Goal: Task Accomplishment & Management: Manage account settings

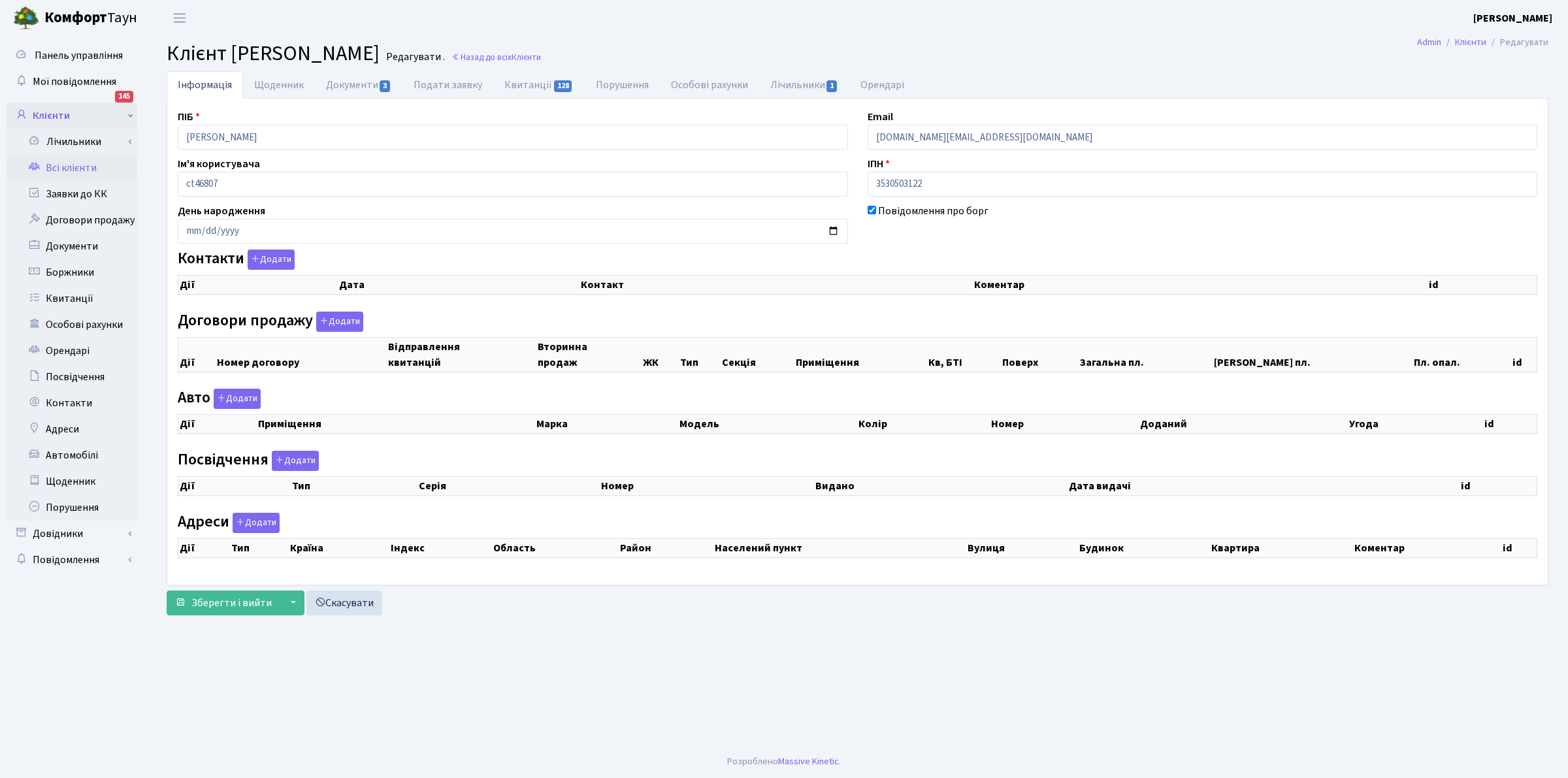
select select "25"
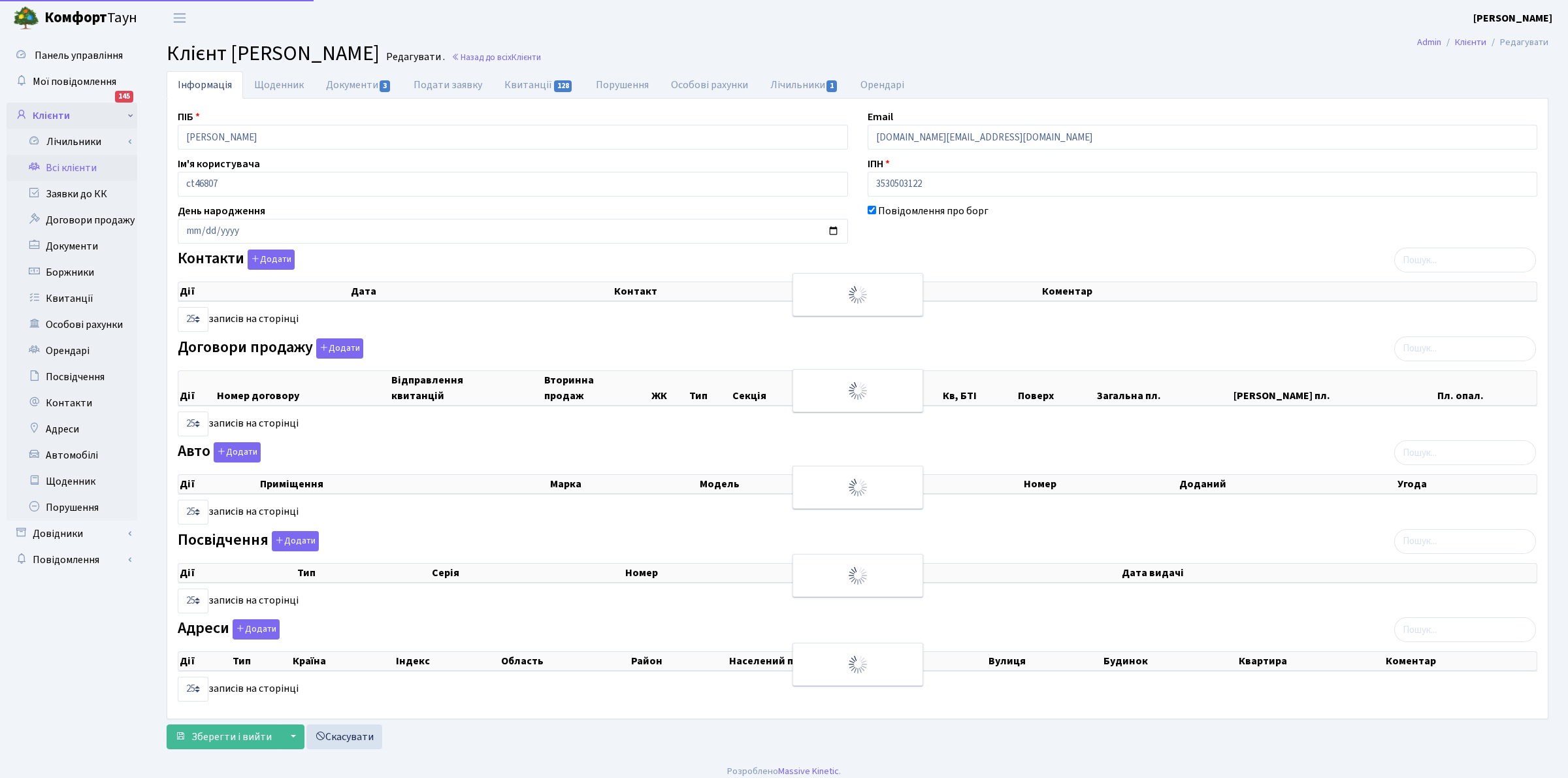
checkbox input "true"
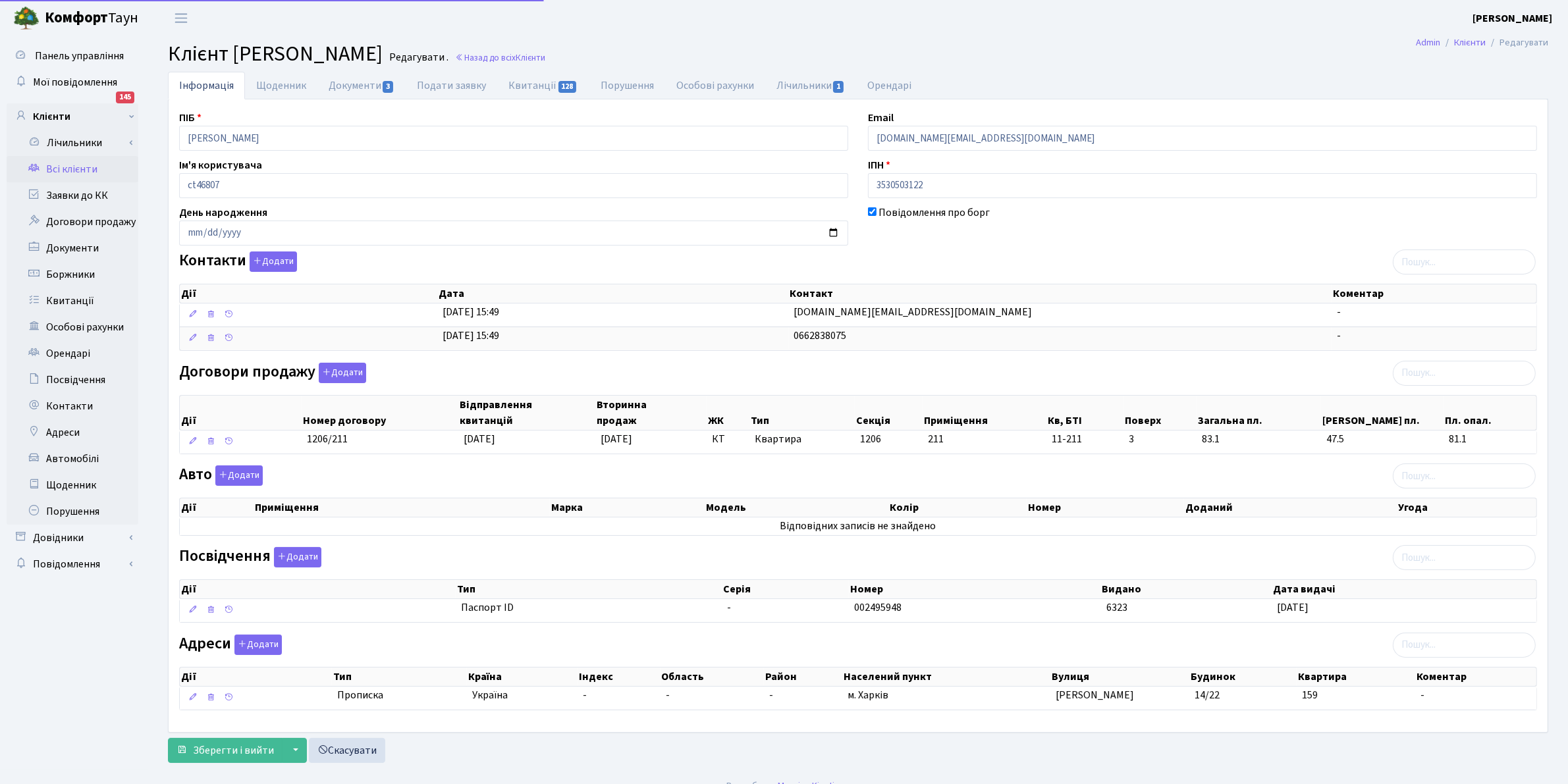
click at [50, 161] on link "Всі клієнти" at bounding box center [72, 169] width 132 height 26
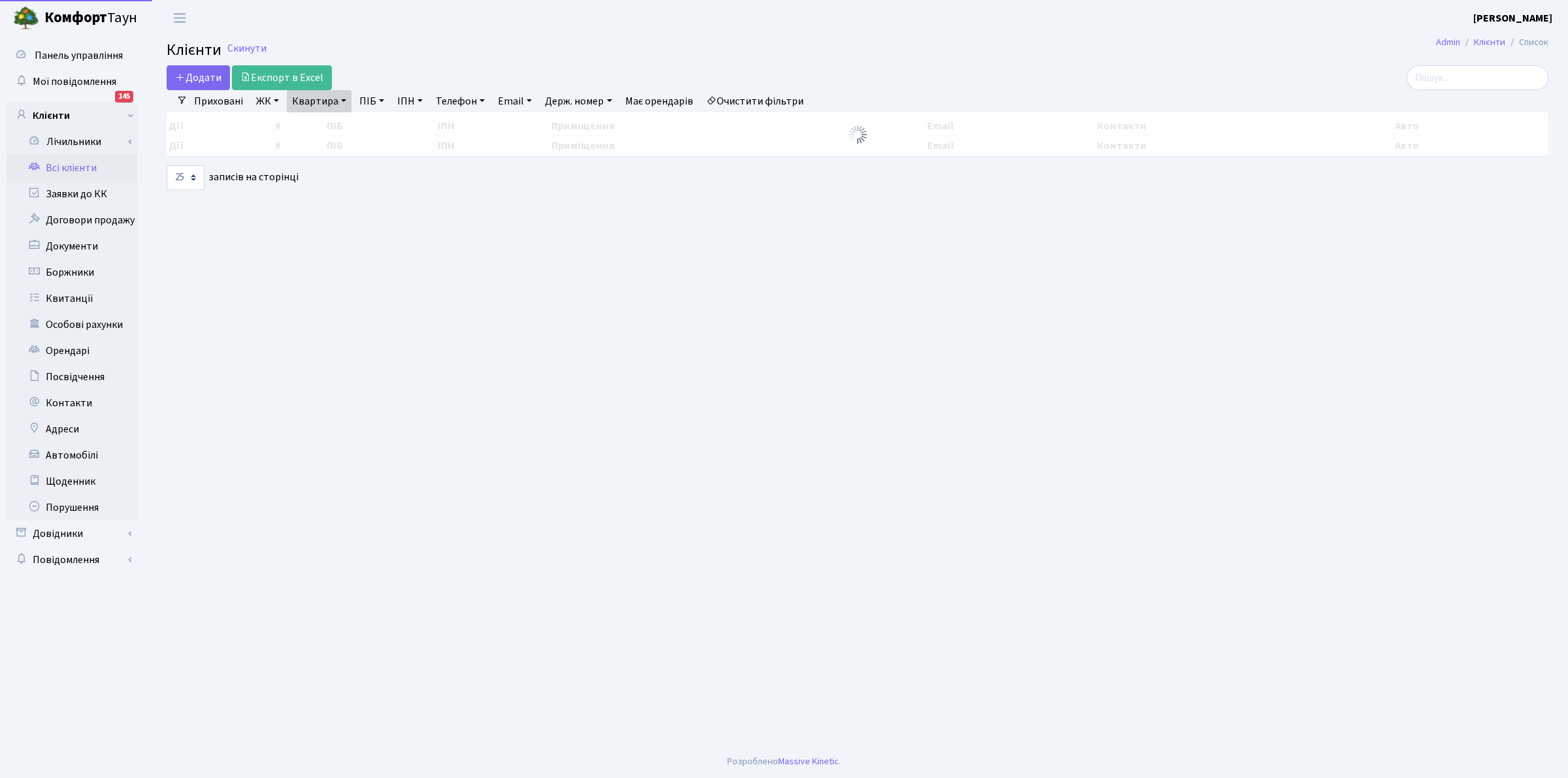
select select "25"
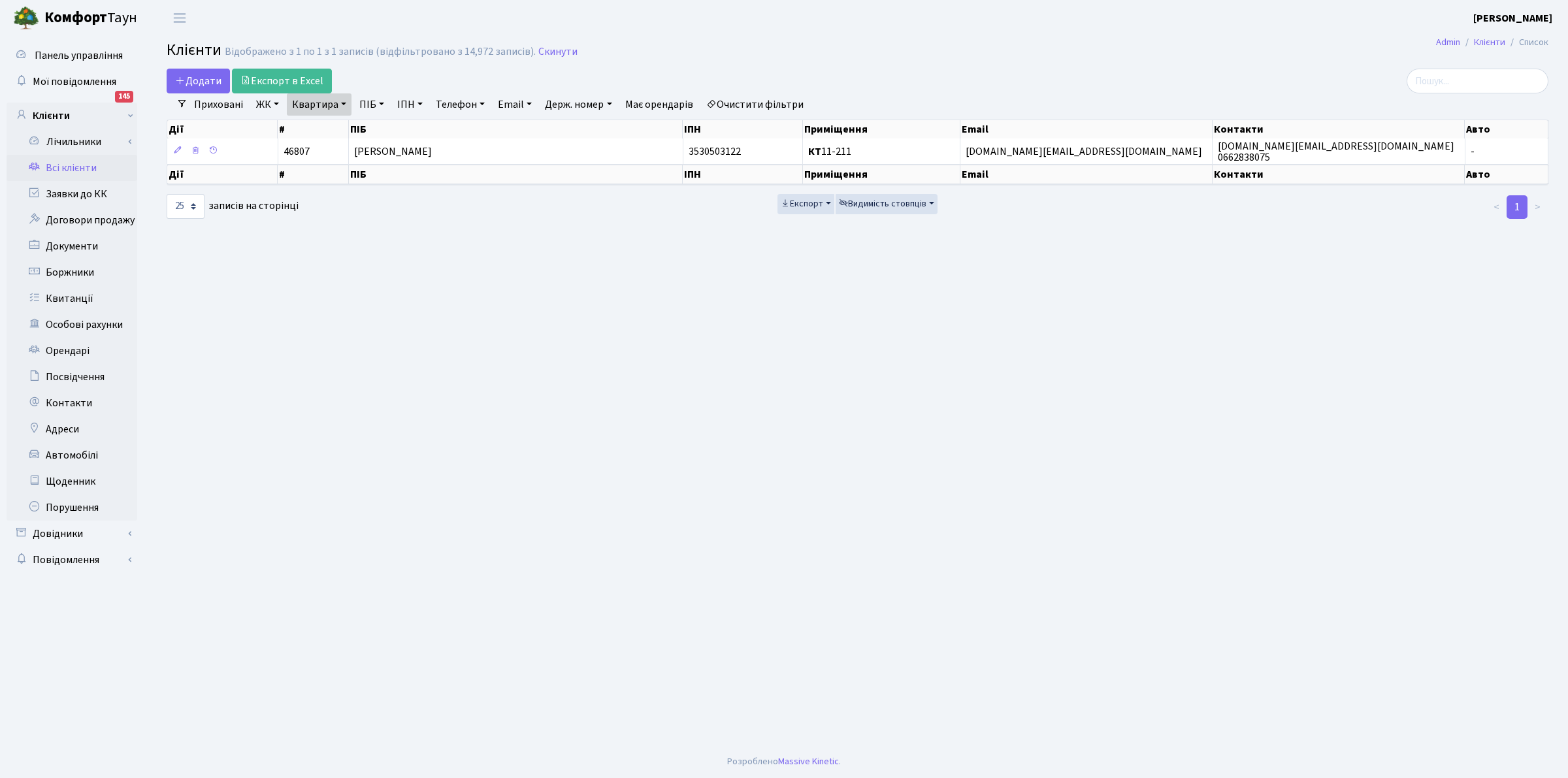
click at [309, 103] on link "Квартира" at bounding box center [320, 104] width 65 height 22
click at [322, 129] on input "11-211" at bounding box center [325, 130] width 77 height 25
type input "1"
type input "П27-241"
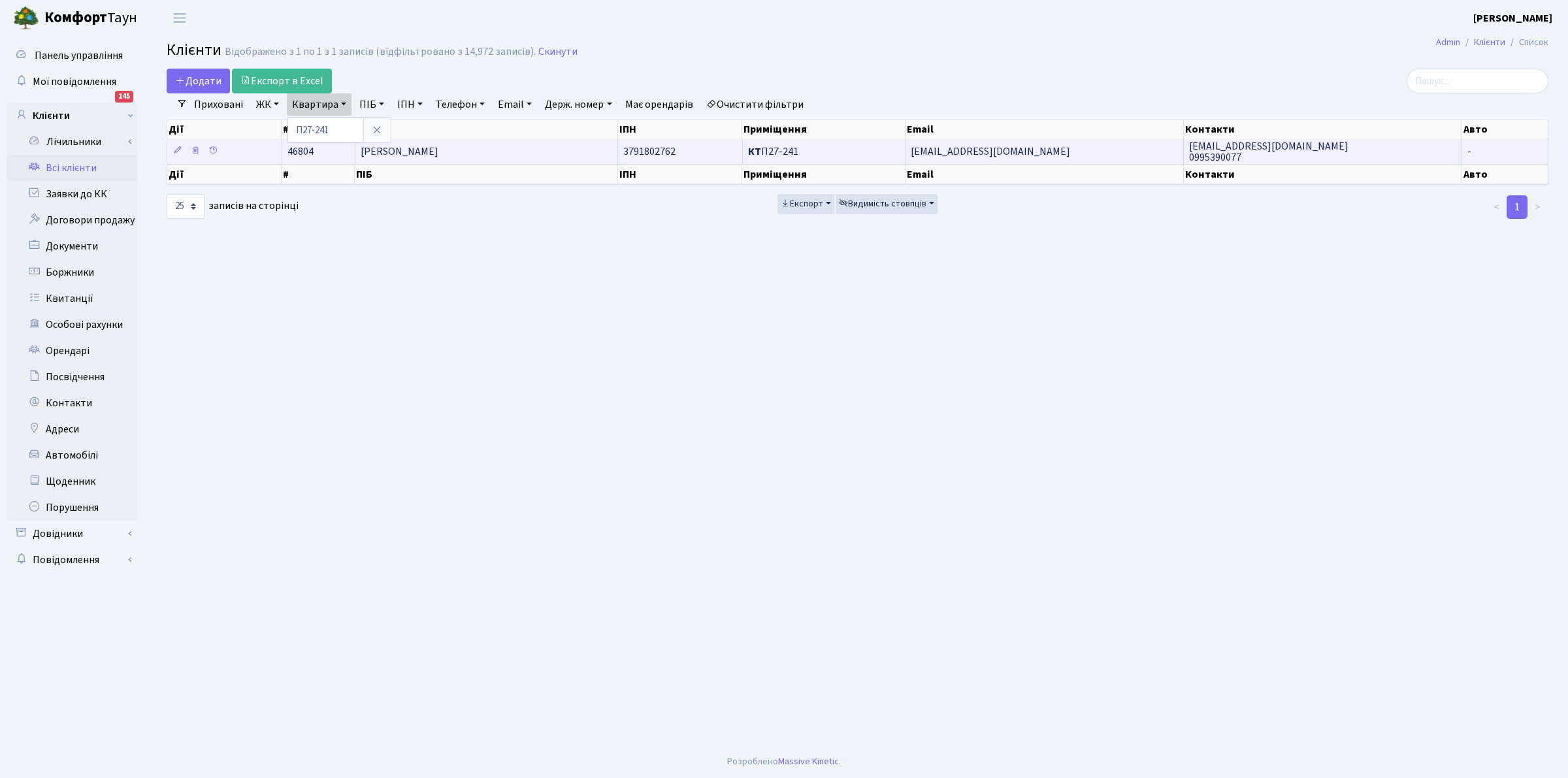
click at [425, 154] on span "[PERSON_NAME]" at bounding box center [399, 151] width 77 height 14
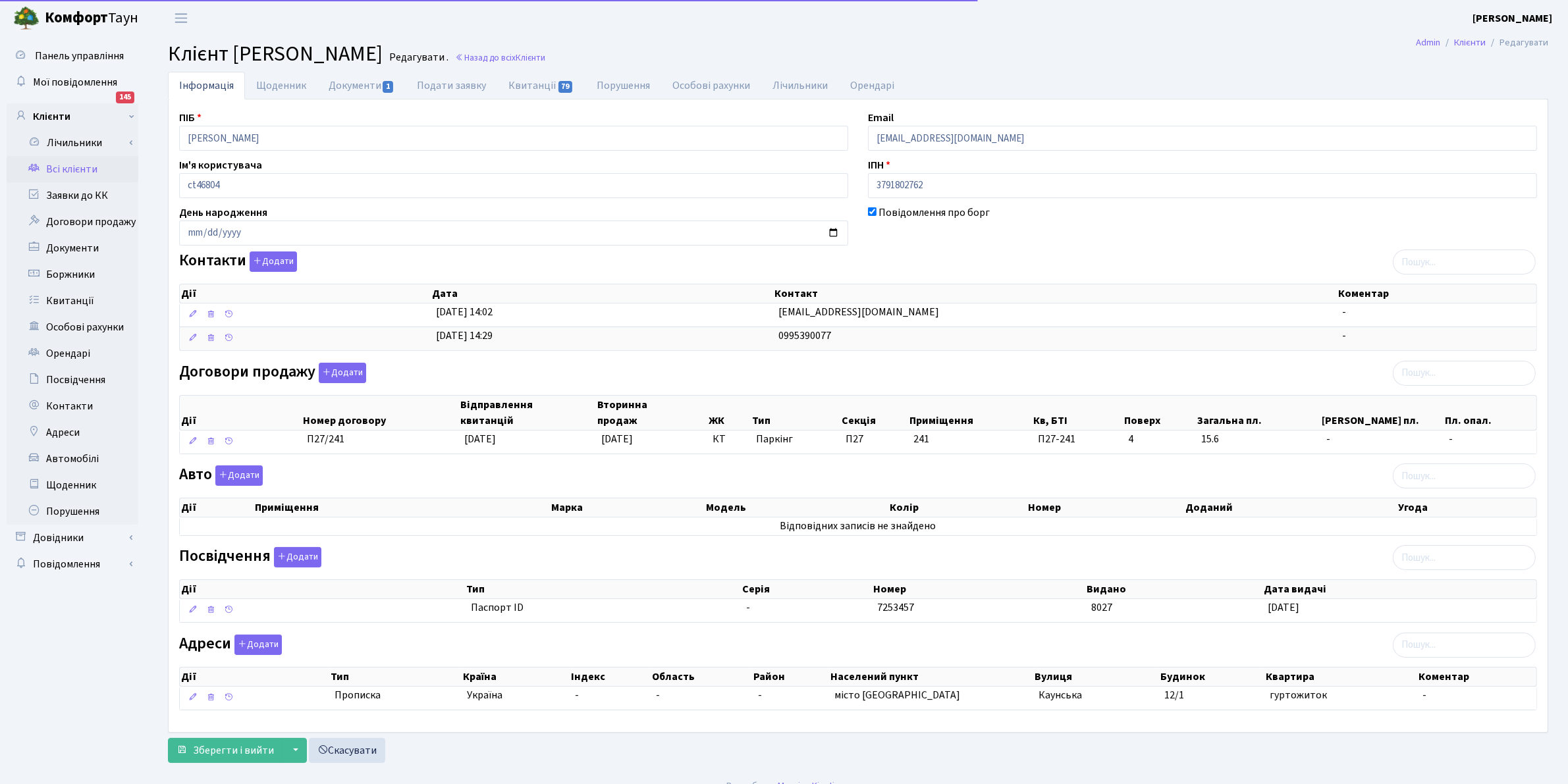
click at [327, 123] on div "ПІБ Дерев'янко Еліна Олегівна" at bounding box center [513, 130] width 689 height 41
drag, startPoint x: 305, startPoint y: 137, endPoint x: 18, endPoint y: 57, distance: 297.9
click at [3, 78] on div "Панель управління Мої повідомлення 145 Клієнти Лічильники" at bounding box center [784, 402] width 1568 height 734
click at [206, 783] on html "Комфорт Таун Клишко І. В. Мій обліковий запис Вийти Панель управління Мої повід…" at bounding box center [784, 401] width 1568 height 802
drag, startPoint x: 76, startPoint y: 175, endPoint x: 143, endPoint y: 114, distance: 90.6
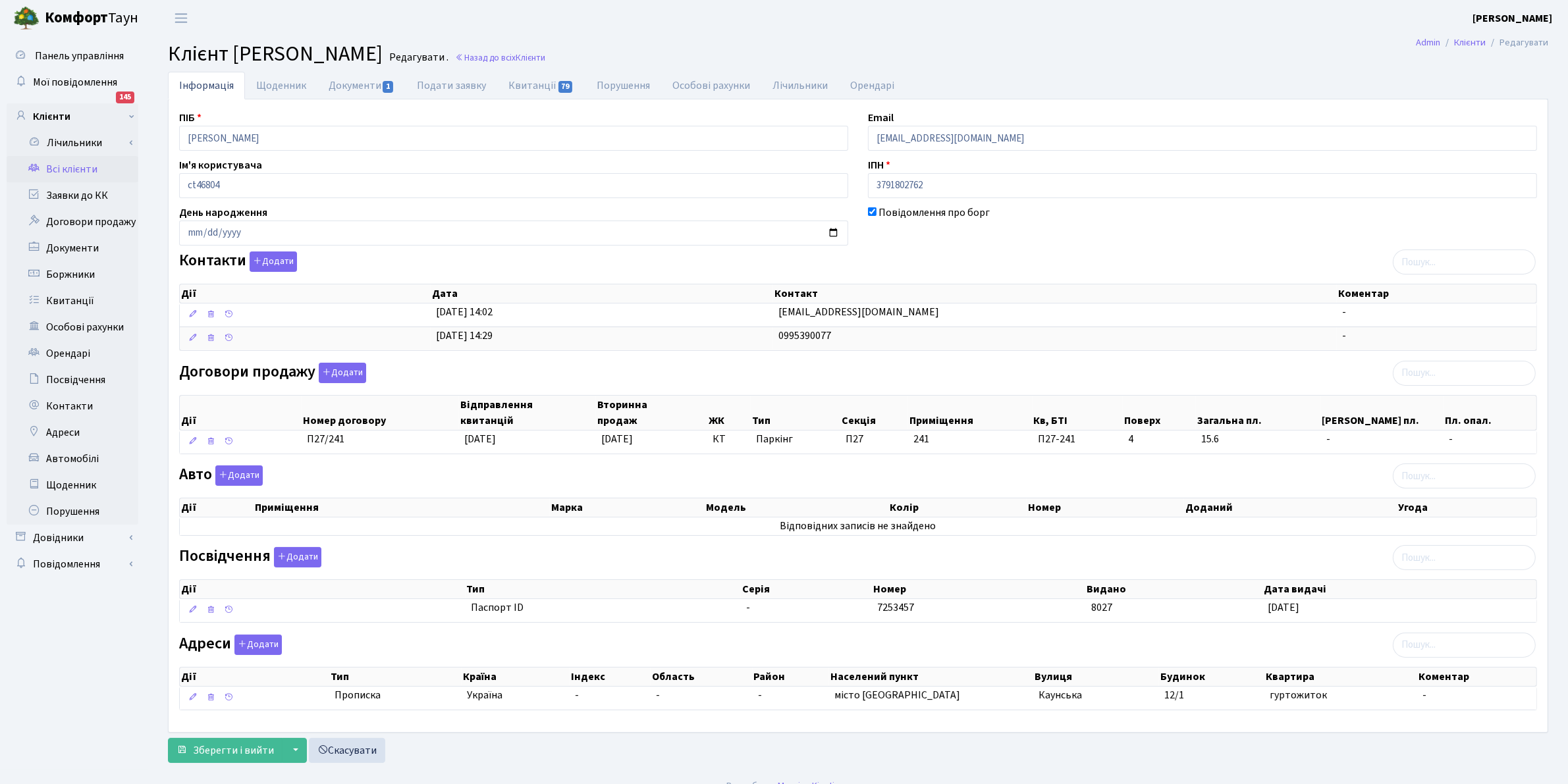
click at [77, 175] on link "Всі клієнти" at bounding box center [72, 169] width 132 height 26
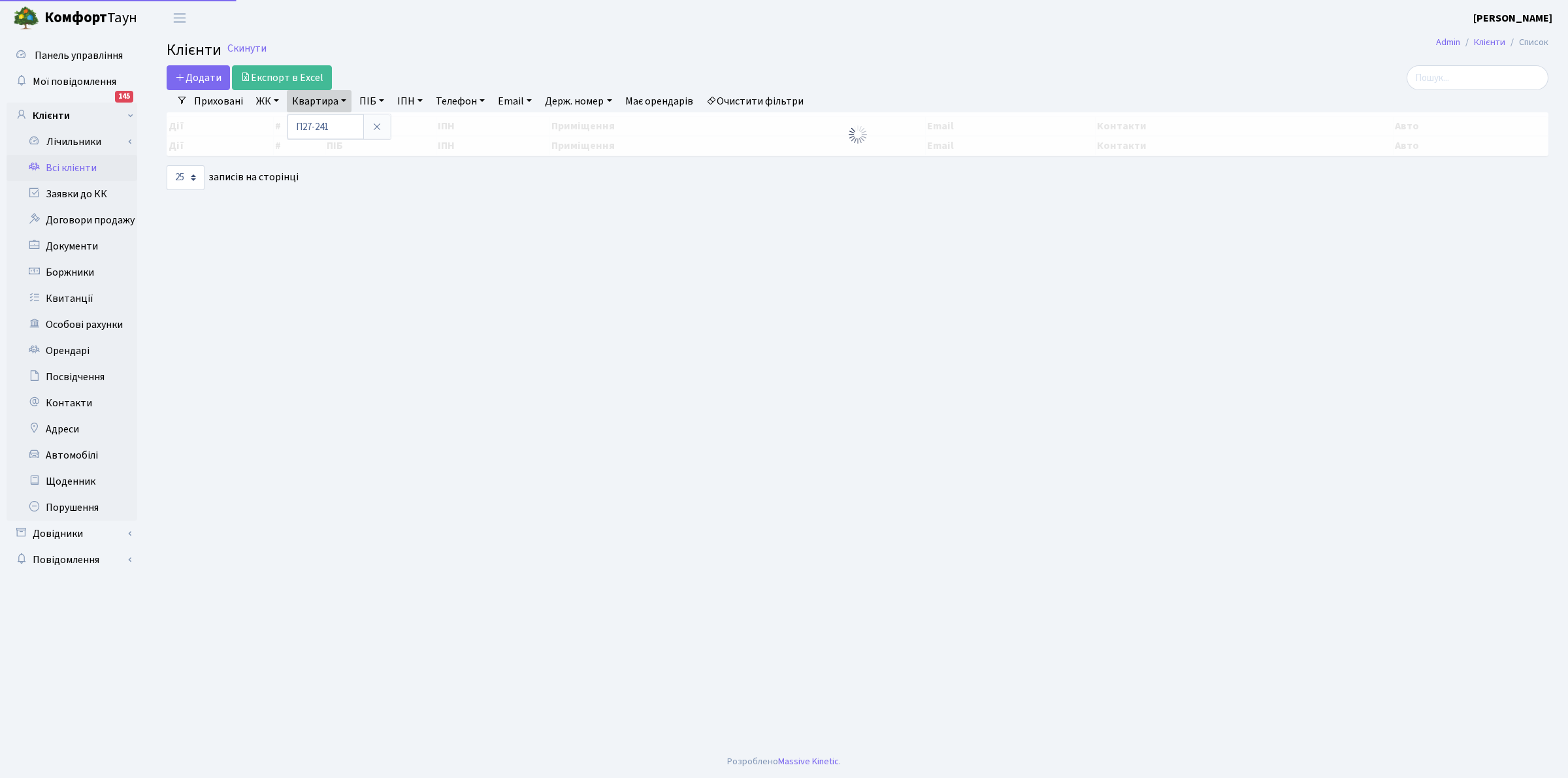
select select "25"
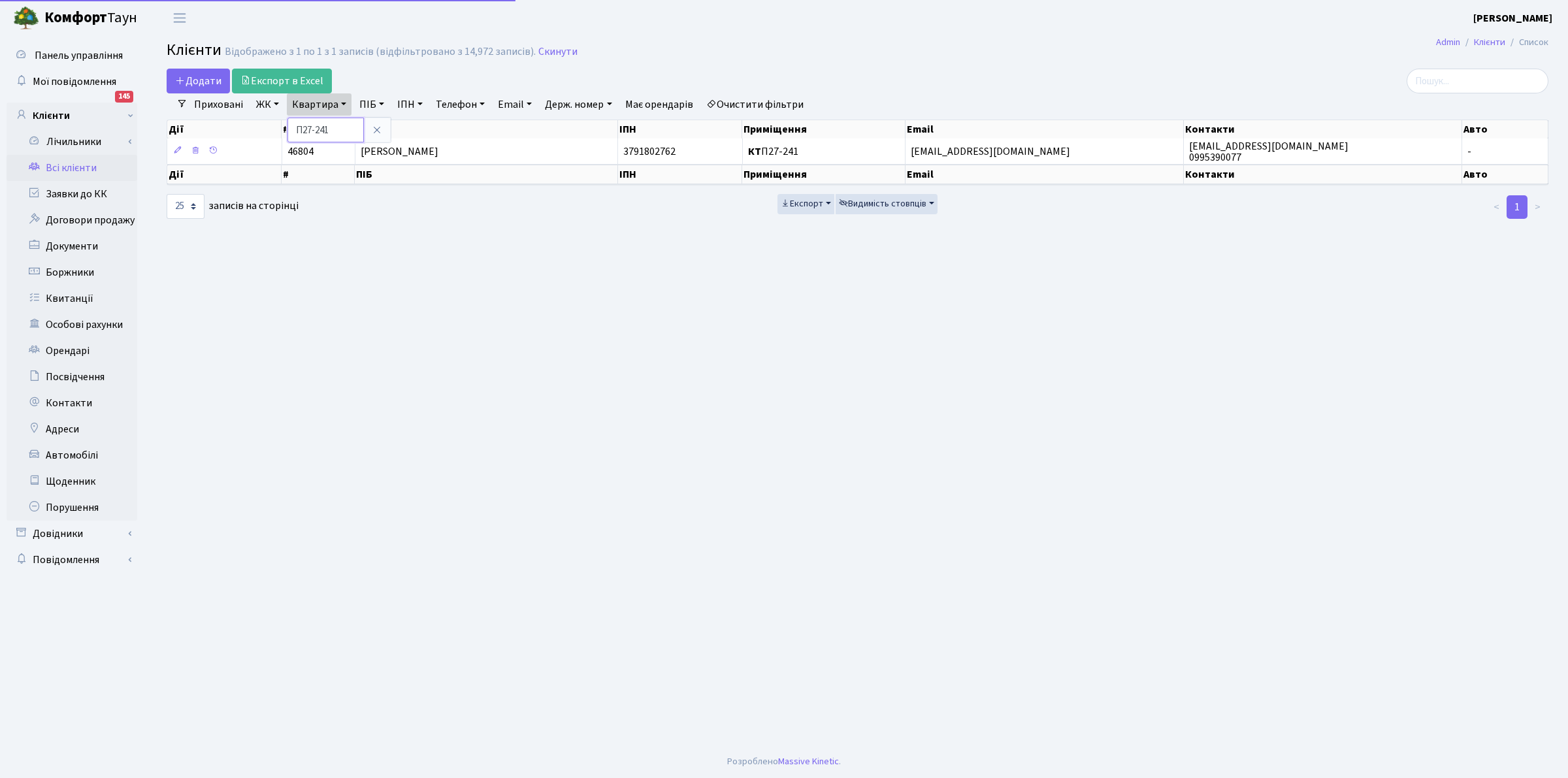
drag, startPoint x: 330, startPoint y: 136, endPoint x: 190, endPoint y: 32, distance: 174.4
click at [330, 136] on input "П27-241" at bounding box center [325, 130] width 77 height 25
type input "П"
type input "2-748"
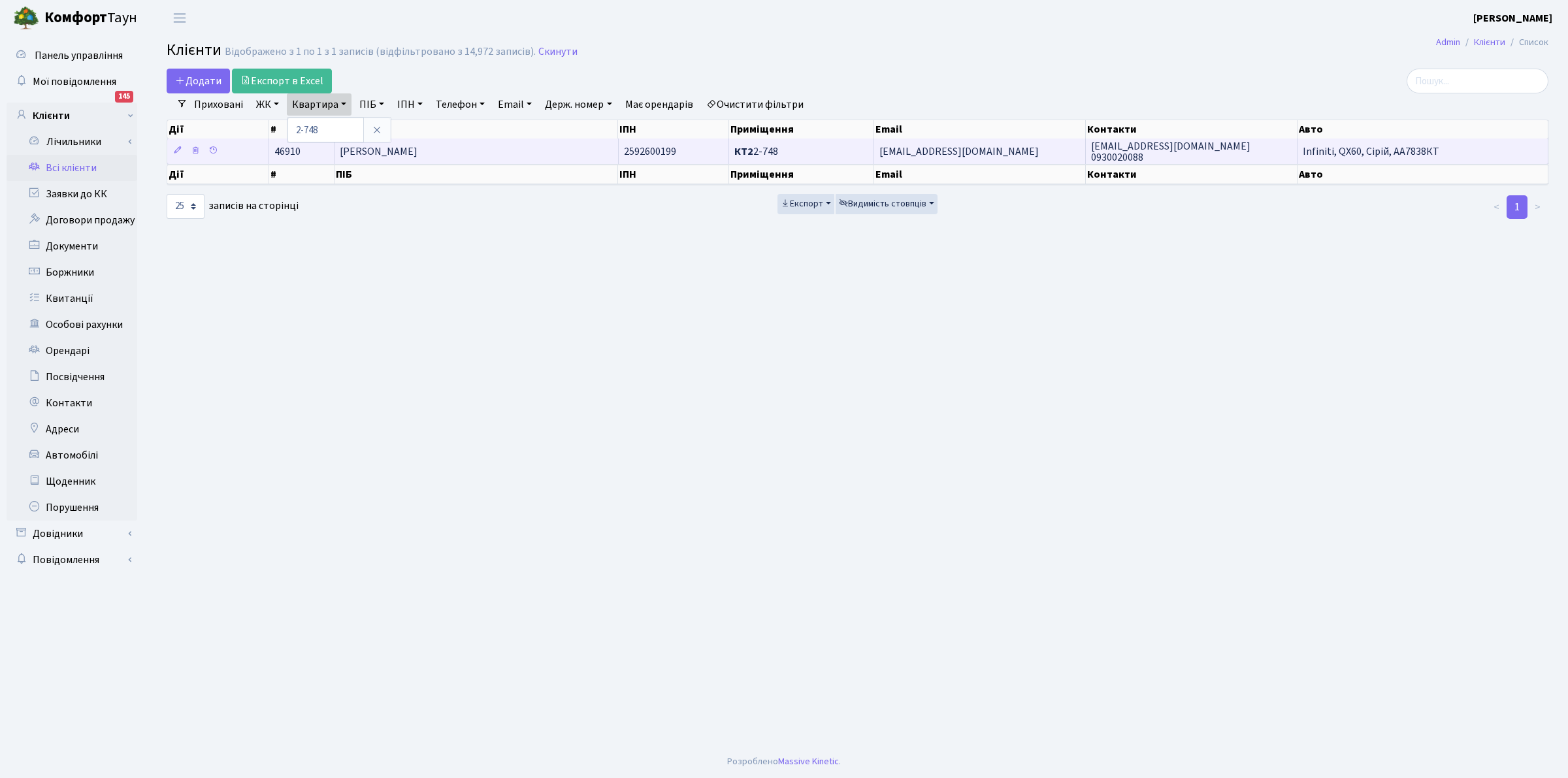
click at [409, 151] on span "[PERSON_NAME]" at bounding box center [378, 151] width 77 height 14
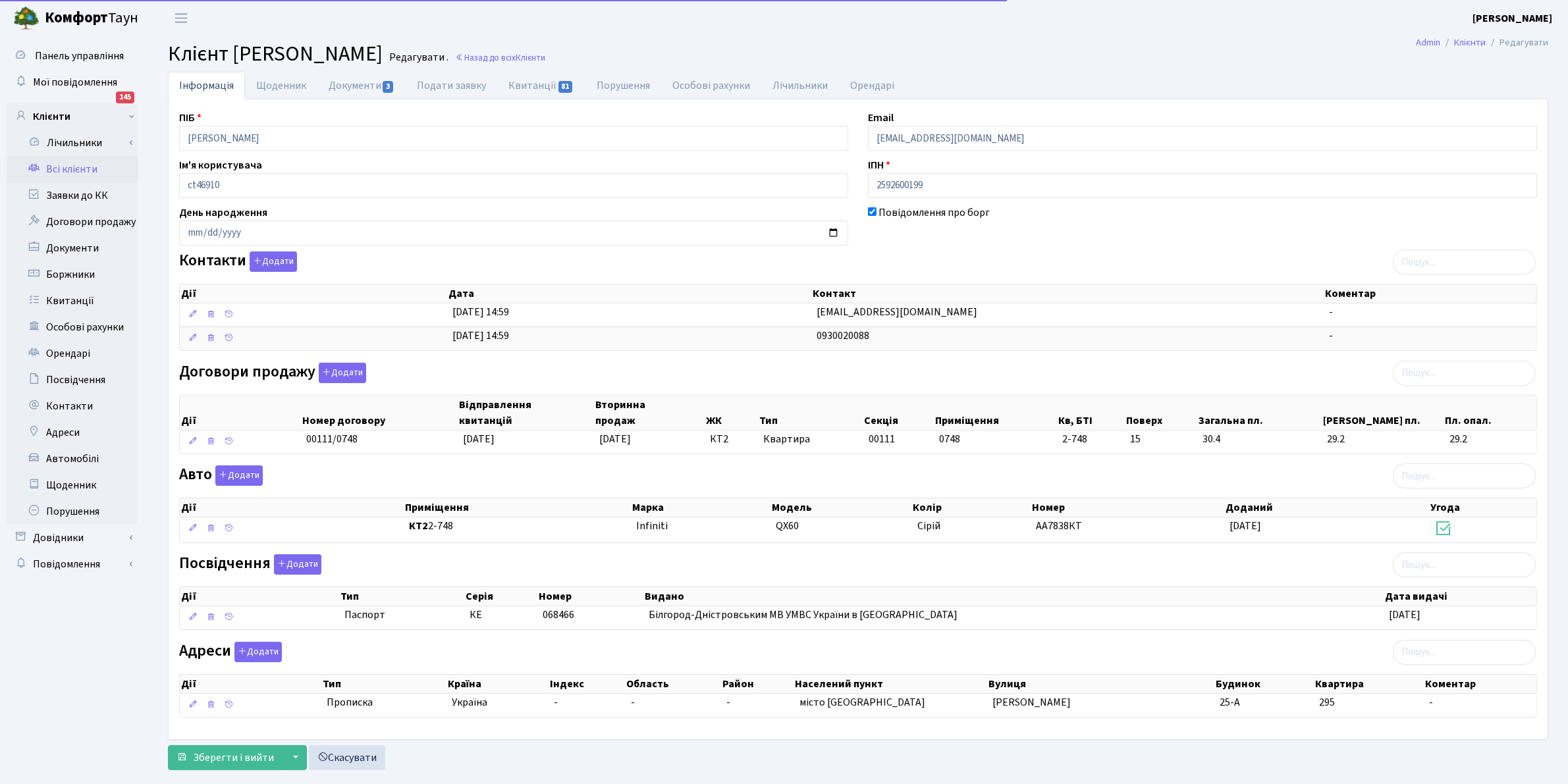
click at [1, 0] on html "Комфорт Таун Клишко І. В. Мій обліковий запис Вийти Панель управління Мої повід…" at bounding box center [784, 405] width 1568 height 810
click at [68, 173] on link "Всі клієнти" at bounding box center [72, 169] width 132 height 26
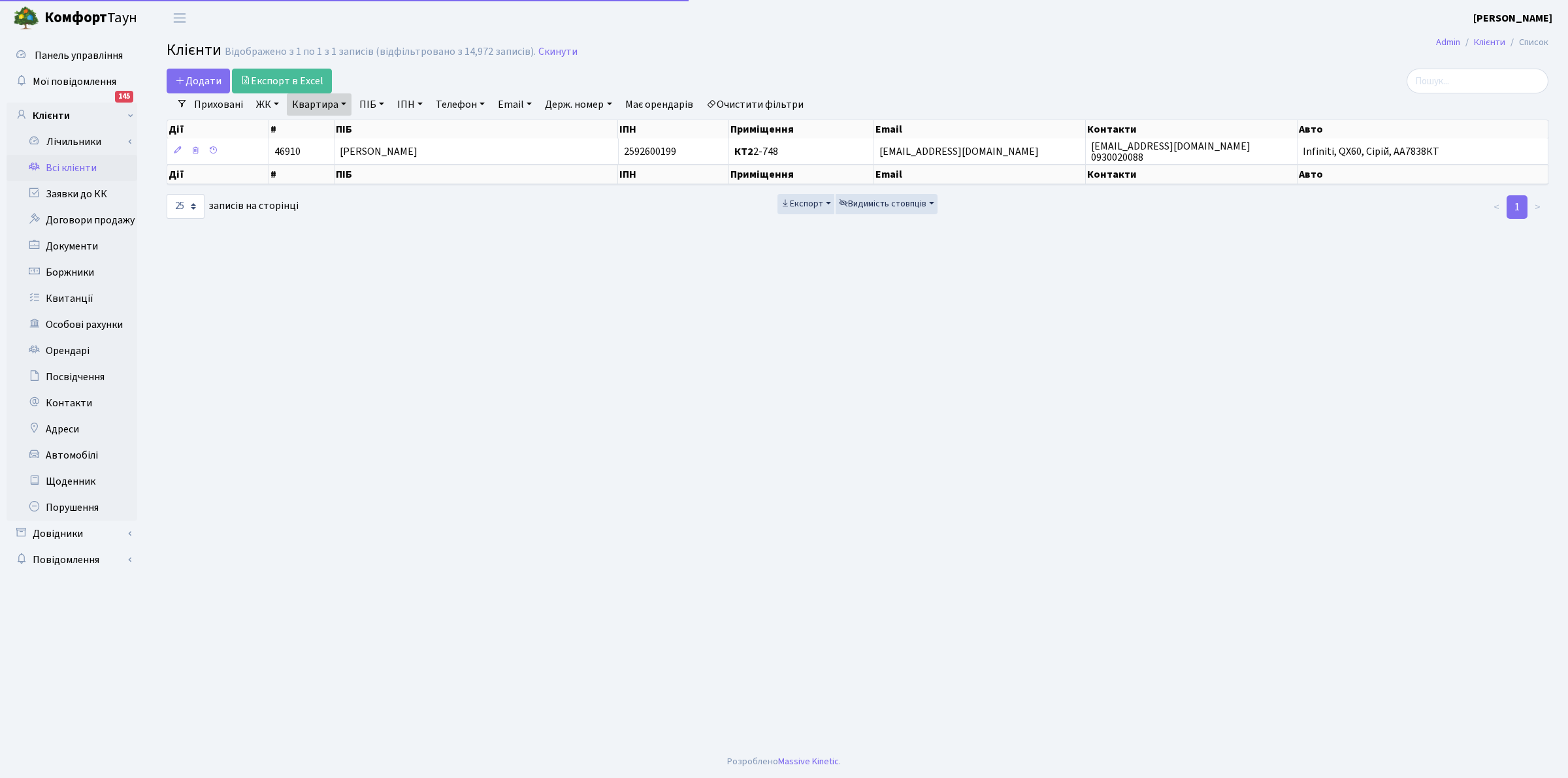
select select "25"
drag, startPoint x: 315, startPoint y: 103, endPoint x: 320, endPoint y: 111, distance: 9.4
click at [315, 103] on link "Квартира" at bounding box center [320, 104] width 65 height 22
click at [328, 127] on input "2-748" at bounding box center [325, 130] width 77 height 25
type input "2-607"
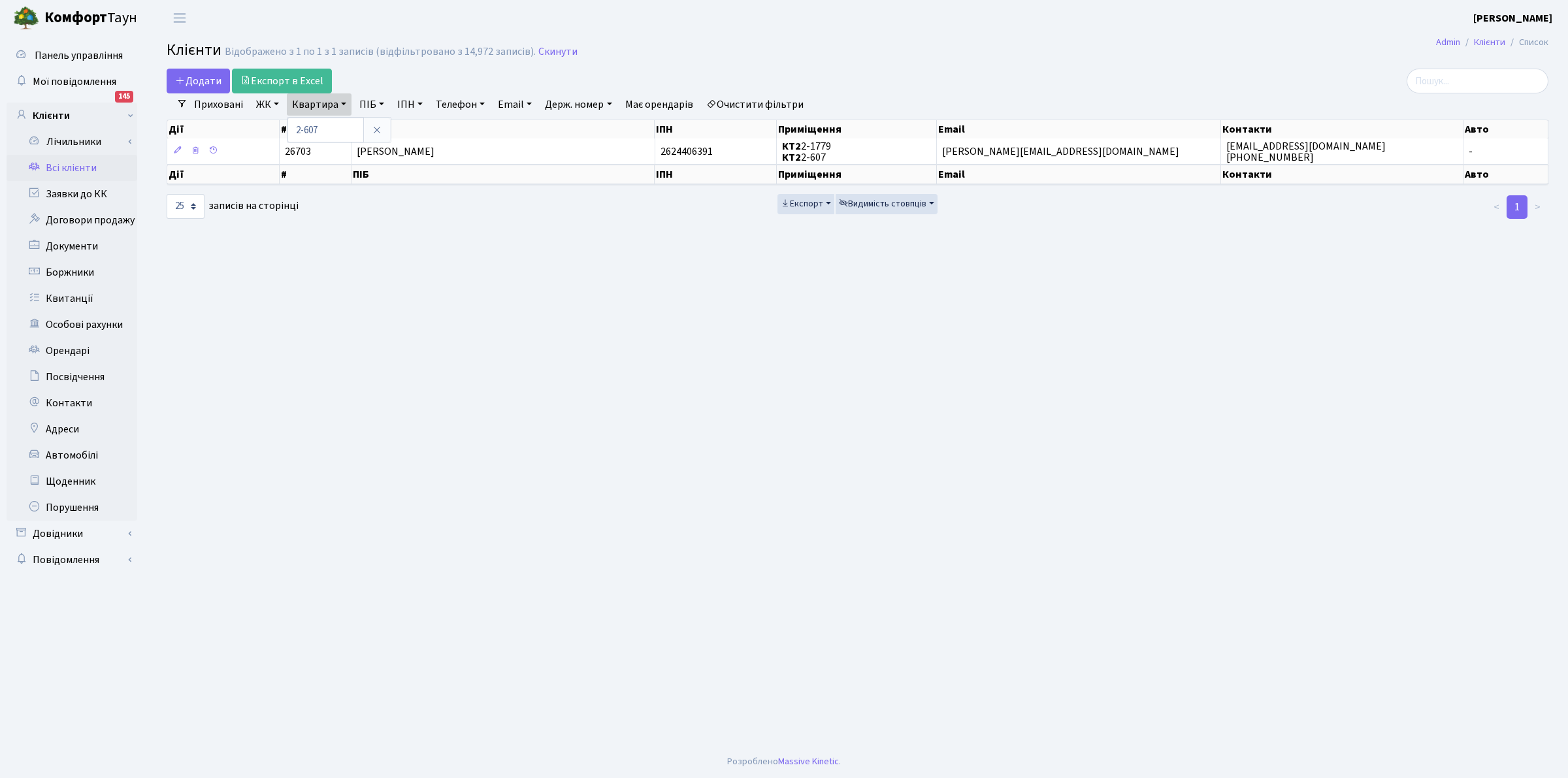
click at [377, 451] on main "Admin Клієнти Список Клієнти Відображено з 1 по 1 з 1 записів (відфільтровано з…" at bounding box center [858, 390] width 1422 height 710
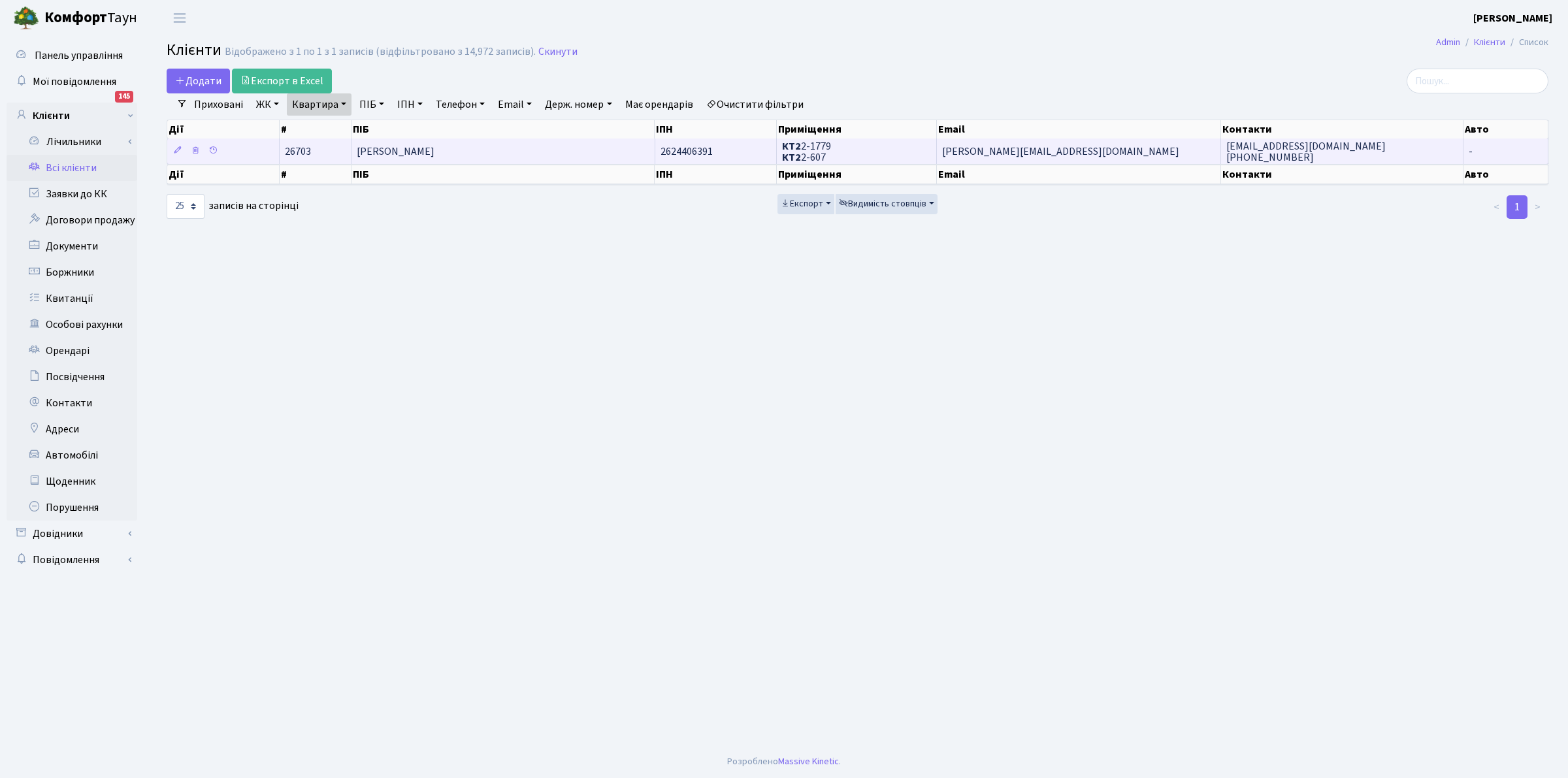
click at [434, 146] on span "Пашинін Сергій Владиславович" at bounding box center [395, 151] width 77 height 14
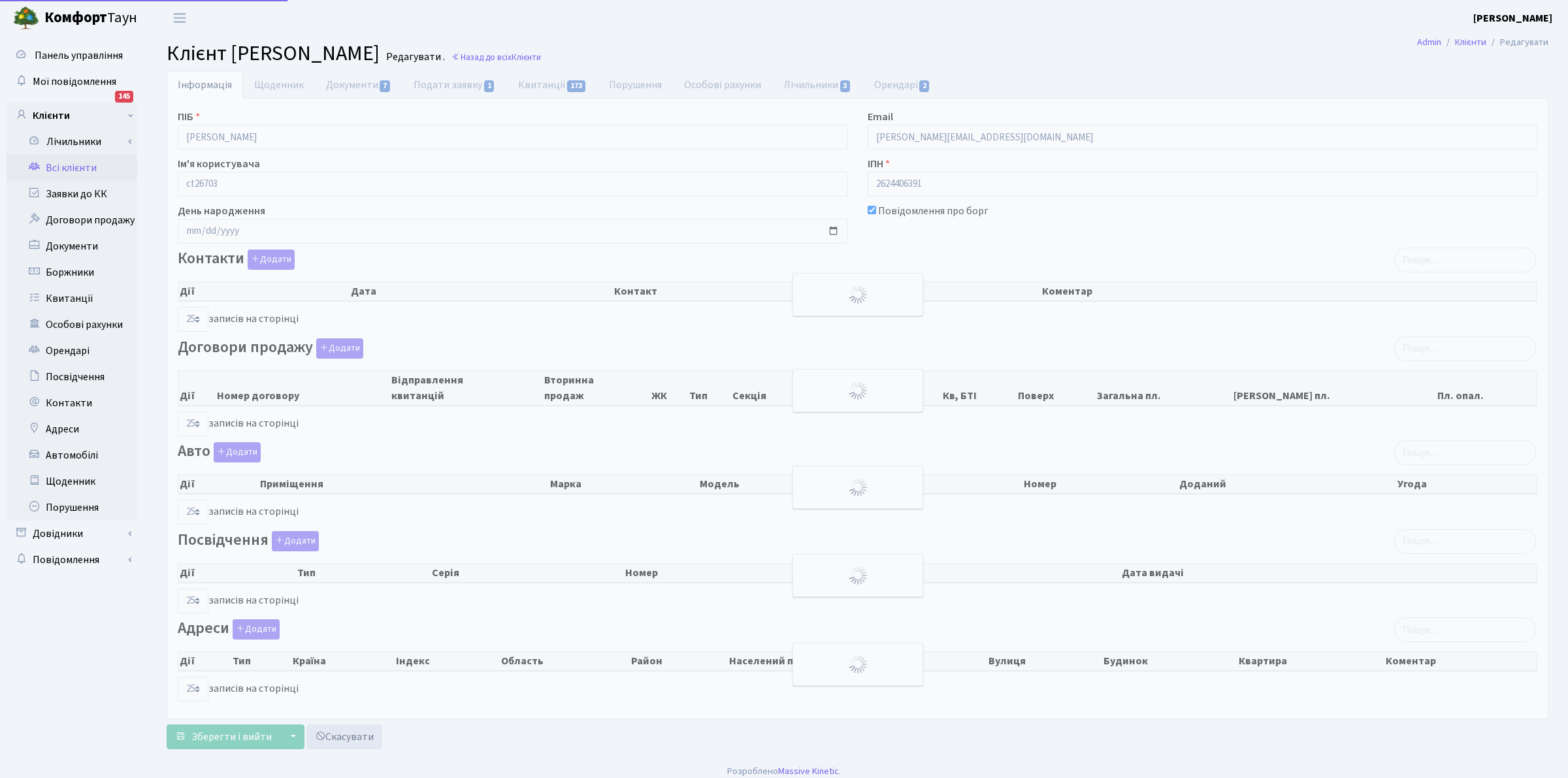
select select "25"
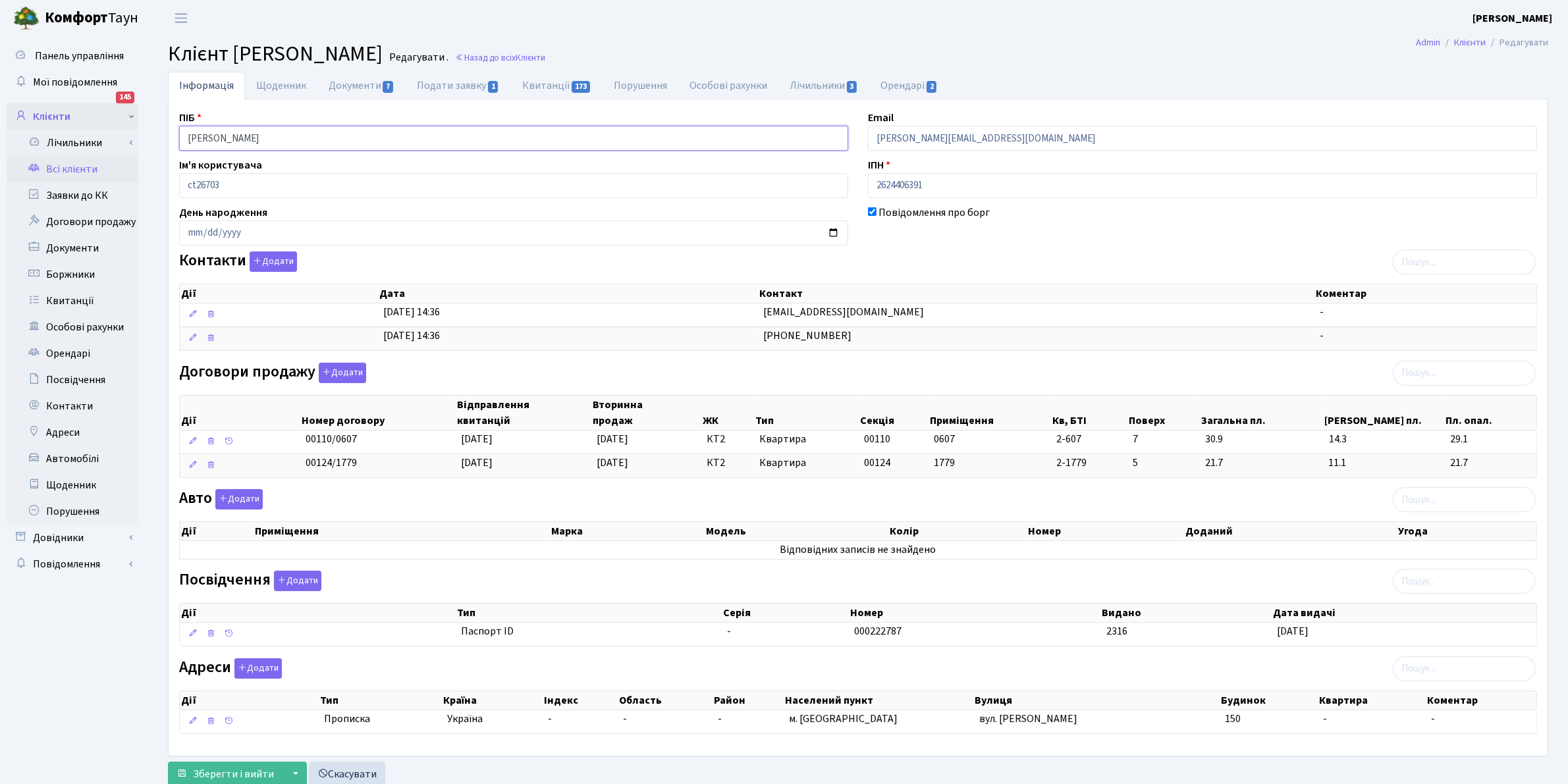
drag, startPoint x: 413, startPoint y: 142, endPoint x: 92, endPoint y: 120, distance: 321.8
click at [92, 120] on div "Панель управління Мої повідомлення 145 Клієнти Лічильники" at bounding box center [784, 414] width 1568 height 757
click at [54, 173] on link "Всі клієнти" at bounding box center [72, 169] width 132 height 26
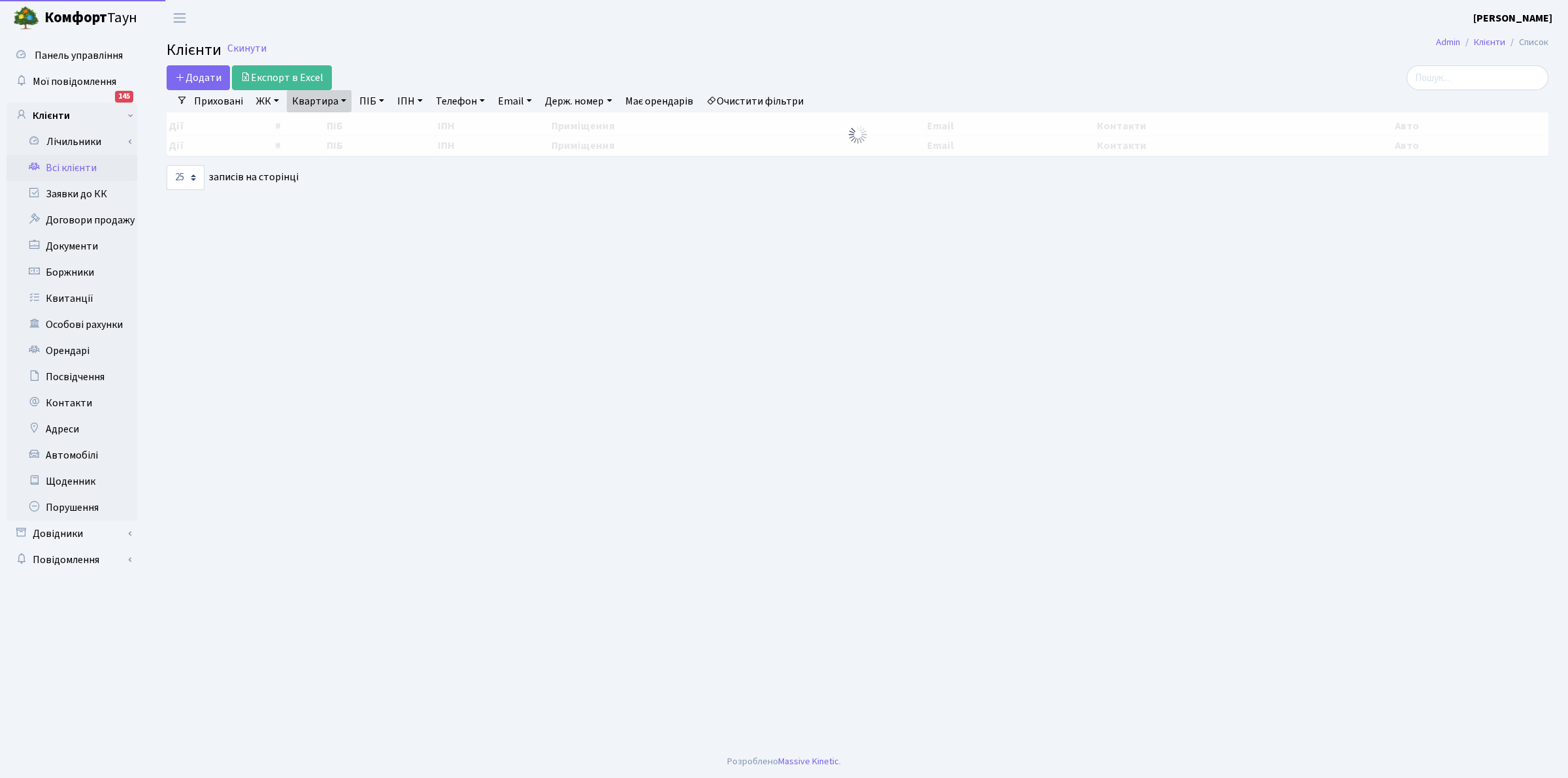
select select "25"
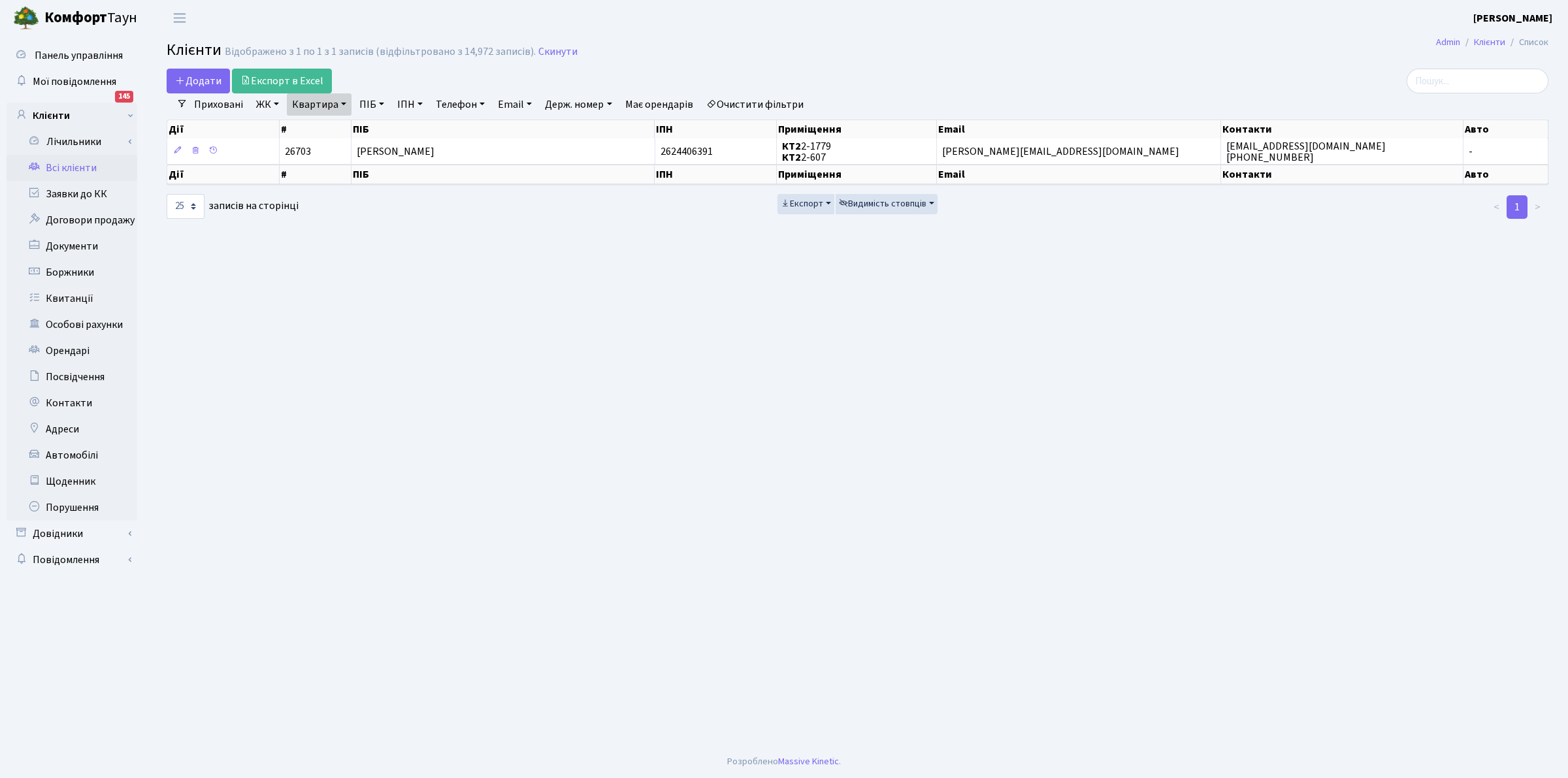
click at [331, 110] on link "Квартира" at bounding box center [320, 104] width 65 height 22
click at [350, 129] on input "2-607" at bounding box center [325, 130] width 77 height 25
type input "2"
type input "2-424"
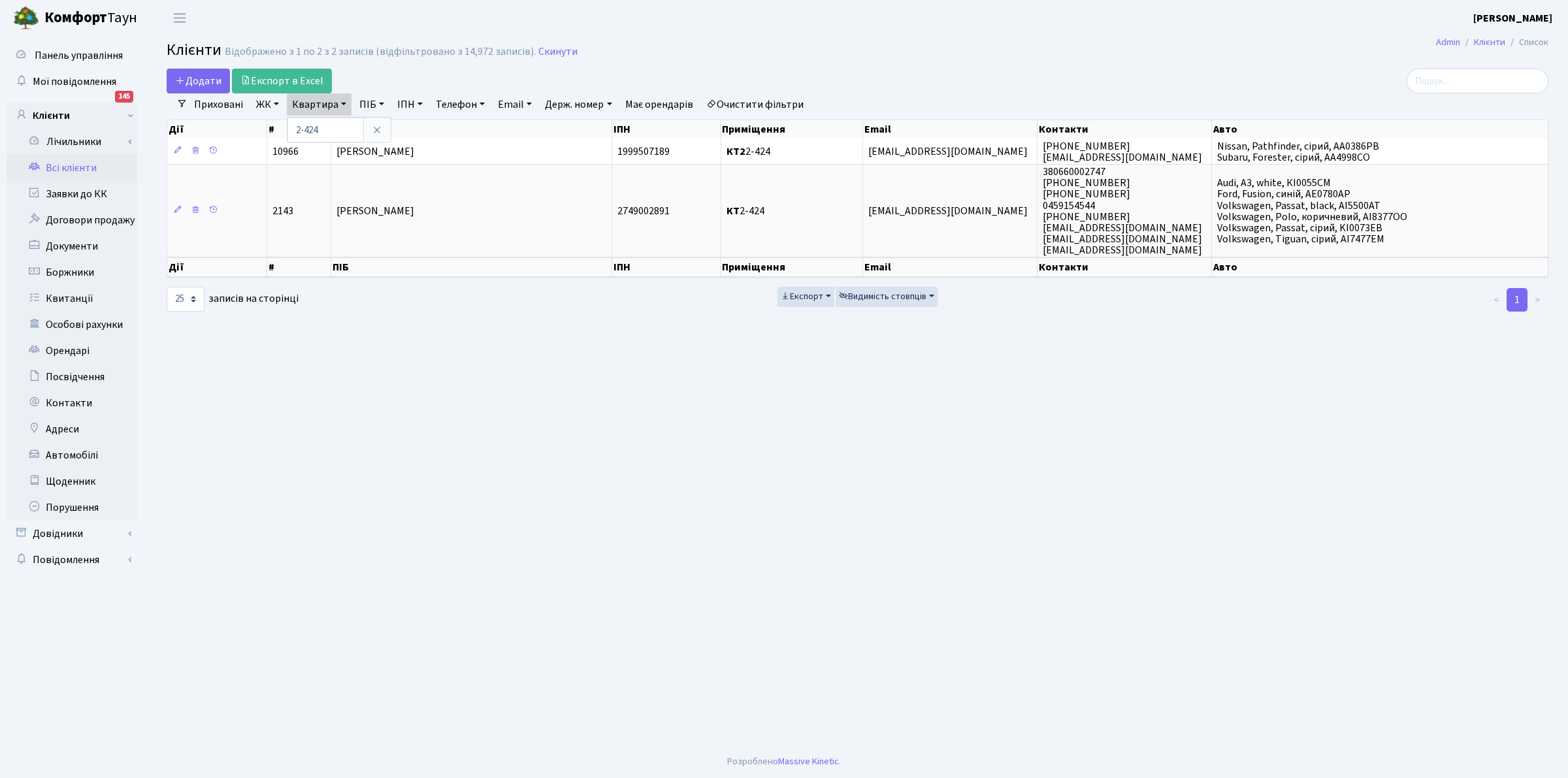
click at [818, 522] on main "Admin Клієнти Список Клієнти Відображено з 1 по 2 з 2 записів (відфільтровано з…" at bounding box center [858, 390] width 1422 height 710
click at [409, 351] on main "Admin Клієнти Список Клієнти Відображено з 1 по 2 з 2 записів (відфільтровано з…" at bounding box center [858, 390] width 1422 height 710
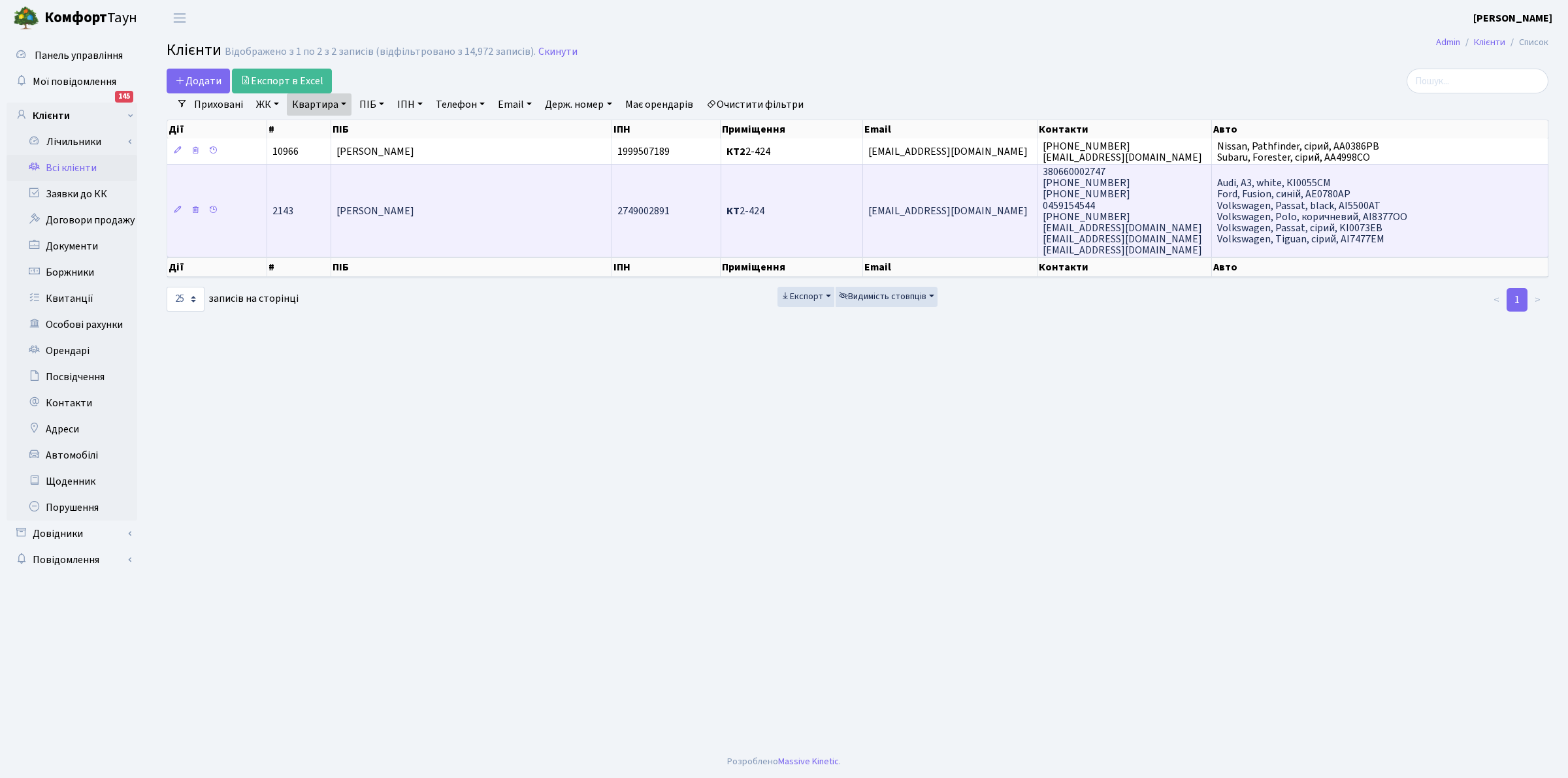
click at [500, 203] on td "Глущенко Владислав Степанович" at bounding box center [472, 210] width 281 height 92
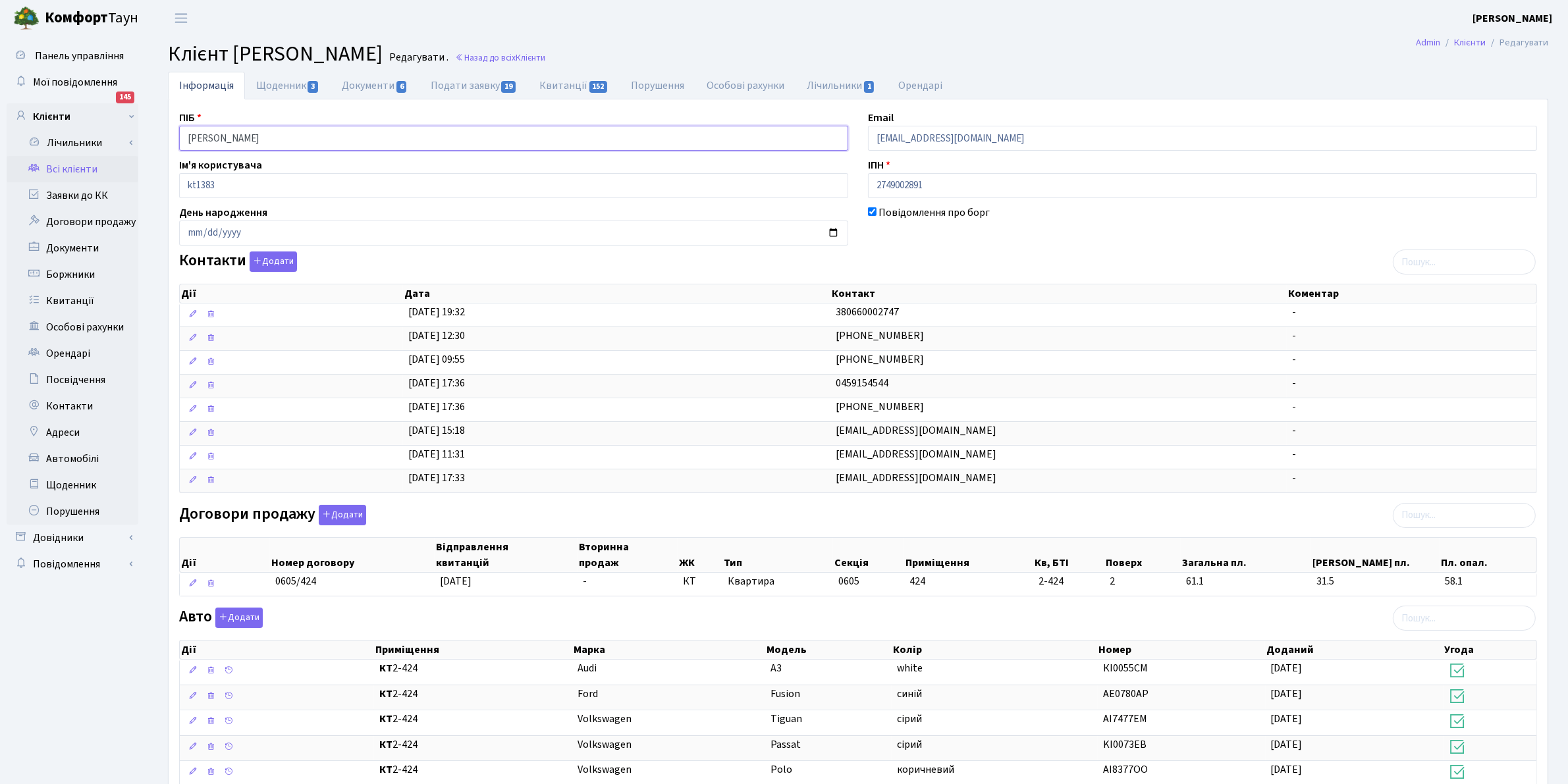
drag, startPoint x: 0, startPoint y: 0, endPoint x: 106, endPoint y: 13, distance: 106.8
click at [157, 83] on div "Інформація Щоденник 3 Документи 6 Подати заявку 19 Квитанції 152 Порушення Особ…" at bounding box center [858, 583] width 1420 height 1021
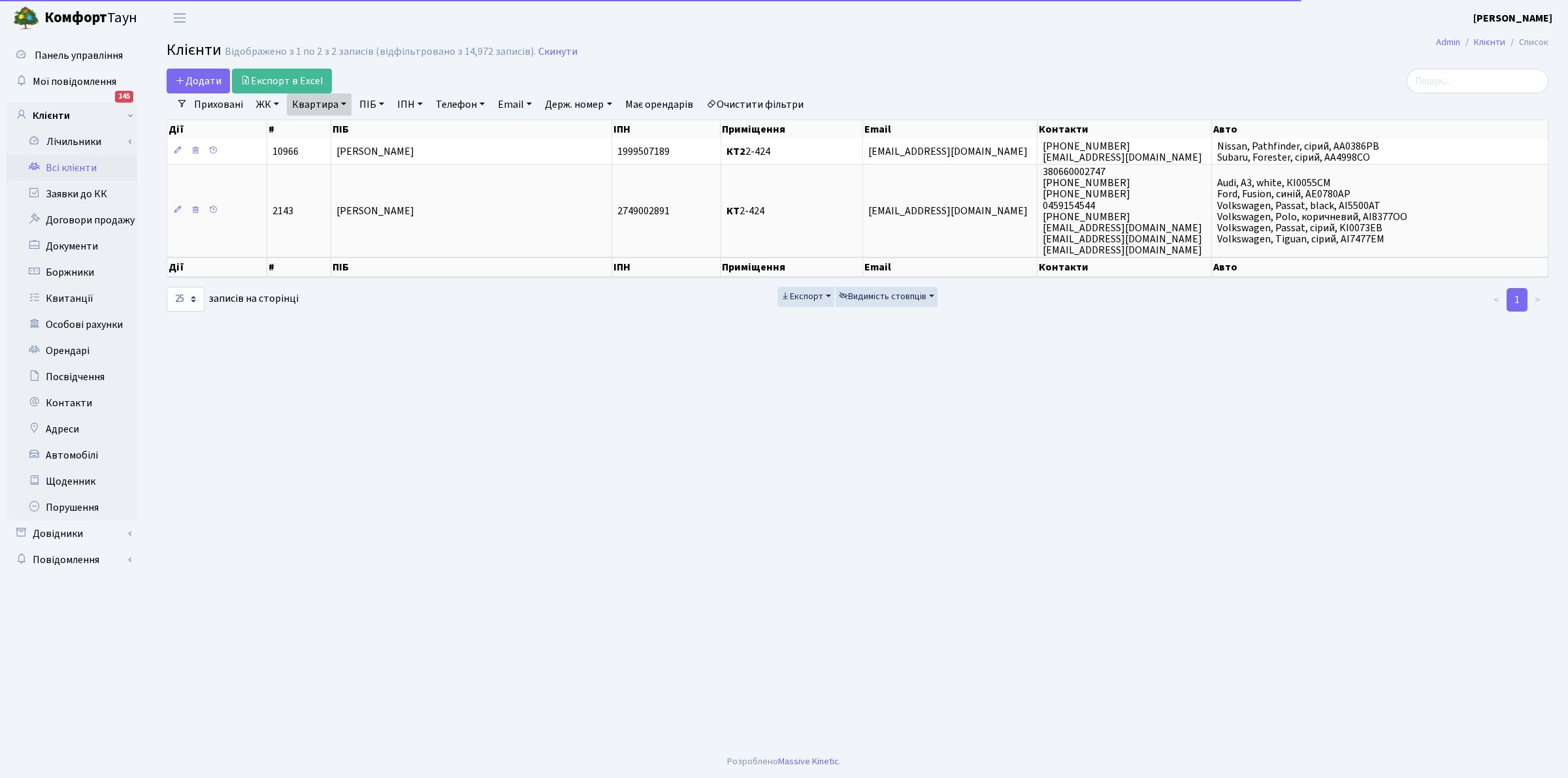
select select "25"
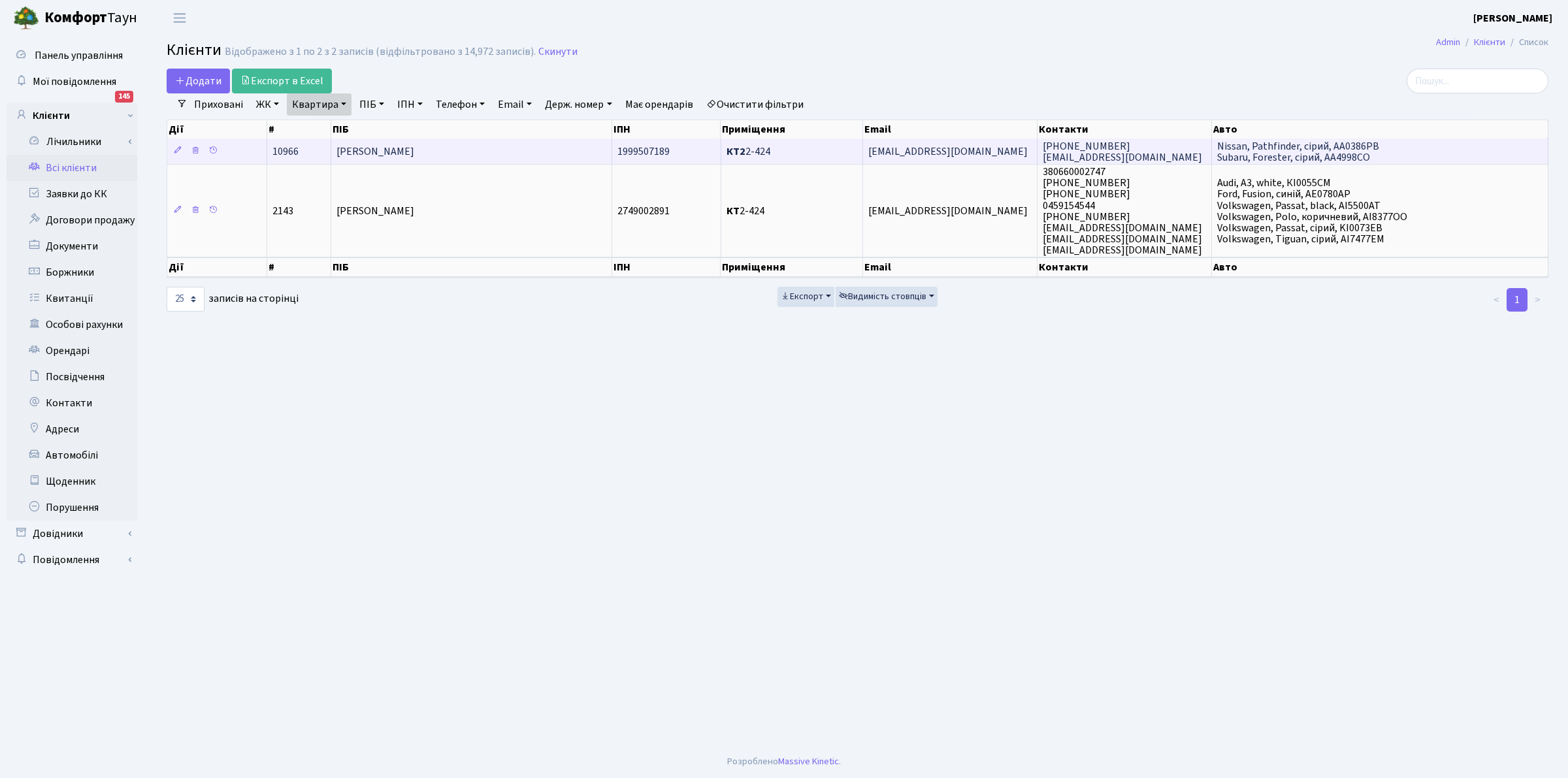
click at [445, 142] on td "[PERSON_NAME]" at bounding box center [472, 151] width 281 height 26
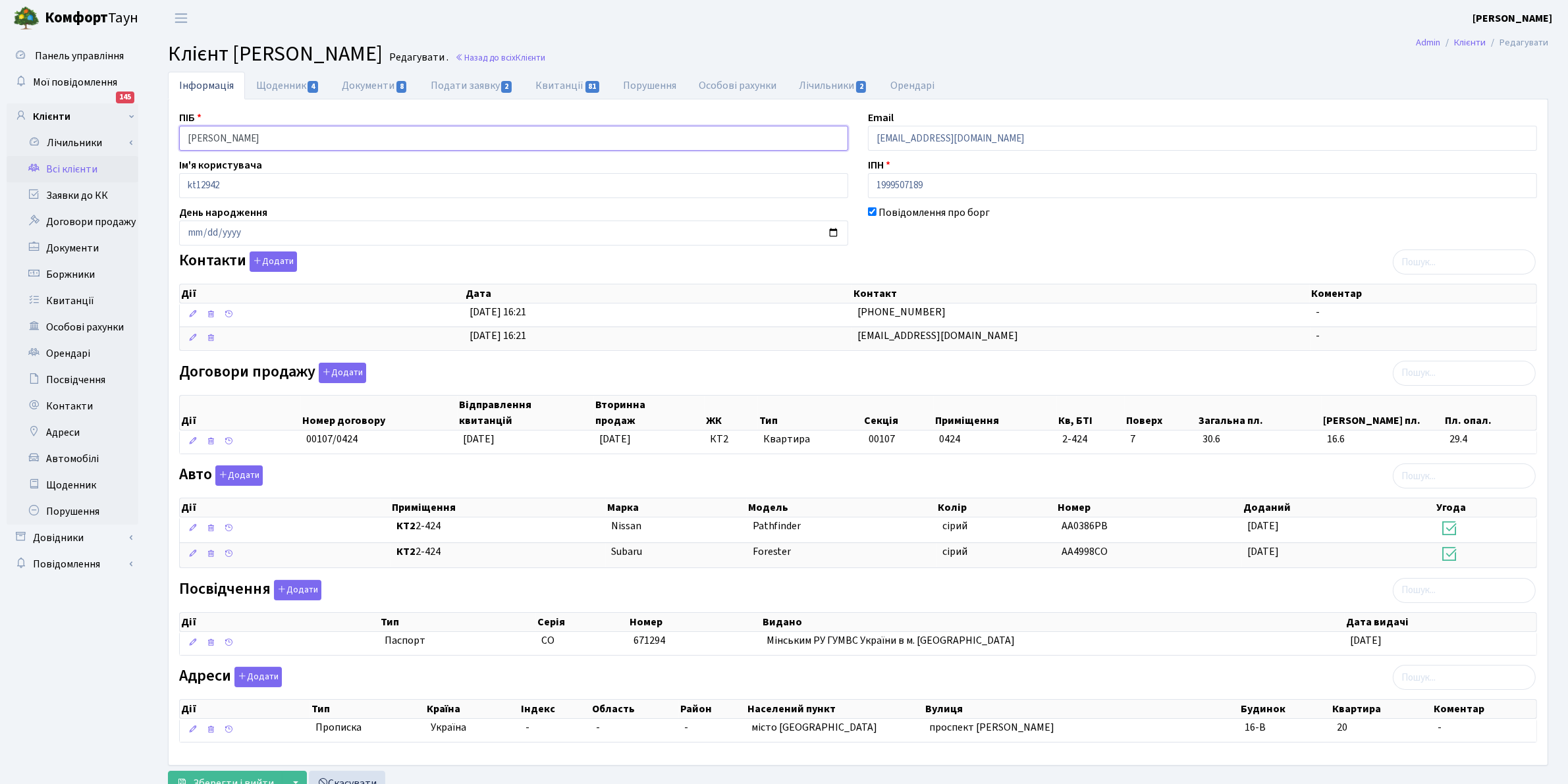
drag, startPoint x: 315, startPoint y: 133, endPoint x: 11, endPoint y: 17, distance: 325.4
click at [0, 46] on div "Панель управління Мої повідомлення 145 Клієнти Лічильники" at bounding box center [784, 418] width 1568 height 766
click at [51, 164] on link "Всі клієнти" at bounding box center [72, 169] width 132 height 26
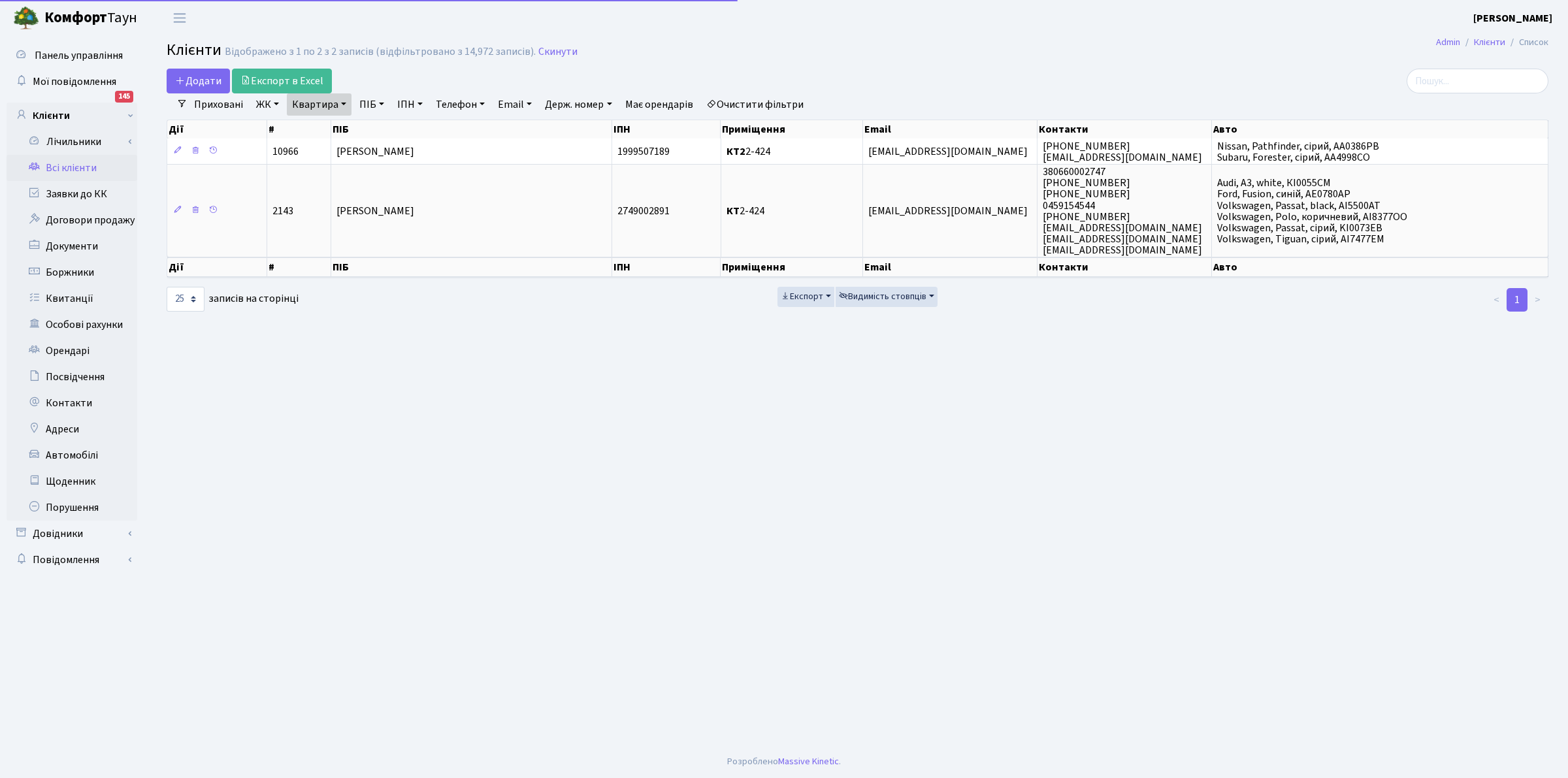
select select "25"
click at [312, 113] on link "Квартира" at bounding box center [320, 104] width 65 height 22
click at [335, 142] on input "2-424" at bounding box center [325, 130] width 77 height 25
type input "2"
type input "2-216"
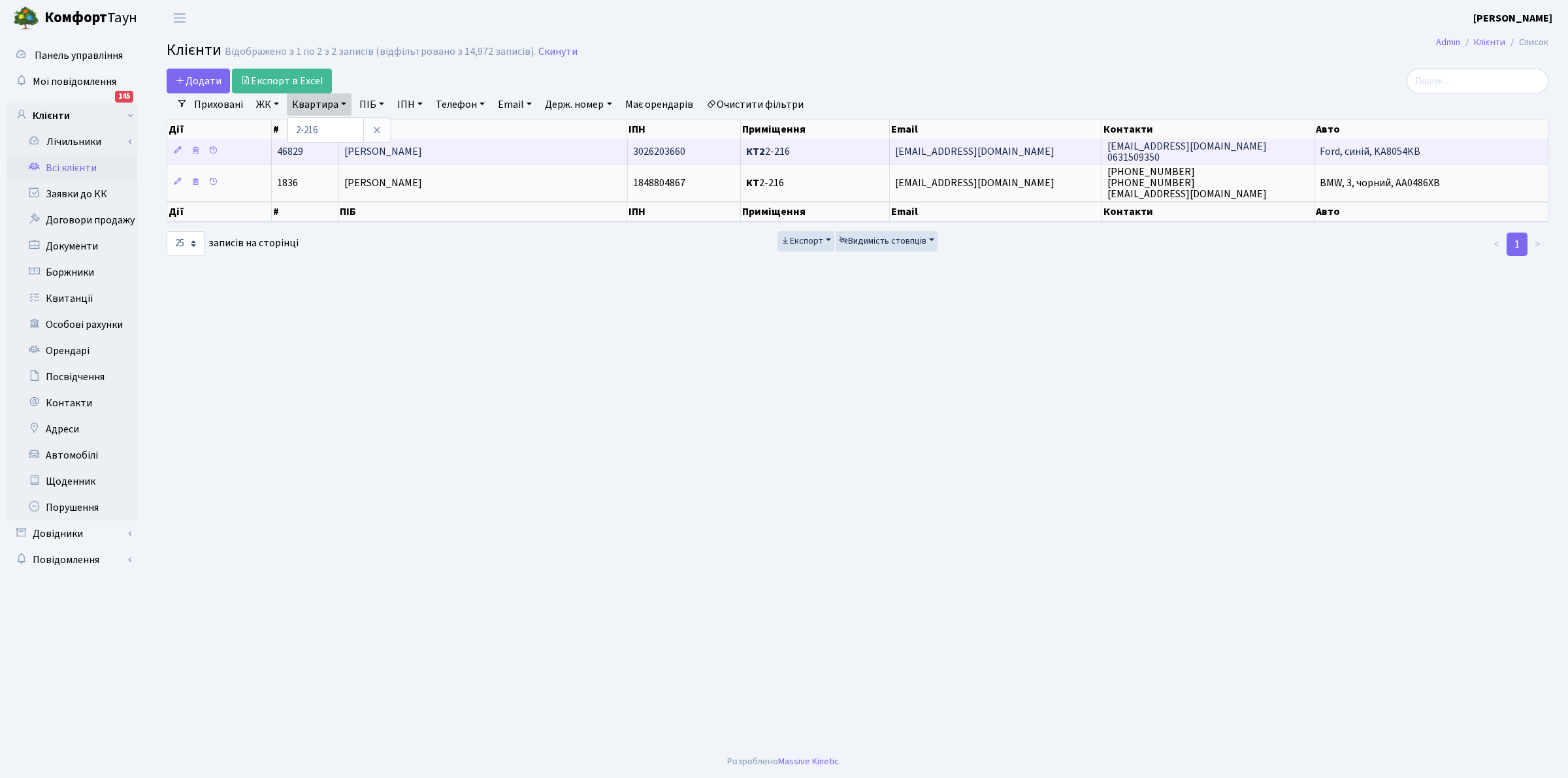
click at [390, 151] on span "Білоконь Тетяна Миколаївна" at bounding box center [383, 151] width 77 height 14
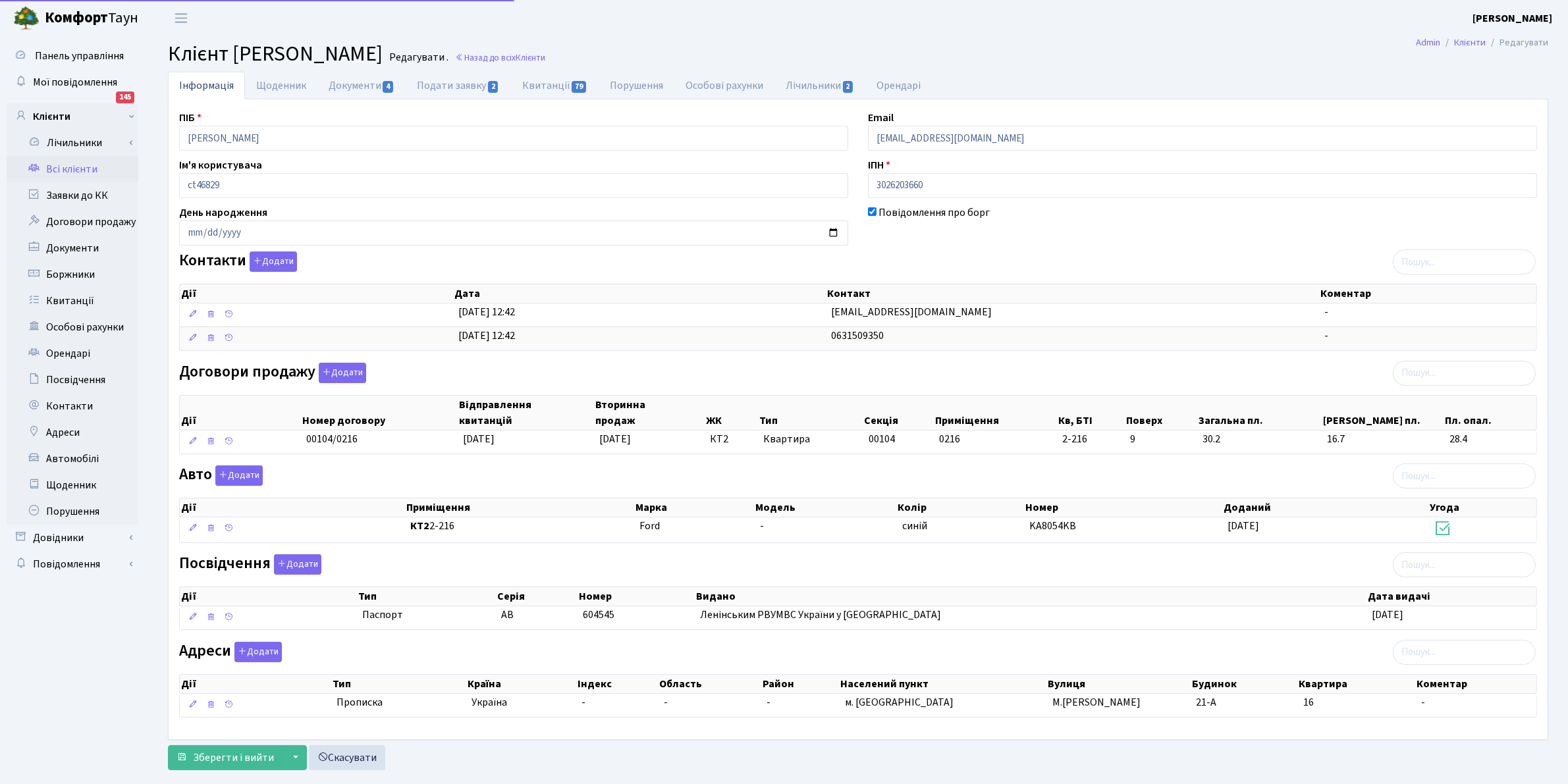
click at [4, 0] on html "[PERSON_NAME] [PERSON_NAME] Мій обліковий запис Вийти Панель управління Мої пов…" at bounding box center [784, 405] width 1568 height 810
click at [68, 170] on link "Всі клієнти" at bounding box center [72, 169] width 132 height 26
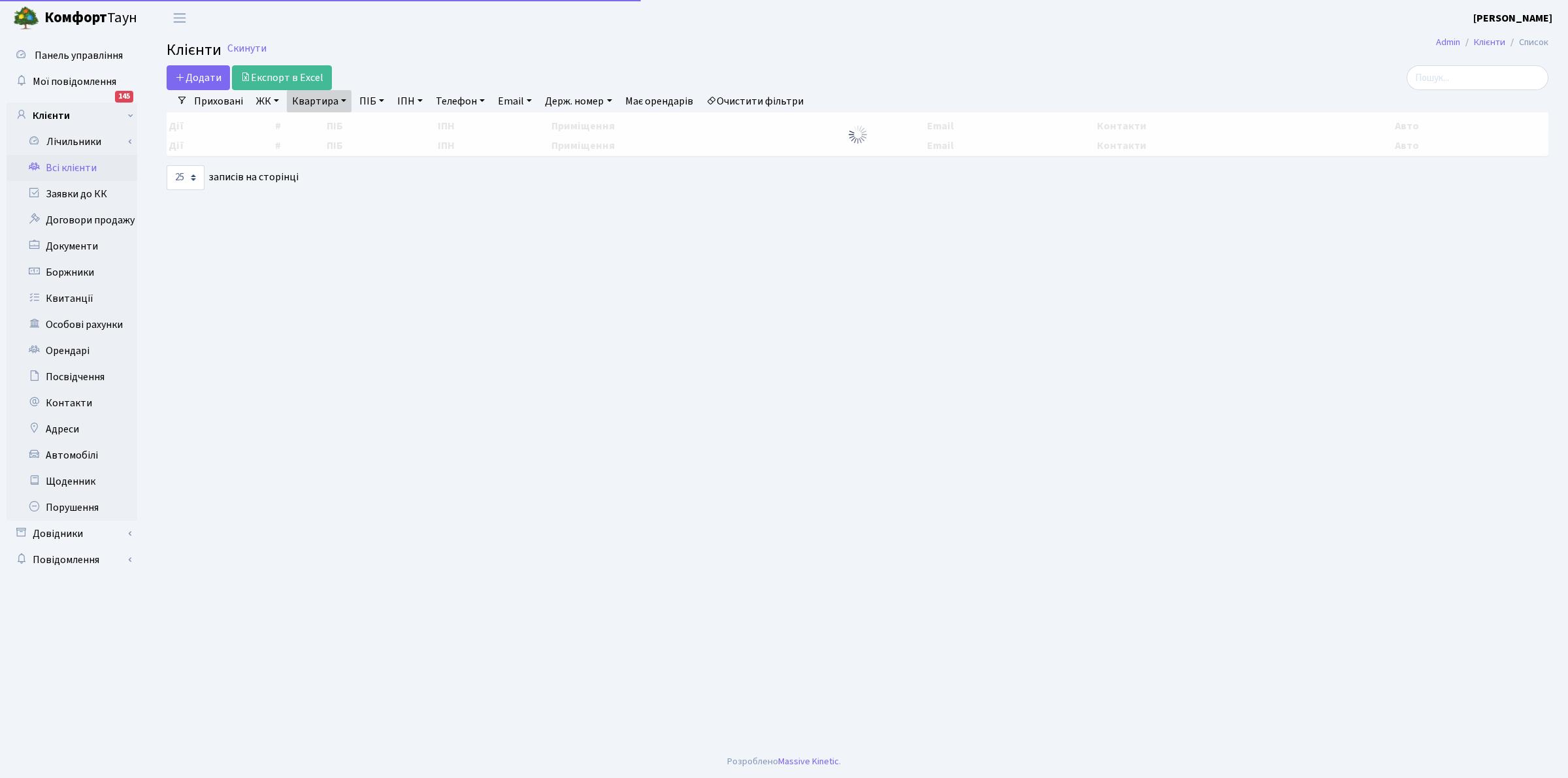
select select "25"
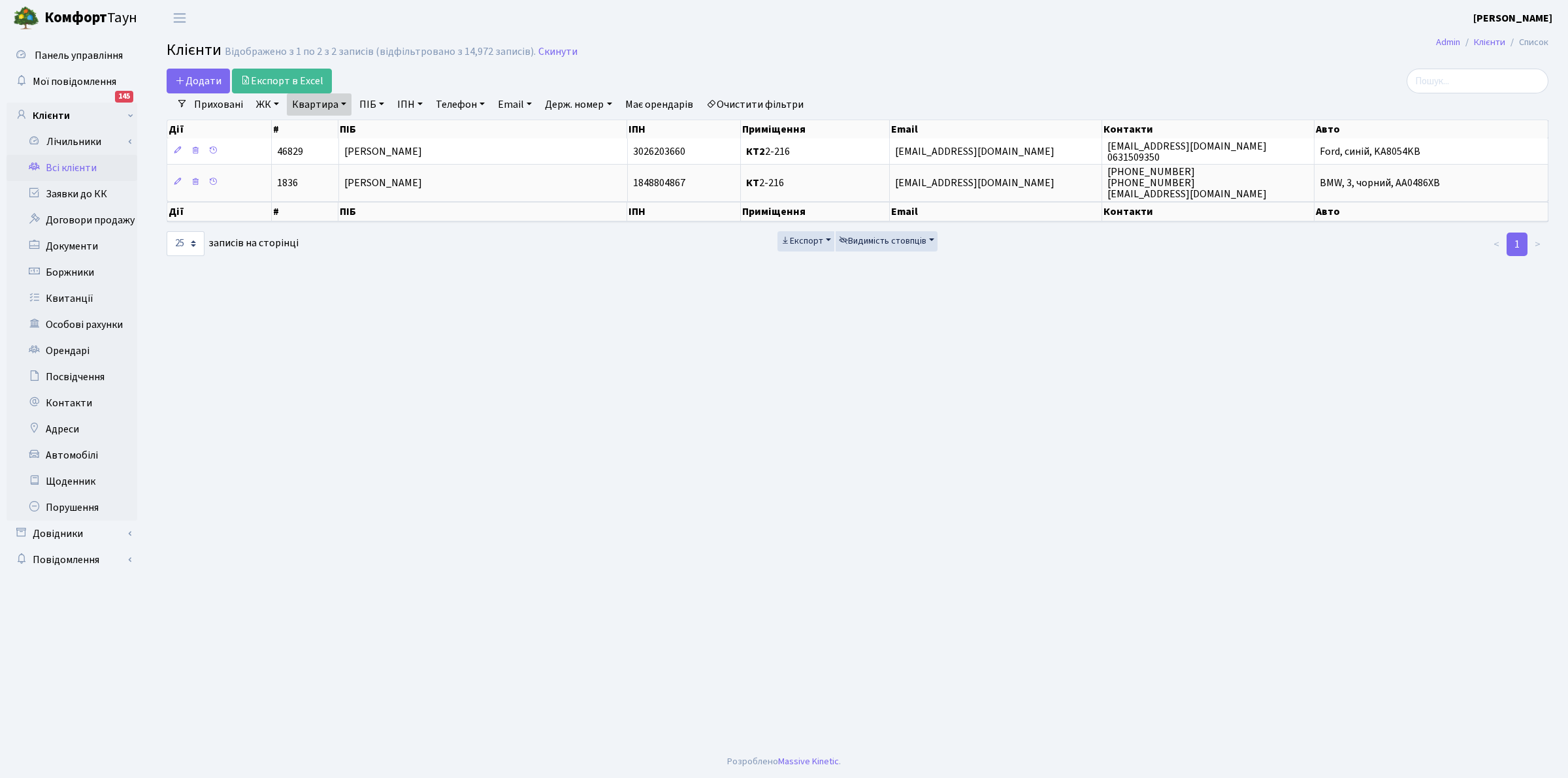
click at [296, 102] on link "Квартира" at bounding box center [320, 104] width 65 height 22
type input "6"
type input "2-1433"
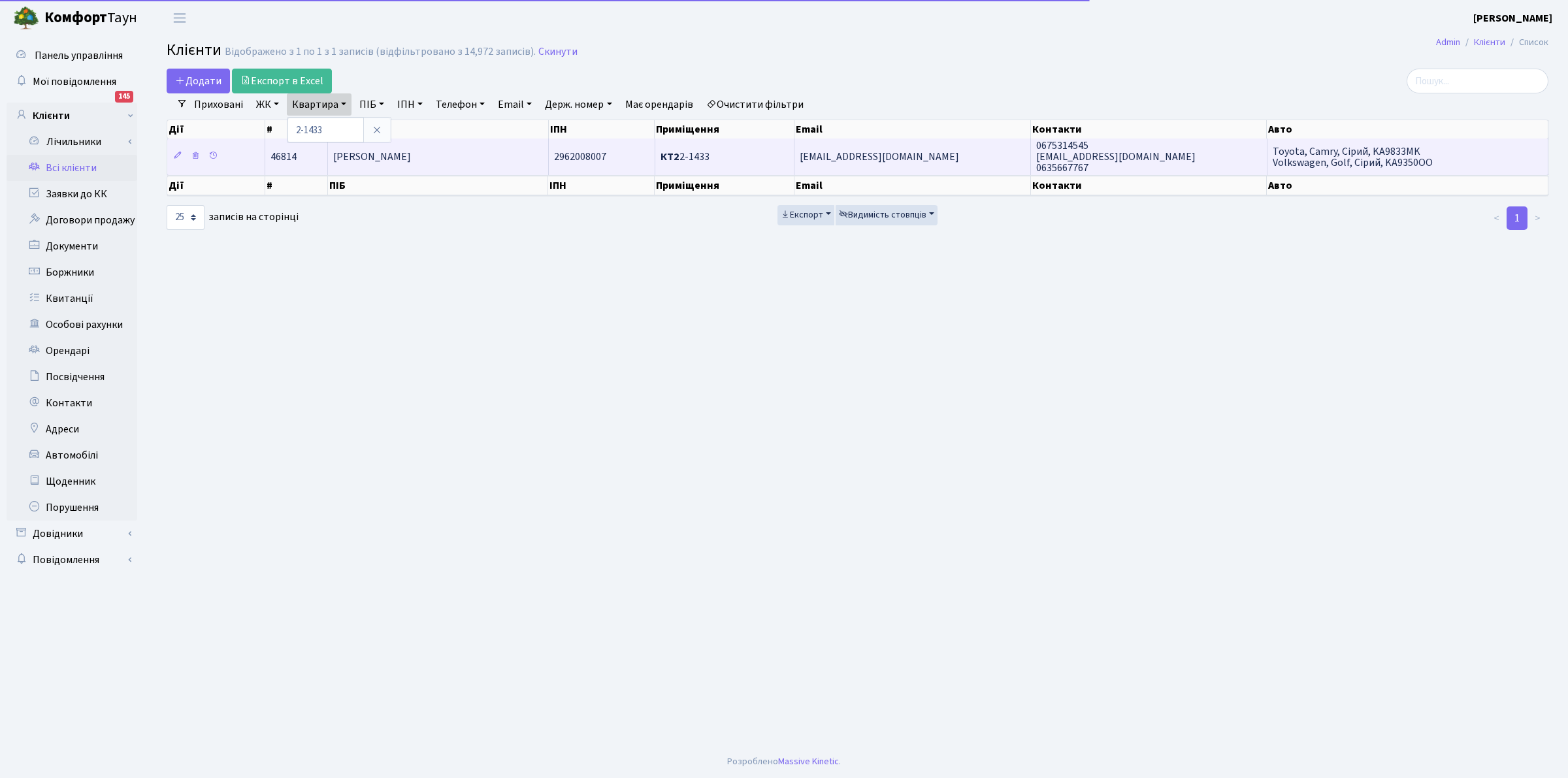
click at [366, 161] on span "[PERSON_NAME]" at bounding box center [371, 156] width 77 height 14
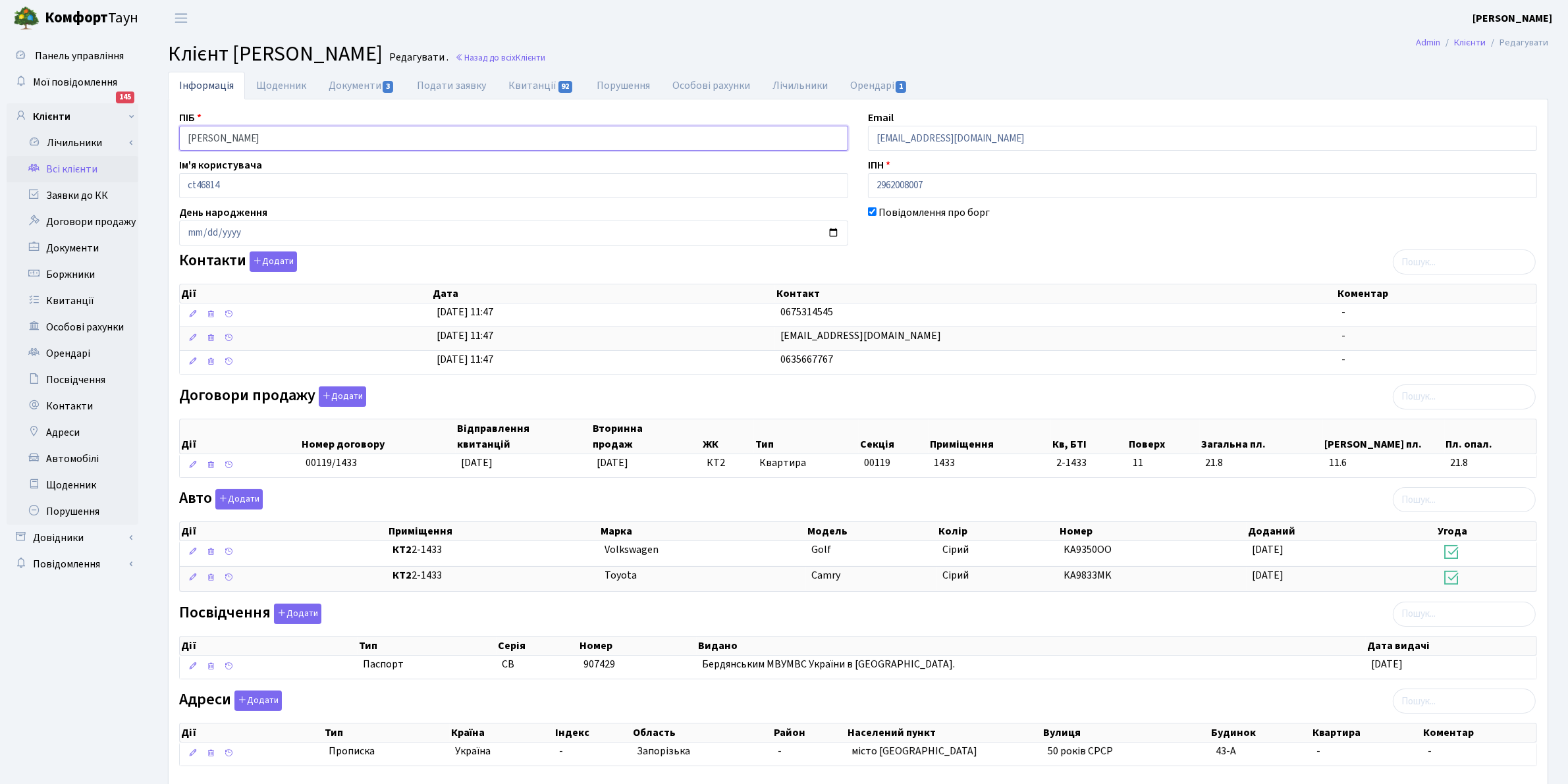
drag, startPoint x: 315, startPoint y: 143, endPoint x: 143, endPoint y: 85, distance: 181.5
click at [138, 93] on div "Панель управління Мої повідомлення 145 Клієнти Лічильники" at bounding box center [784, 430] width 1568 height 789
click at [69, 164] on link "Всі клієнти" at bounding box center [72, 169] width 132 height 26
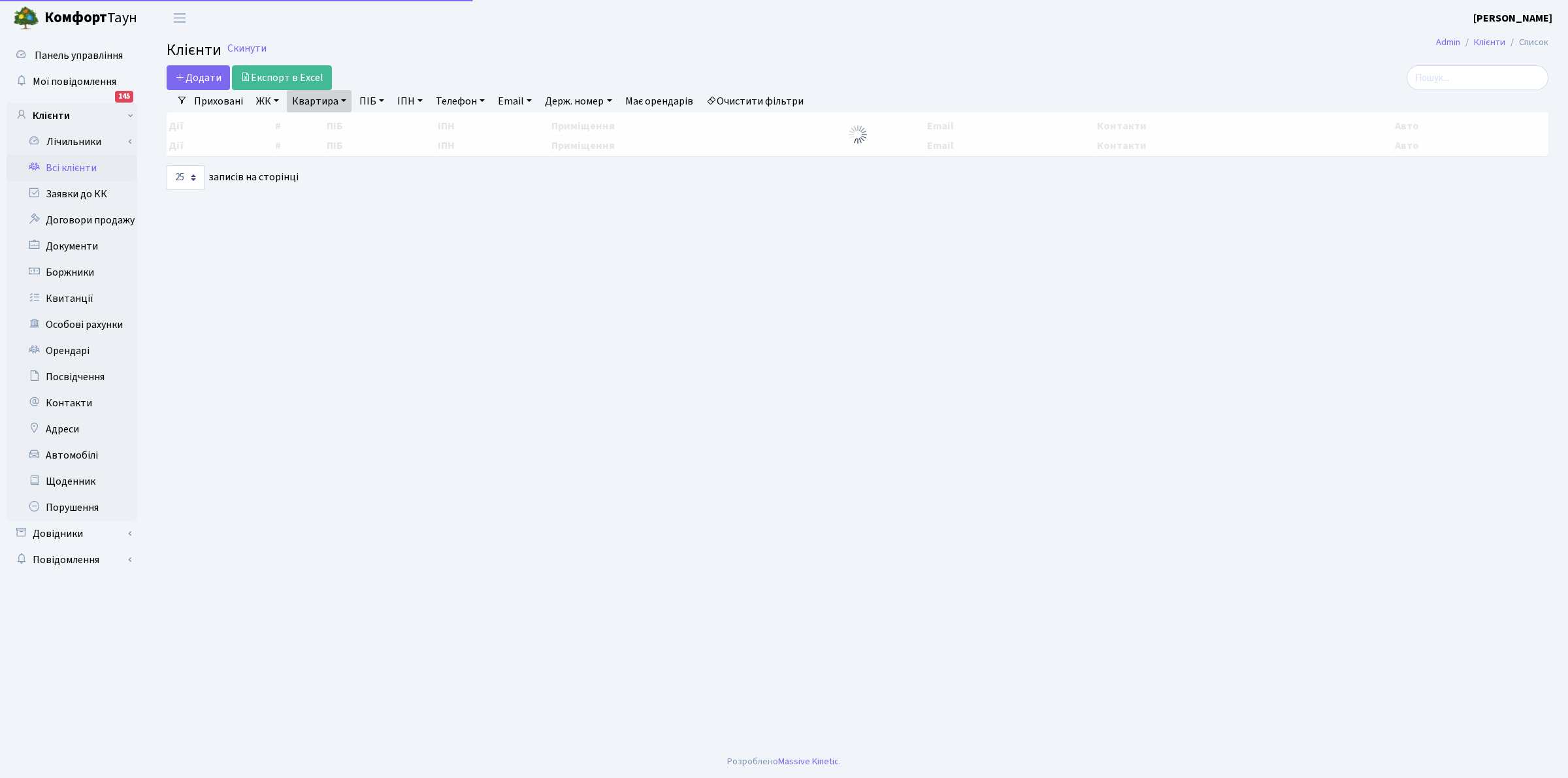
select select "25"
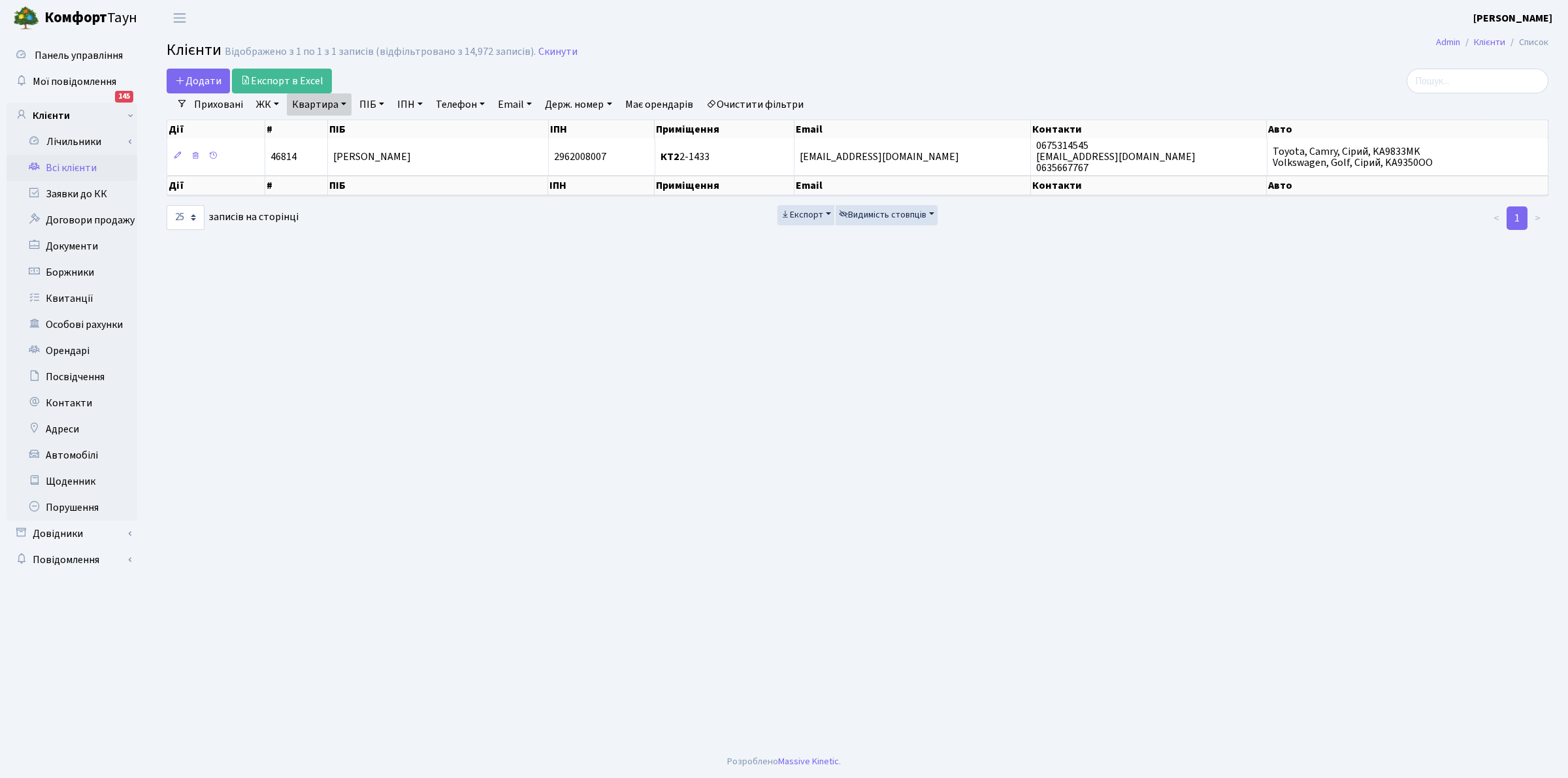
click at [329, 106] on link "Квартира" at bounding box center [320, 104] width 65 height 22
click at [340, 136] on input "2-1433" at bounding box center [325, 130] width 77 height 25
type input "2"
type input "4-57"
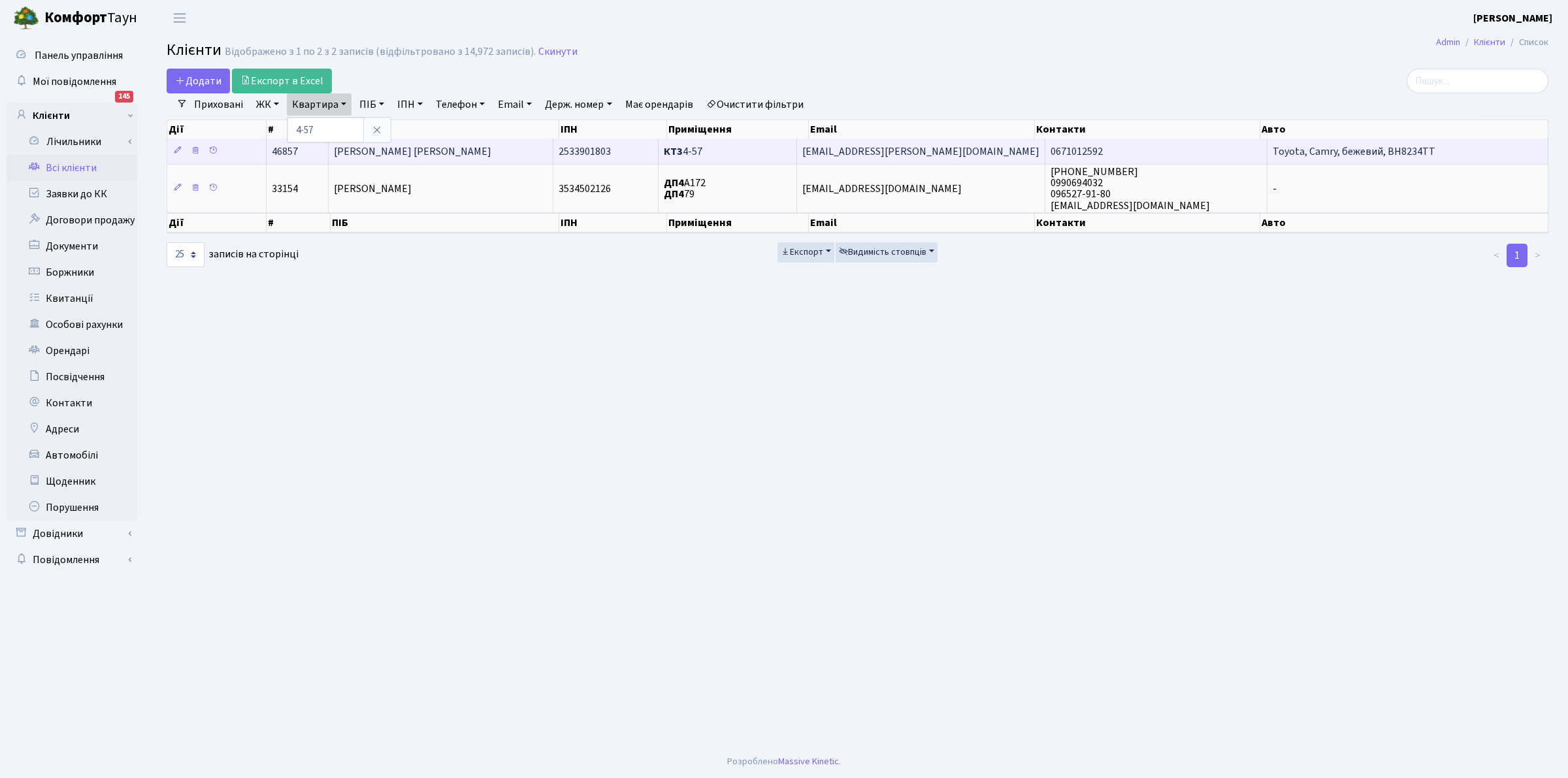
click at [379, 151] on span "[PERSON_NAME] [PERSON_NAME]" at bounding box center [412, 151] width 157 height 14
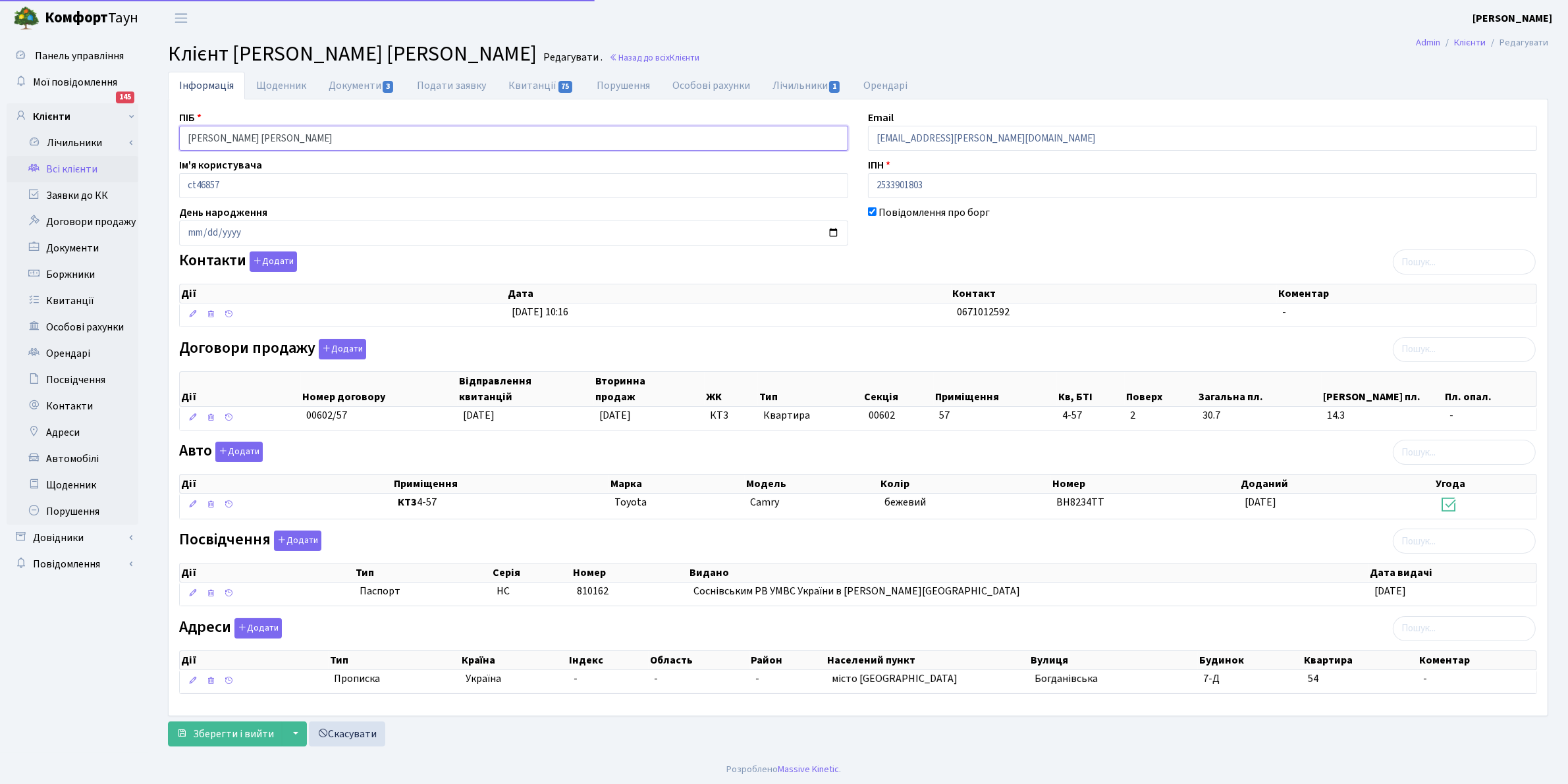
click at [0, 0] on html "Комфорт Таун Клишко І. В. Мій обліковий запис Вийти Панель управління Мої повід…" at bounding box center [784, 392] width 1568 height 786
click at [70, 169] on link "Всі клієнти" at bounding box center [72, 169] width 132 height 26
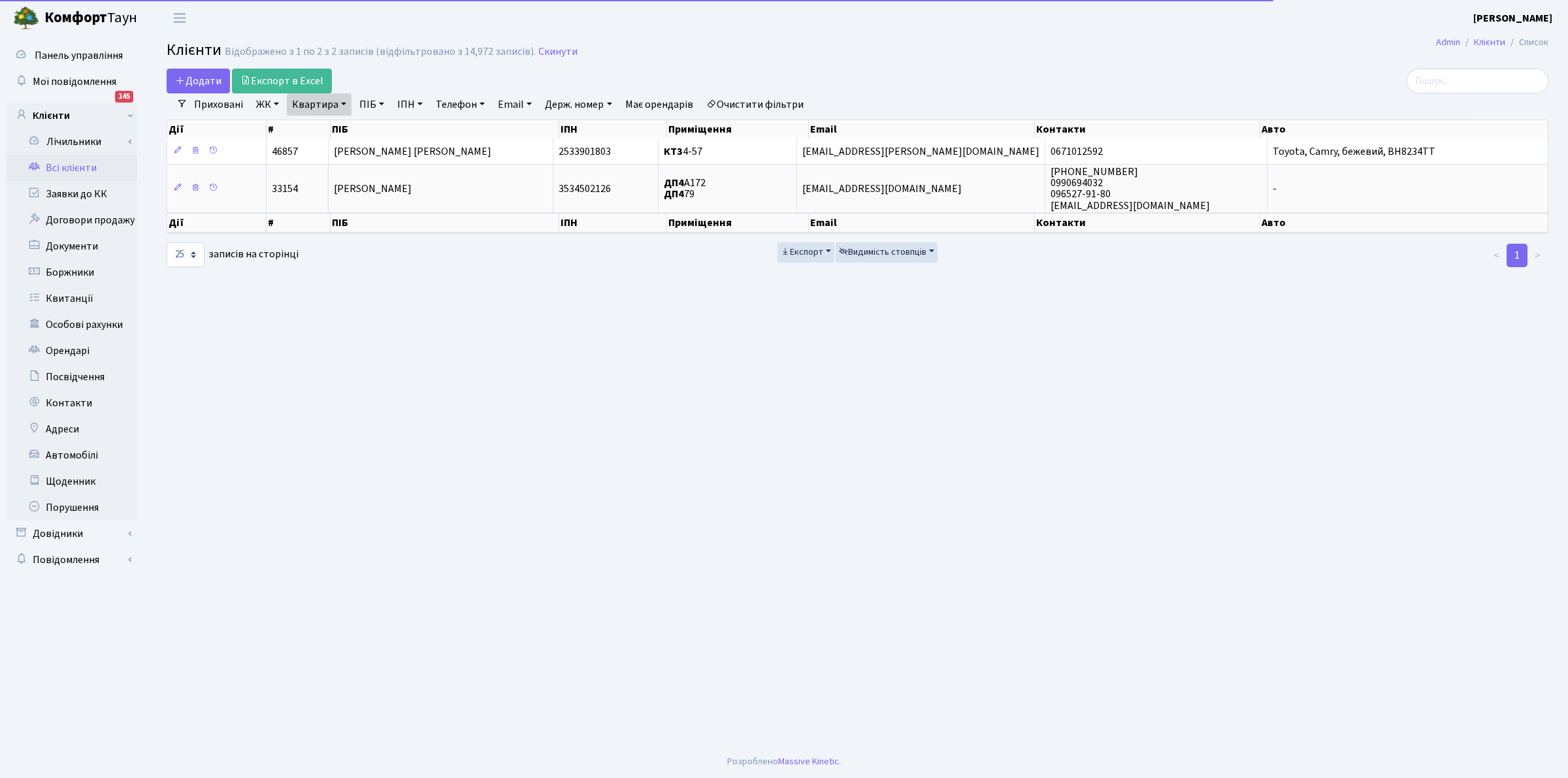
select select "25"
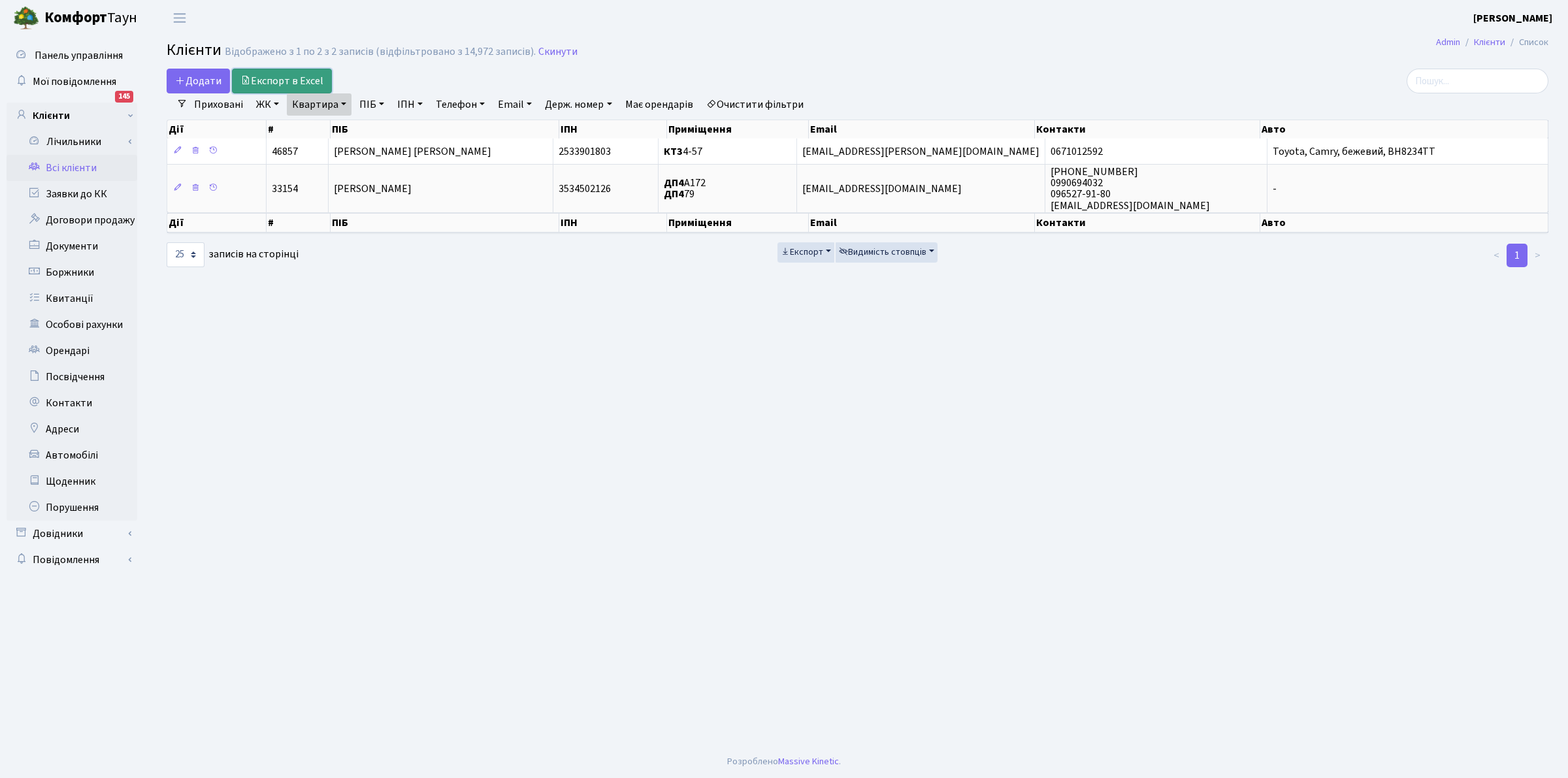
click at [315, 85] on link "Експорт в Excel" at bounding box center [282, 81] width 100 height 25
click at [324, 106] on link "Квартира" at bounding box center [320, 104] width 65 height 22
click at [330, 138] on input "4-57" at bounding box center [325, 130] width 77 height 25
type input "4-18"
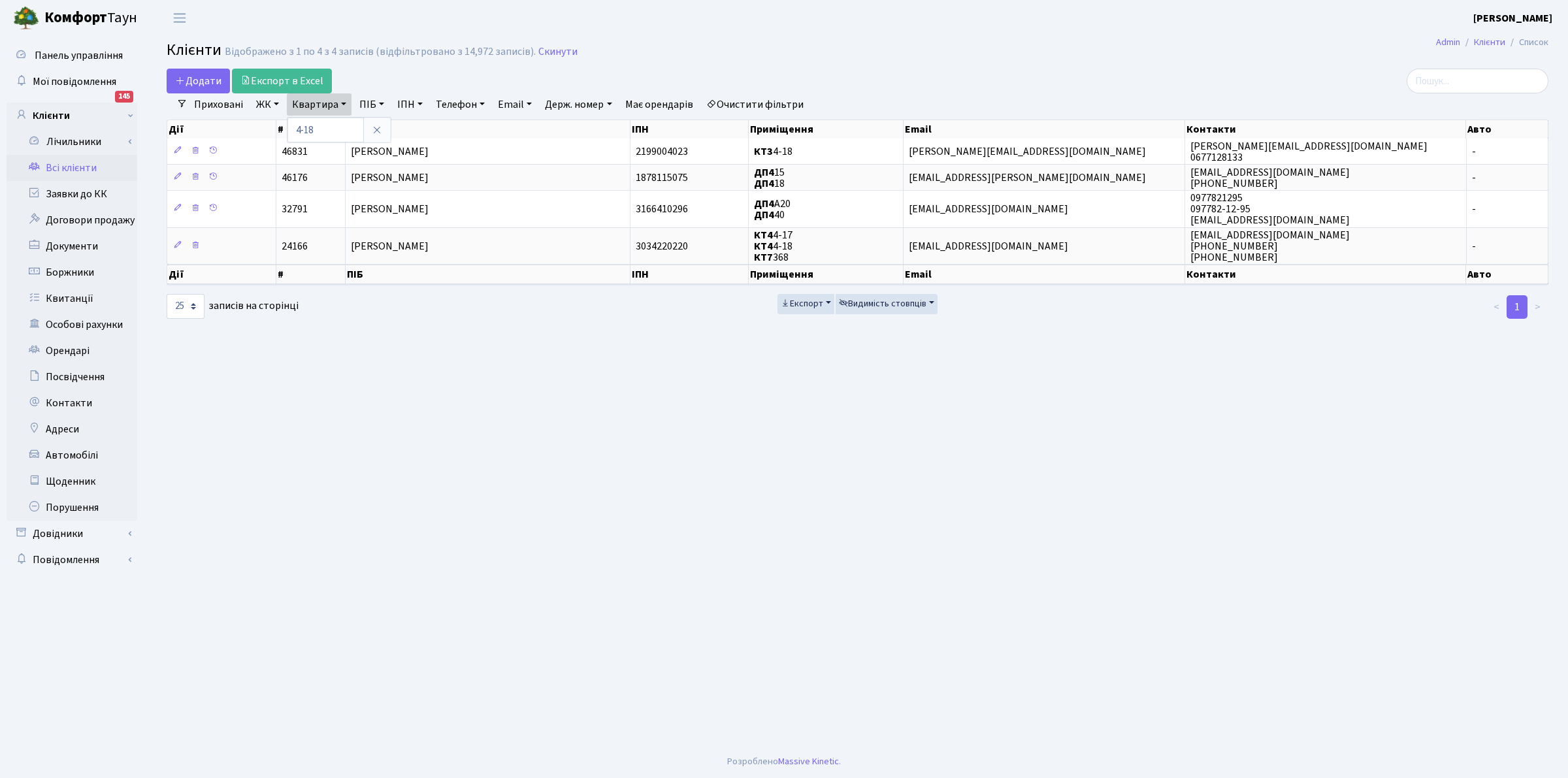
click at [921, 564] on main "Admin Клієнти Список Клієнти Відображено з 1 по 4 з 4 записів (відфільтровано з…" at bounding box center [858, 390] width 1422 height 710
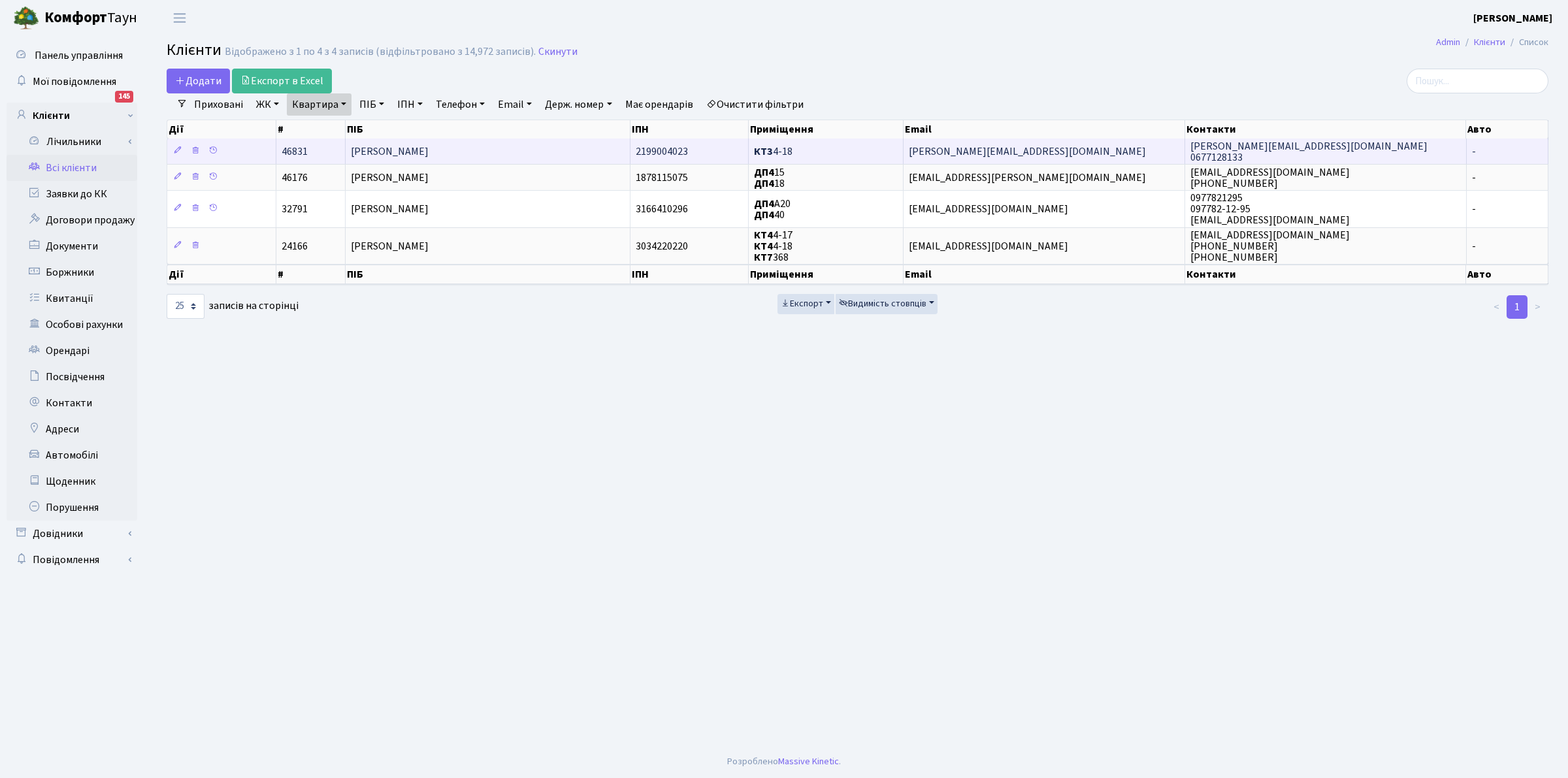
click at [759, 149] on b "КТ3" at bounding box center [763, 151] width 19 height 14
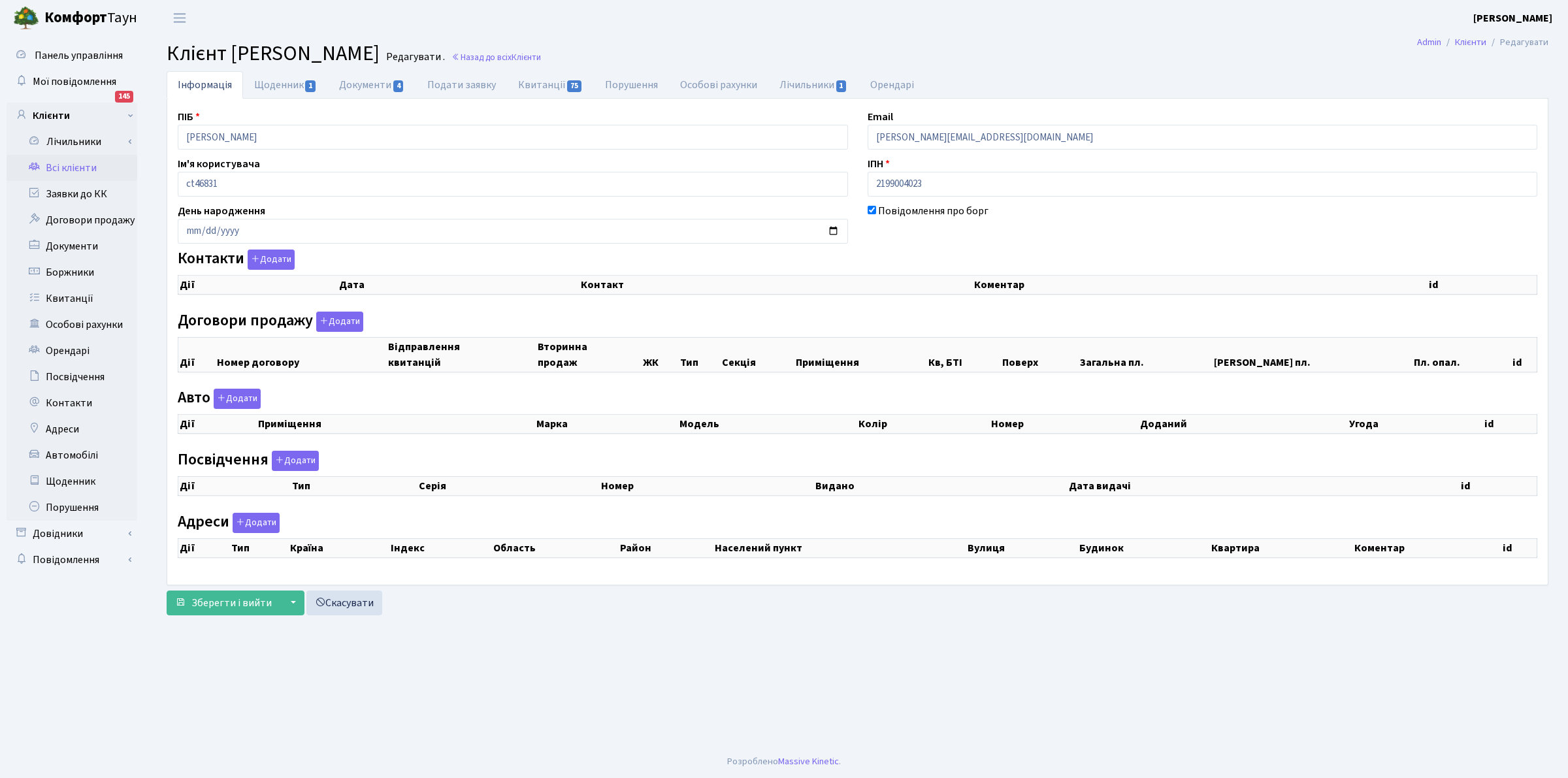
checkbox input "true"
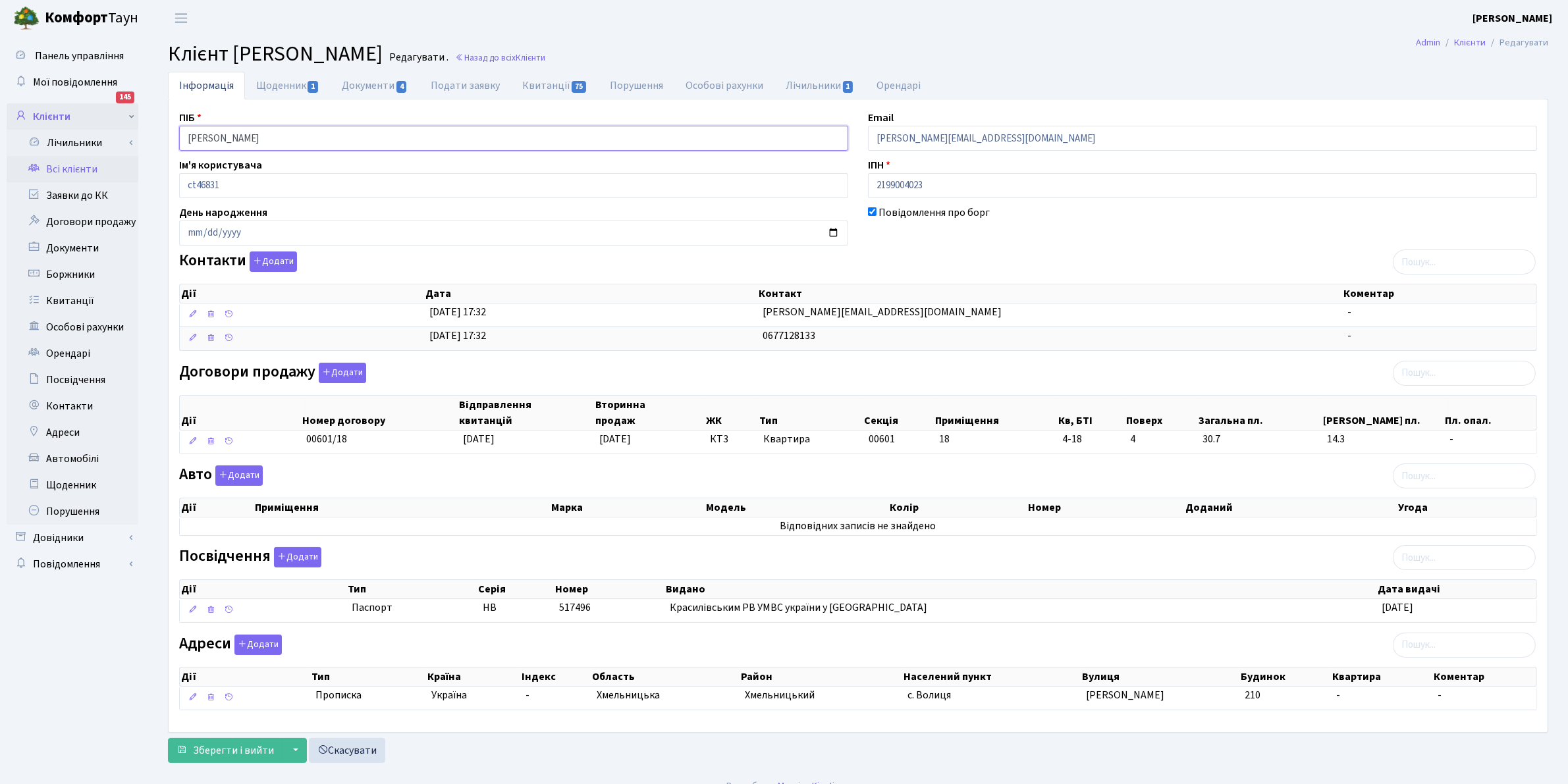
drag, startPoint x: 320, startPoint y: 142, endPoint x: 39, endPoint y: 127, distance: 281.4
click at [39, 127] on div "Панель управління Мої повідомлення 145 Клієнти Лічильники" at bounding box center [784, 402] width 1568 height 734
click at [65, 165] on link "Всі клієнти" at bounding box center [72, 169] width 132 height 26
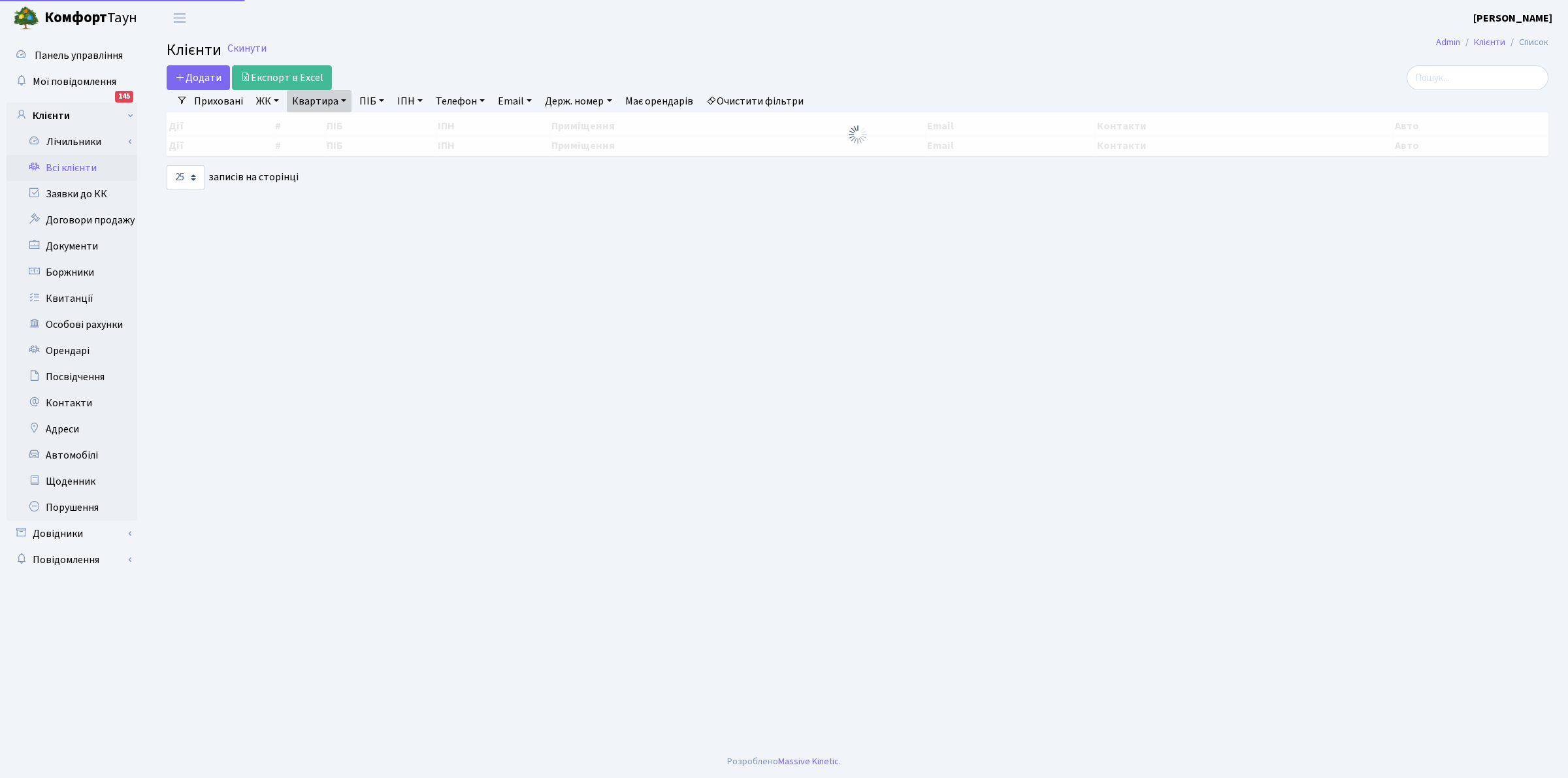
select select "25"
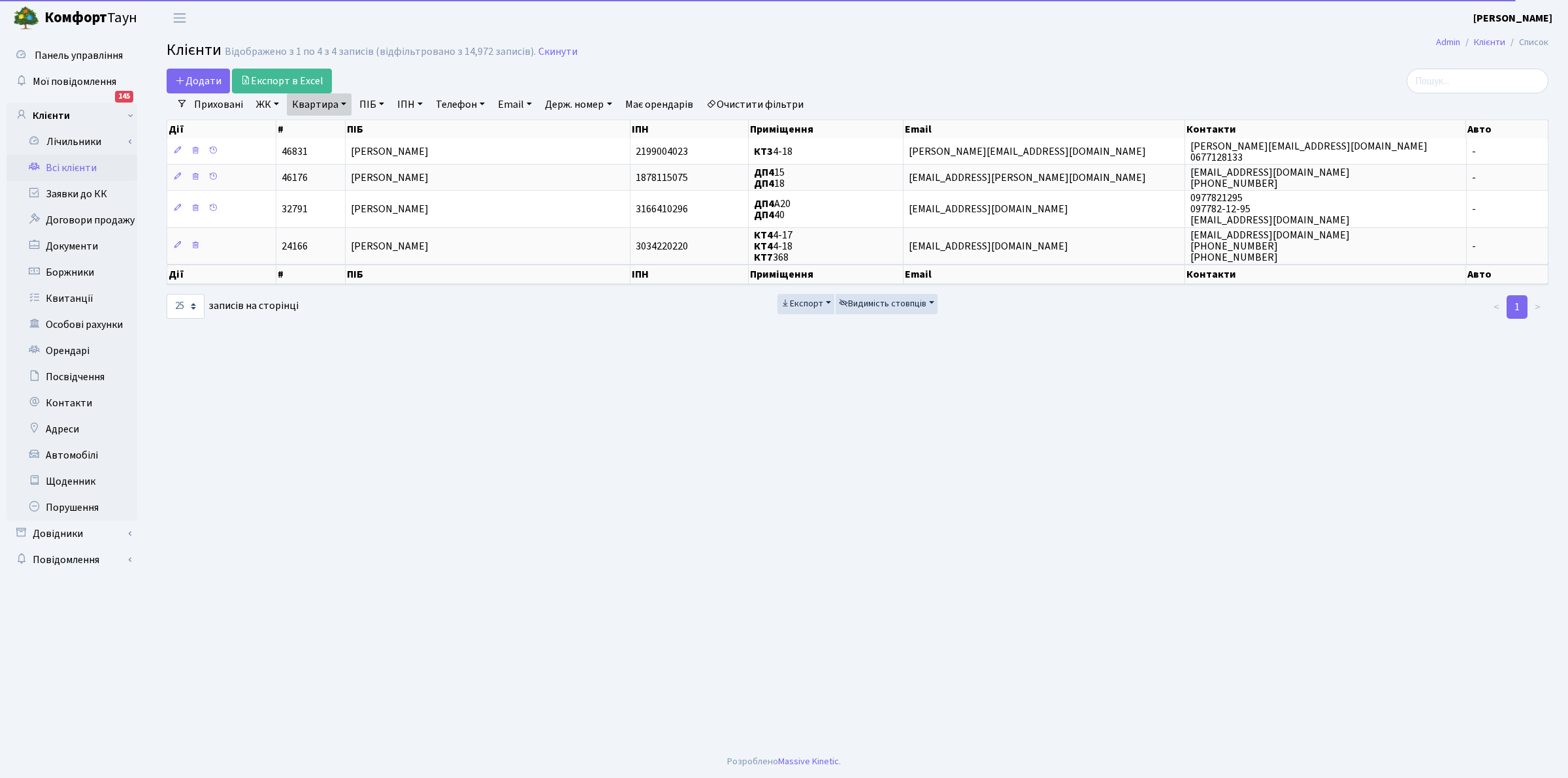
click at [322, 102] on link "Квартира" at bounding box center [320, 104] width 65 height 22
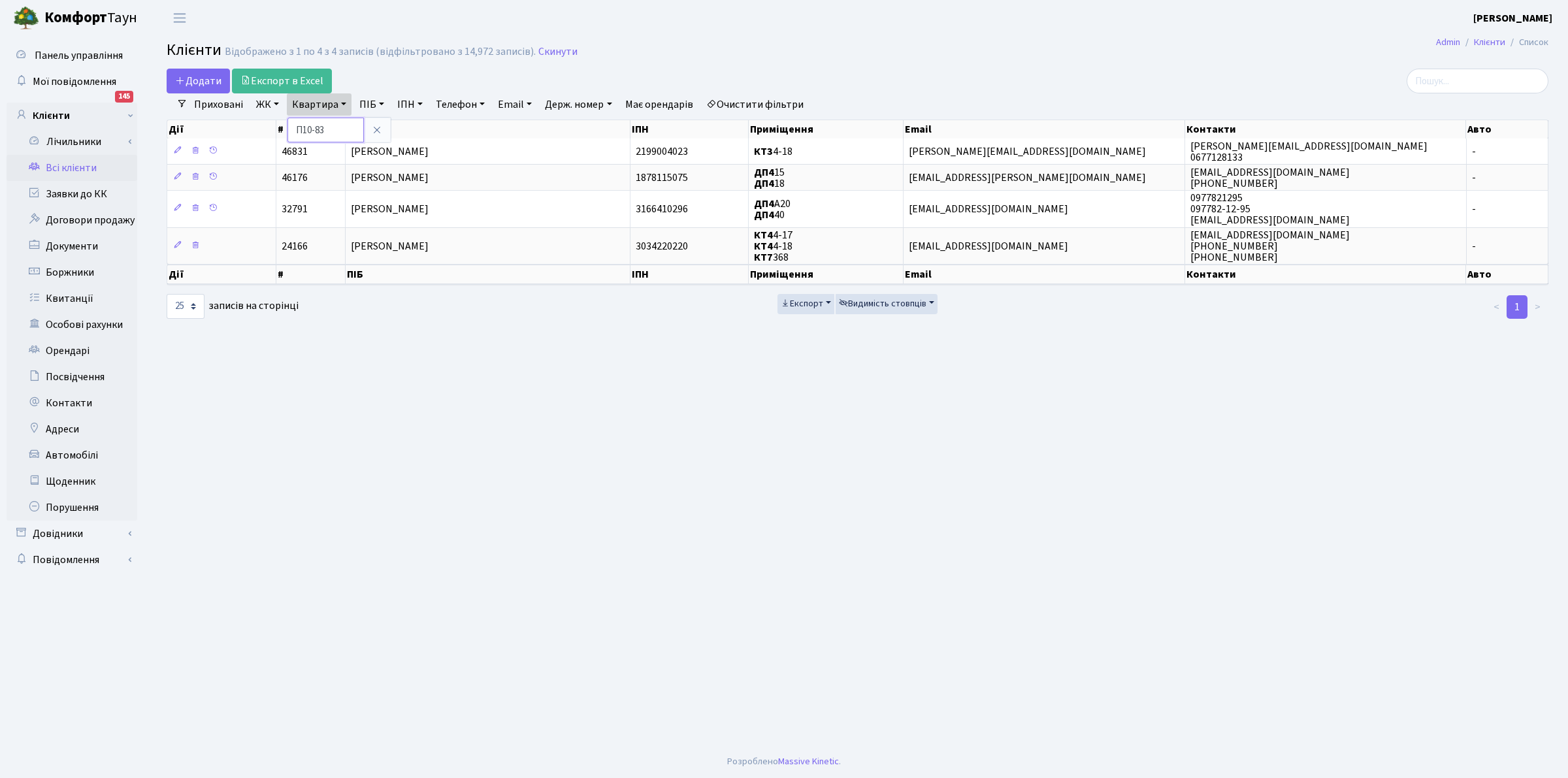
type input "П10-83"
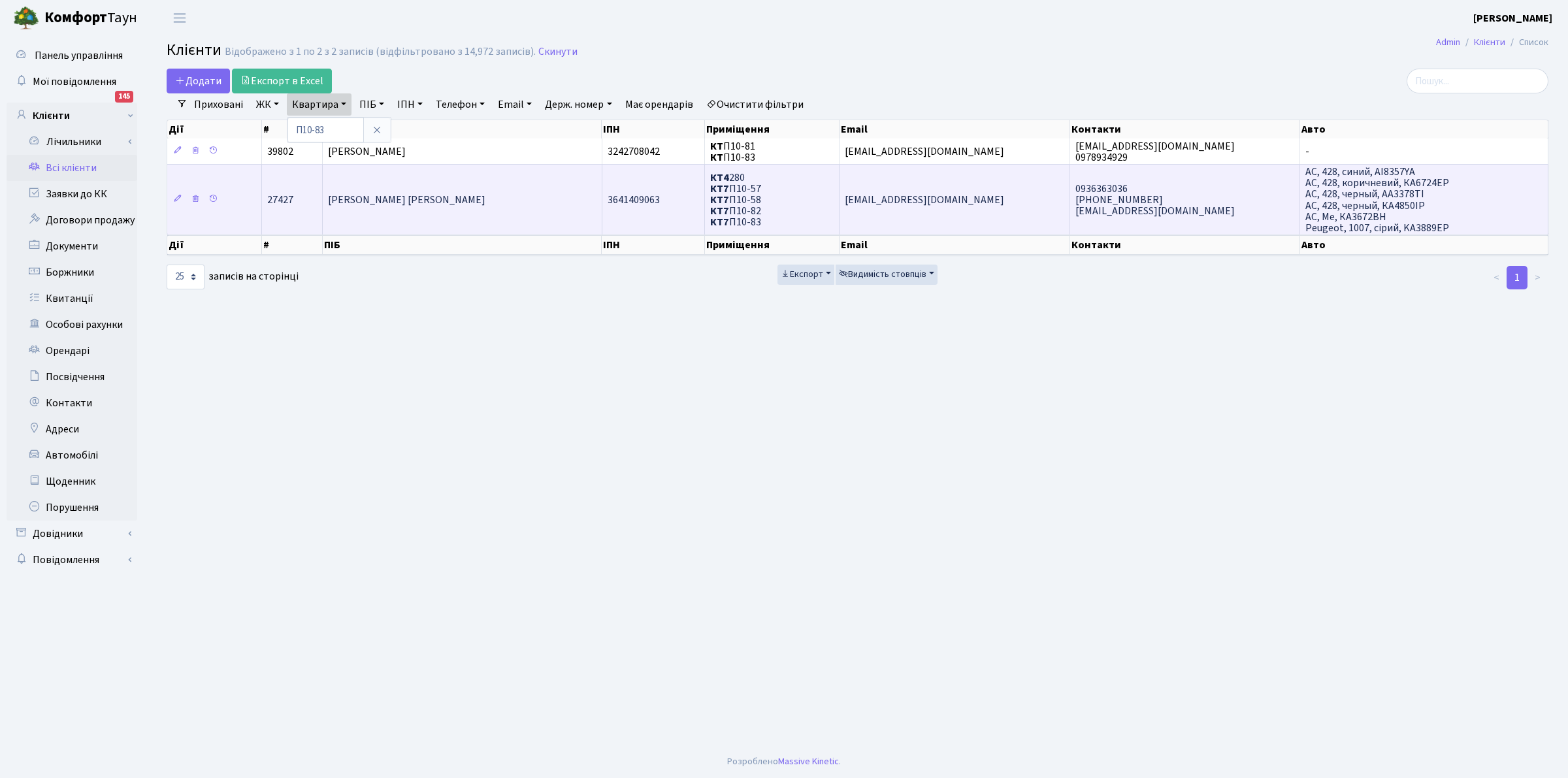
click at [364, 201] on span "[PERSON_NAME] [PERSON_NAME]" at bounding box center [406, 200] width 157 height 14
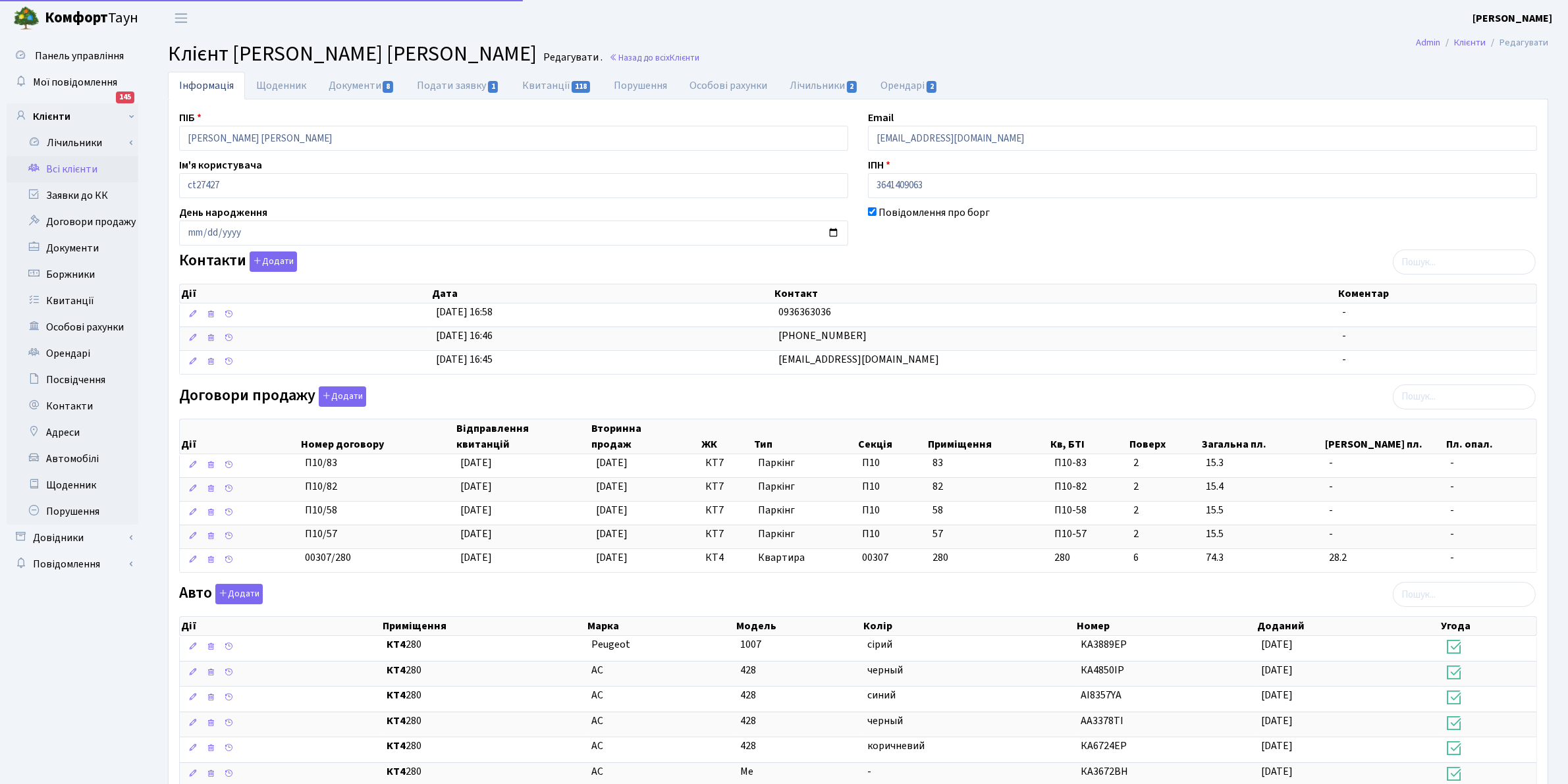
click at [347, 138] on input "[PERSON_NAME] [PERSON_NAME]" at bounding box center [514, 138] width 669 height 25
drag, startPoint x: 346, startPoint y: 138, endPoint x: 171, endPoint y: 116, distance: 176.4
click at [171, 116] on div "ПІБ Маркулинець Дар'я Олександрівна" at bounding box center [513, 130] width 689 height 41
click at [50, 164] on link "Всі клієнти" at bounding box center [72, 169] width 132 height 26
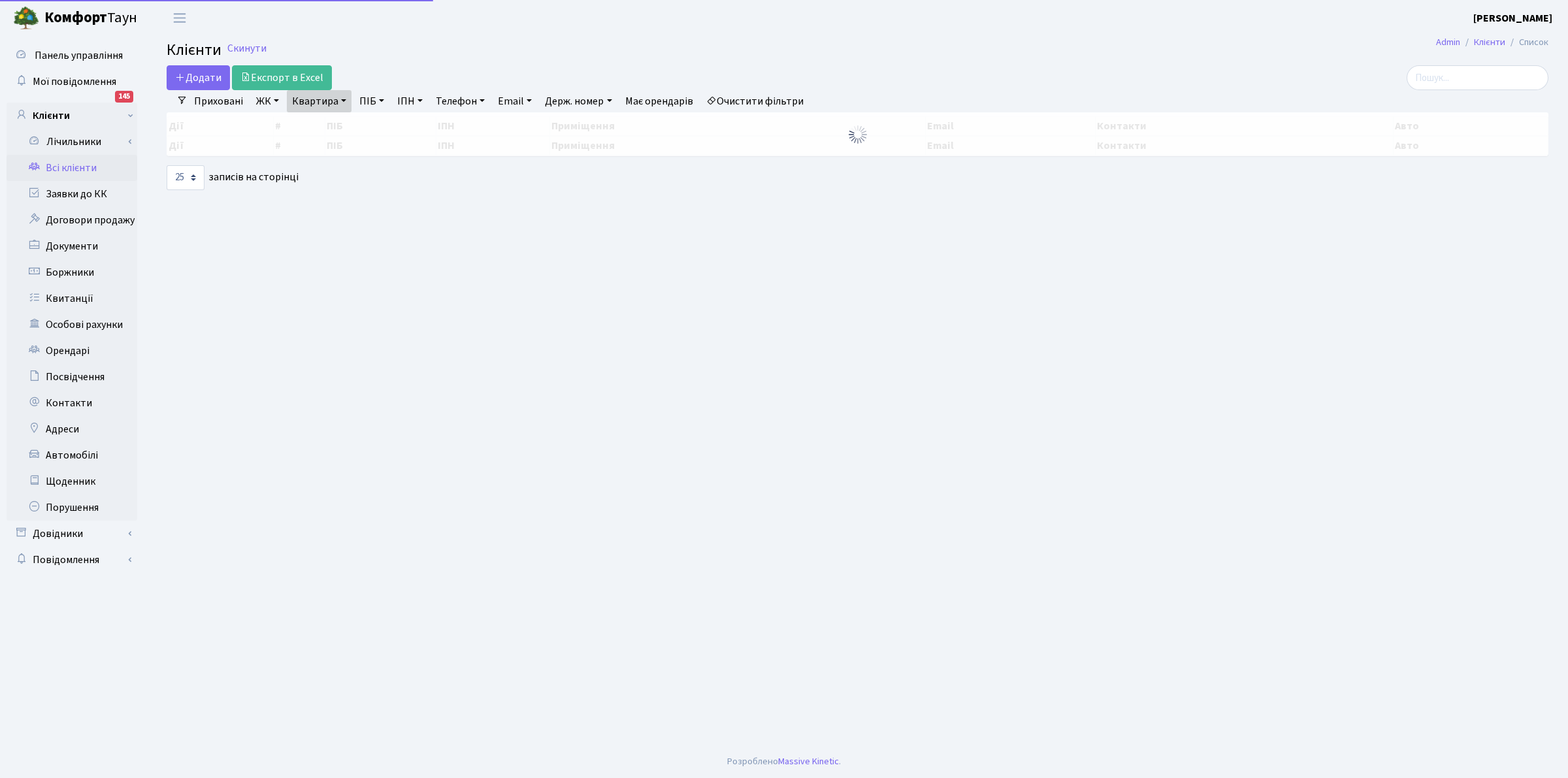
select select "25"
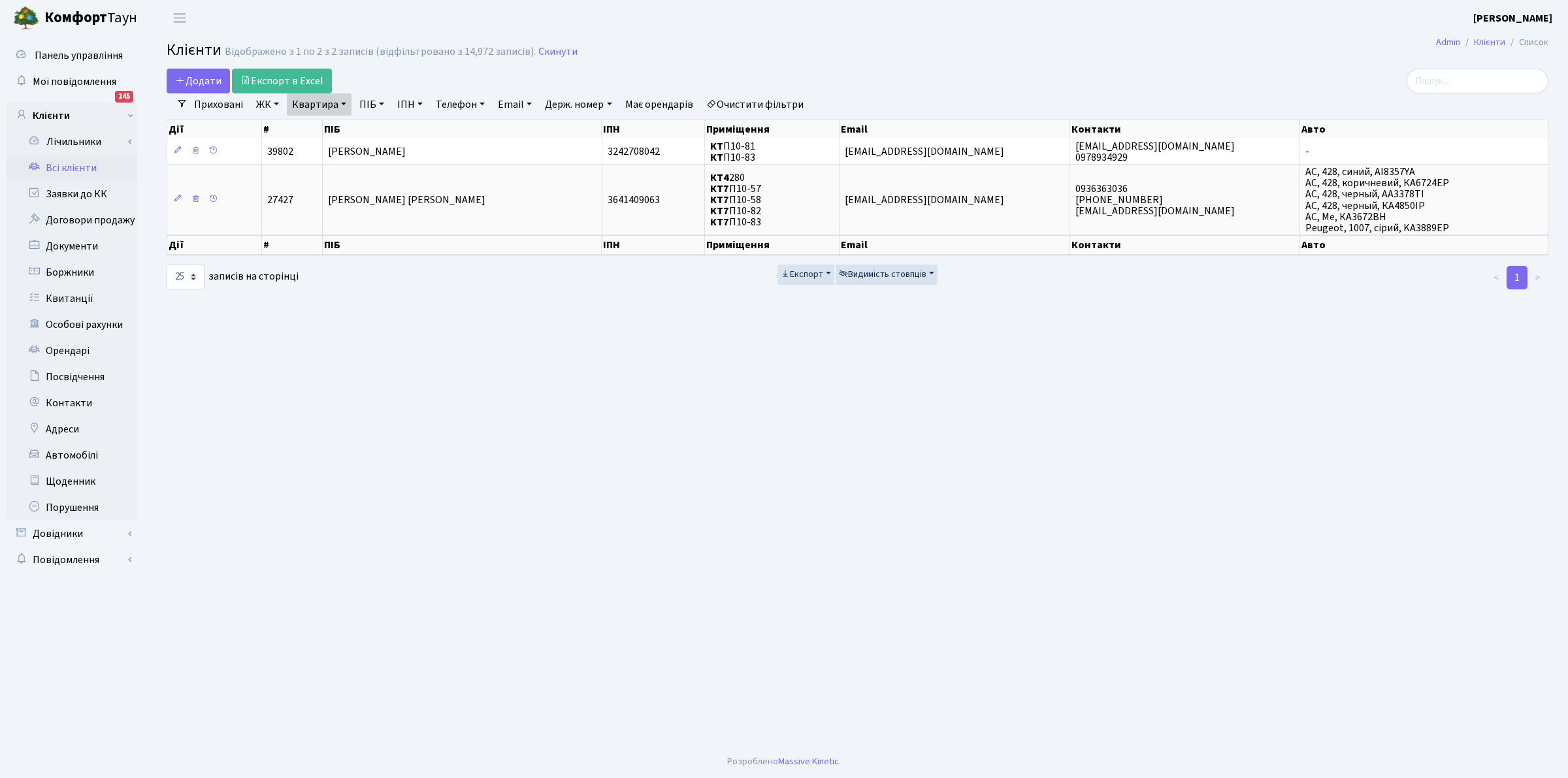
click at [312, 105] on link "Квартира" at bounding box center [320, 104] width 65 height 22
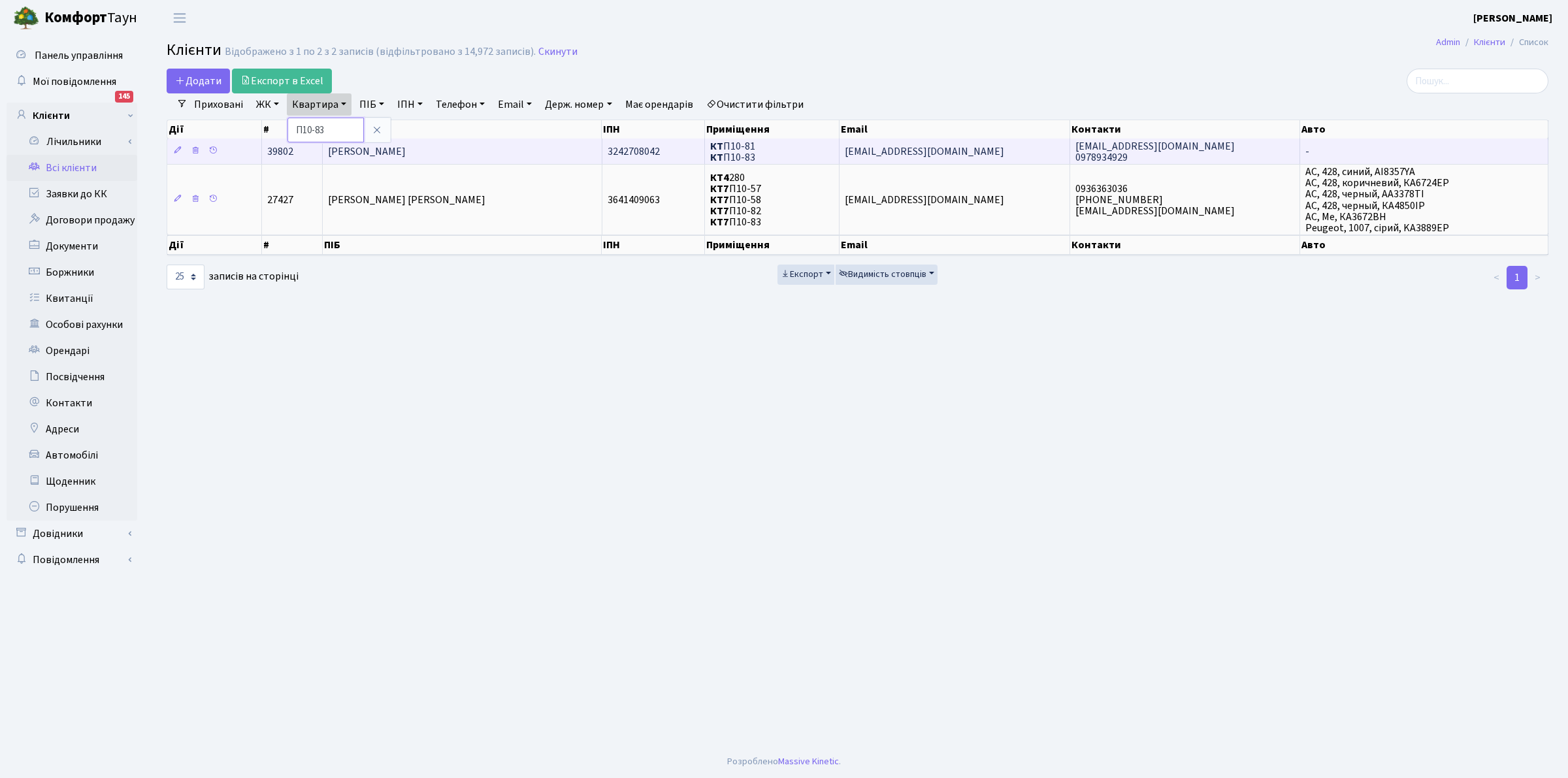
drag, startPoint x: 315, startPoint y: 126, endPoint x: 376, endPoint y: 142, distance: 63.1
click at [374, 147] on div "Додати Експорт в Excel Фільтри Приховані ЖК ТХ, вул. [PERSON_NAME], 1/2 КТ, вул…" at bounding box center [857, 179] width 1402 height 222
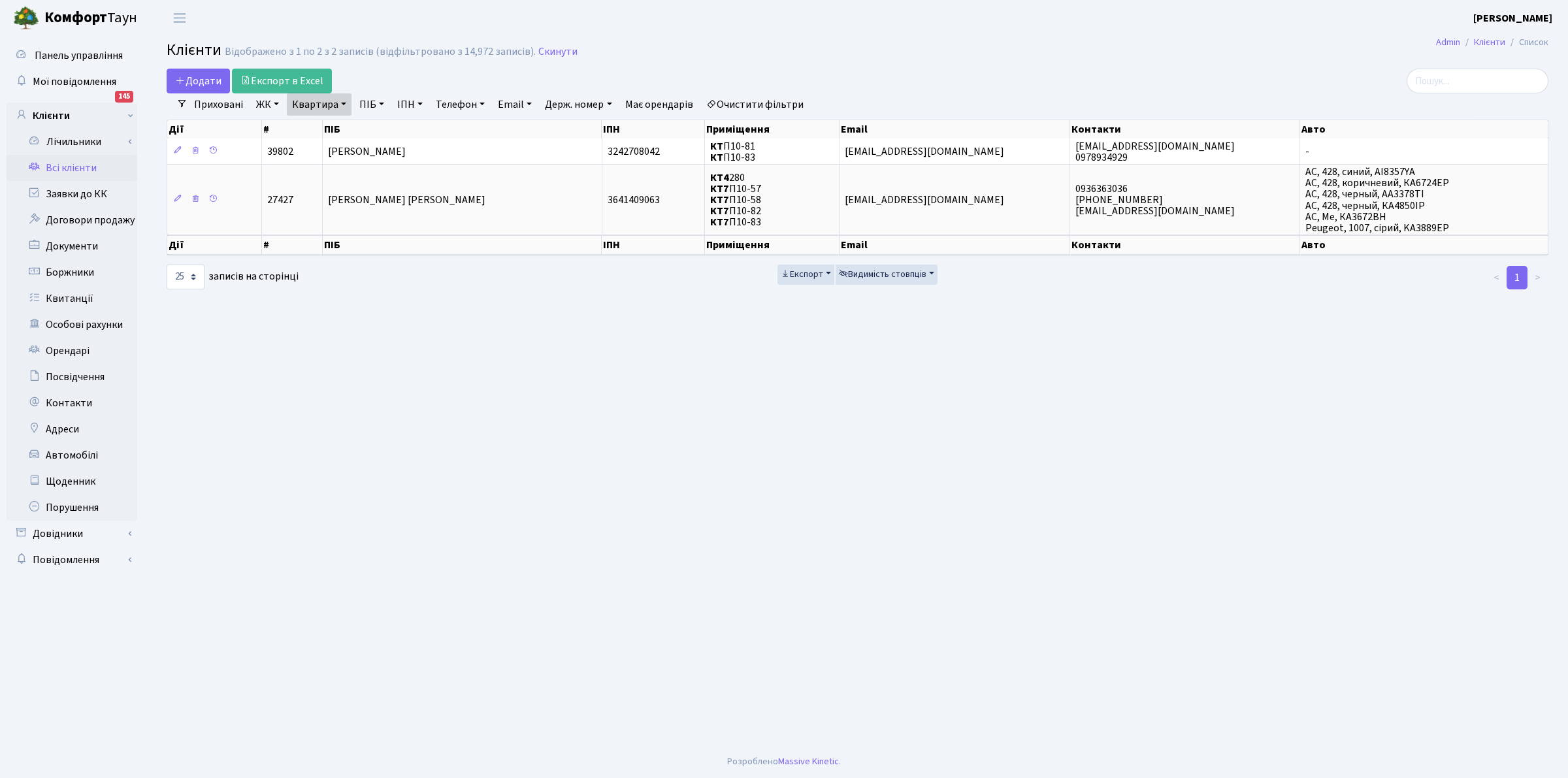
click at [319, 120] on table "Дії # ПІБ ІПН Приміщення Email Контакти Авто" at bounding box center [857, 129] width 1382 height 19
click at [309, 102] on link "Квартира" at bounding box center [320, 104] width 65 height 22
type input "П10-114"
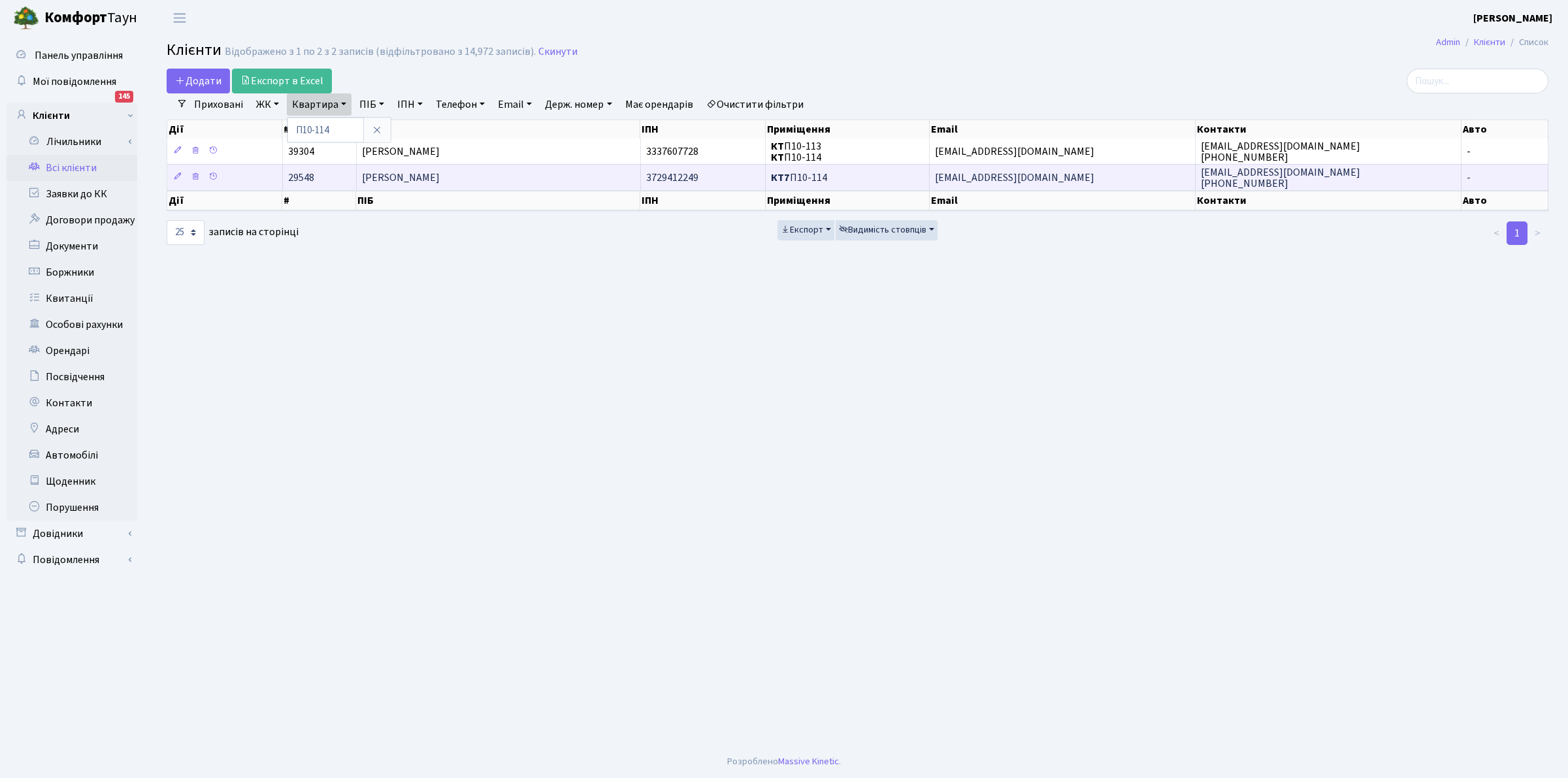
click at [410, 181] on span "[PERSON_NAME]" at bounding box center [400, 177] width 77 height 14
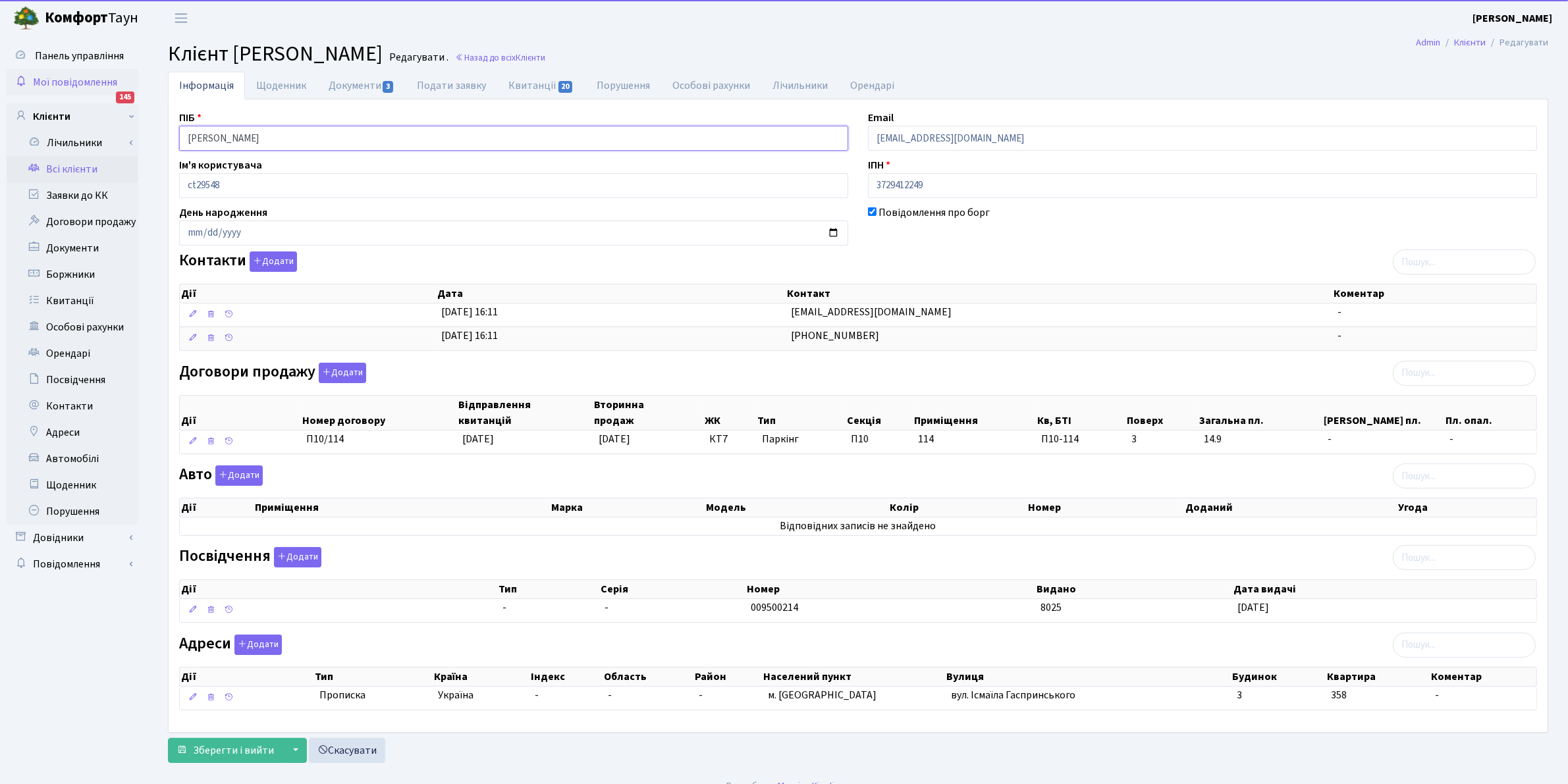
drag, startPoint x: 294, startPoint y: 142, endPoint x: 91, endPoint y: 84, distance: 211.1
click at [91, 84] on div "Панель управління Мої повідомлення 145 Клієнти Лічильники" at bounding box center [784, 402] width 1568 height 734
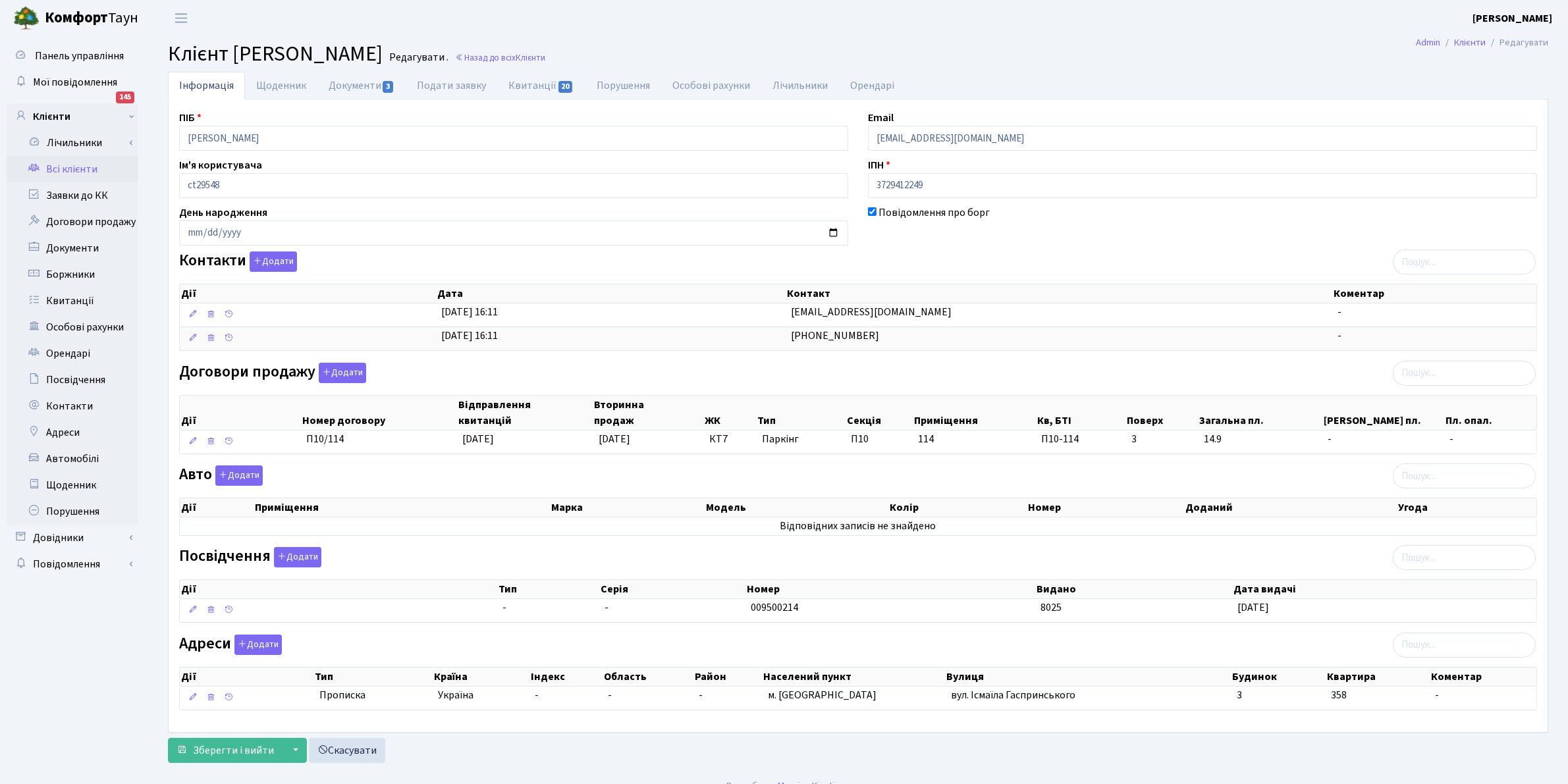
click at [57, 165] on link "Всі клієнти" at bounding box center [72, 169] width 132 height 26
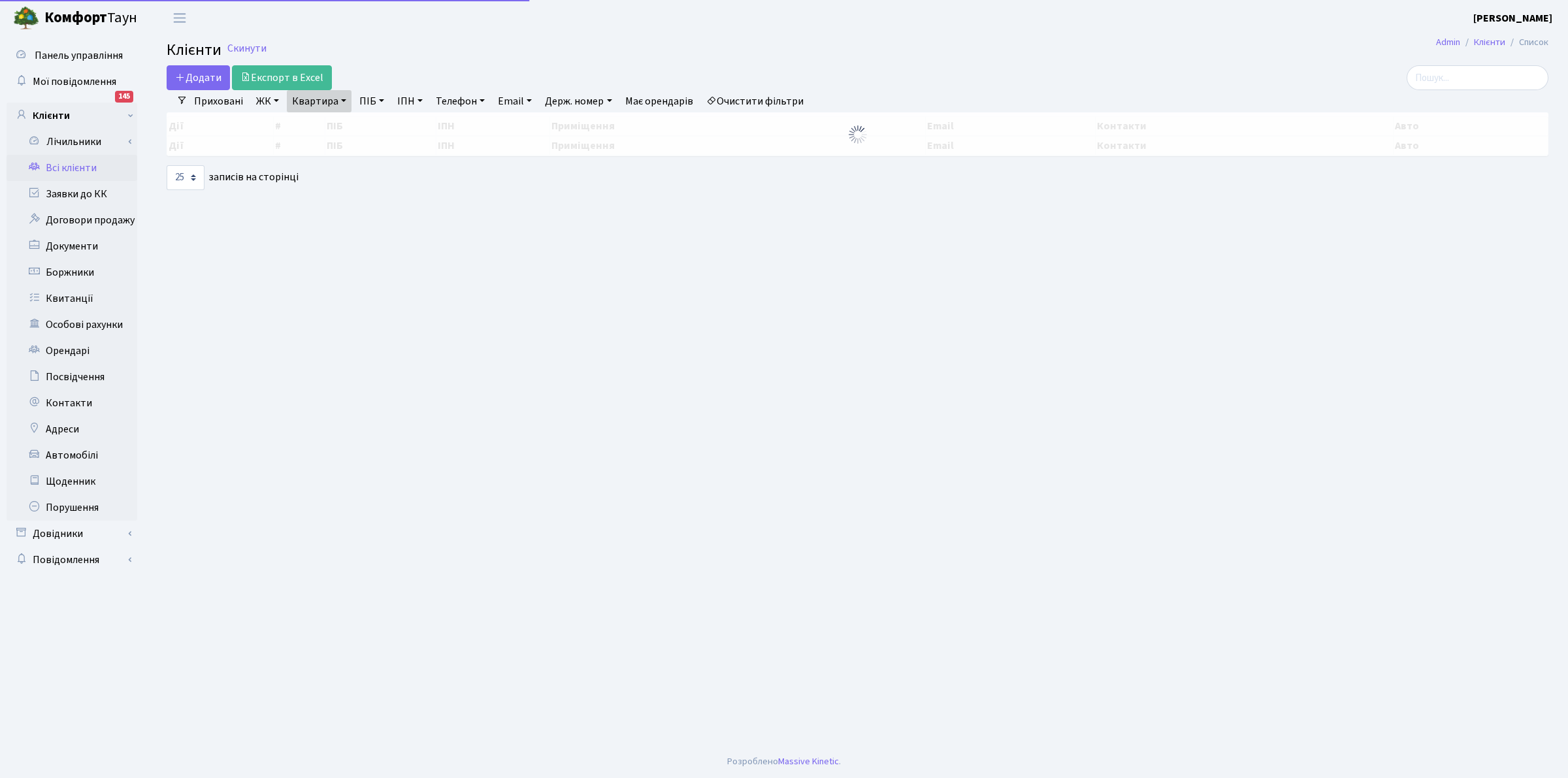
select select "25"
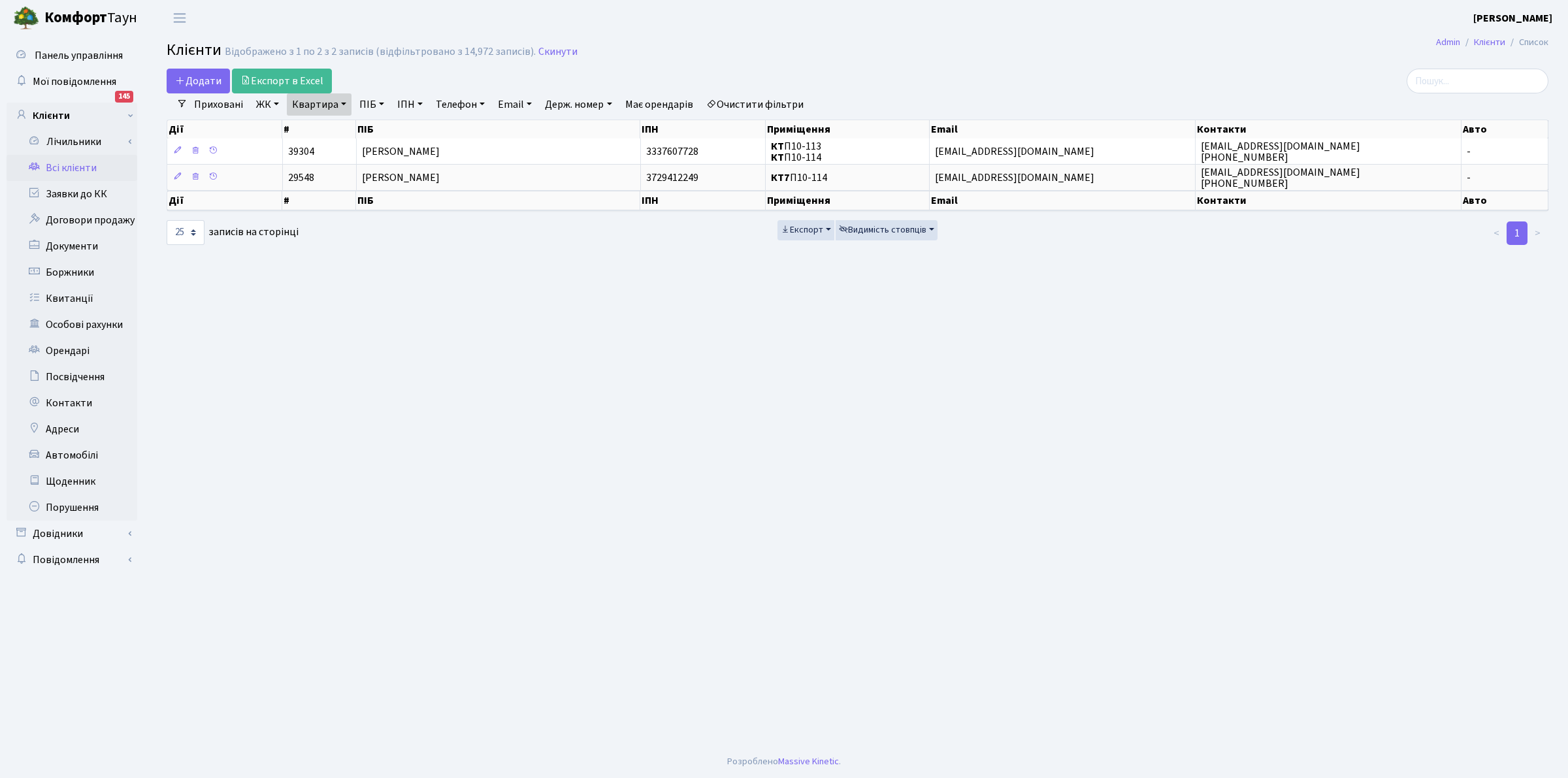
click at [321, 100] on link "Квартира" at bounding box center [320, 104] width 65 height 22
type input "П7"
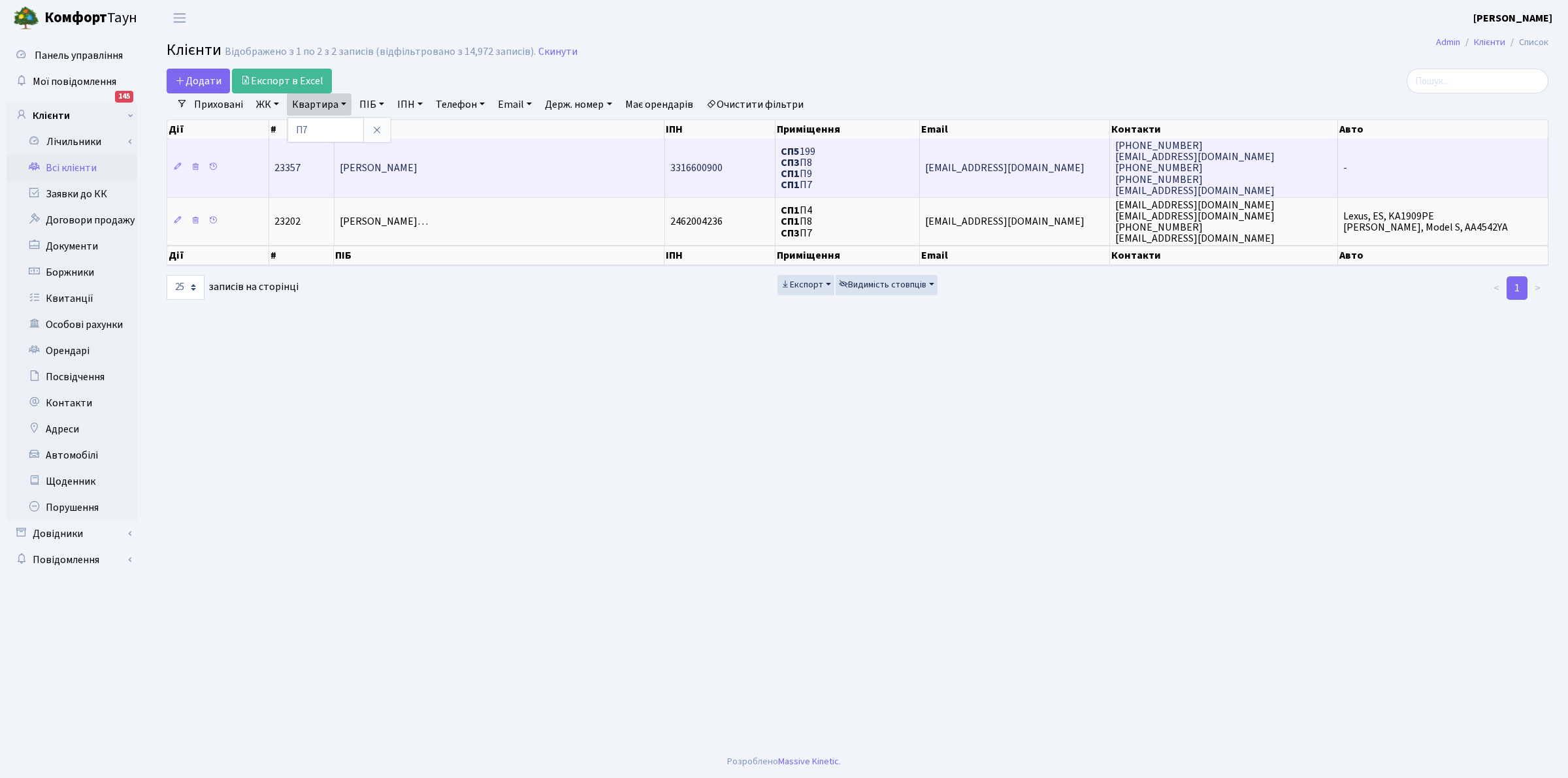
click at [418, 171] on span "[PERSON_NAME]" at bounding box center [378, 168] width 77 height 14
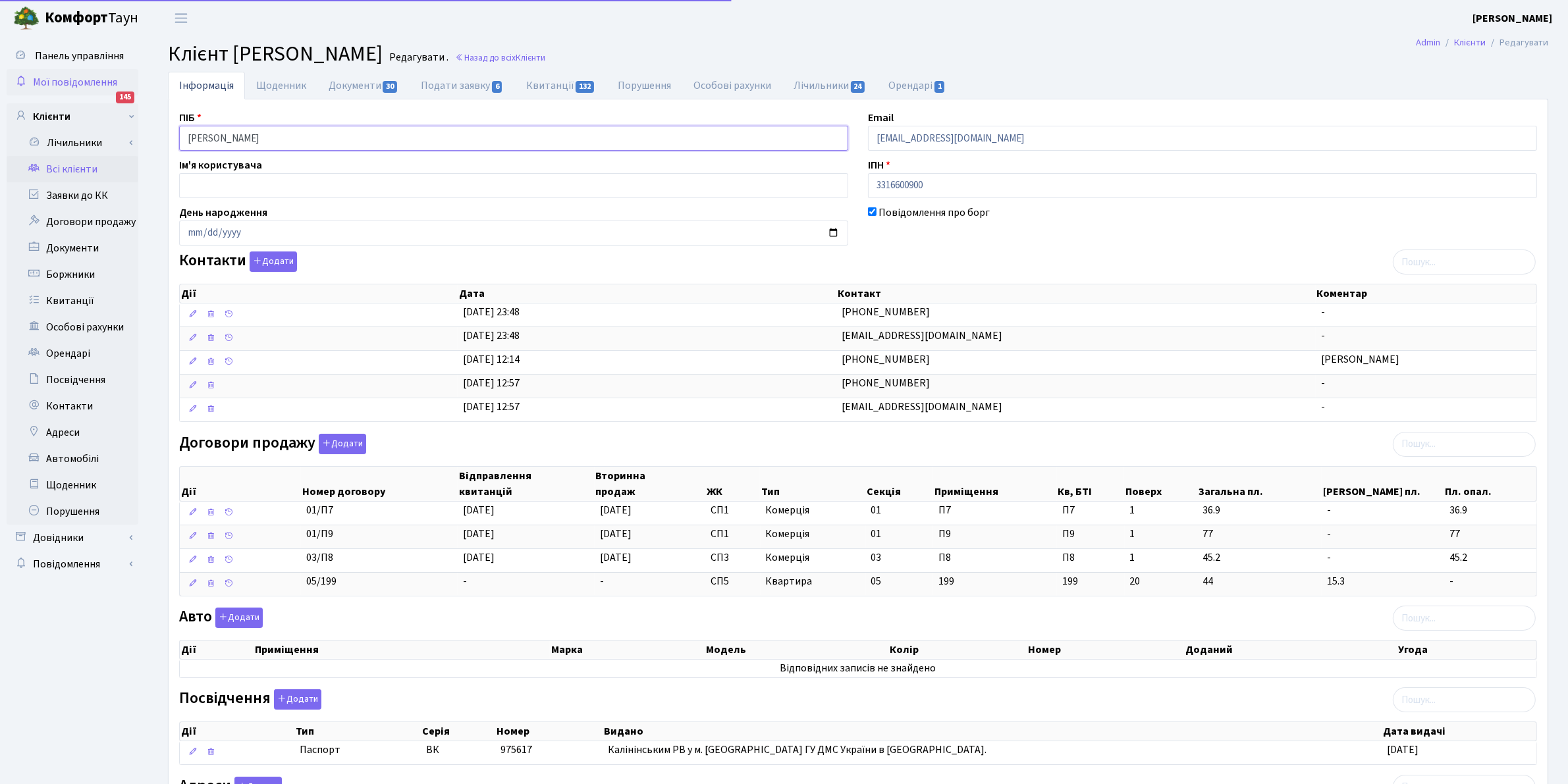
drag, startPoint x: 264, startPoint y: 135, endPoint x: 77, endPoint y: 71, distance: 197.6
click at [74, 84] on div "Панель управління Мої повідомлення 145 Клієнти Лічильники" at bounding box center [784, 485] width 1568 height 900
click at [84, 164] on link "Всі клієнти" at bounding box center [72, 169] width 132 height 26
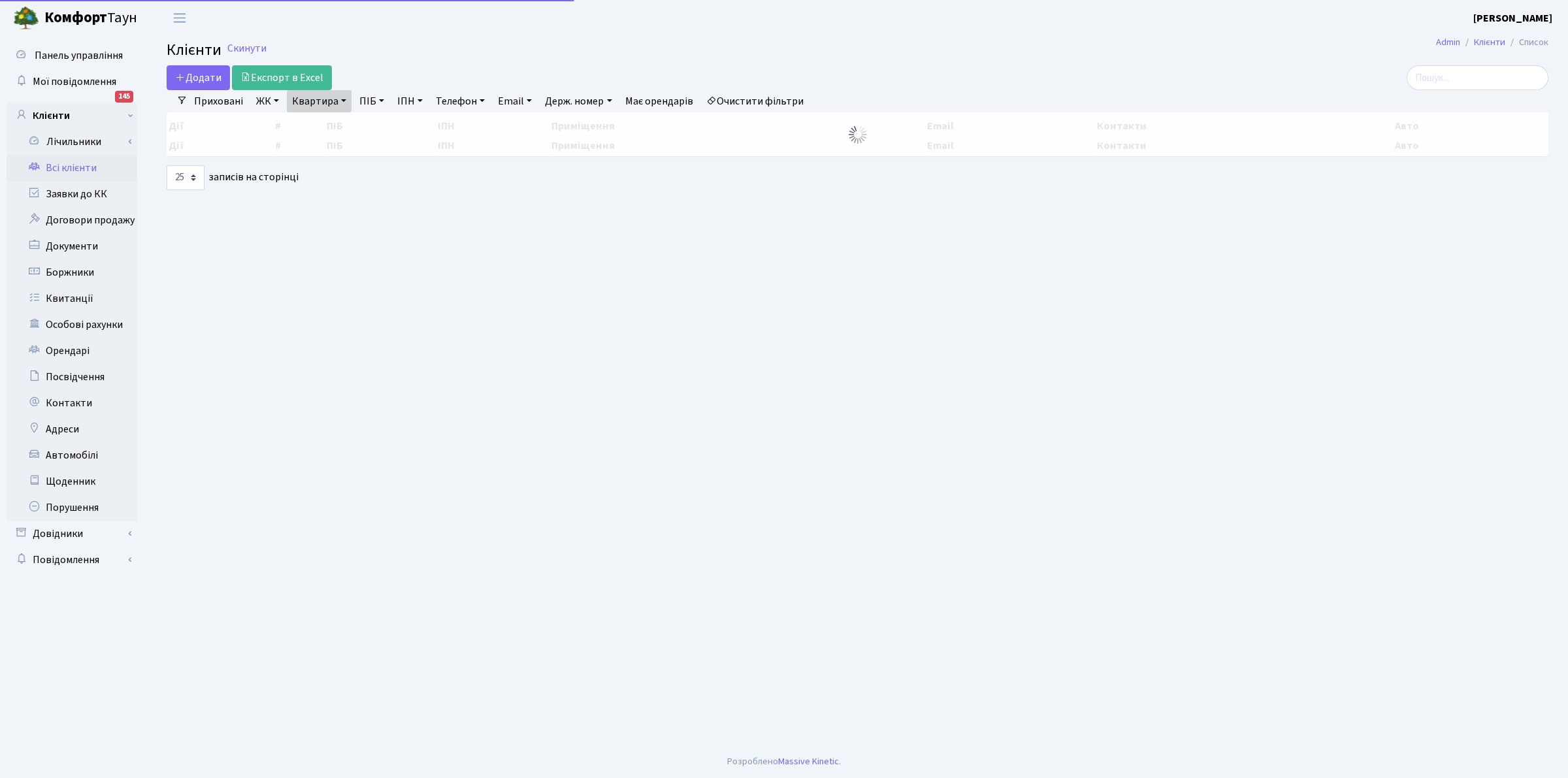
select select "25"
click at [300, 105] on link "Квартира" at bounding box center [320, 101] width 65 height 22
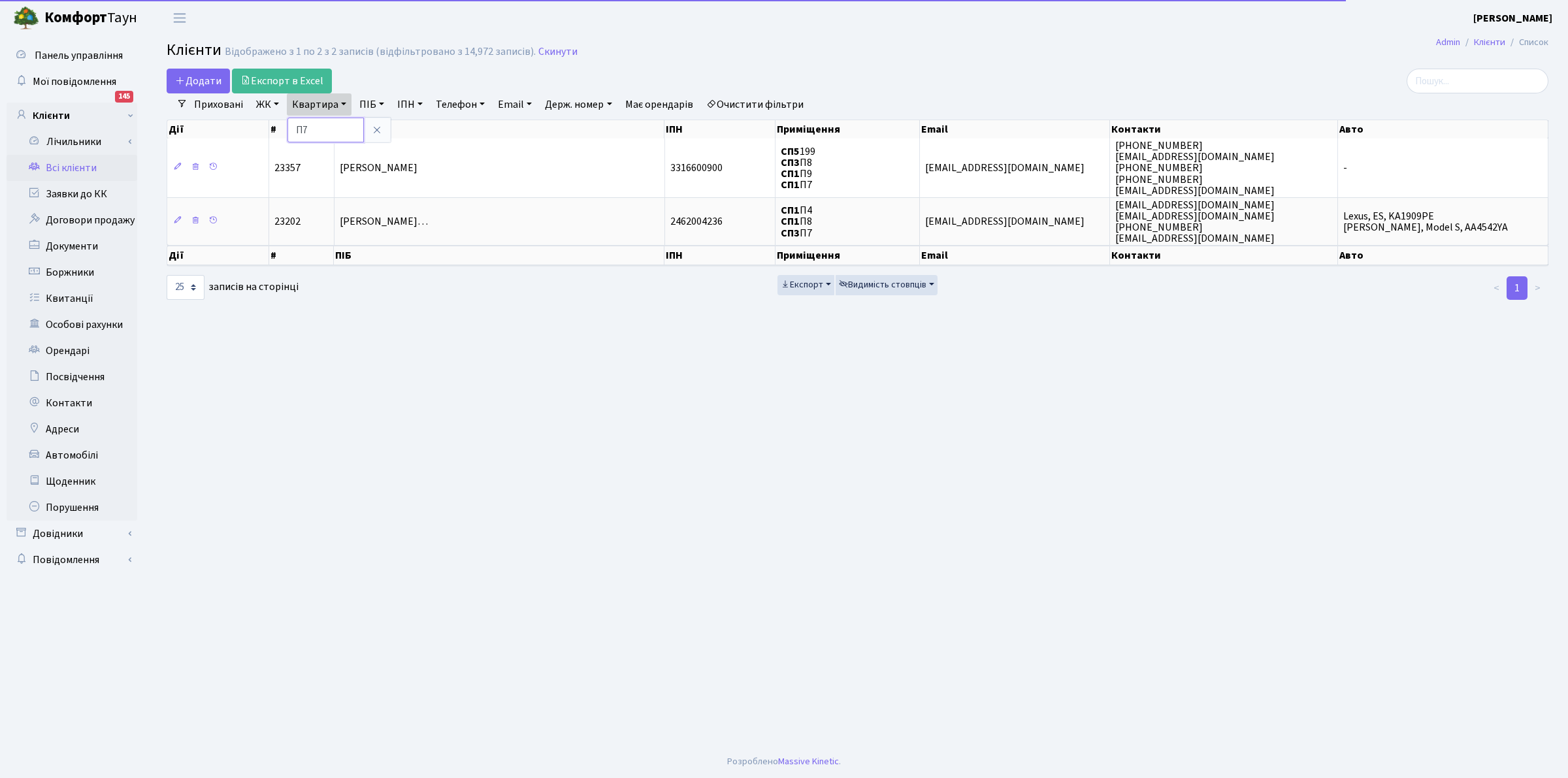
click at [332, 126] on input "П7" at bounding box center [325, 130] width 77 height 25
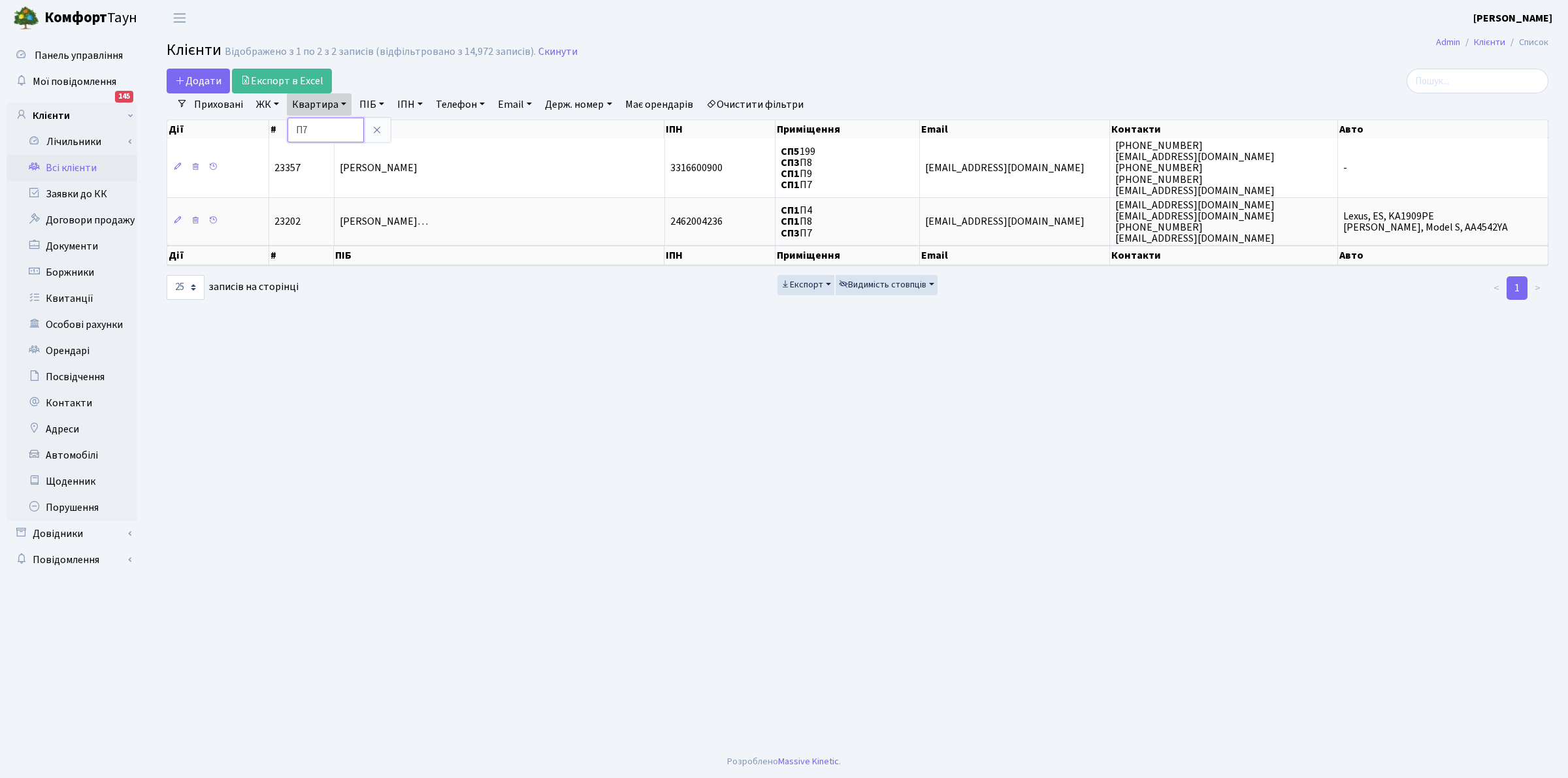
type input "П"
type input "89"
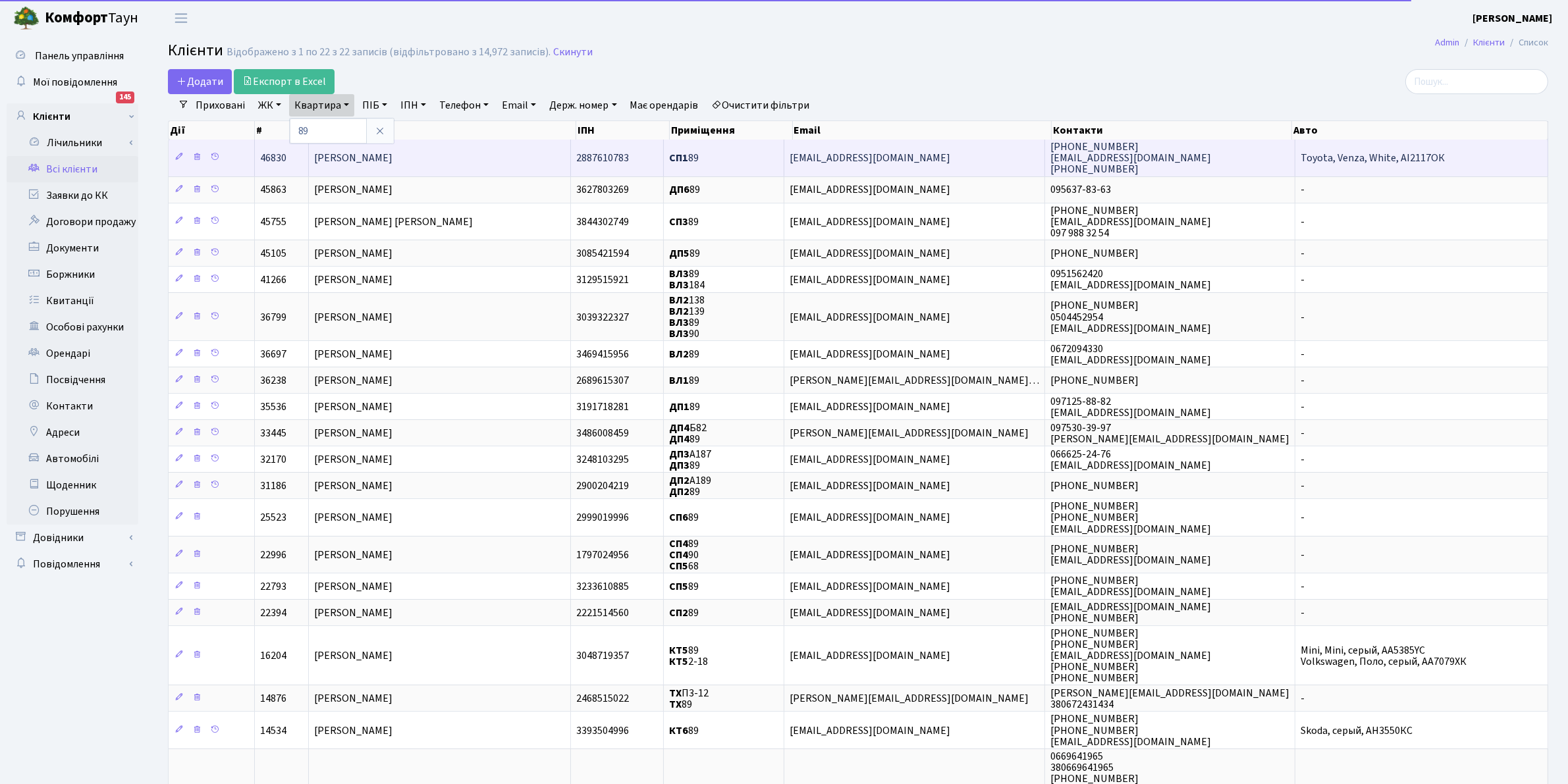
click at [377, 156] on span "Кушнір Ірина Володимирівна" at bounding box center [353, 158] width 78 height 14
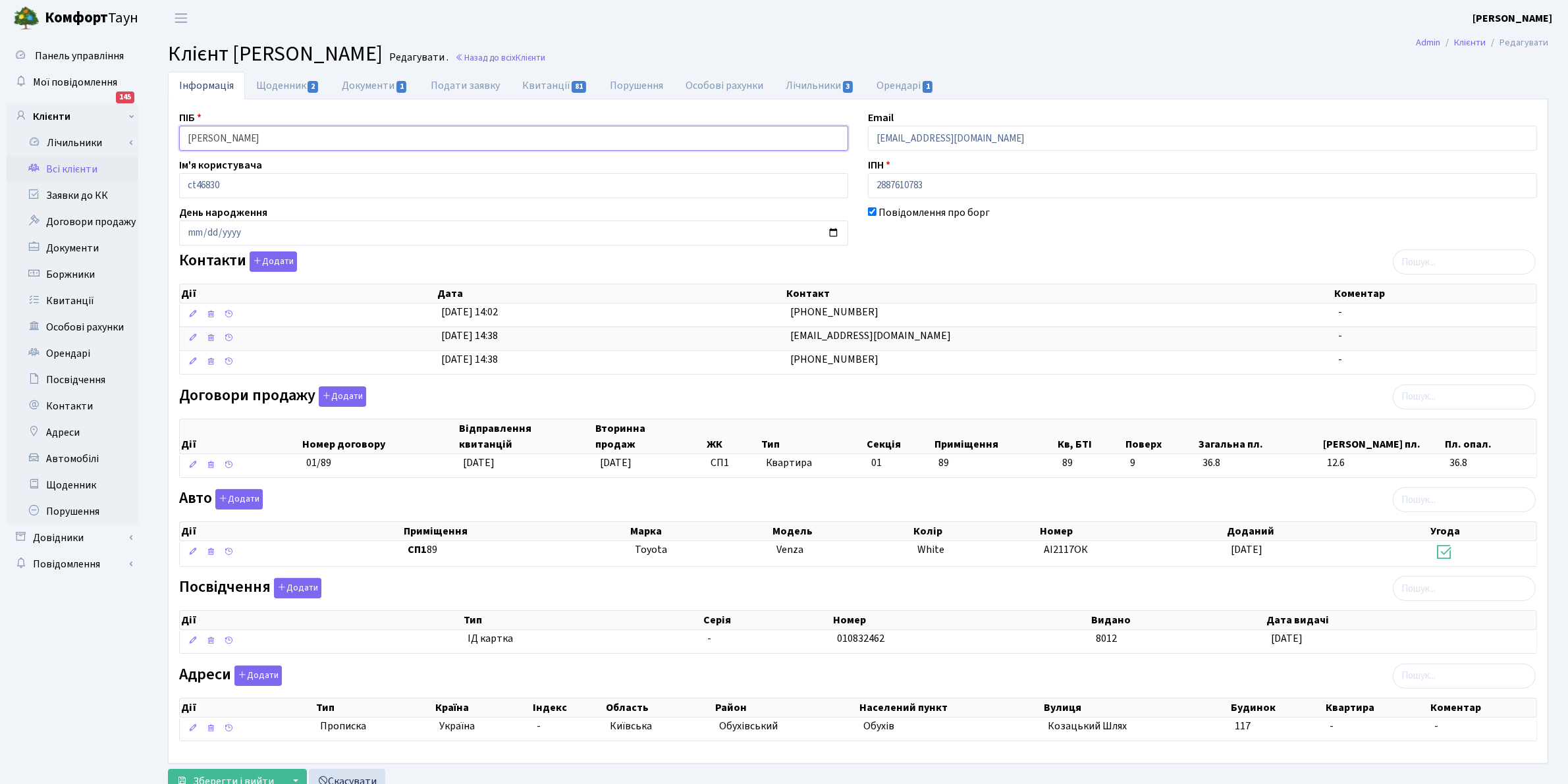
drag, startPoint x: 318, startPoint y: 146, endPoint x: 0, endPoint y: 13, distance: 344.7
click at [1, 102] on div "Панель управління Мої повідомлення 145 Клієнти Лічильники" at bounding box center [784, 418] width 1568 height 765
click at [60, 163] on link "Всі клієнти" at bounding box center [72, 169] width 132 height 26
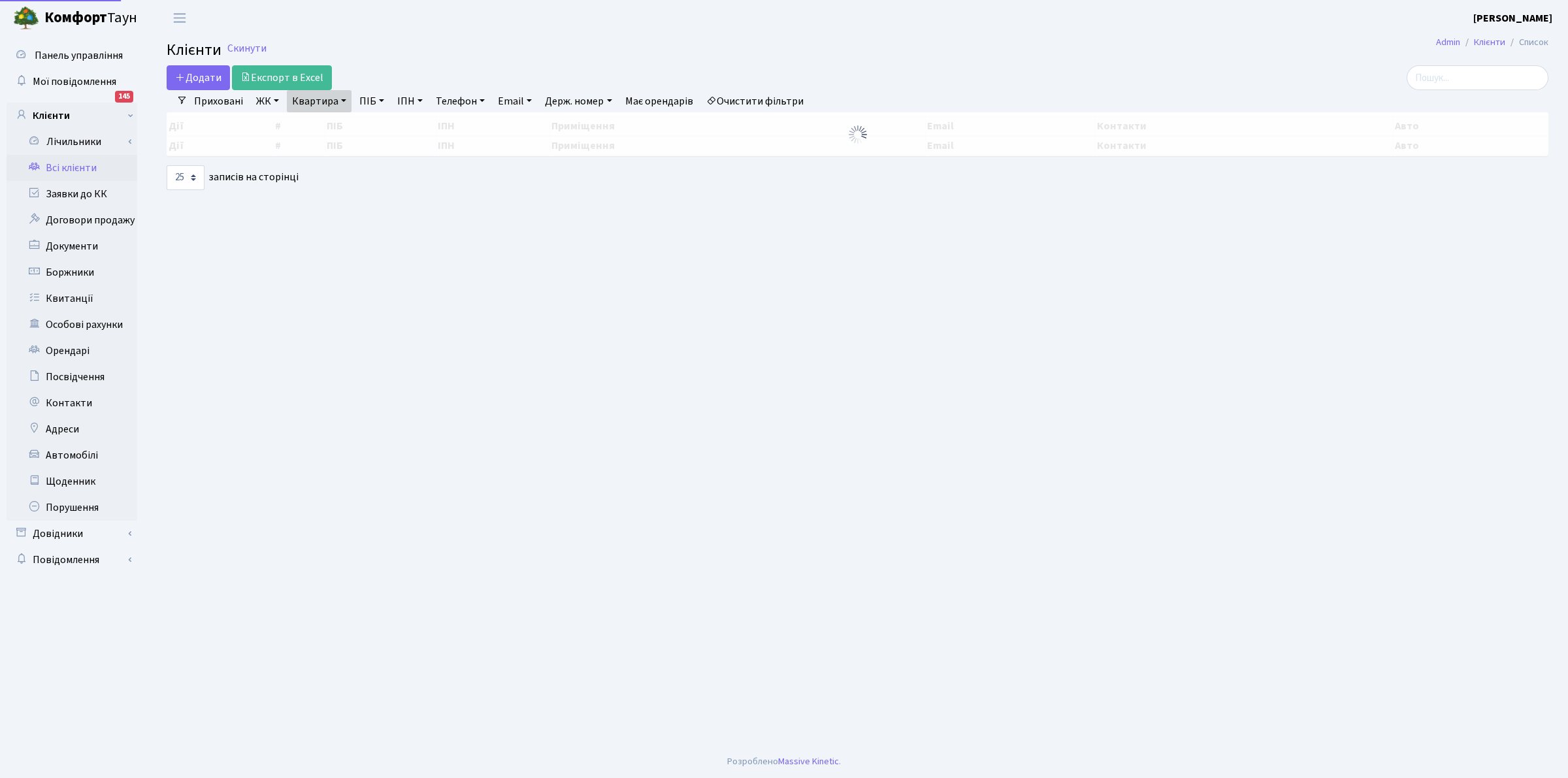
select select "25"
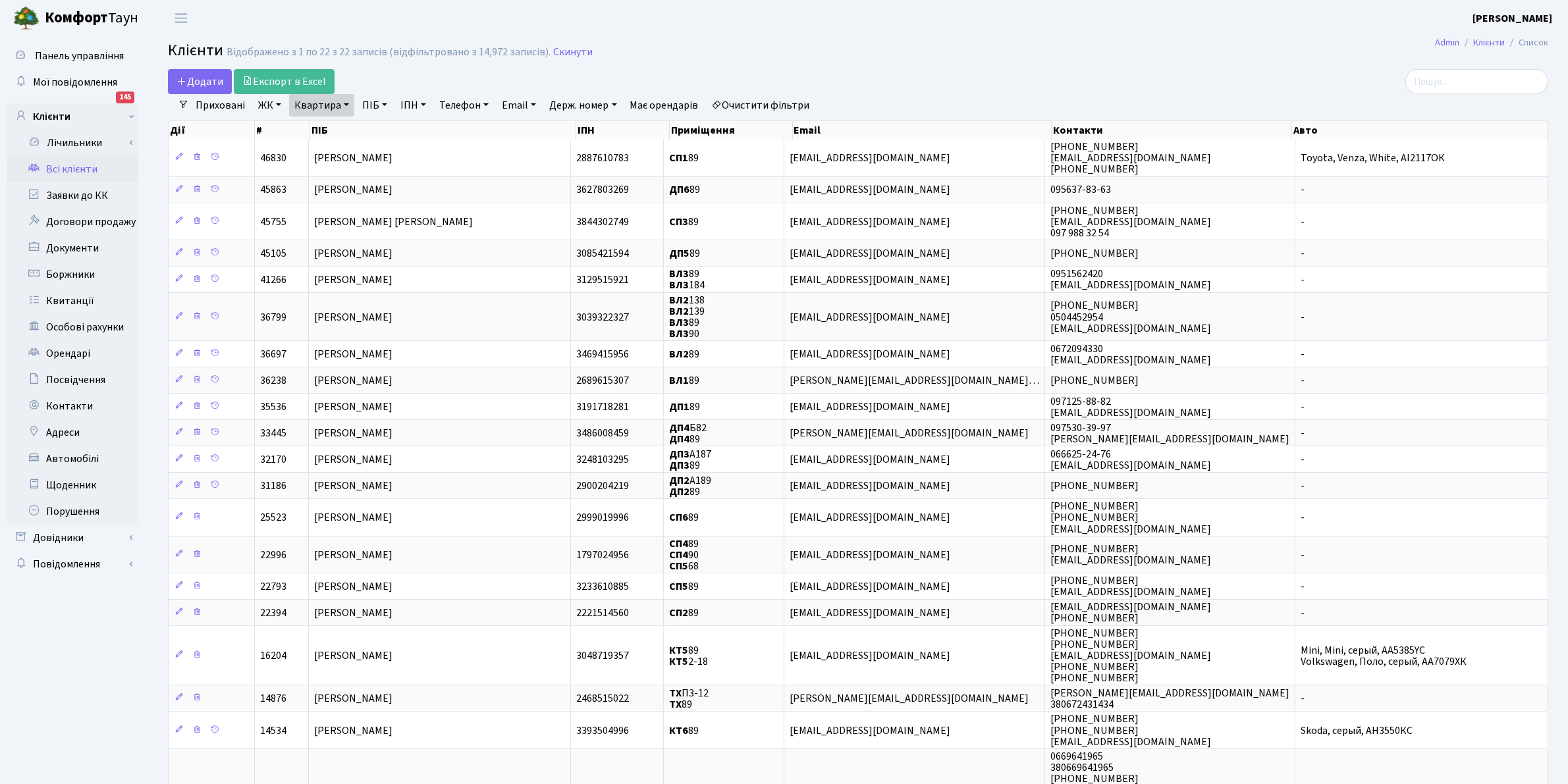
click at [305, 110] on link "Квартира" at bounding box center [322, 105] width 65 height 23
type input "9"
type input "2"
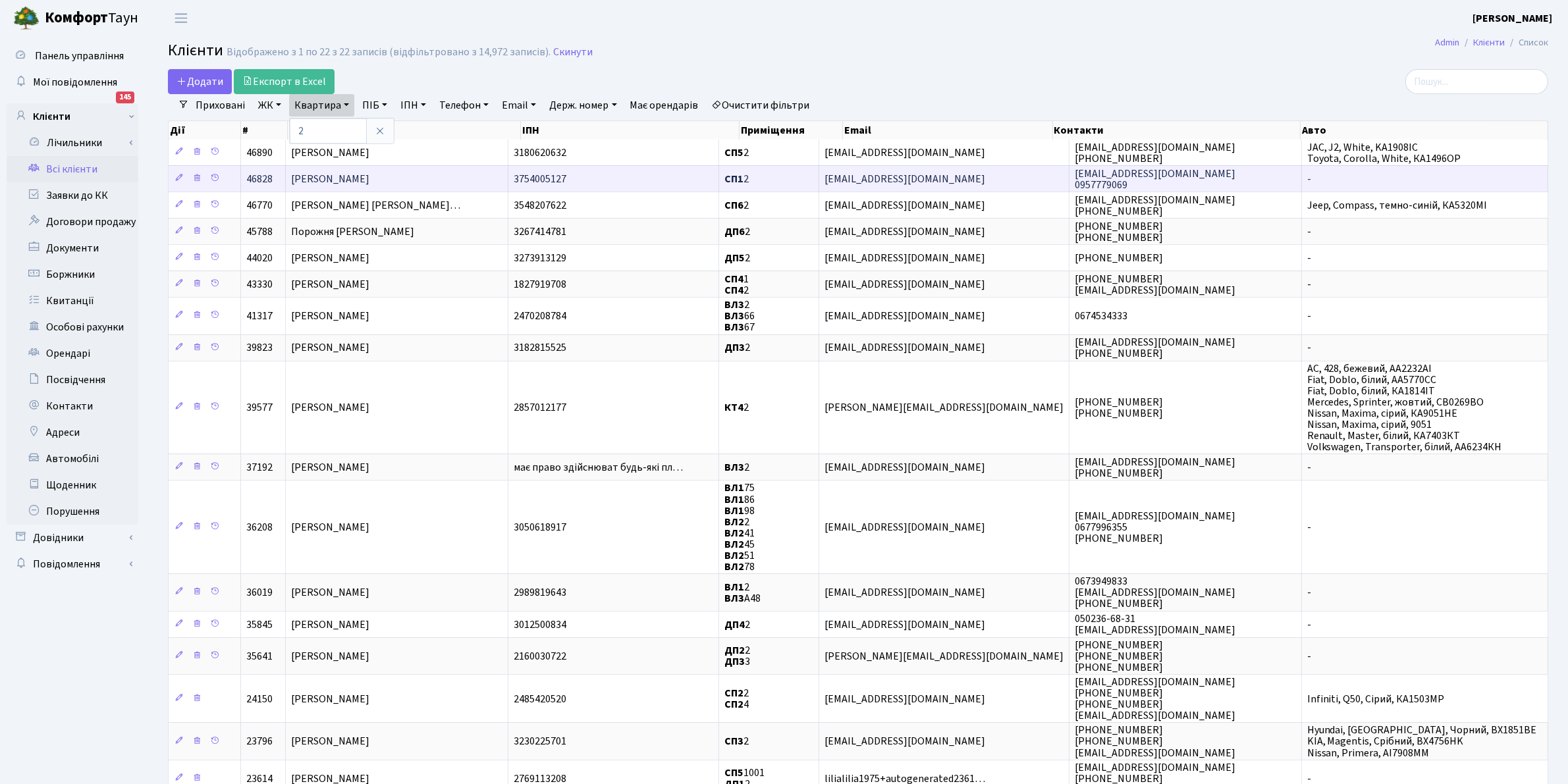
click at [331, 179] on span "[PERSON_NAME]" at bounding box center [330, 179] width 78 height 14
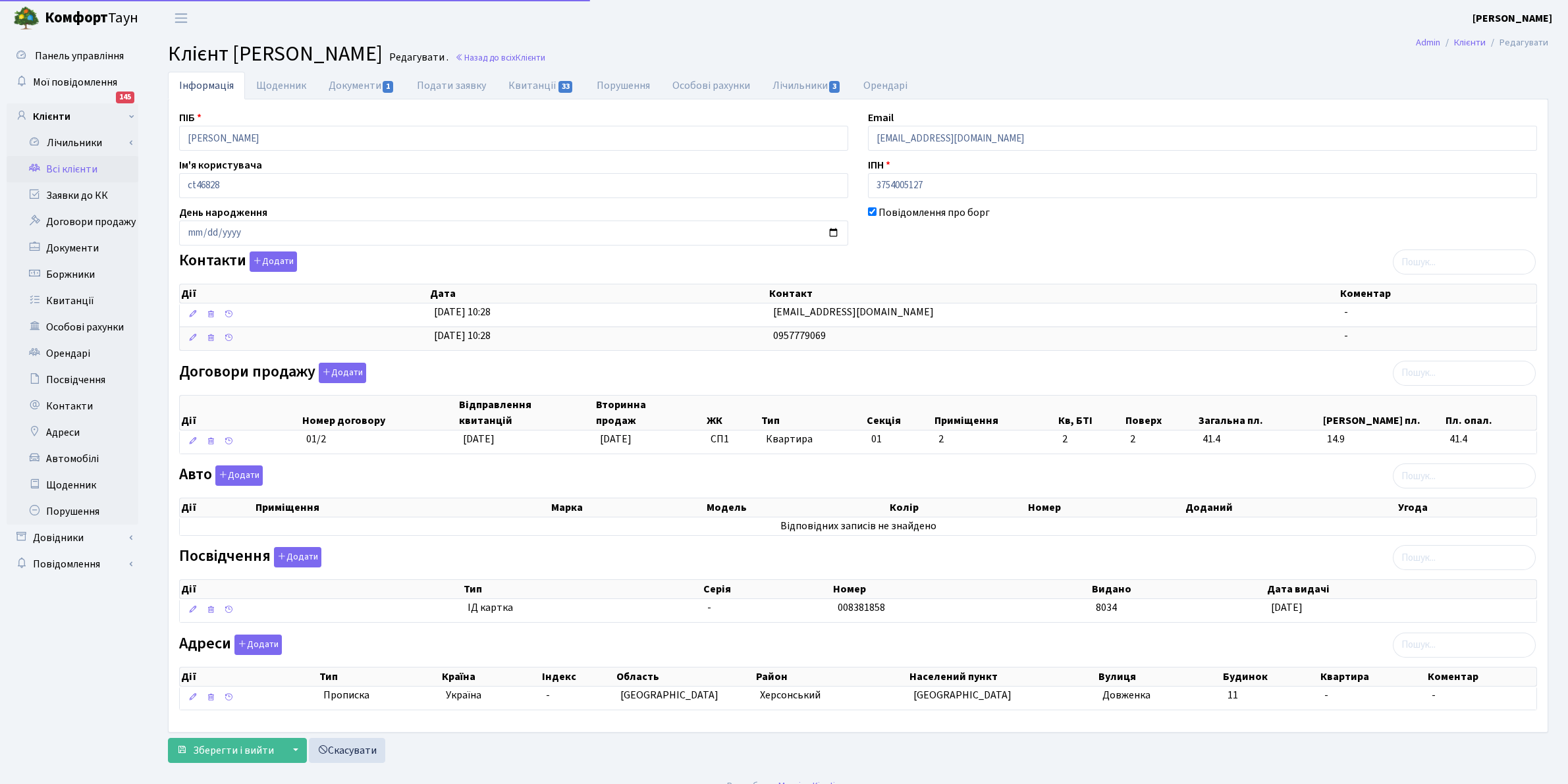
click at [1, 4] on body "Комфорт Таун Клишко І. В. Мій обліковий запис Вийти Панель управління Мої повід…" at bounding box center [784, 401] width 1568 height 802
click at [61, 169] on link "Всі клієнти" at bounding box center [72, 169] width 132 height 26
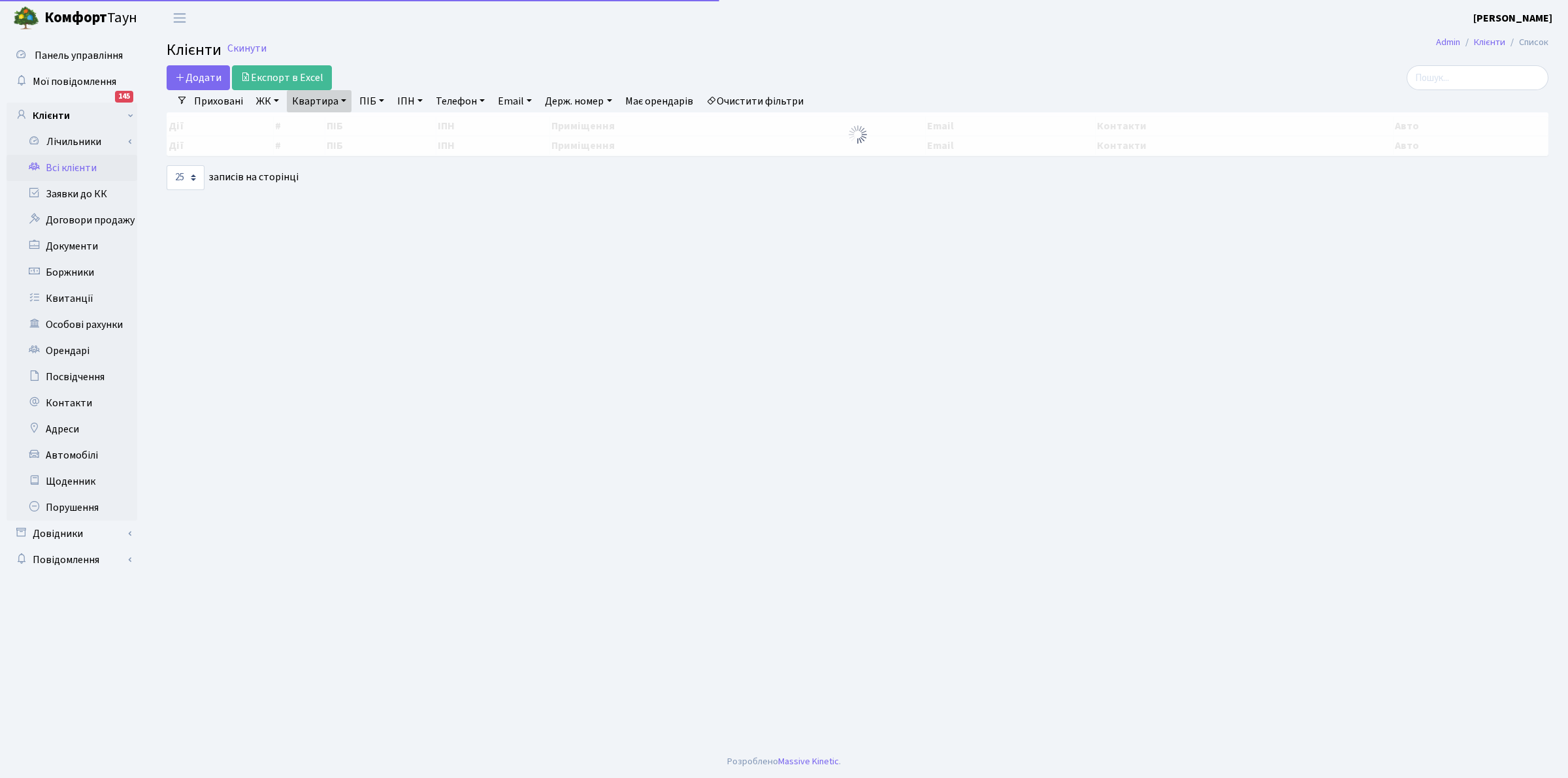
select select "25"
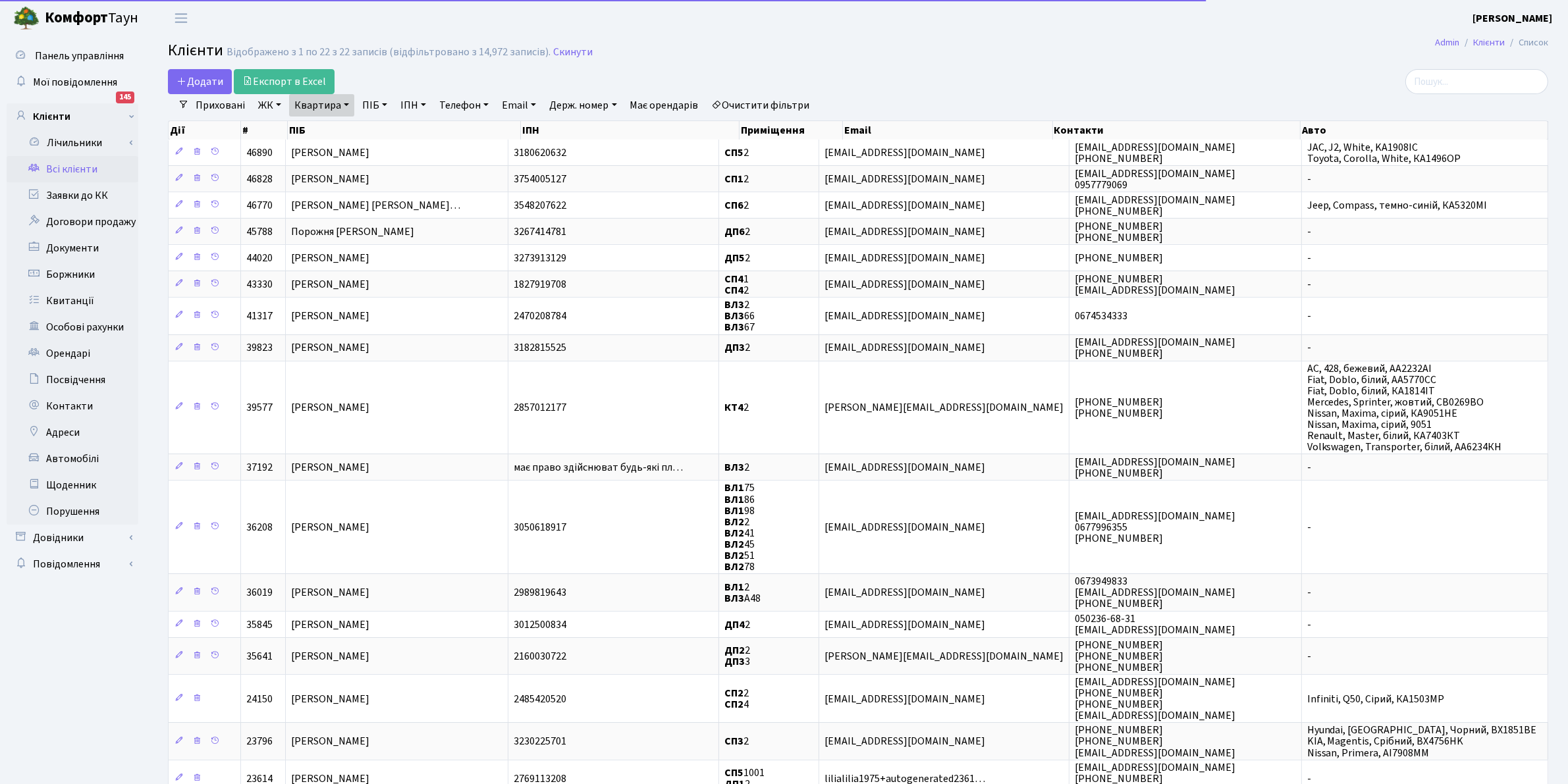
click at [311, 104] on link "Квартира" at bounding box center [322, 105] width 65 height 23
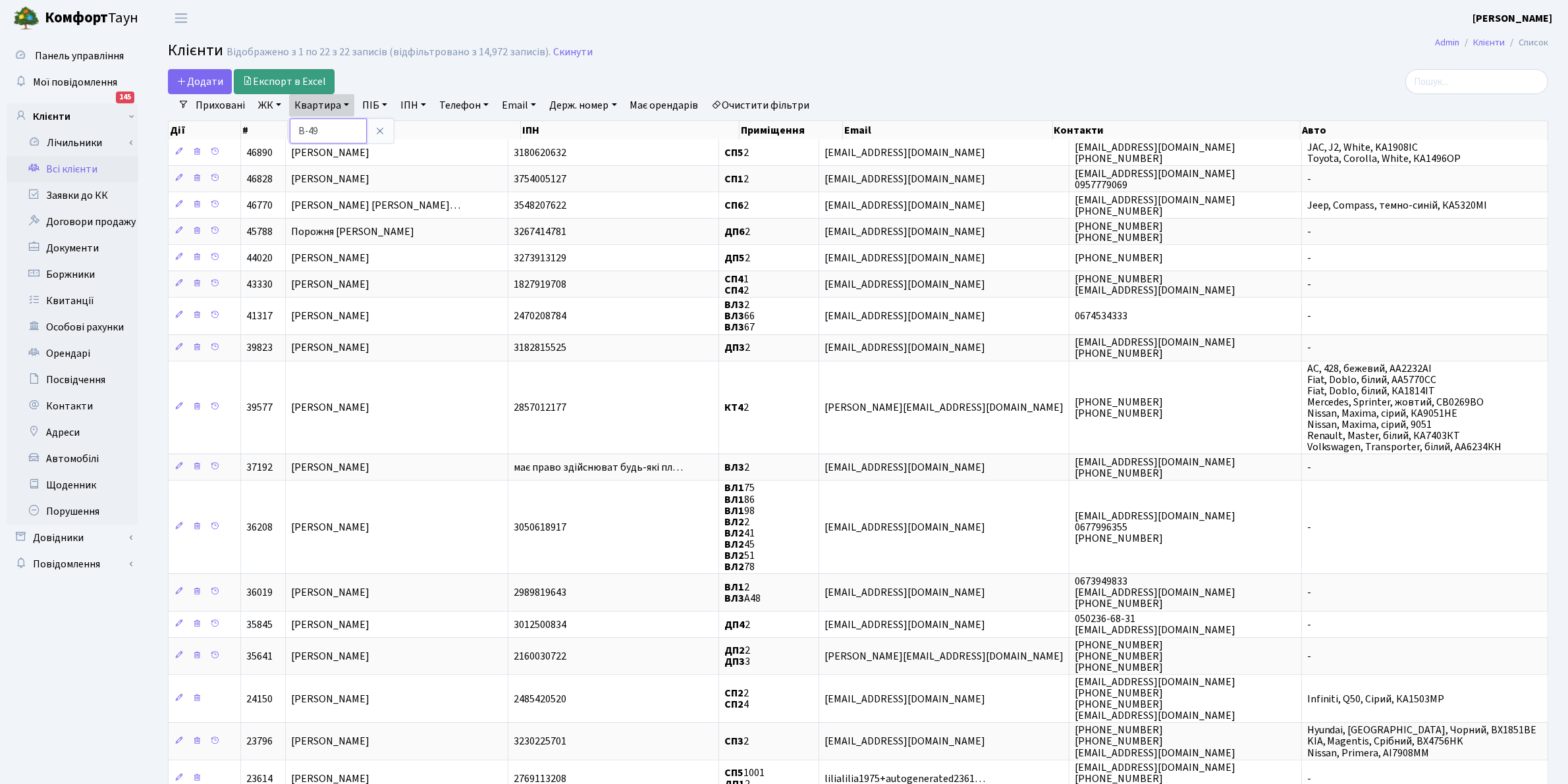
type input "В-49"
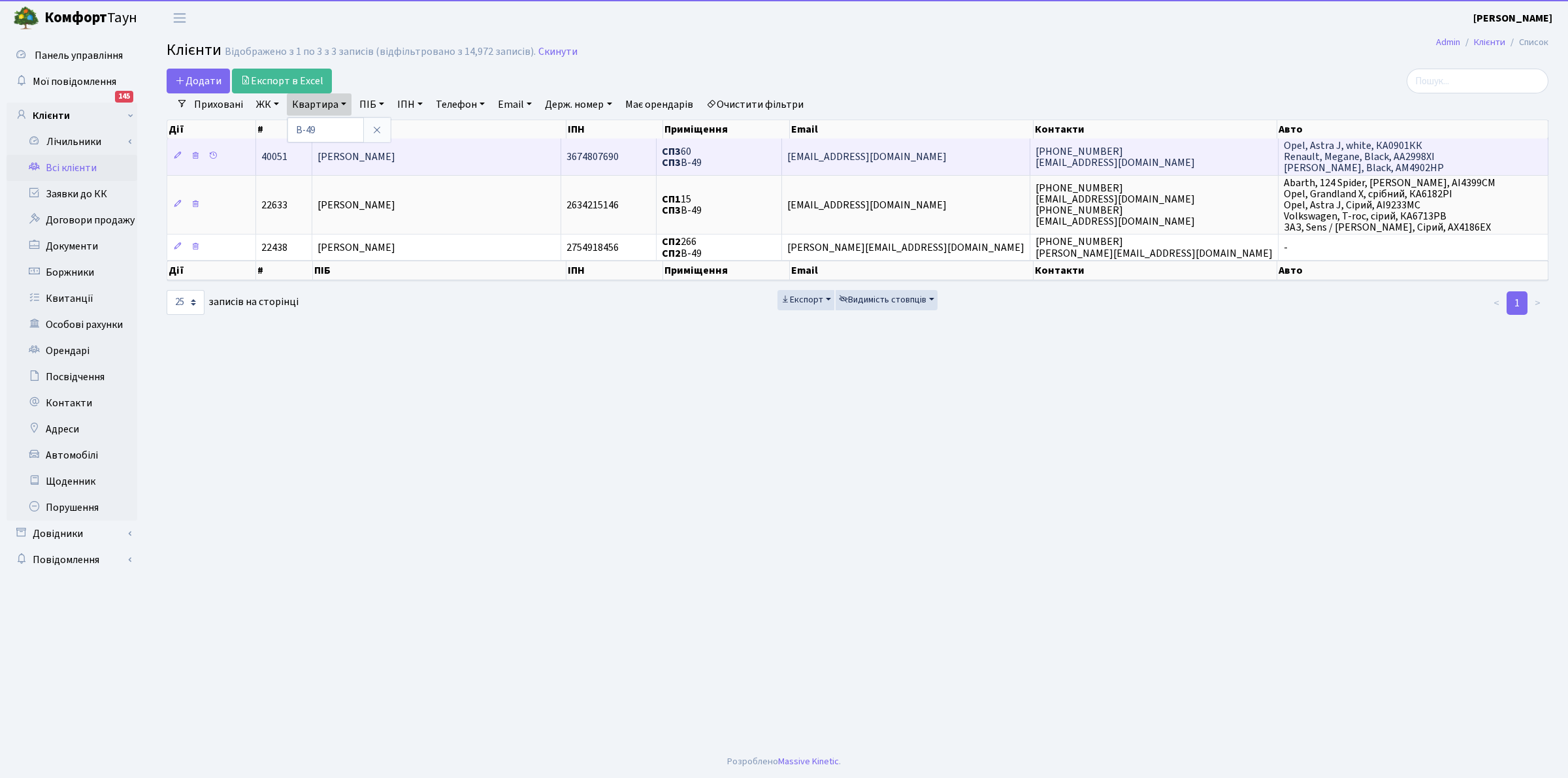
click at [395, 159] on span "Карпович Владислав Андрійович" at bounding box center [356, 156] width 77 height 14
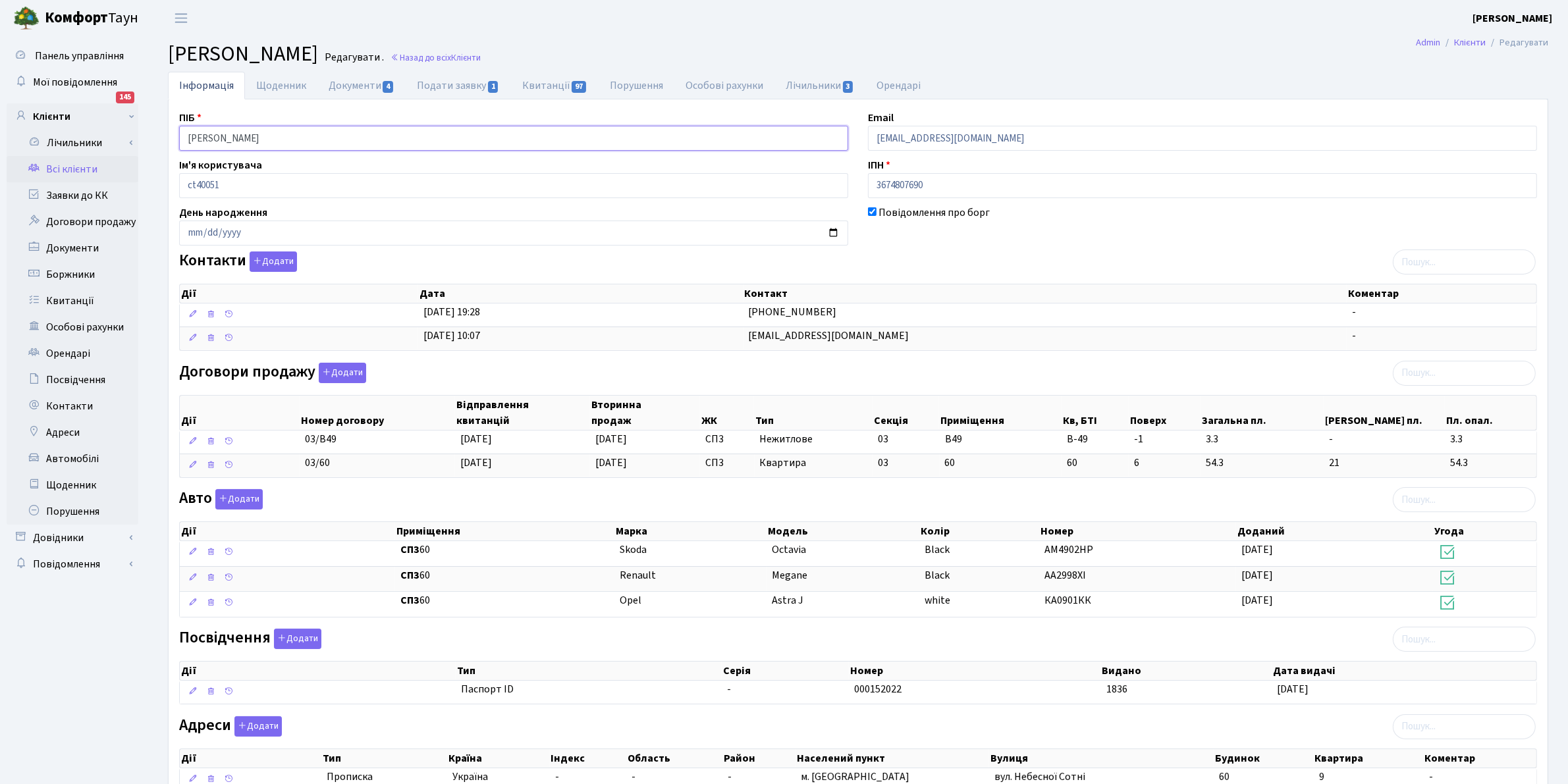
drag, startPoint x: 385, startPoint y: 130, endPoint x: 0, endPoint y: 106, distance: 385.7
click at [0, 106] on div "Панель управління Мої повідомлення 145 Клієнти Лічильники" at bounding box center [784, 444] width 1568 height 815
drag, startPoint x: 354, startPoint y: 160, endPoint x: 341, endPoint y: 139, distance: 24.7
click at [348, 156] on div "ПІБ Карпович Владислав Андрійович Email KARPOVYChVladyslav@gmail.com Ім'я корис…" at bounding box center [858, 456] width 1378 height 693
drag, startPoint x: 337, startPoint y: 138, endPoint x: 2, endPoint y: -65, distance: 391.7
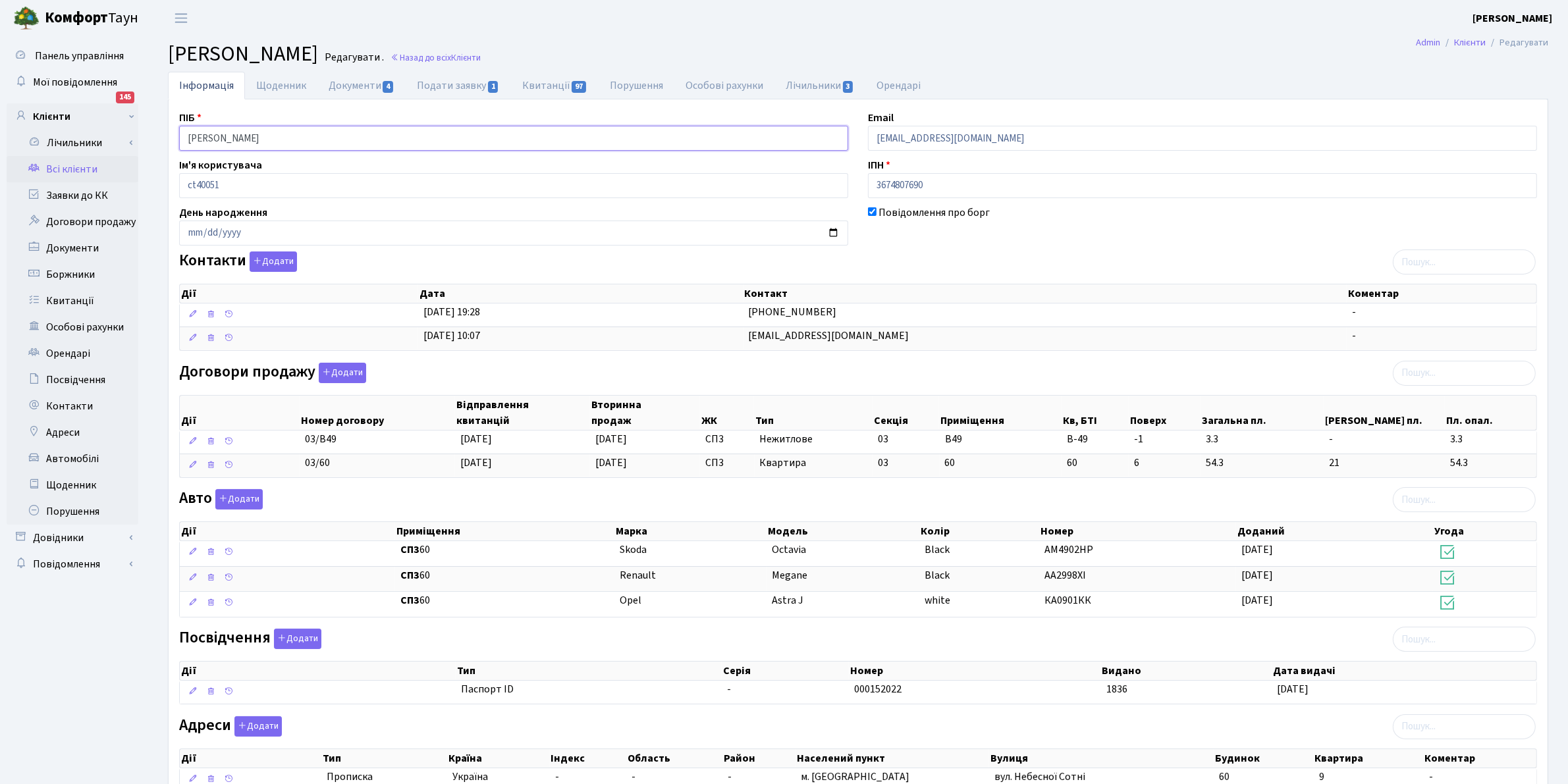
click at [2, 0] on html "Комфорт Таун Клишко І. В. Мій обліковий запис Вийти Панель управління Мої повід…" at bounding box center [784, 442] width 1568 height 884
click at [55, 165] on link "Всі клієнти" at bounding box center [72, 169] width 132 height 26
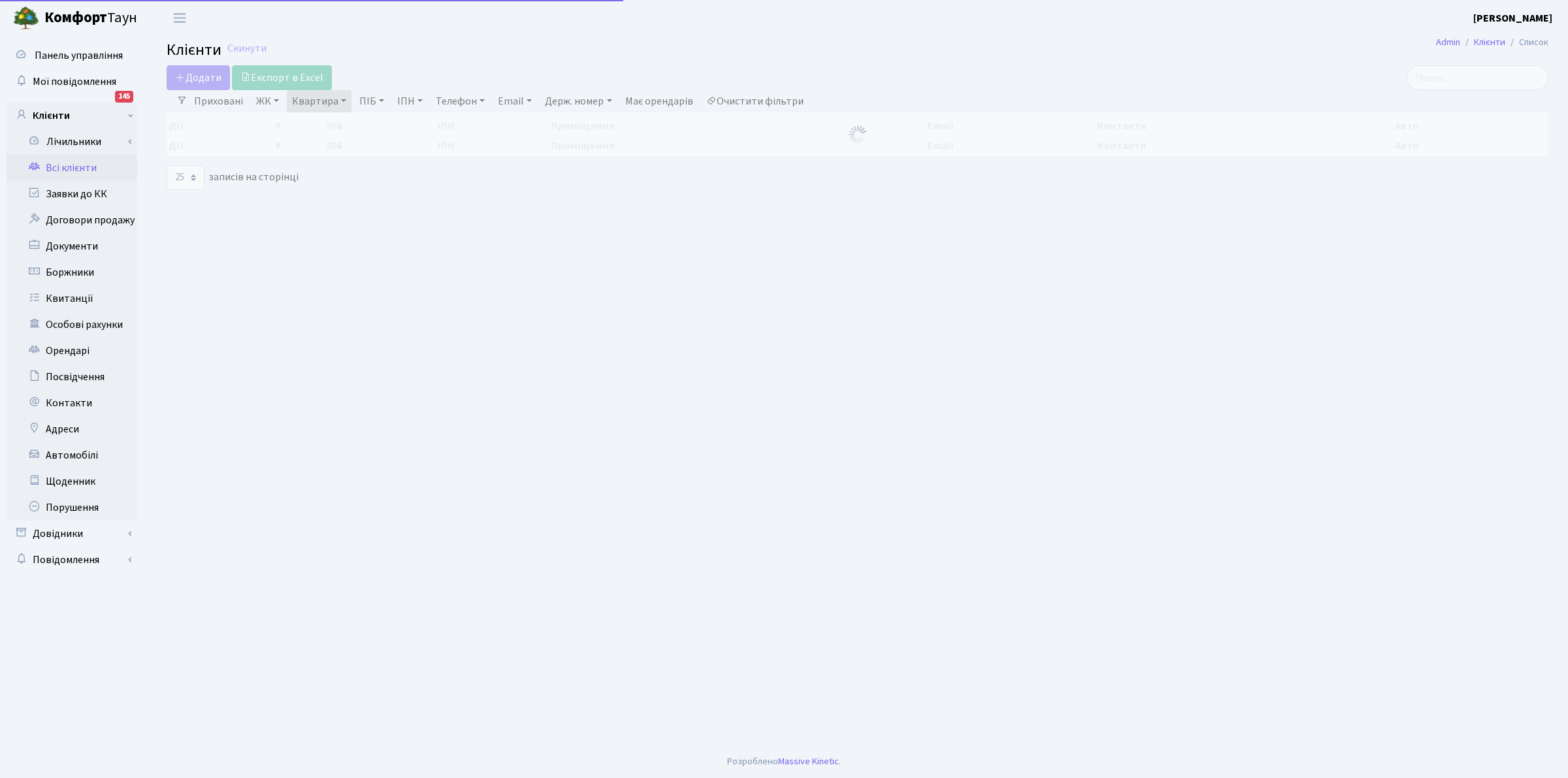
select select "25"
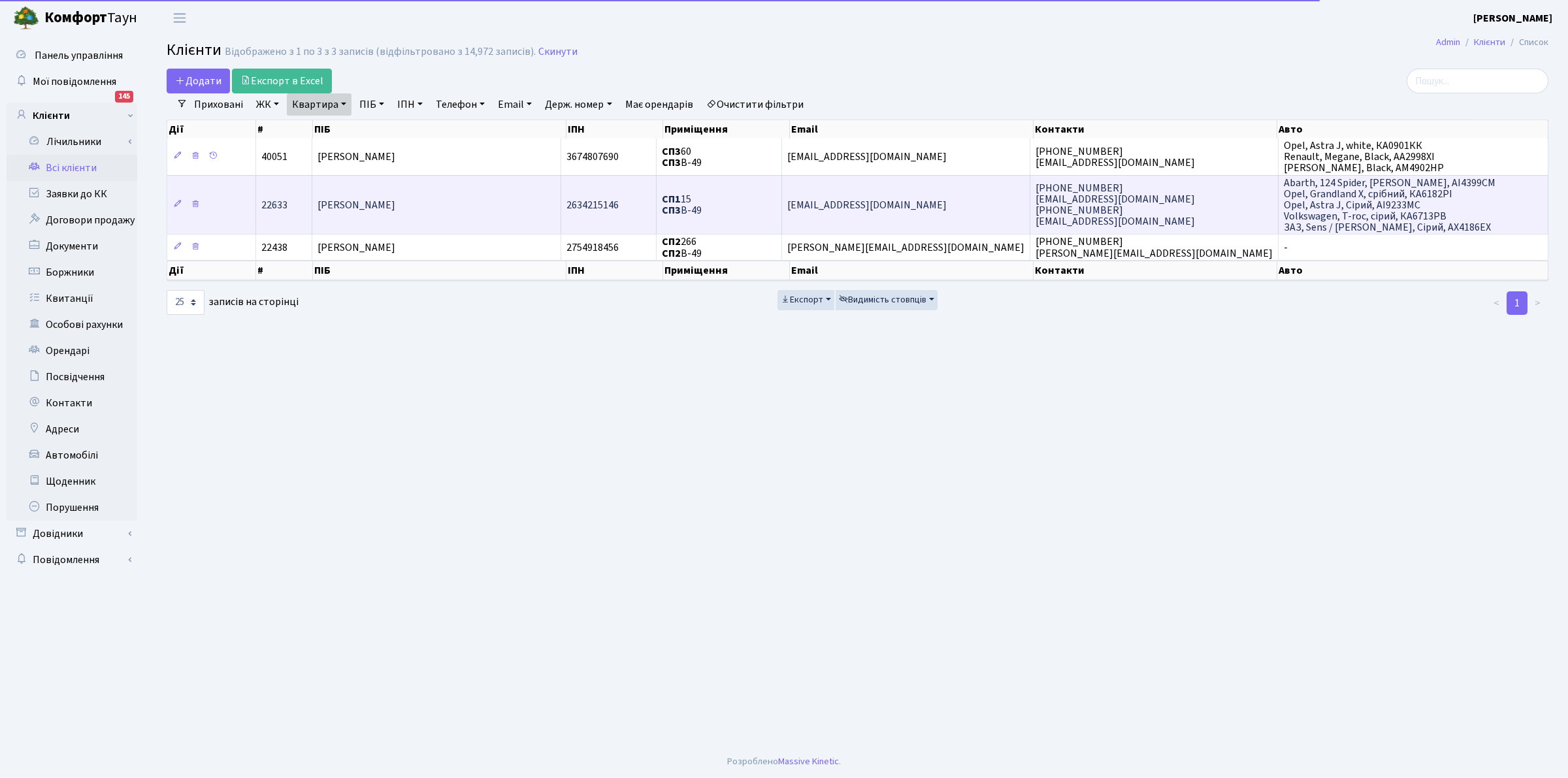
click at [354, 191] on td "[PERSON_NAME]" at bounding box center [436, 204] width 248 height 59
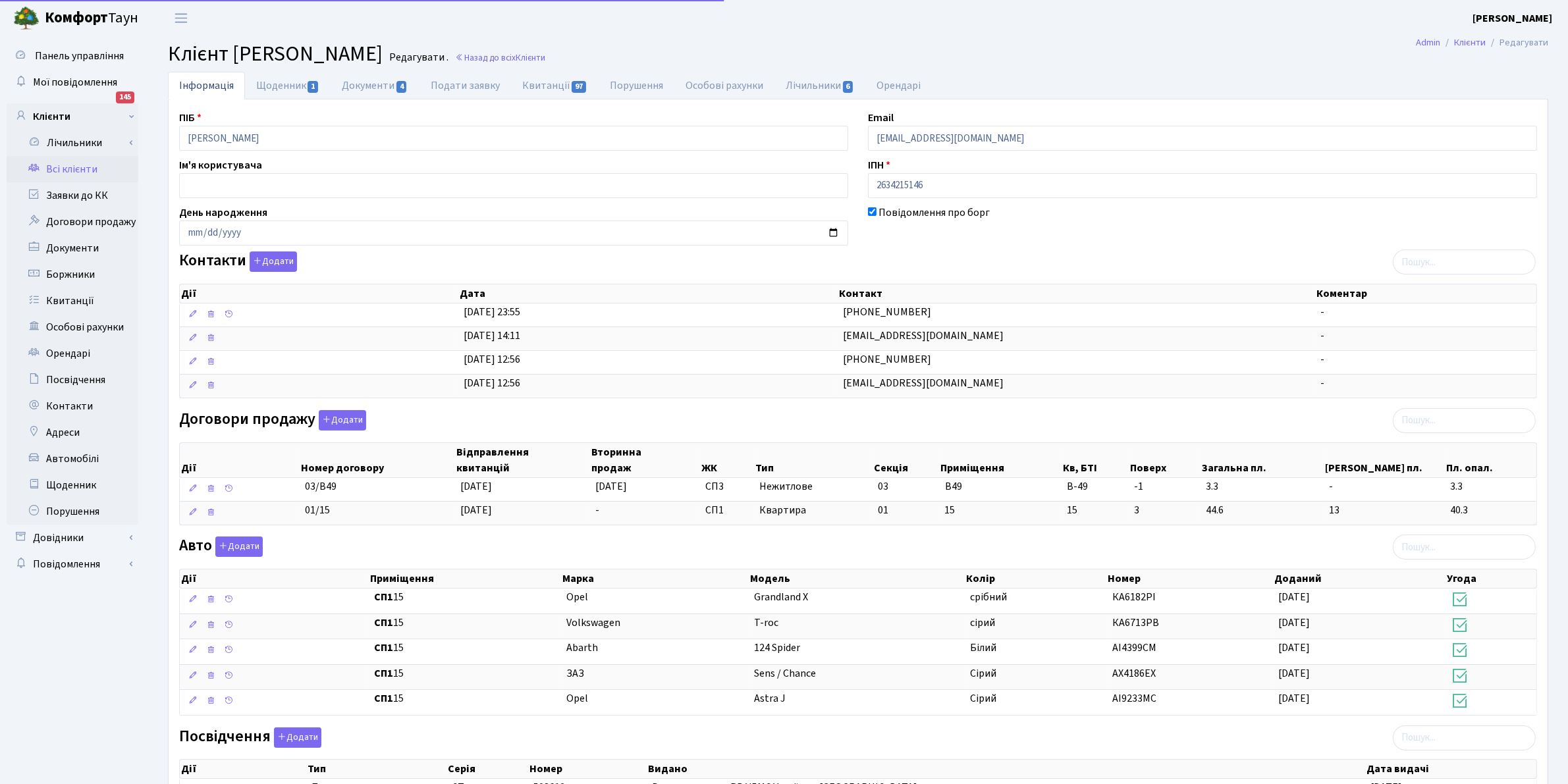
click at [0, 0] on html "[PERSON_NAME] [PERSON_NAME] Мій обліковий запис Вийти Панель управління Мої пов…" at bounding box center [784, 574] width 1568 height 1148
click at [63, 164] on link "Всі клієнти" at bounding box center [72, 169] width 132 height 26
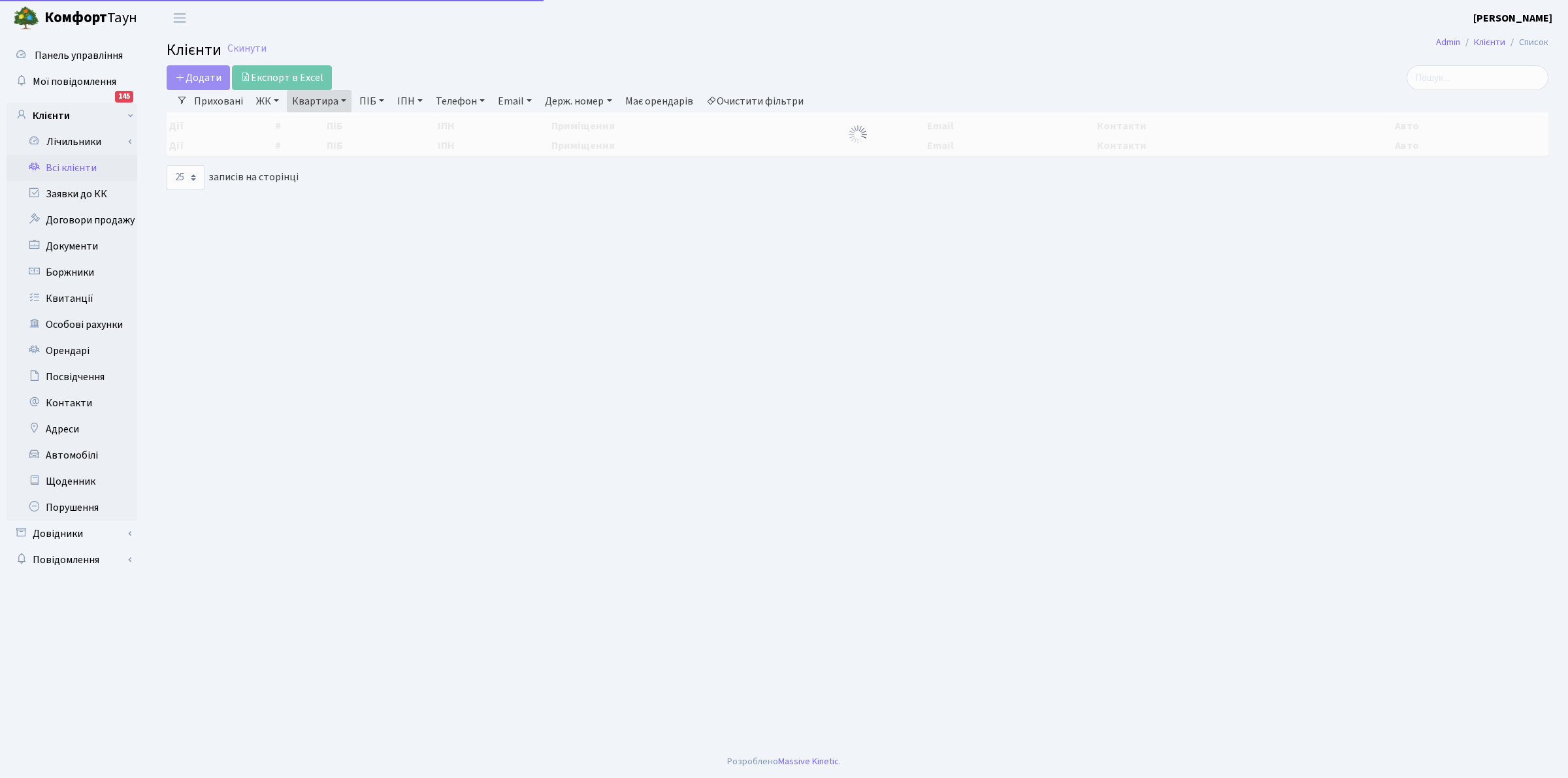
select select "25"
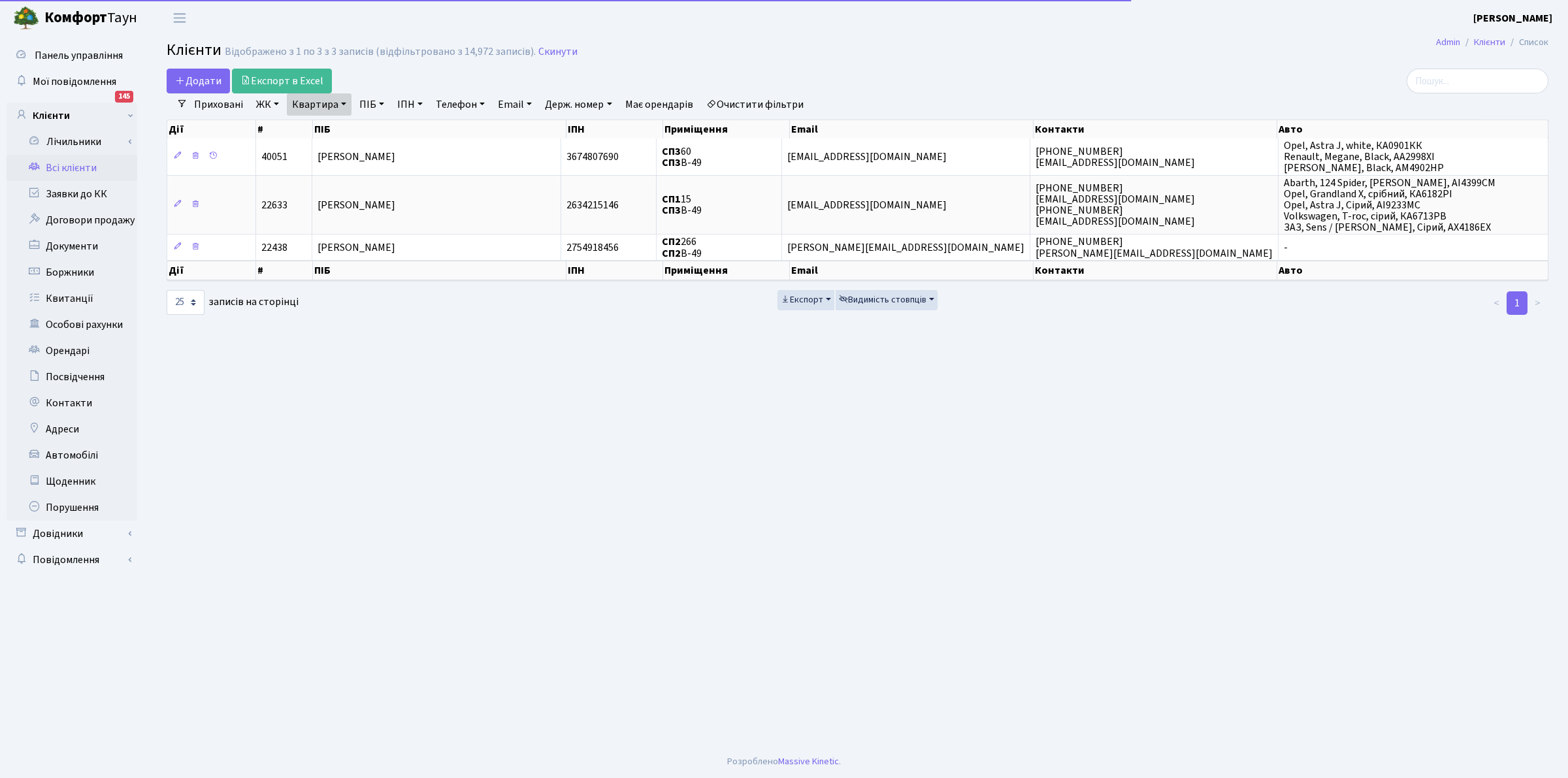
click at [318, 109] on link "Квартира" at bounding box center [320, 104] width 65 height 22
click at [337, 132] on input "В-49" at bounding box center [325, 130] width 77 height 25
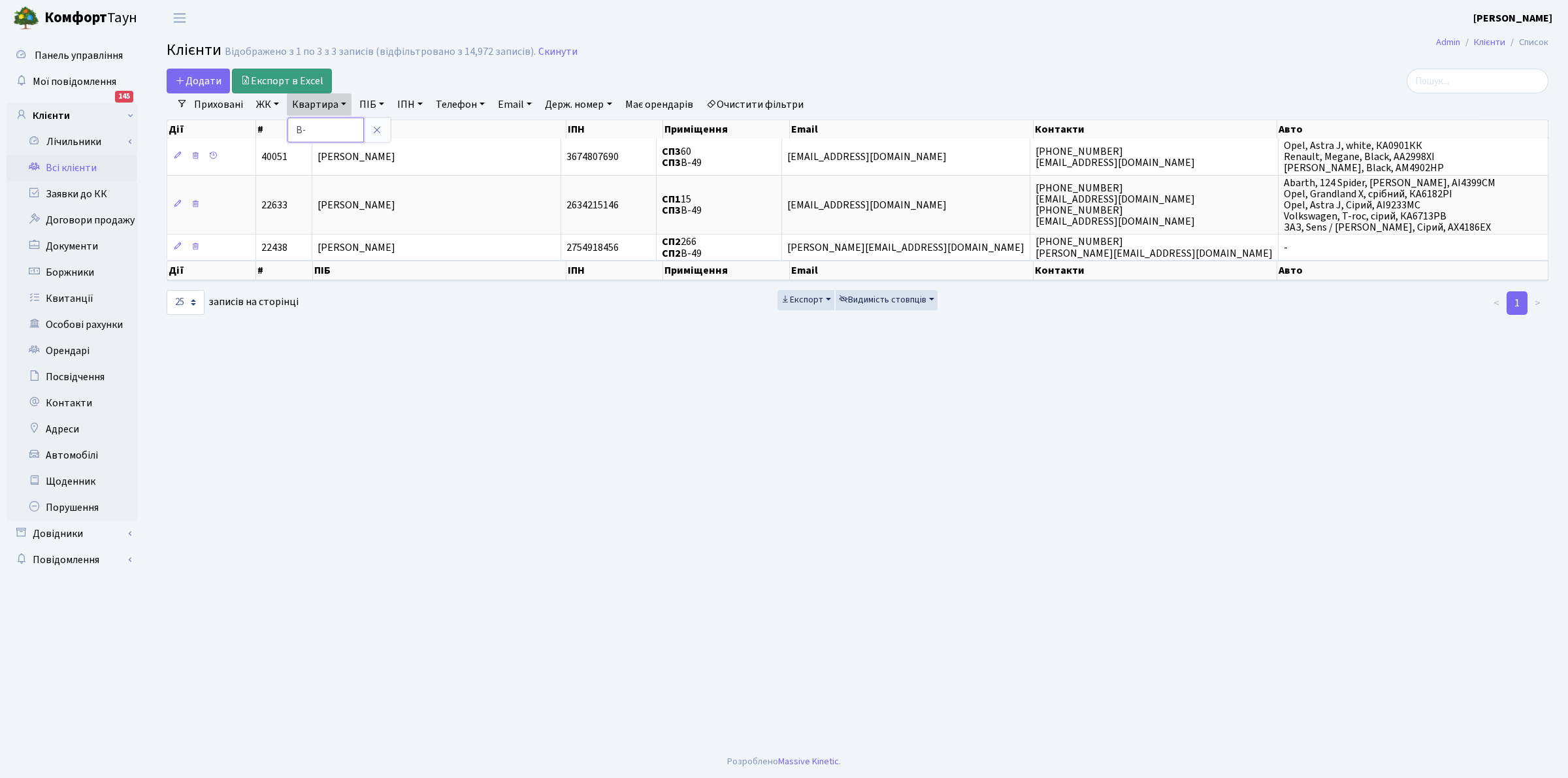
type input "В"
type input "П7"
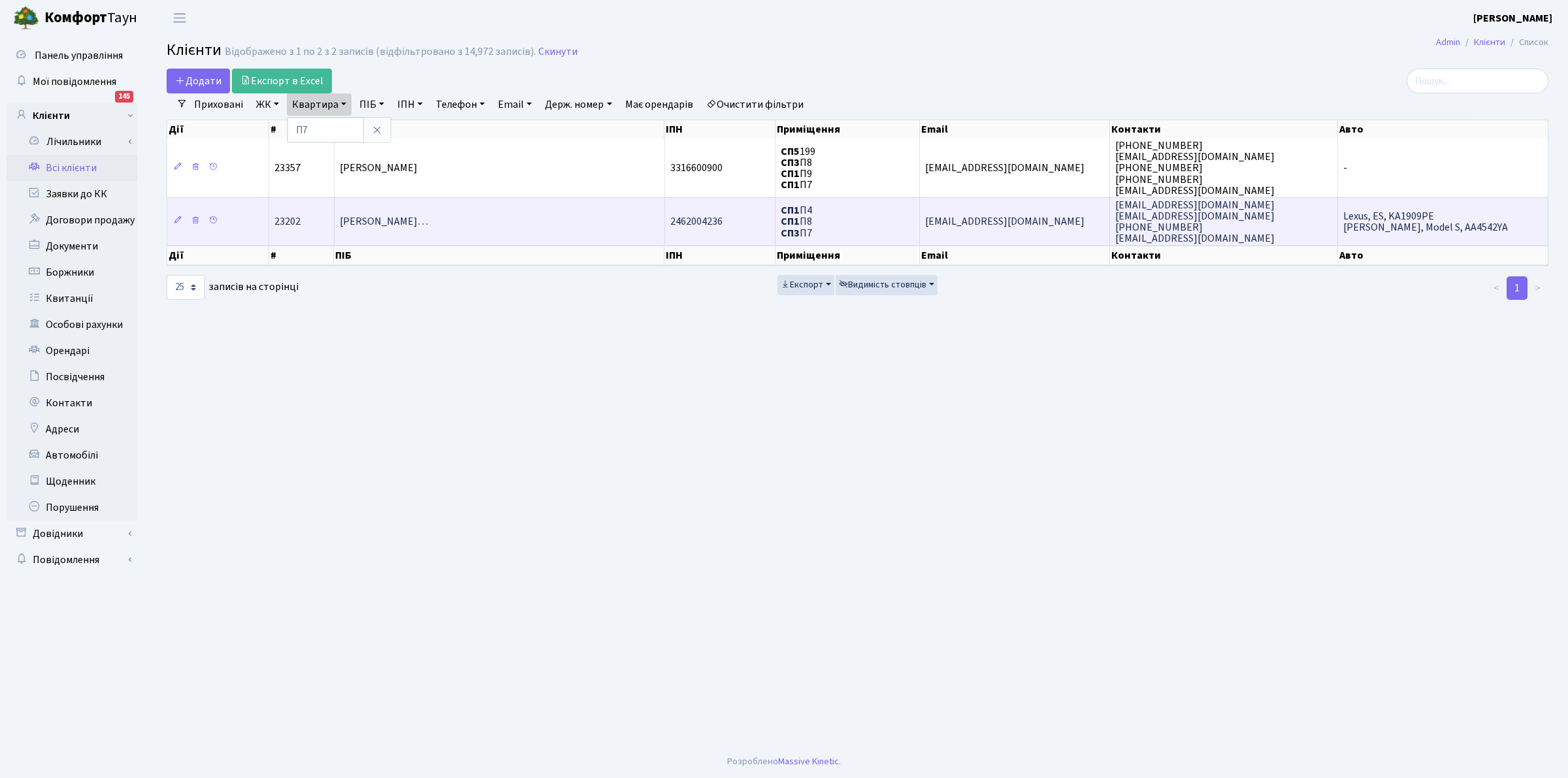
click at [409, 216] on span "[PERSON_NAME]…" at bounding box center [384, 221] width 88 height 14
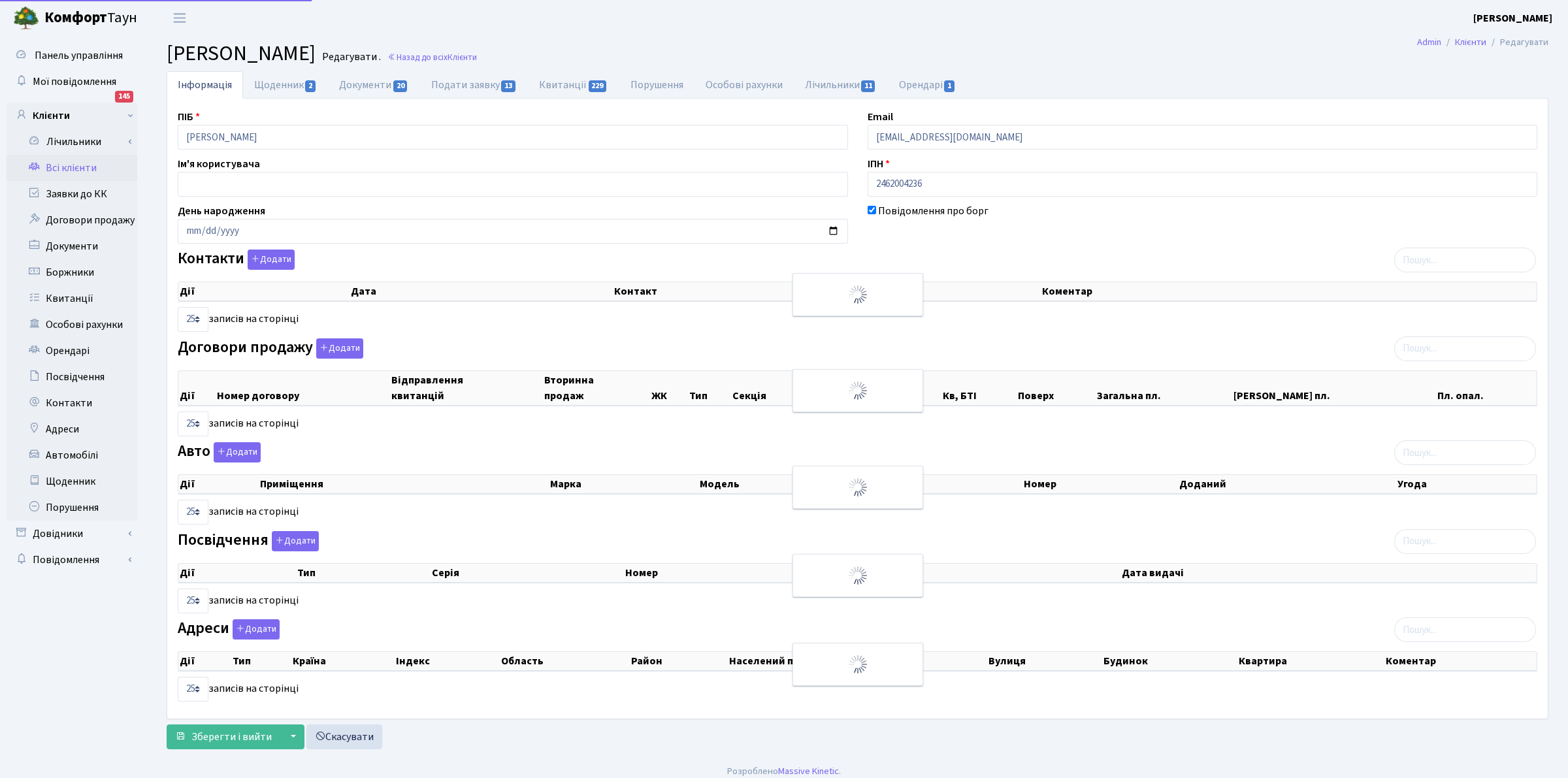
select select "25"
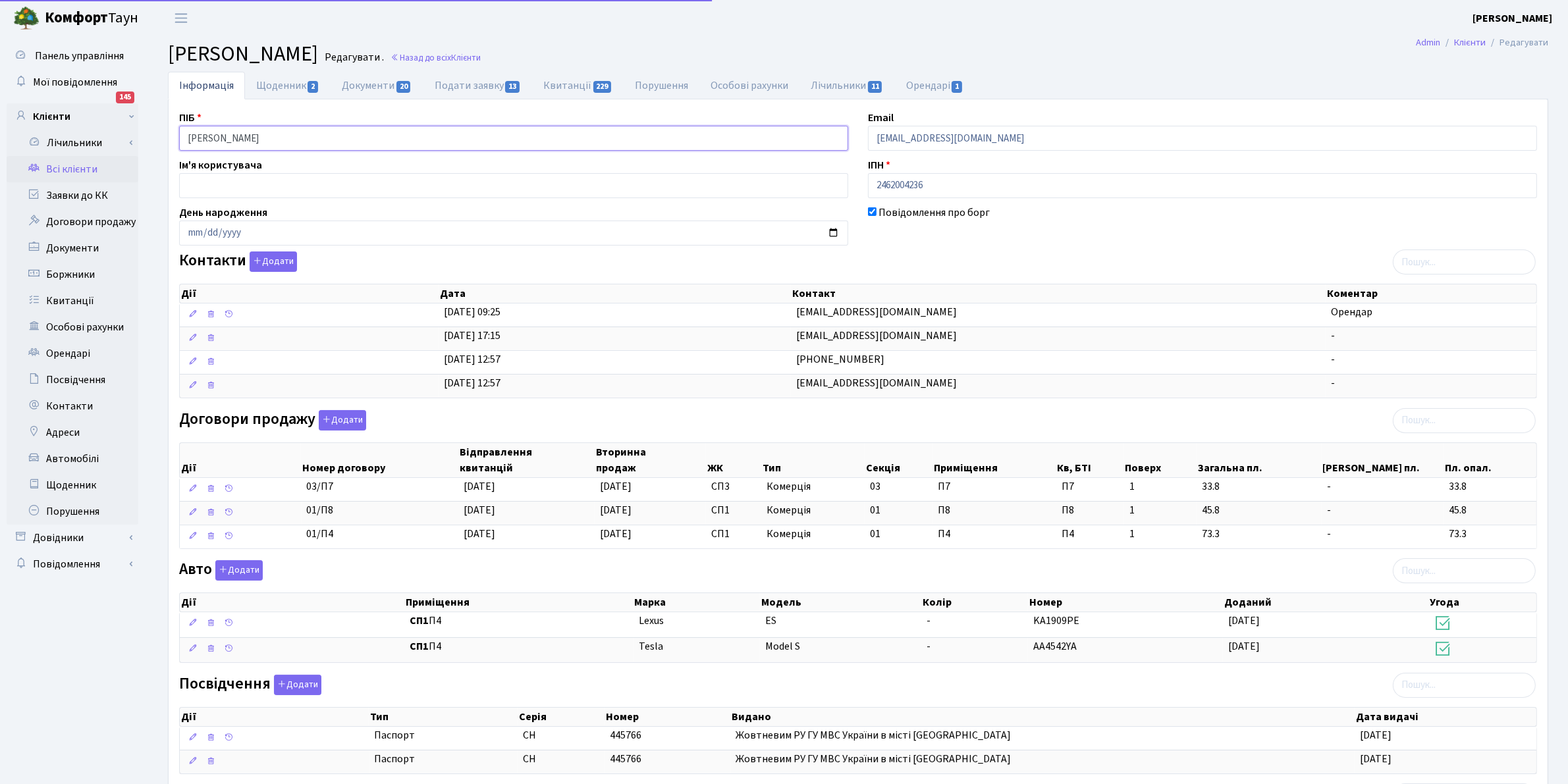
click at [366, 133] on input "Соколовський Валерій Валентинович" at bounding box center [514, 138] width 669 height 25
drag, startPoint x: 364, startPoint y: 133, endPoint x: 158, endPoint y: 61, distance: 218.2
click at [158, 61] on main "Admin Клієнти Редагувати Клієнт Соколовський Валерій Валентинович Редагувати . …" at bounding box center [858, 490] width 1420 height 908
click at [66, 173] on link "Всі клієнти" at bounding box center [72, 169] width 132 height 26
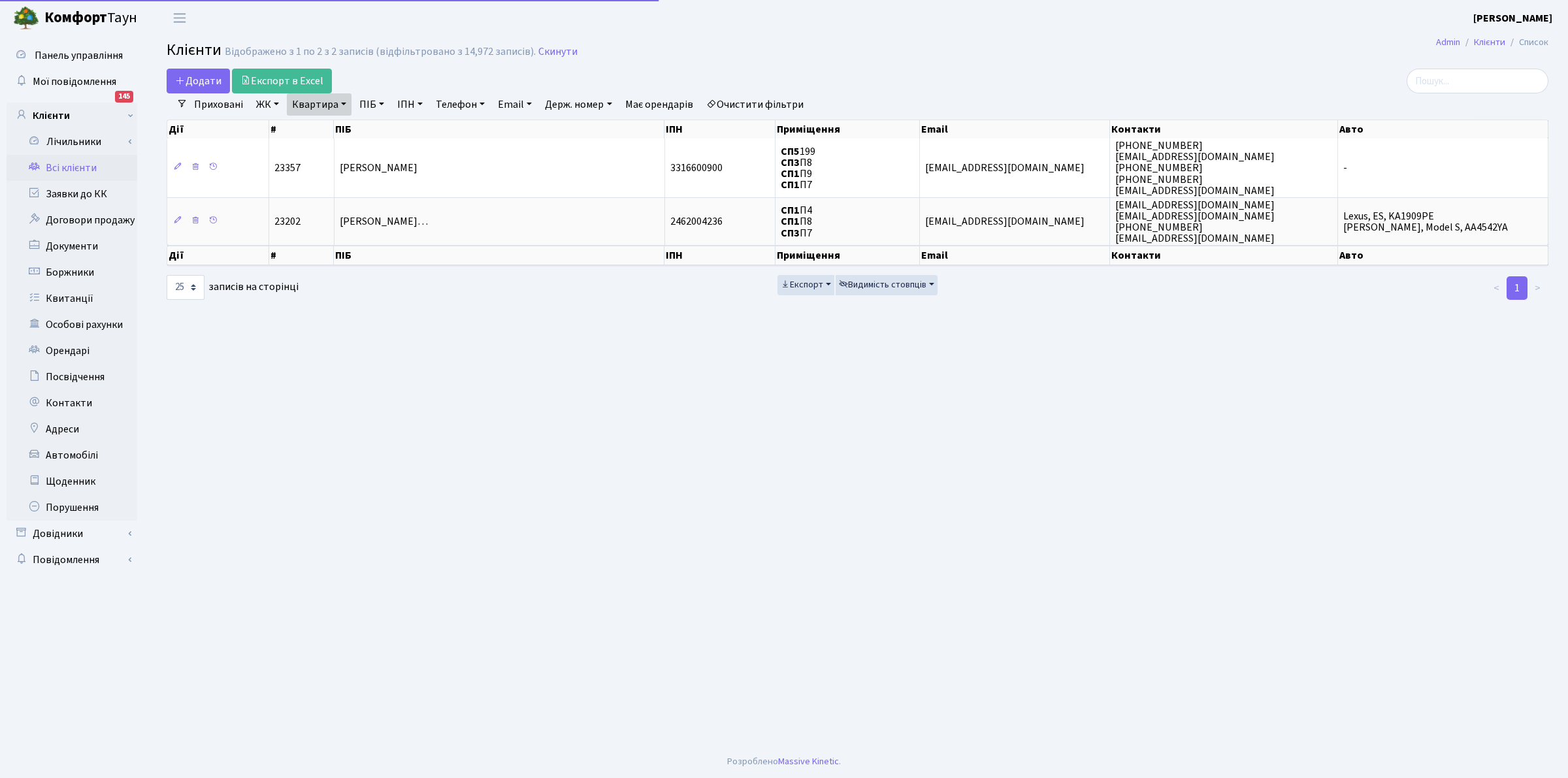
select select "25"
click at [315, 102] on link "Квартира" at bounding box center [320, 104] width 65 height 22
type input "131"
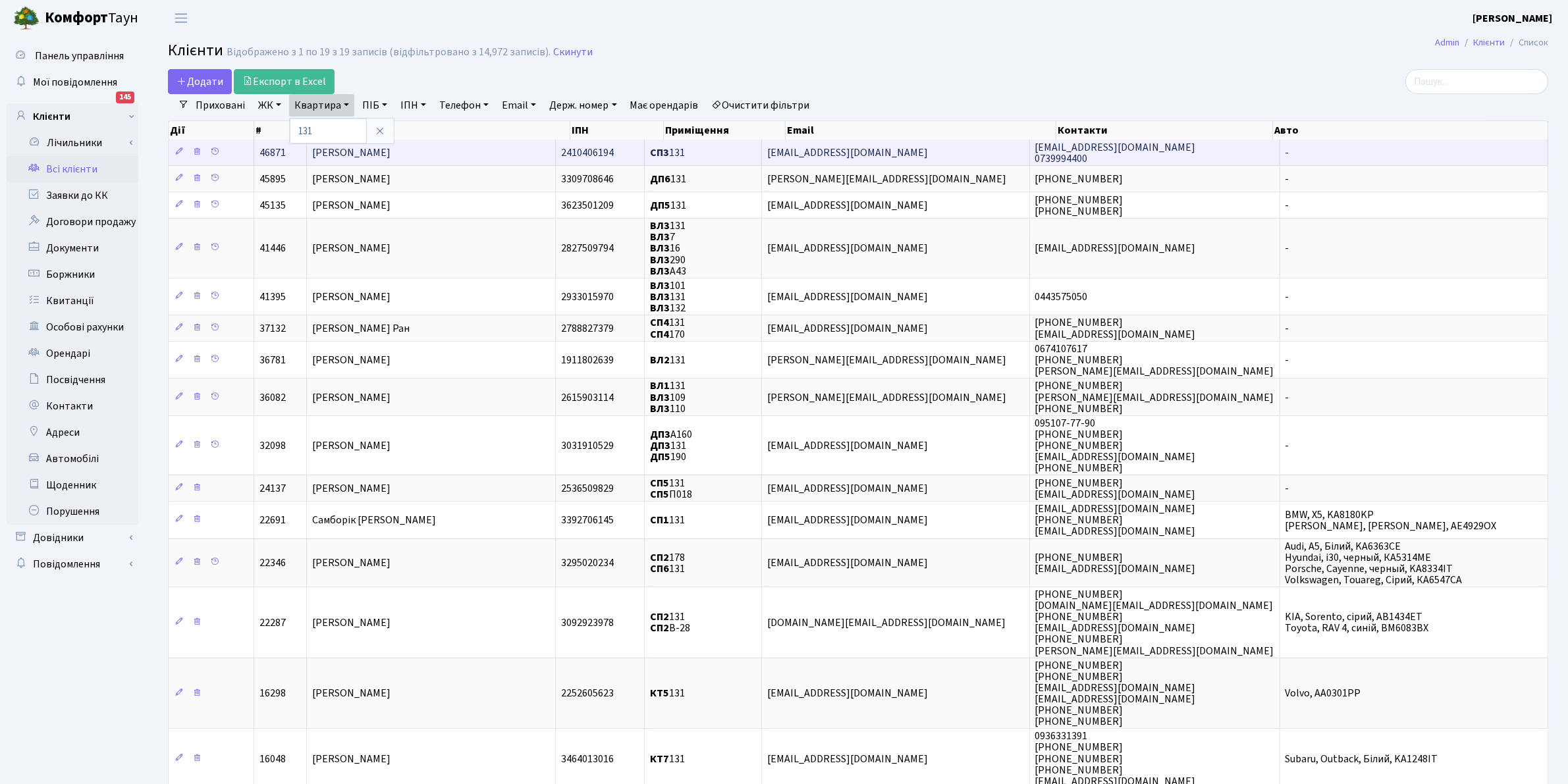
click at [391, 152] on span "Бабич Володимир Анатолійович" at bounding box center [351, 153] width 78 height 14
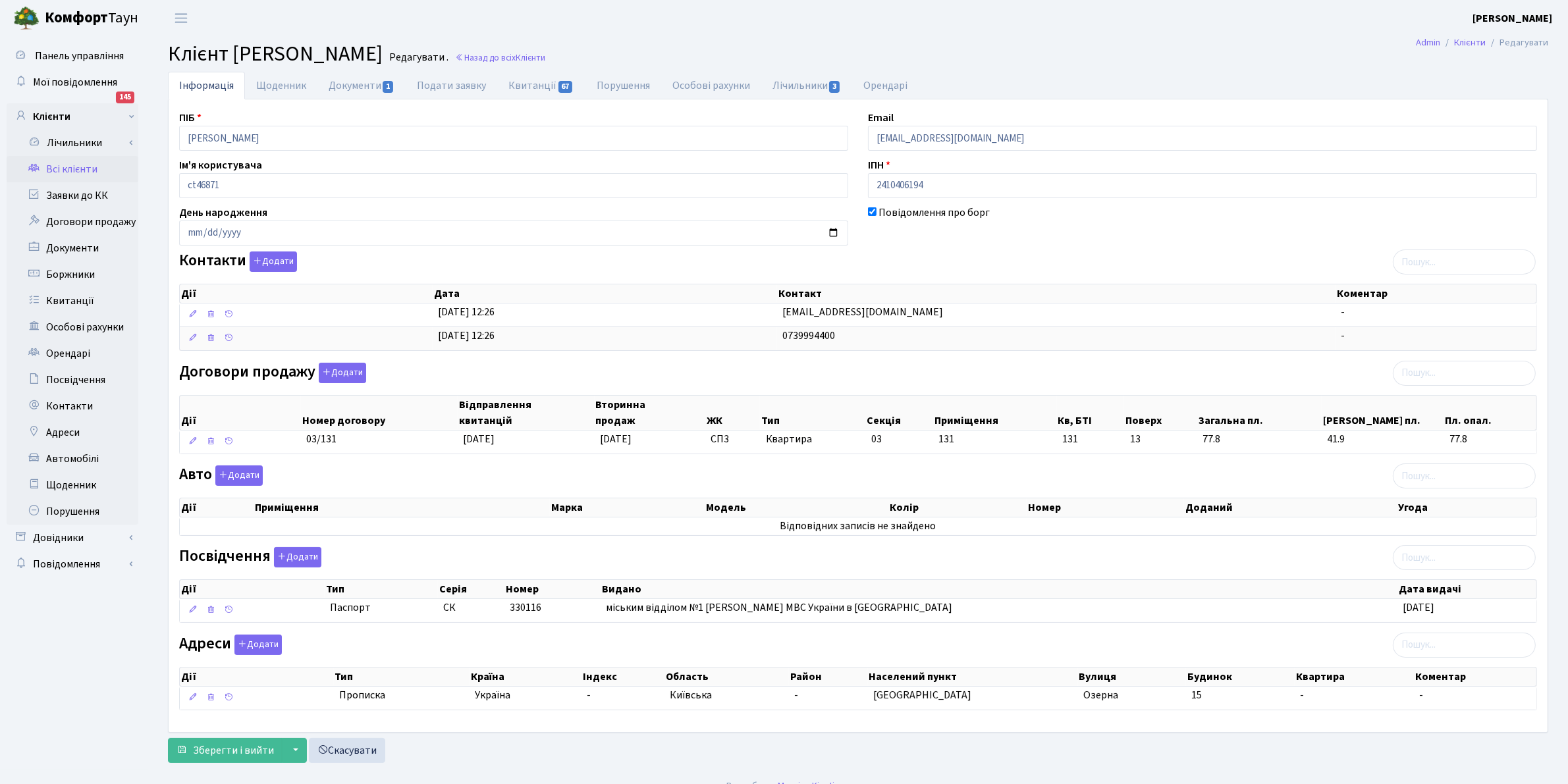
click at [0, 58] on div "Панель управління Мої повідомлення 145 Клієнти Лічильники" at bounding box center [784, 402] width 1568 height 734
click at [77, 164] on link "Всі клієнти" at bounding box center [72, 169] width 132 height 26
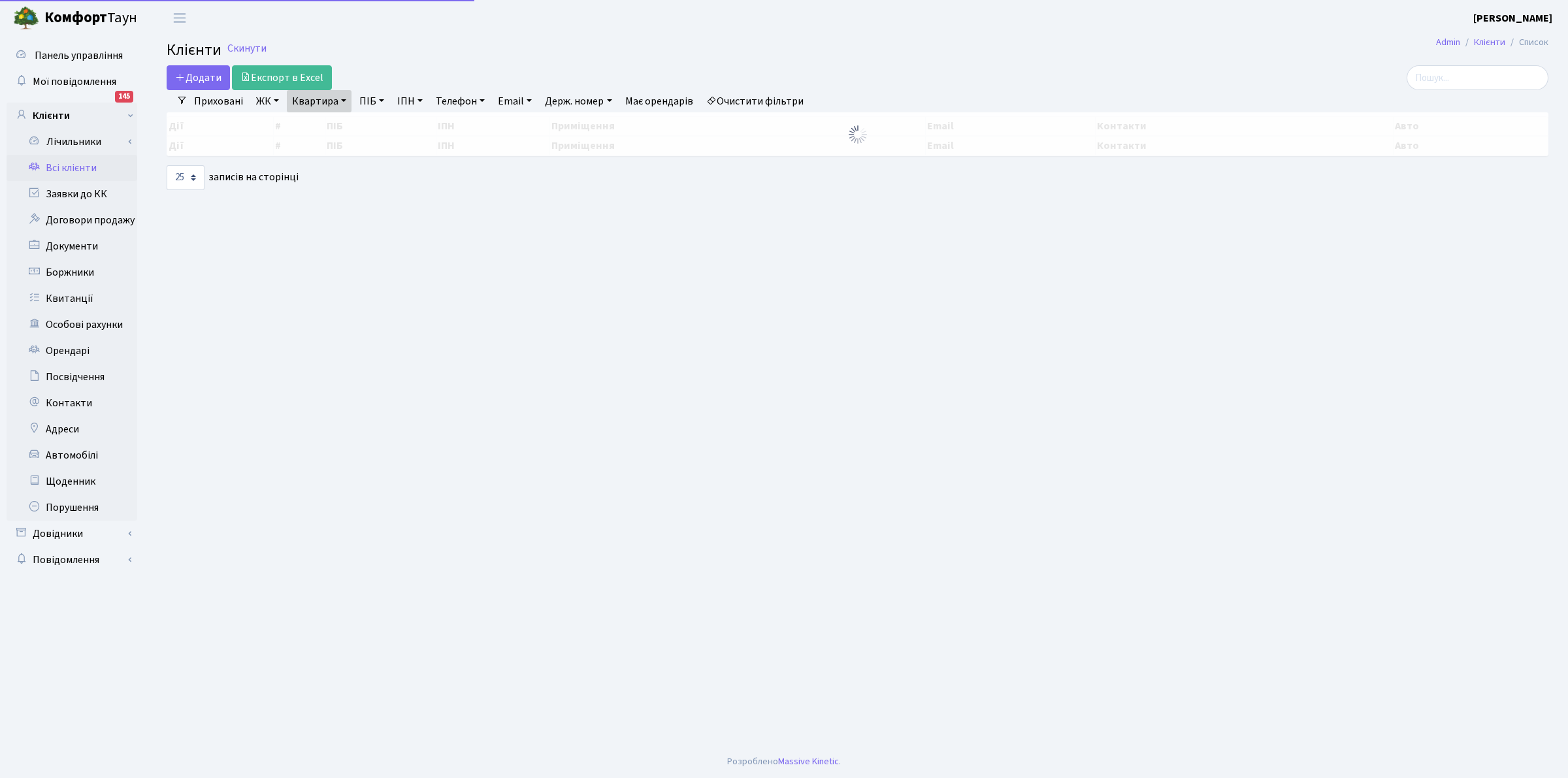
select select "25"
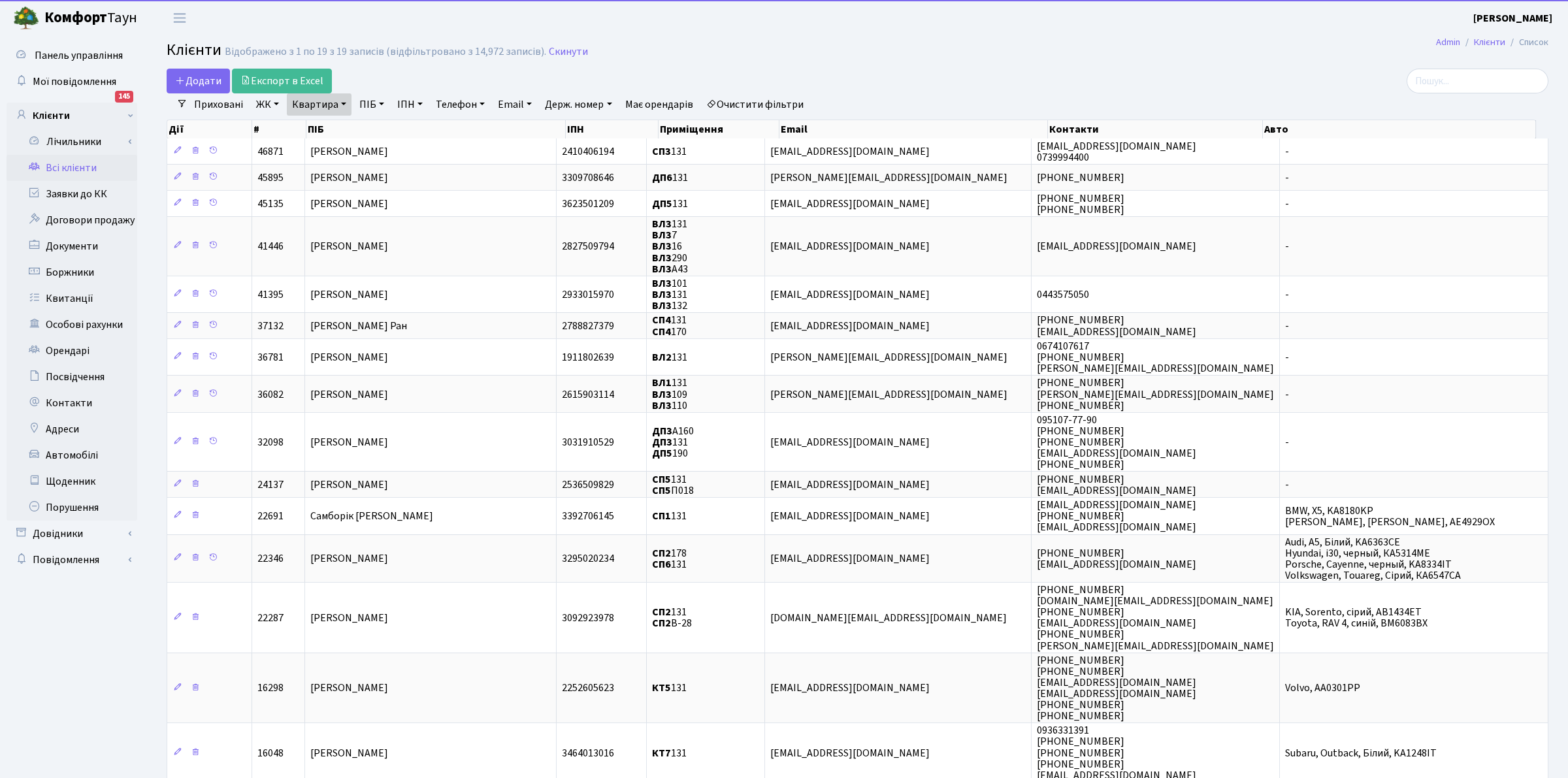
click at [318, 100] on link "Квартира" at bounding box center [320, 104] width 65 height 22
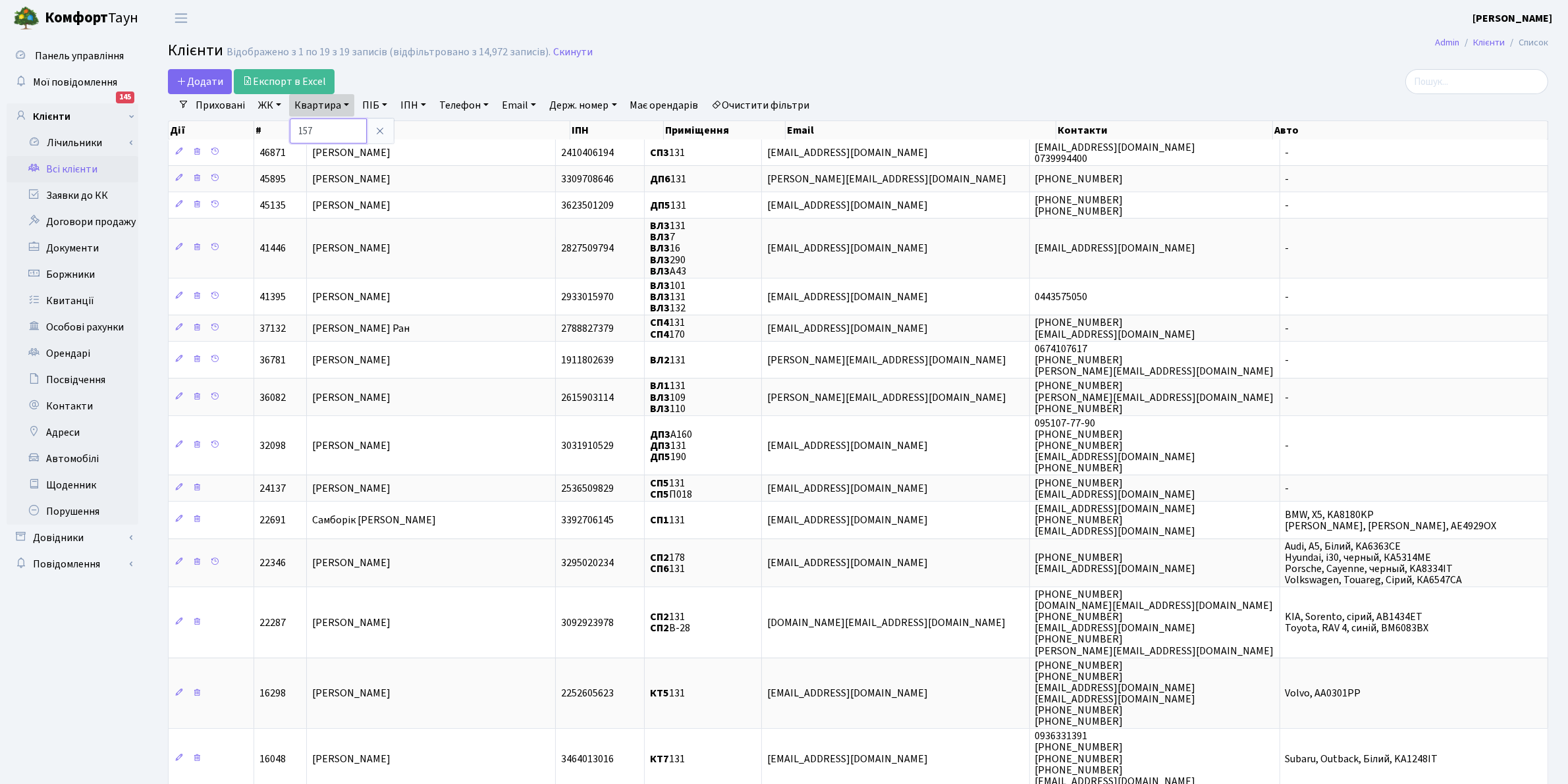
type input "157"
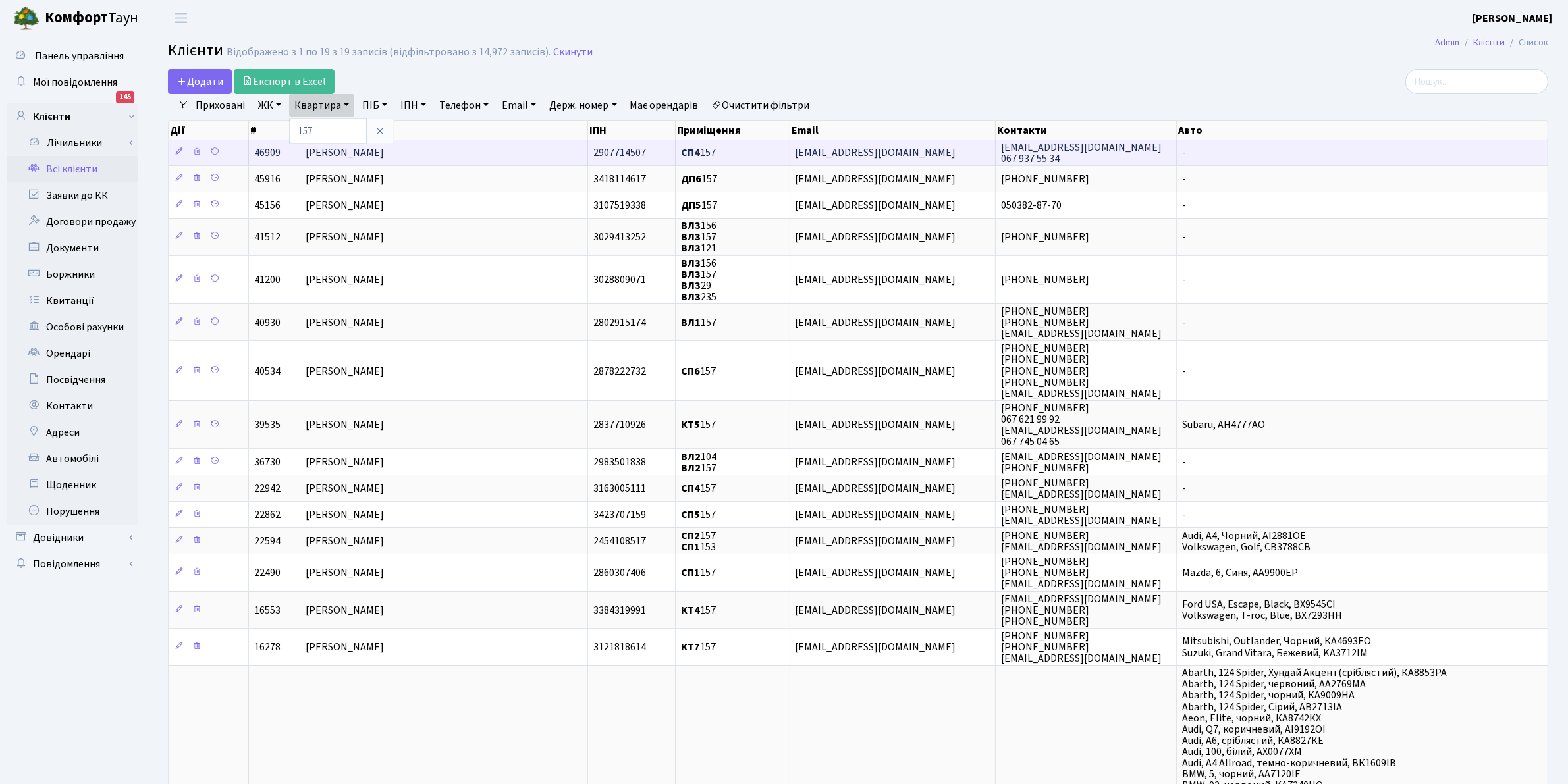
click at [353, 153] on span "Куса Світлана Петрівна" at bounding box center [344, 153] width 78 height 14
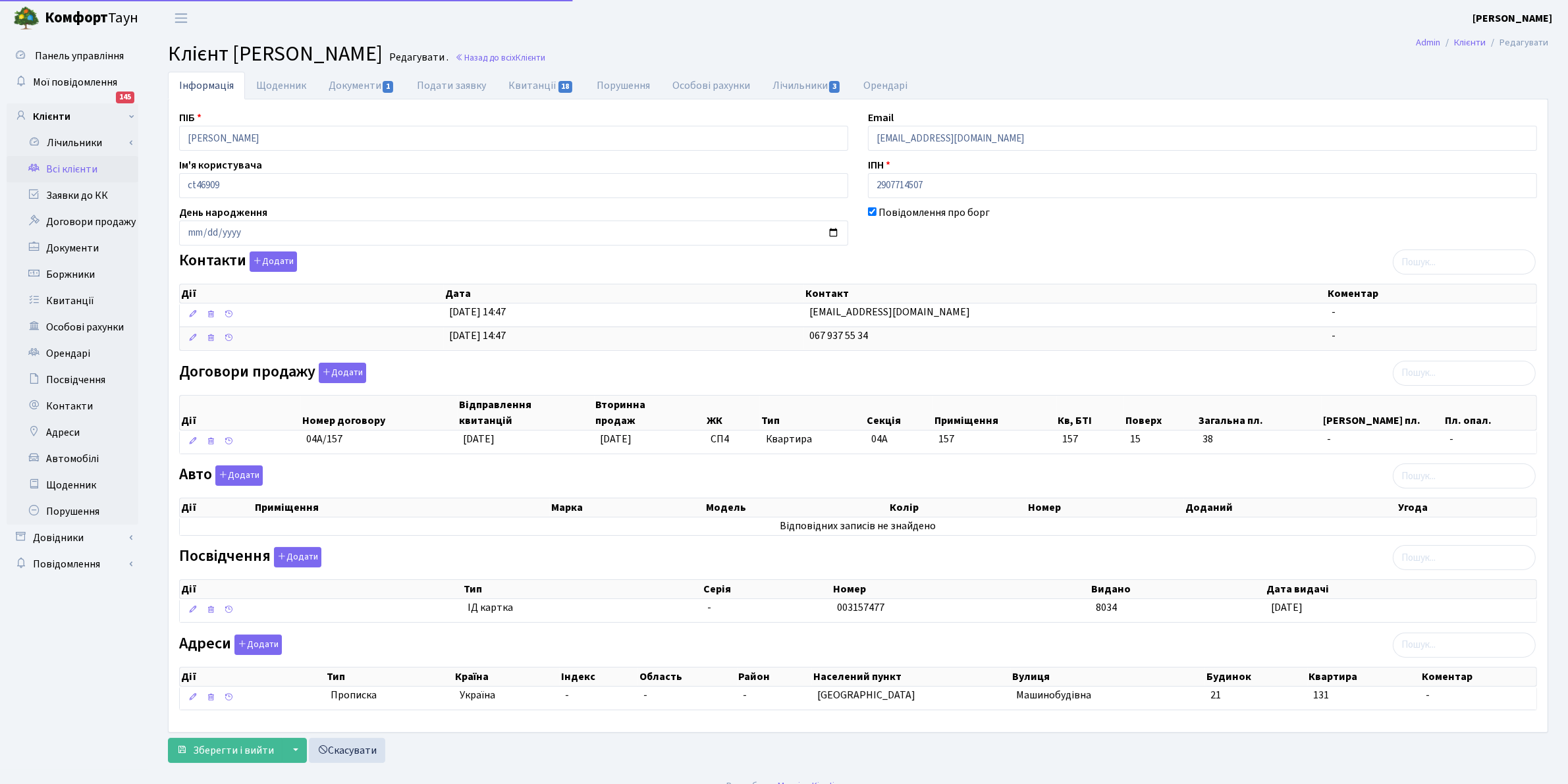
click at [1, 57] on div "Панель управління Мої повідомлення 145 Клієнти Лічильники" at bounding box center [784, 402] width 1568 height 734
click at [60, 168] on link "Всі клієнти" at bounding box center [72, 169] width 132 height 26
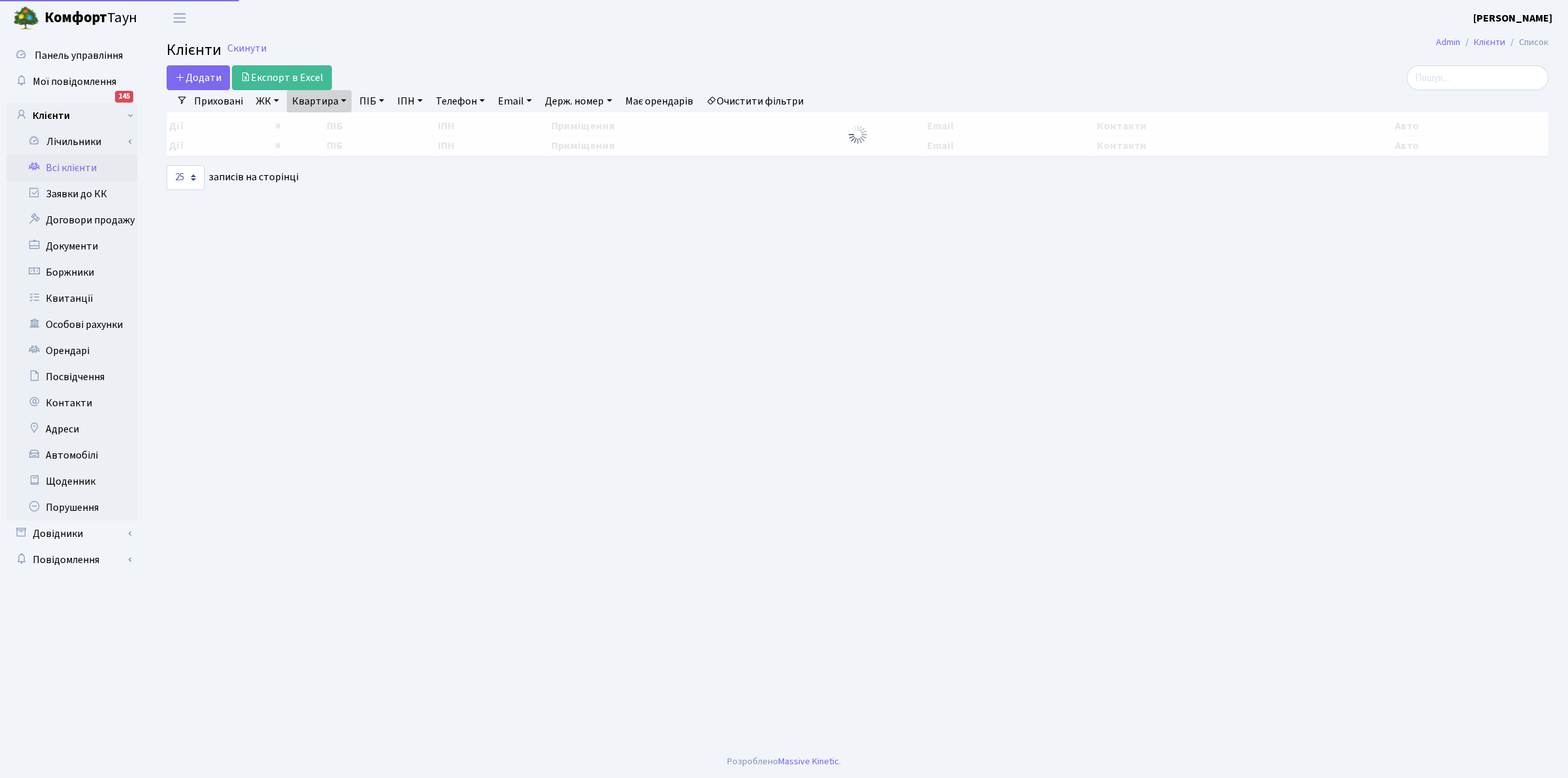
select select "25"
click at [329, 97] on link "Квартира" at bounding box center [320, 101] width 65 height 22
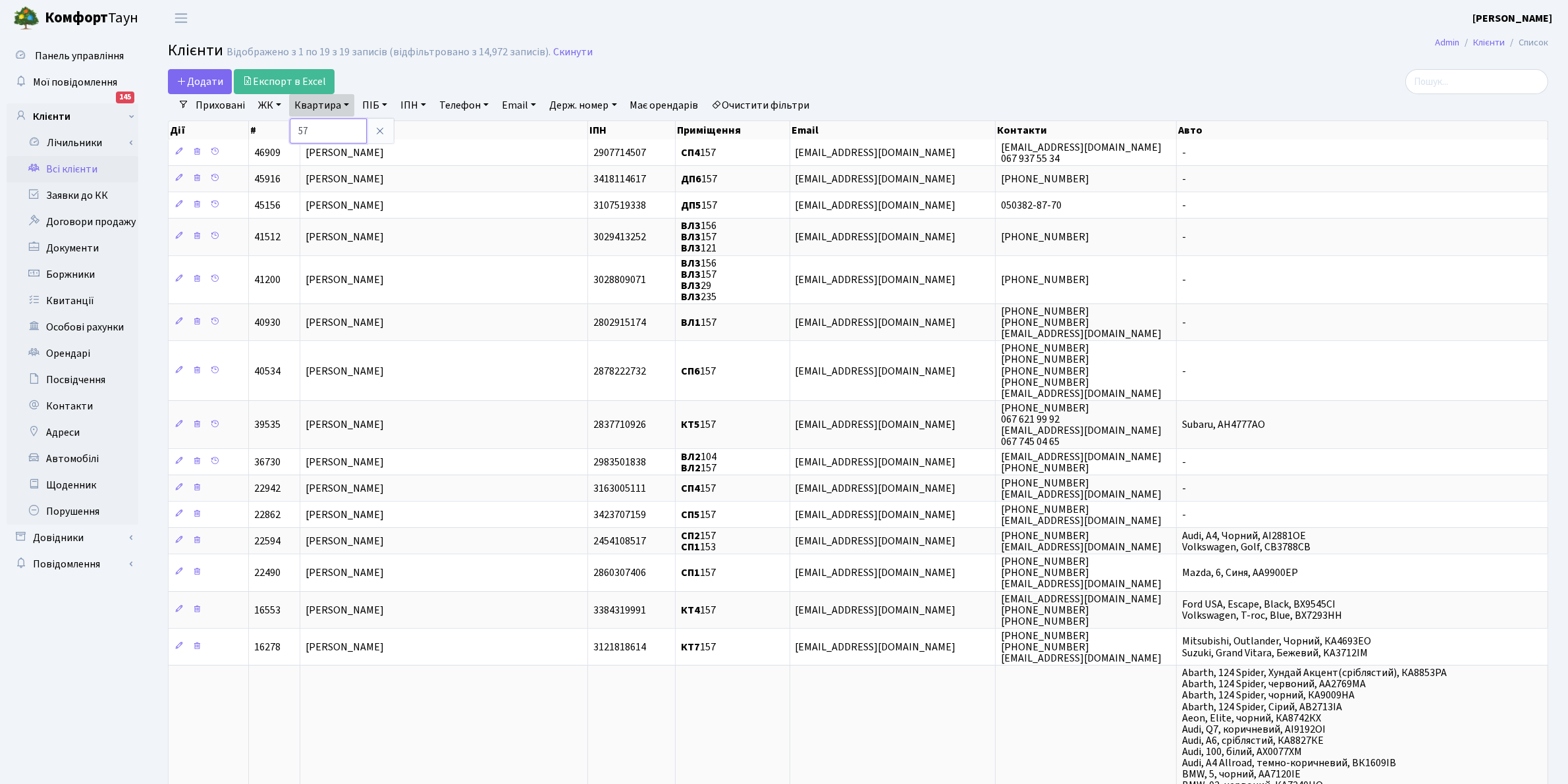
type input "7"
type input "175"
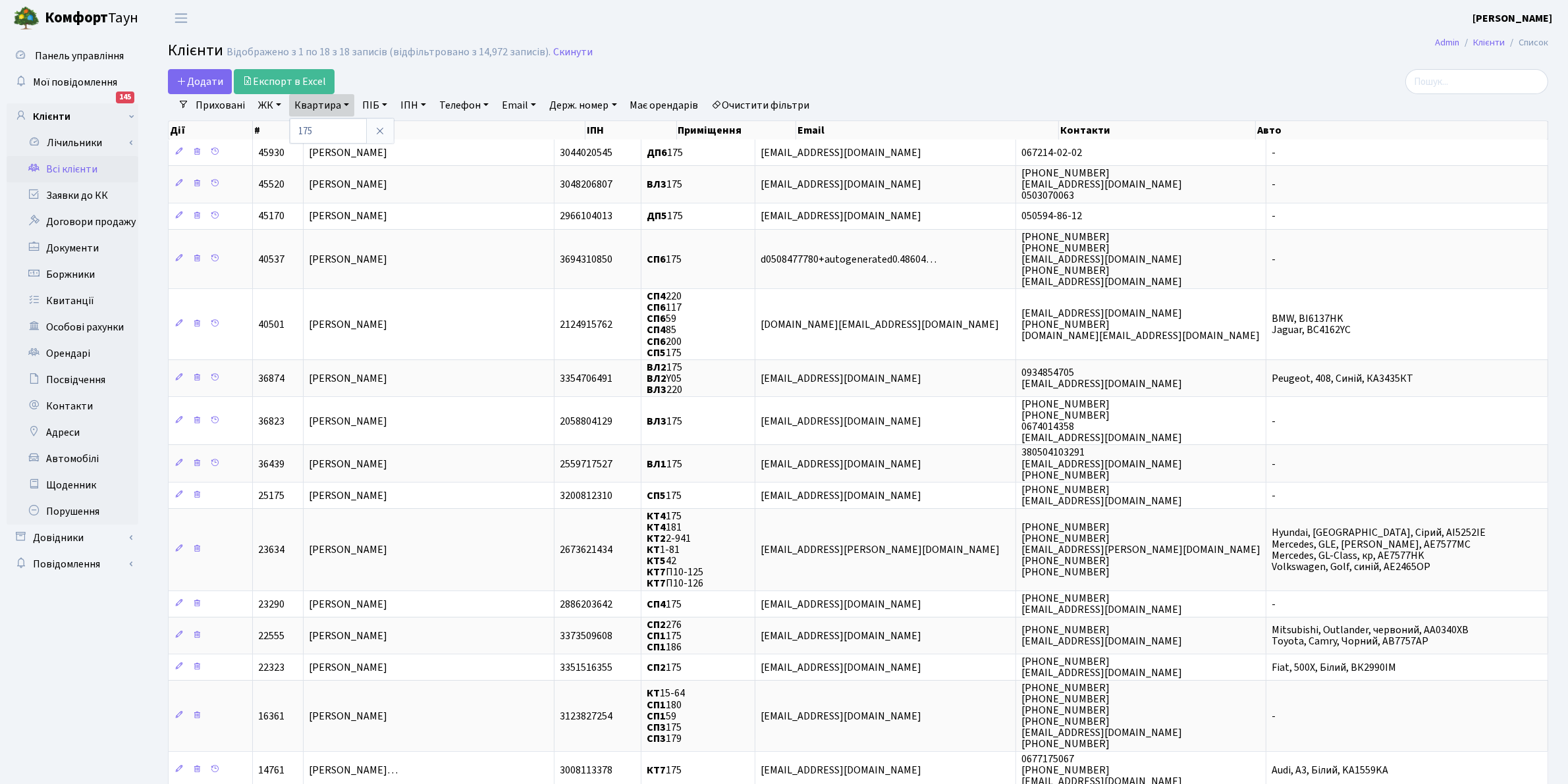
click at [544, 63] on h2 "Клієнти Відображено з 1 по 18 з 18 записів (відфільтровано з 14,972 записів). С…" at bounding box center [858, 52] width 1381 height 23
click at [320, 106] on link "Квартира" at bounding box center [322, 105] width 65 height 23
click at [787, 39] on main "Admin Клієнти Список Клієнти Відображено з 1 по 18 з 18 записів (відфільтровано…" at bounding box center [858, 496] width 1420 height 921
click at [791, 43] on h2 "Клієнти Відображено з 1 по 18 з 18 записів (відфільтровано з 14,972 записів). С…" at bounding box center [858, 52] width 1381 height 23
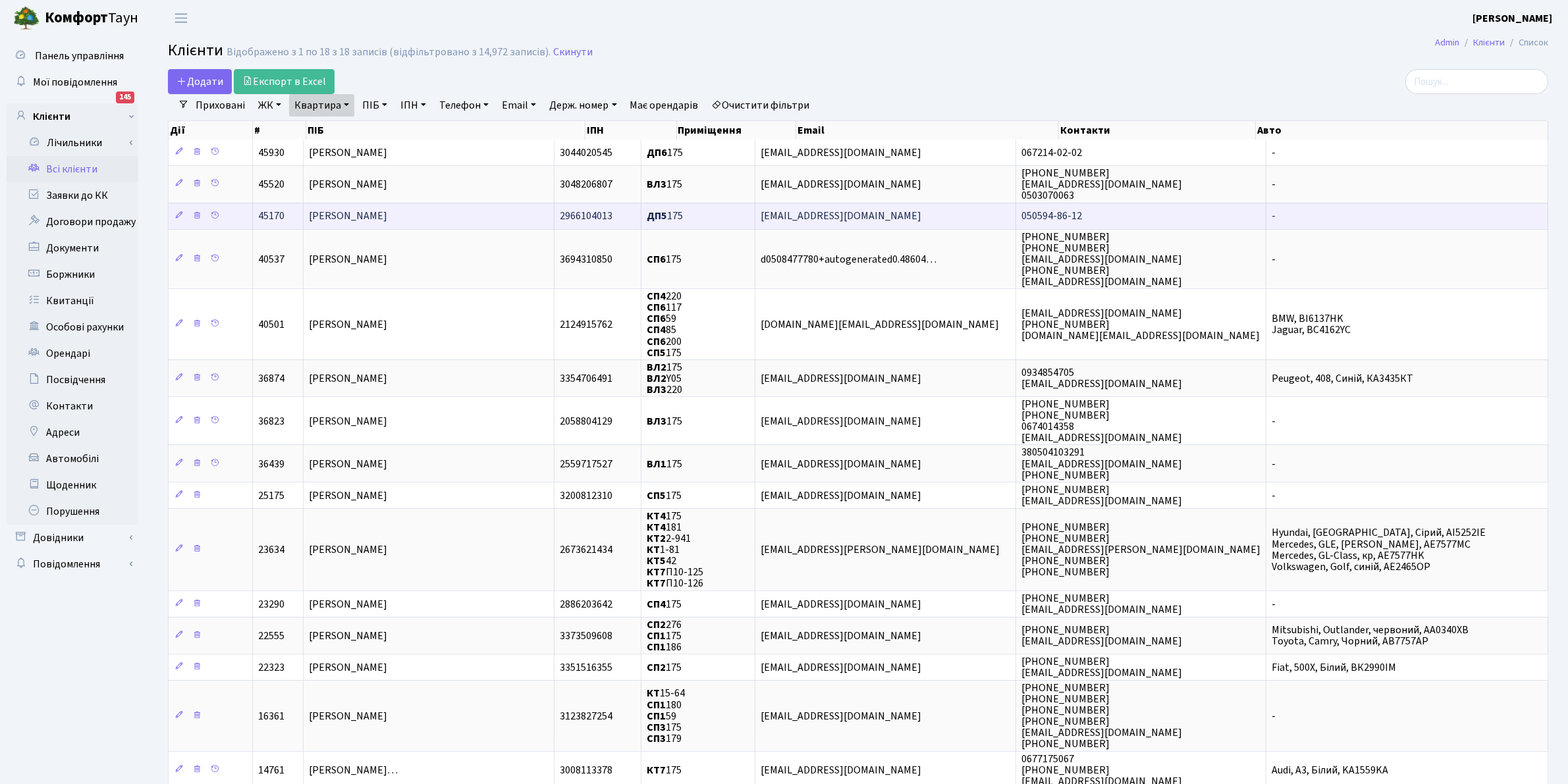
click at [667, 221] on b "ДП5" at bounding box center [657, 216] width 20 height 14
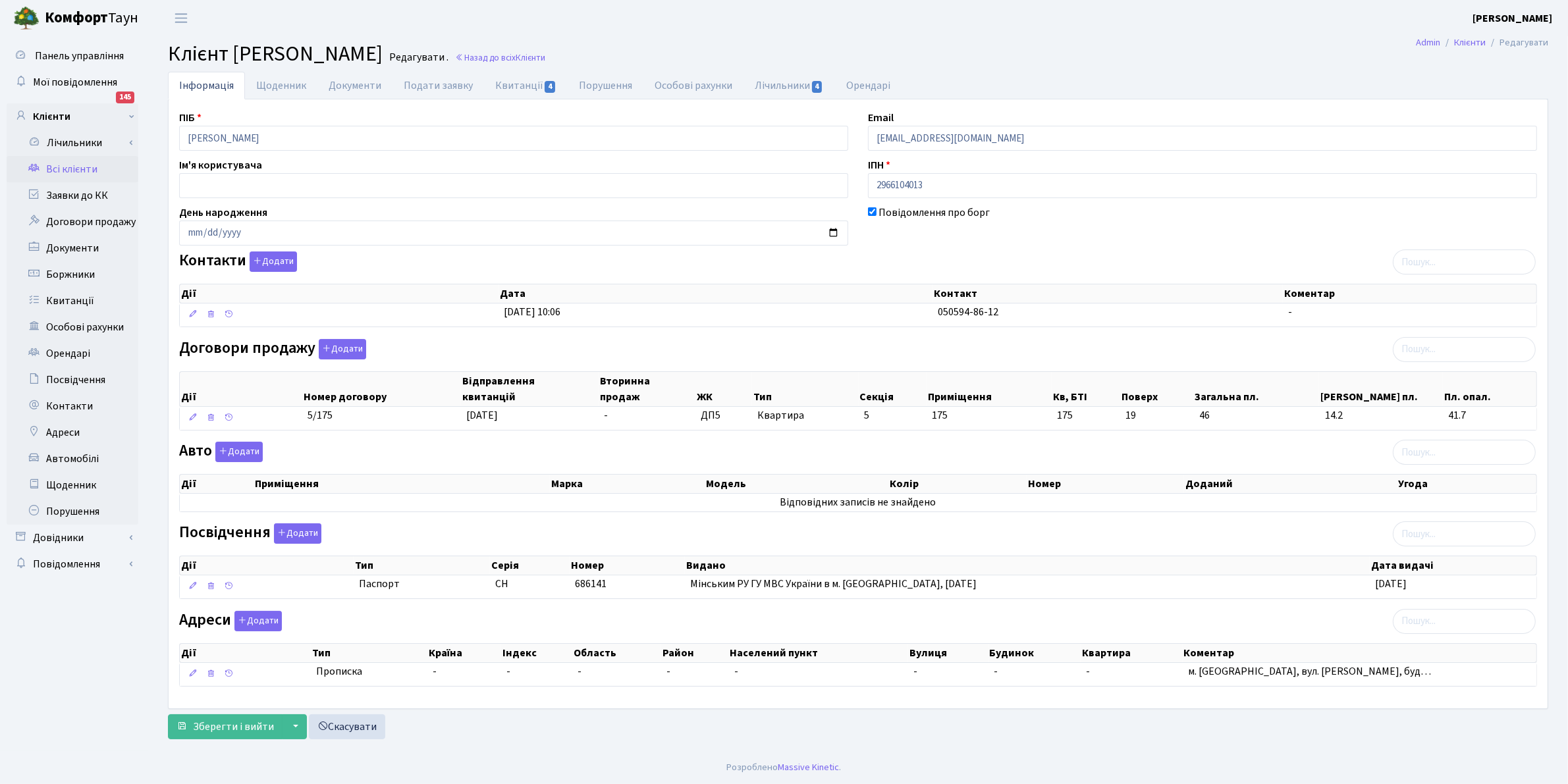
click at [55, 160] on link "Всі клієнти" at bounding box center [72, 169] width 132 height 26
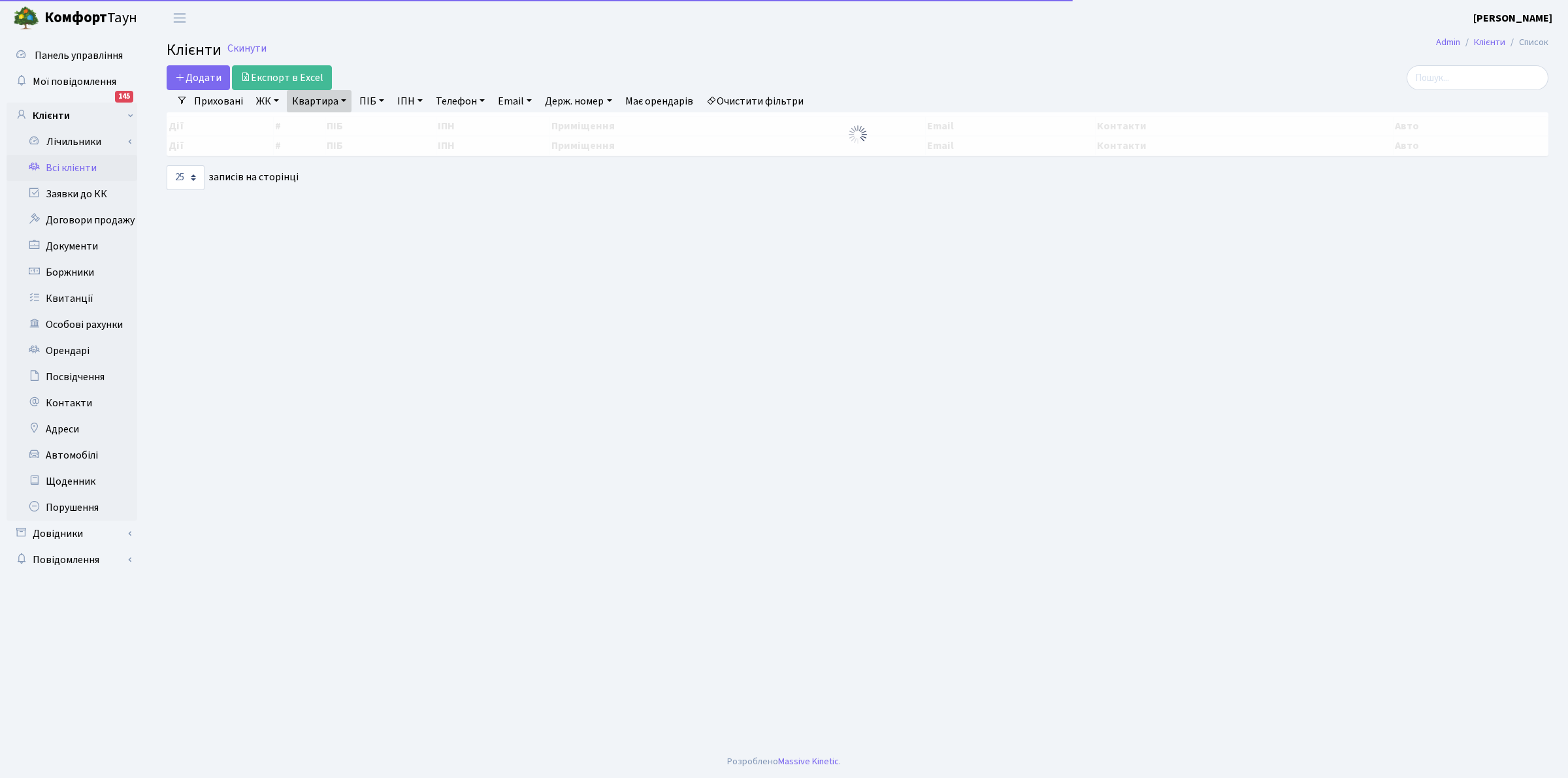
select select "25"
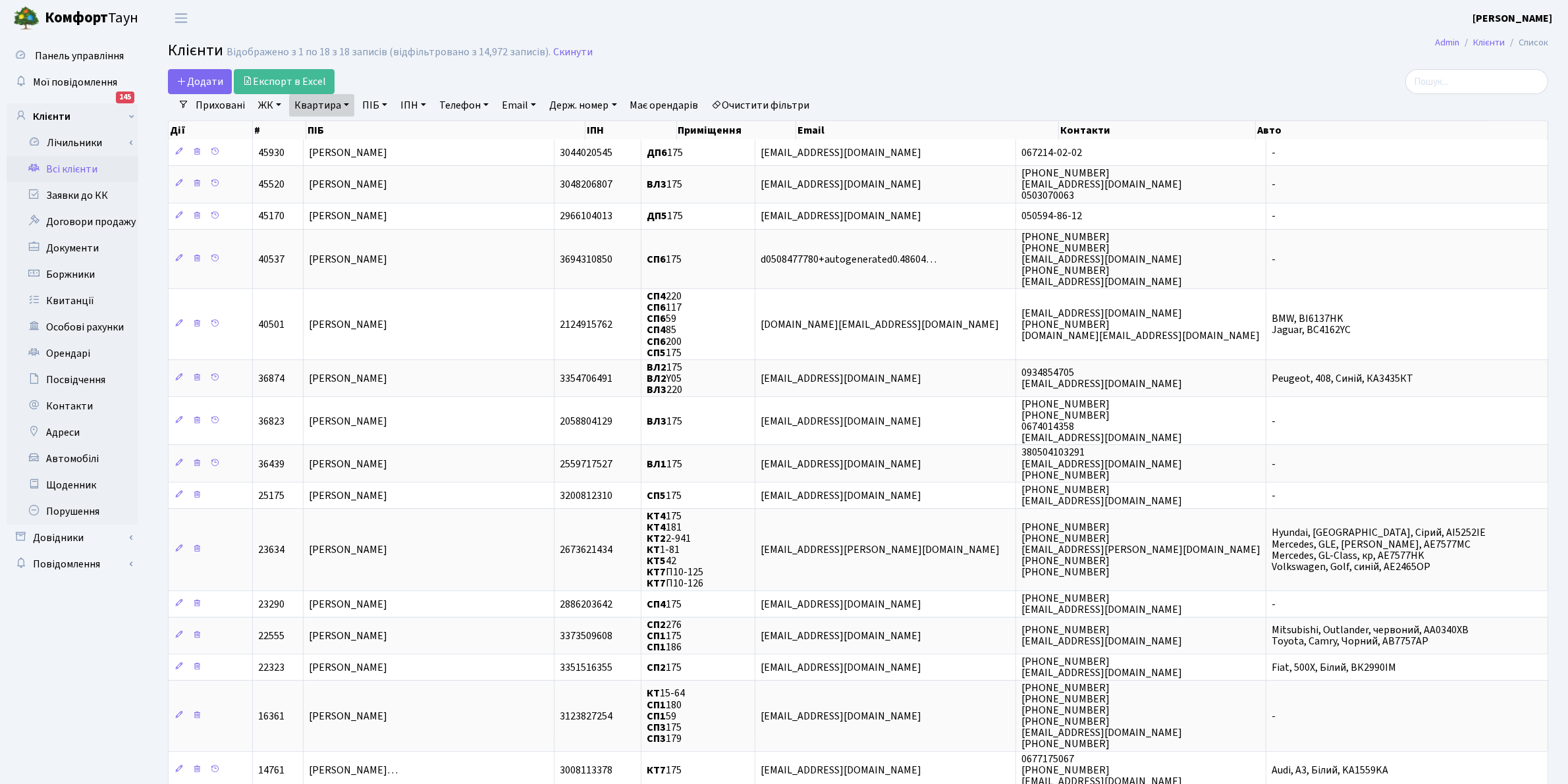
click at [314, 112] on link "Квартира" at bounding box center [322, 105] width 65 height 23
click at [331, 133] on input "175" at bounding box center [328, 131] width 77 height 25
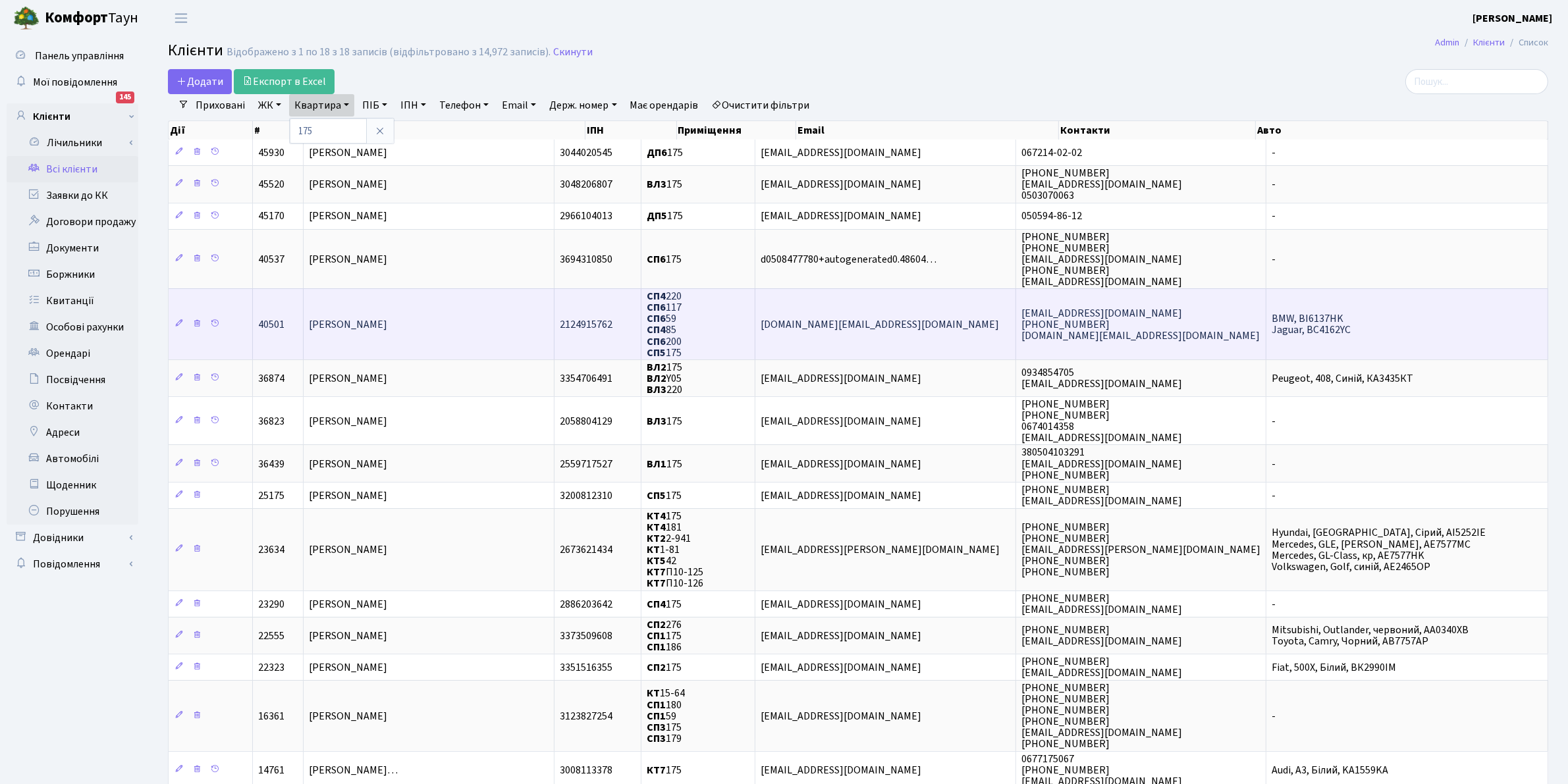
click at [331, 325] on span "Єрьоміна Олена Федорівна" at bounding box center [347, 324] width 78 height 14
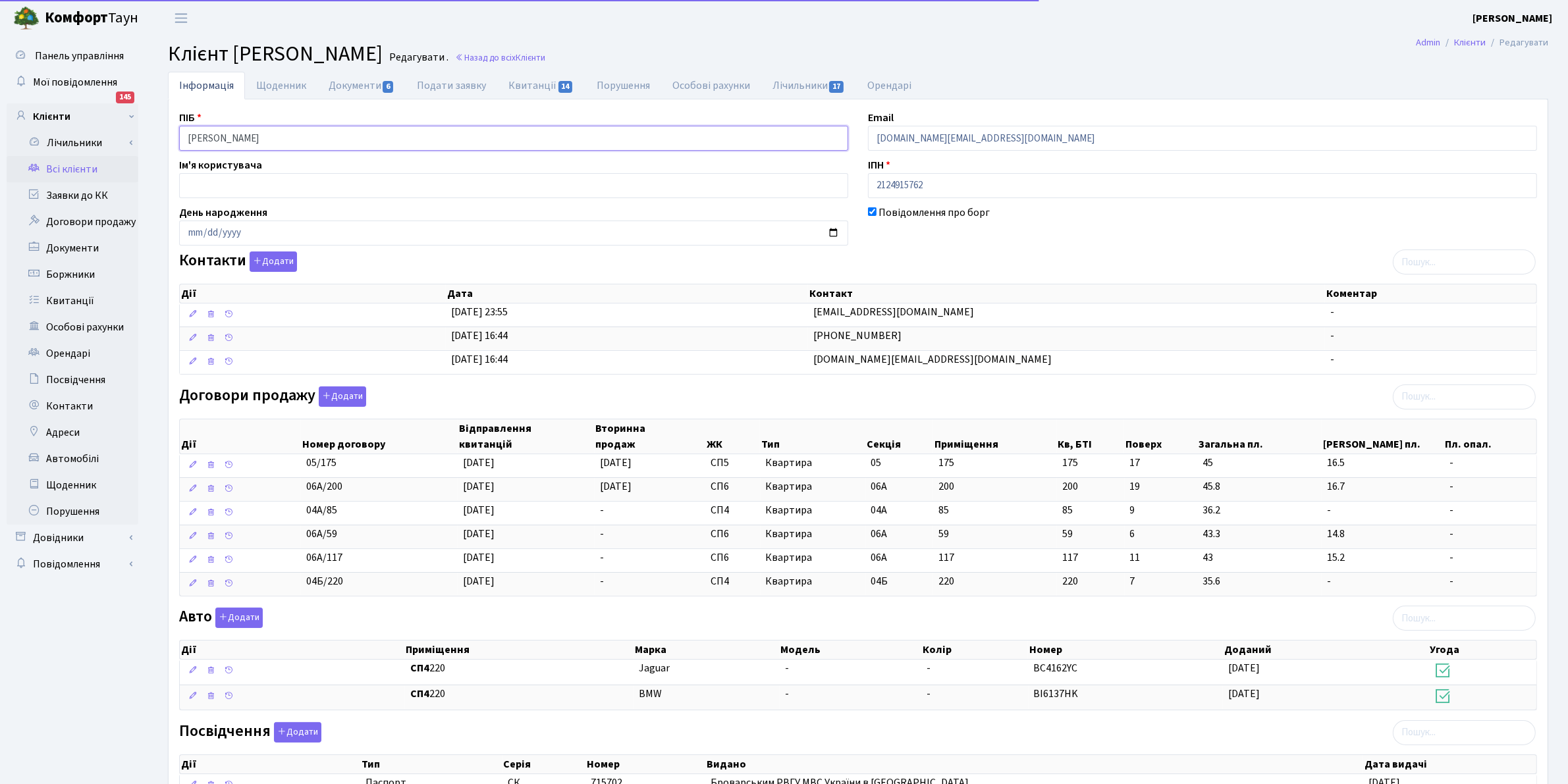
drag, startPoint x: 313, startPoint y: 140, endPoint x: 142, endPoint y: 61, distance: 188.4
click at [142, 61] on div "Панель управління Мої повідомлення 145 Клієнти Лічильники" at bounding box center [784, 501] width 1568 height 932
click at [56, 170] on link "Всі клієнти" at bounding box center [72, 169] width 132 height 26
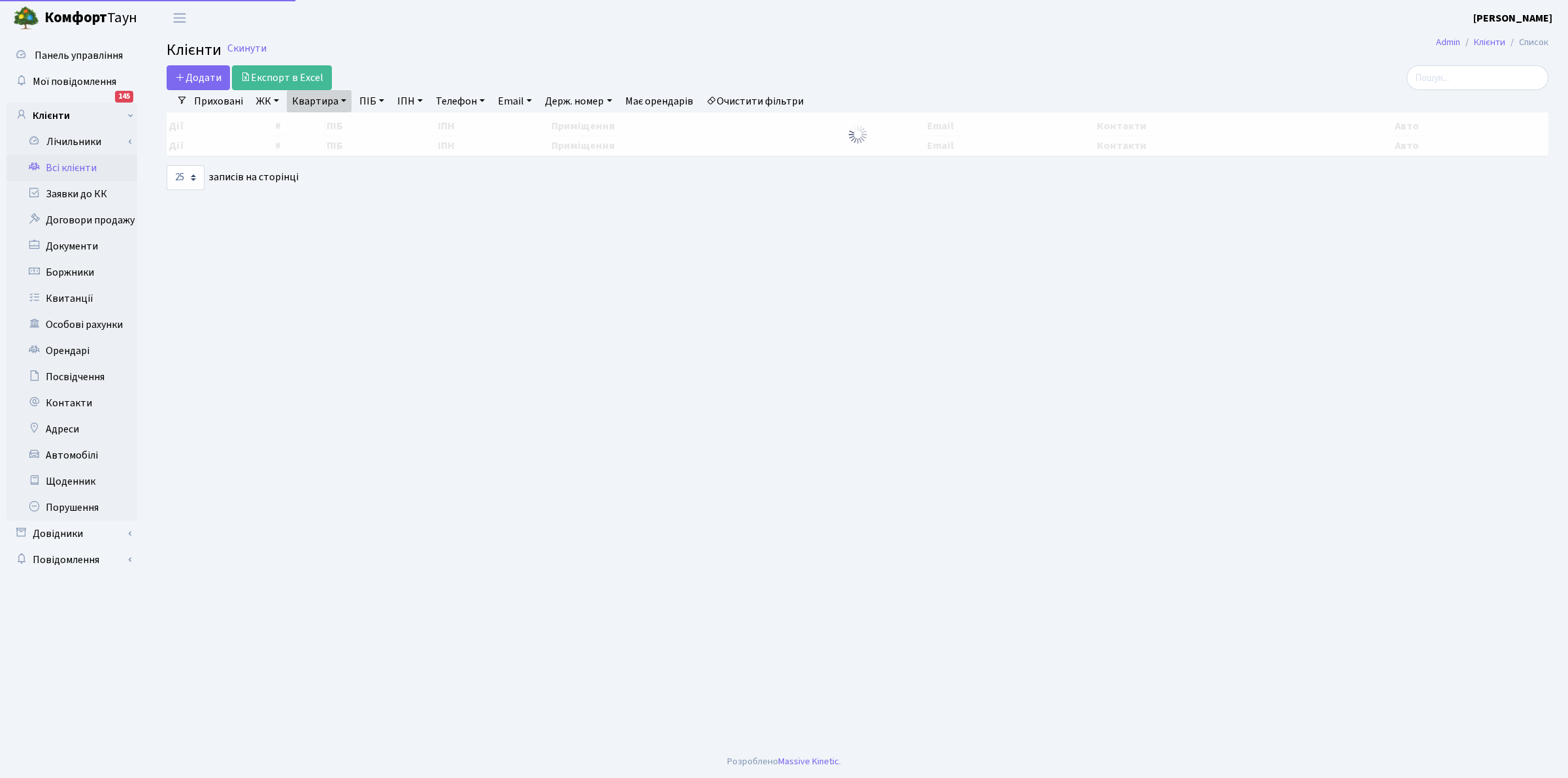
select select "25"
click at [309, 95] on link "Квартира" at bounding box center [320, 101] width 65 height 22
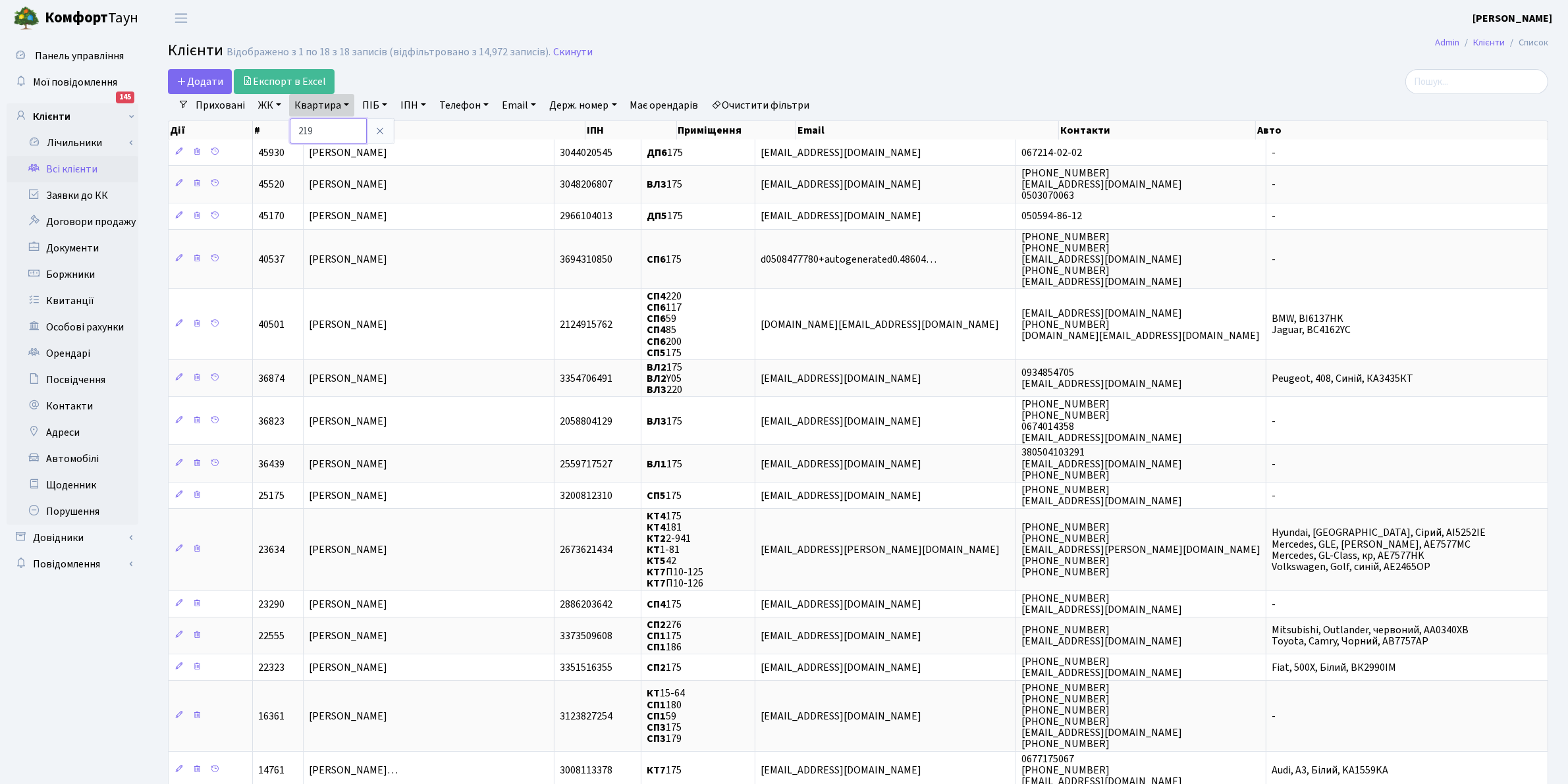
type input "219"
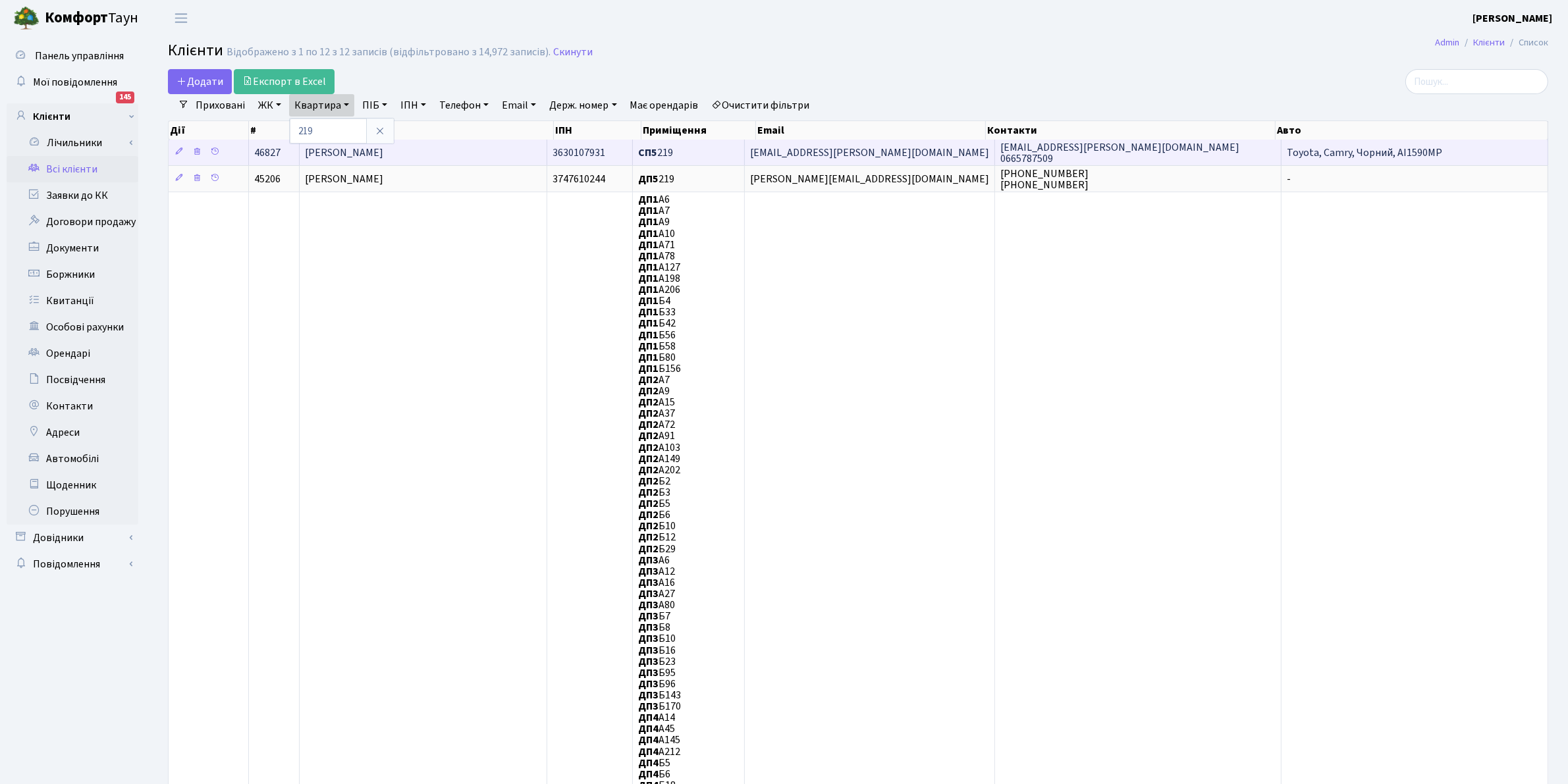
click at [334, 153] on span "[PERSON_NAME]" at bounding box center [344, 153] width 78 height 14
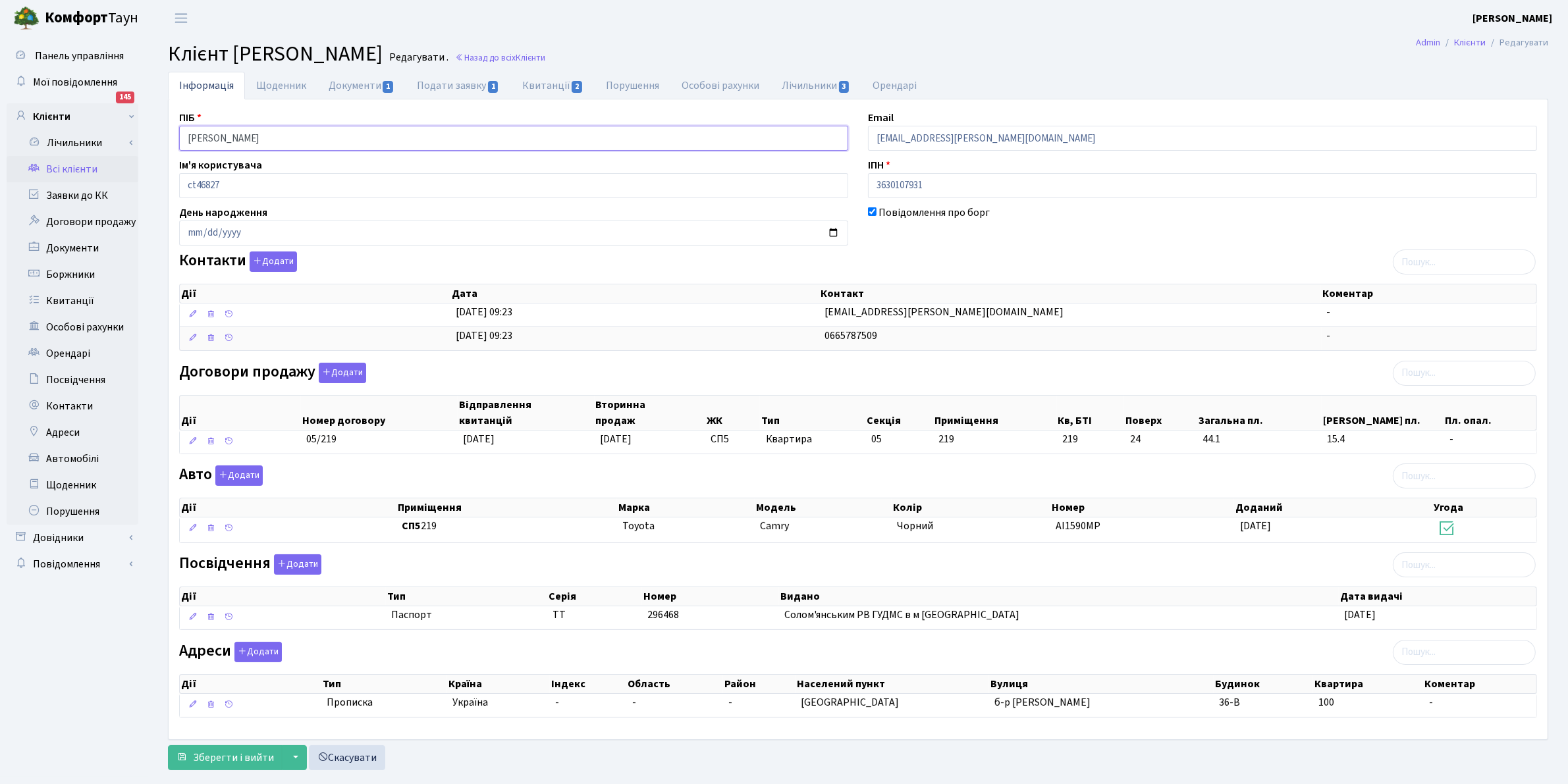
drag, startPoint x: 307, startPoint y: 132, endPoint x: 3, endPoint y: -5, distance: 333.4
click at [3, 0] on html "Комфорт Таун Клишко І. В. Мій обліковий запис Вийти Панель управління Мої повід…" at bounding box center [784, 405] width 1568 height 810
click at [76, 166] on link "Всі клієнти" at bounding box center [72, 169] width 132 height 26
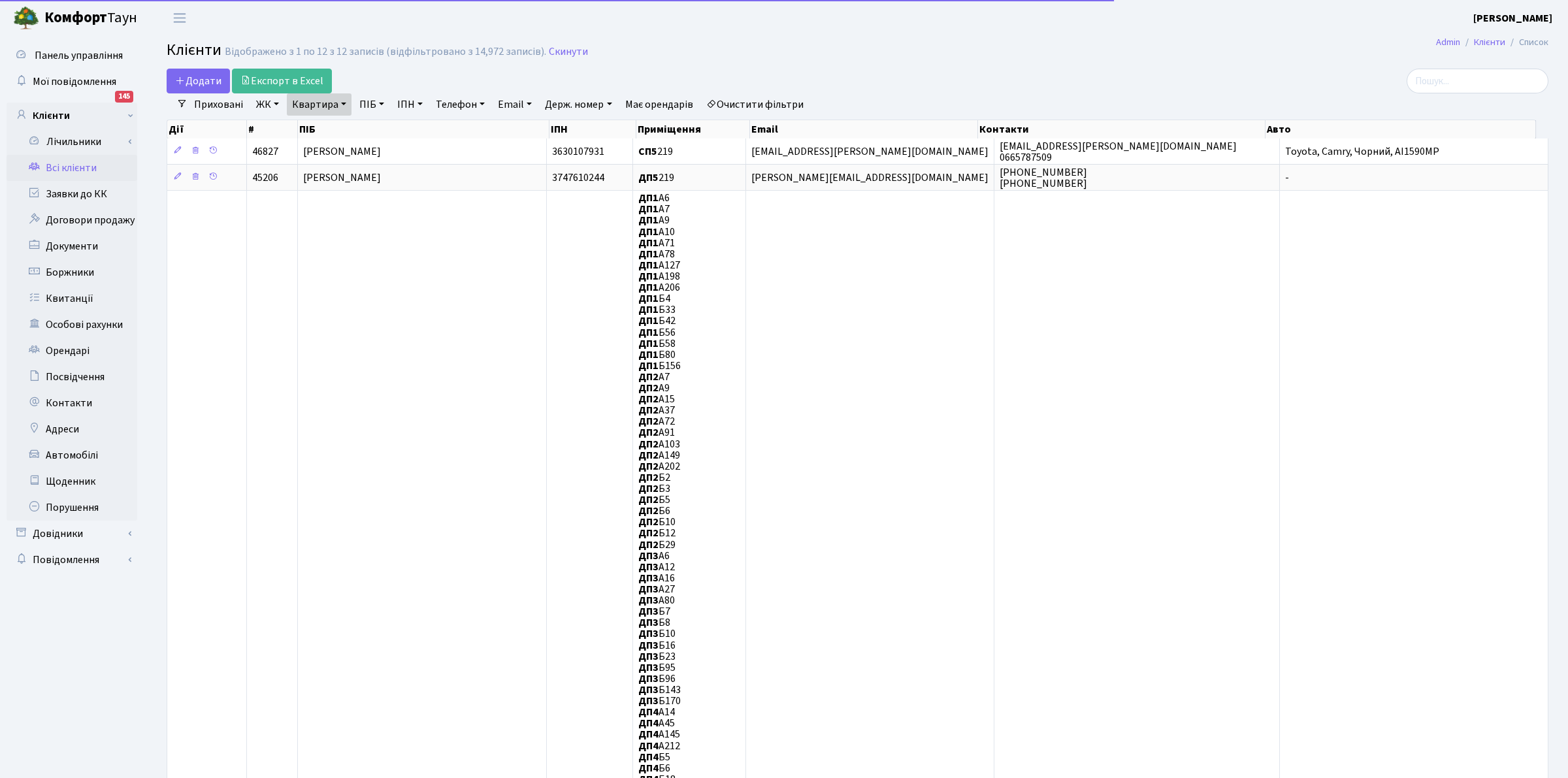
select select "25"
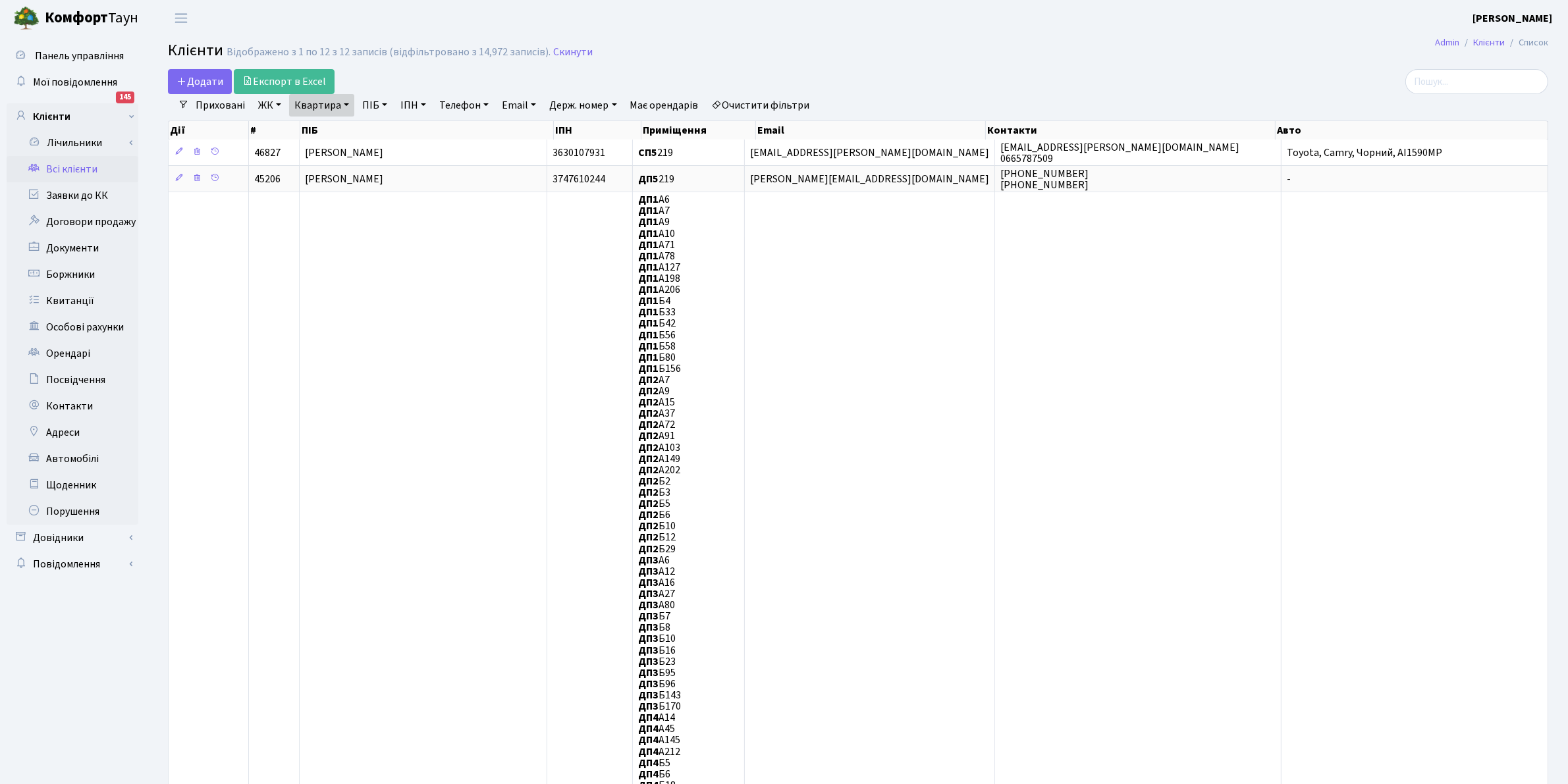
click at [314, 109] on link "Квартира" at bounding box center [322, 105] width 65 height 23
type input "200"
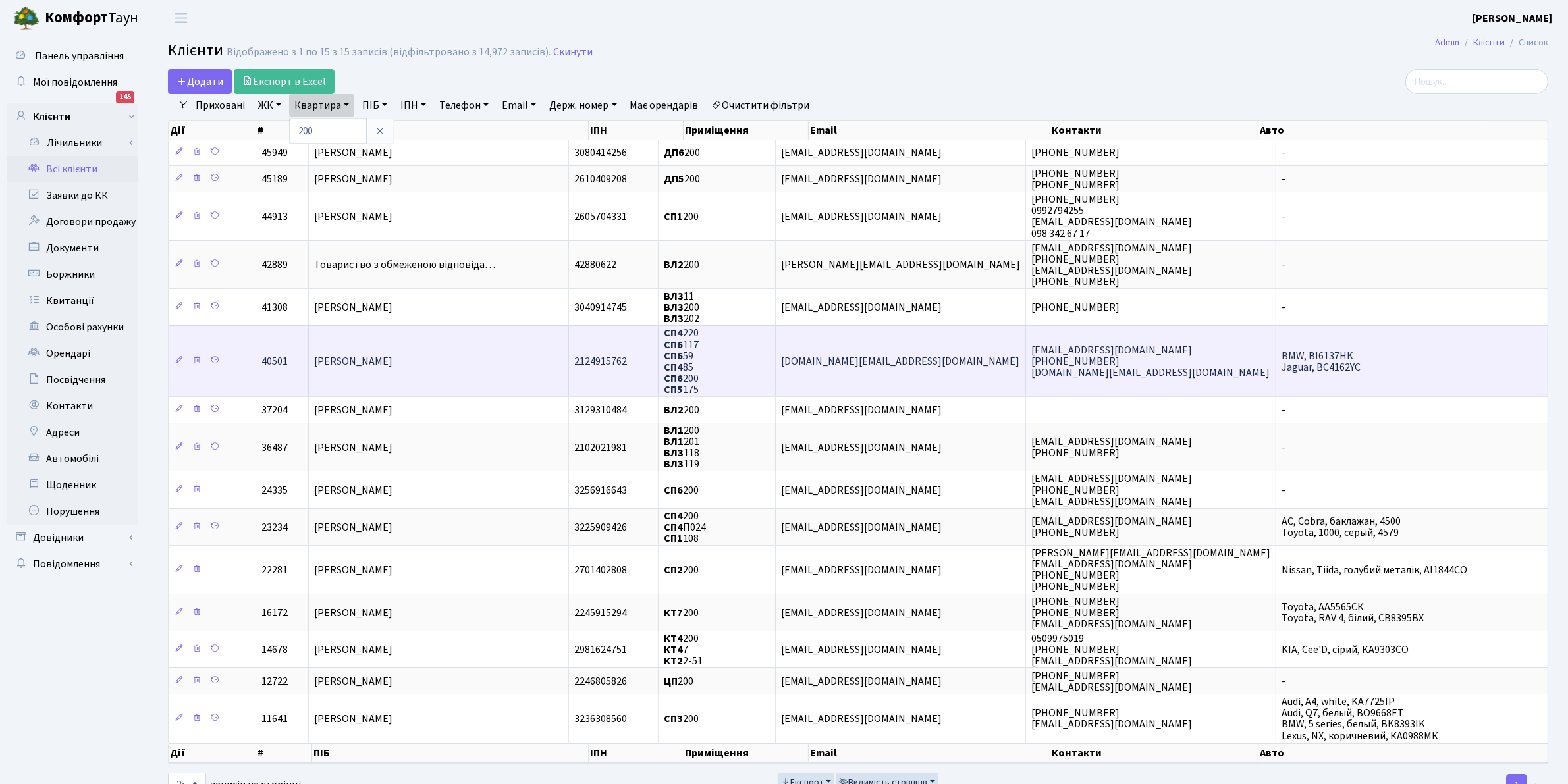
click at [338, 356] on span "[PERSON_NAME]" at bounding box center [353, 361] width 78 height 14
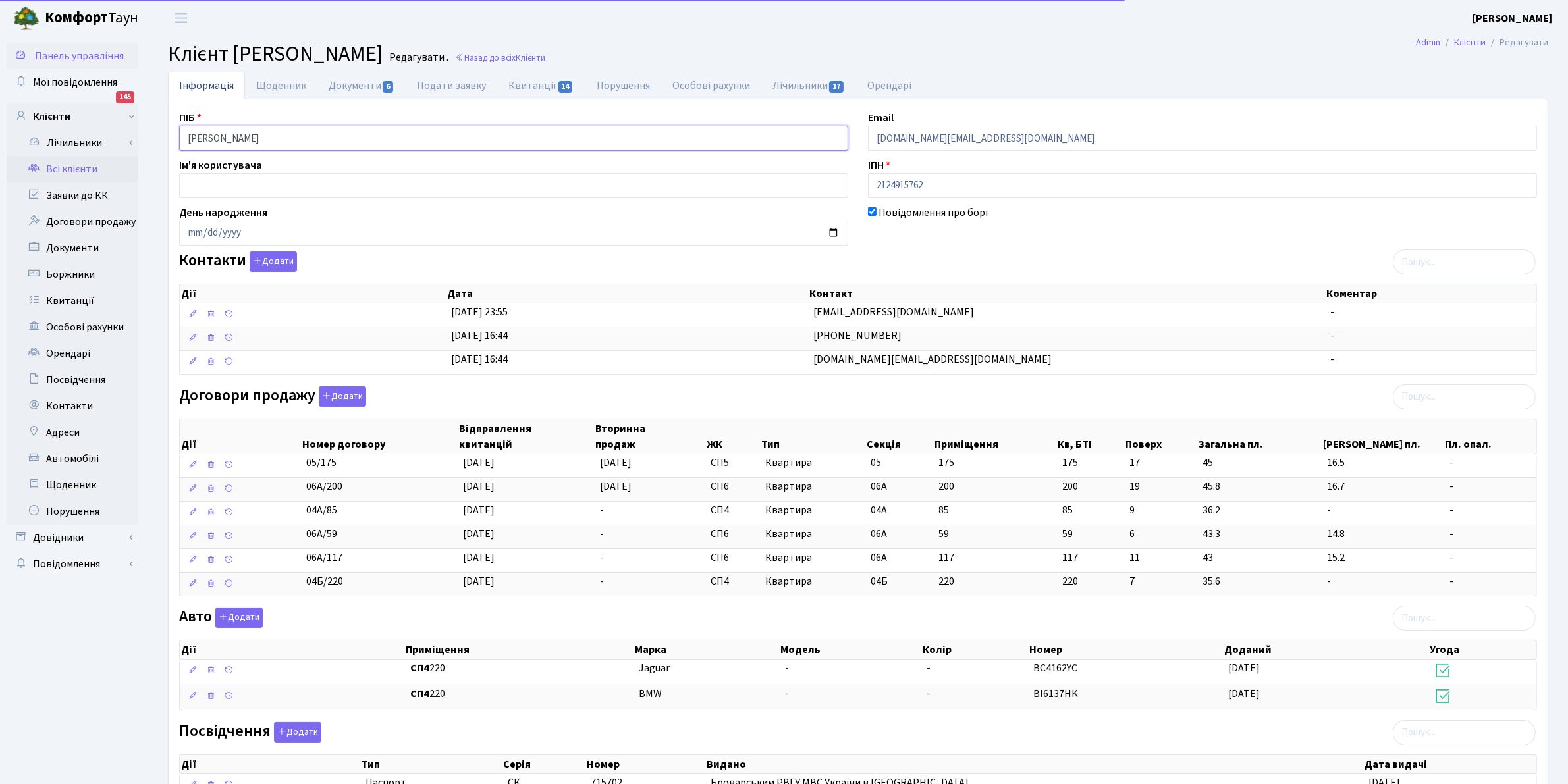
drag, startPoint x: 0, startPoint y: 0, endPoint x: 23, endPoint y: 48, distance: 53.2
click at [10, 67] on div "Панель управління Мої повідомлення 145 Клієнти Лічильники" at bounding box center [784, 501] width 1568 height 932
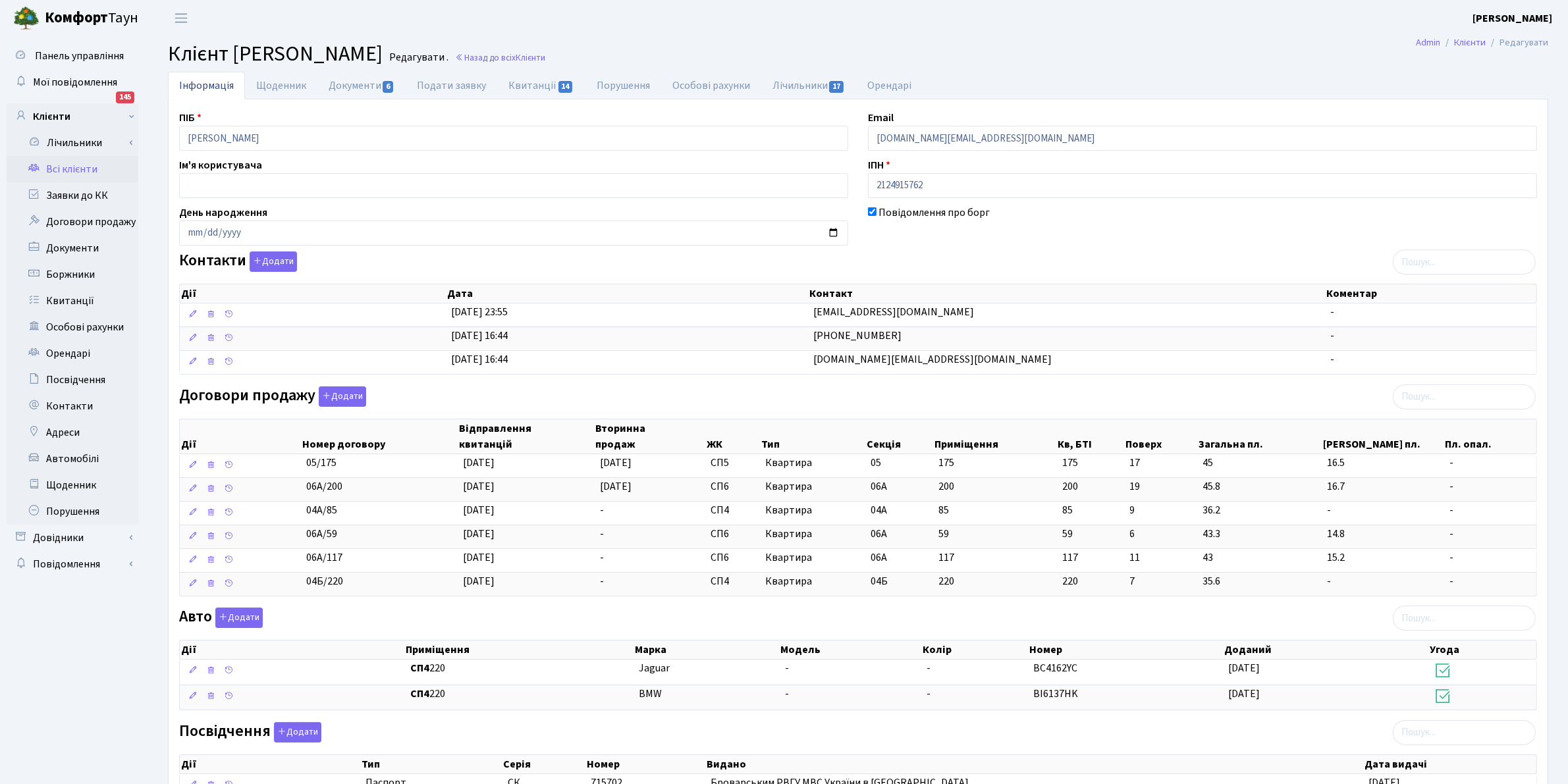
click at [54, 175] on link "Всі клієнти" at bounding box center [72, 169] width 132 height 26
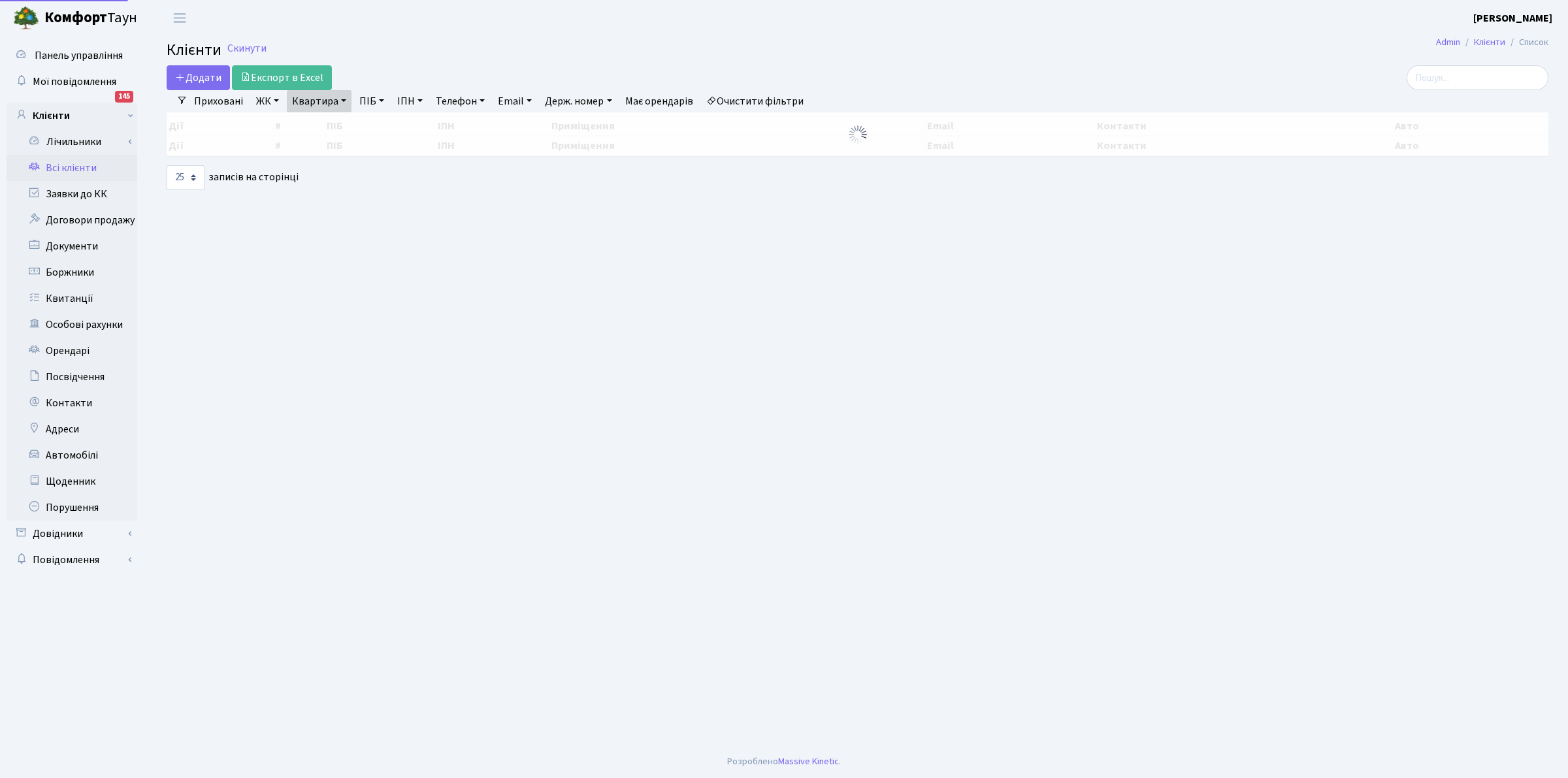
select select "25"
click at [298, 92] on div "Додати Експорт в Excel Фільтри Приховані ЖК ТХ, вул. [PERSON_NAME], 1/2 КТ, вул…" at bounding box center [857, 128] width 1402 height 125
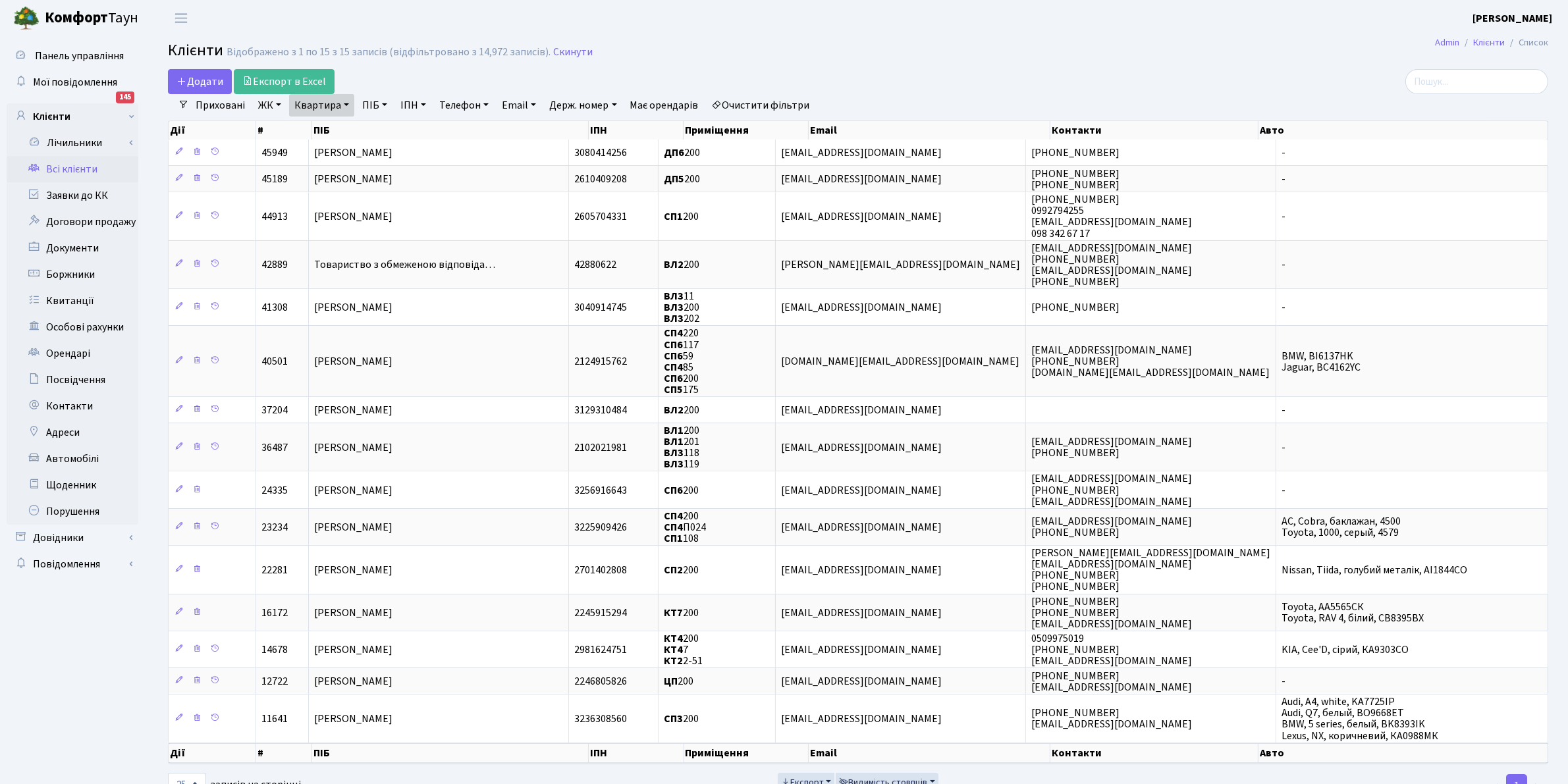
click at [316, 109] on link "Квартира" at bounding box center [322, 105] width 65 height 23
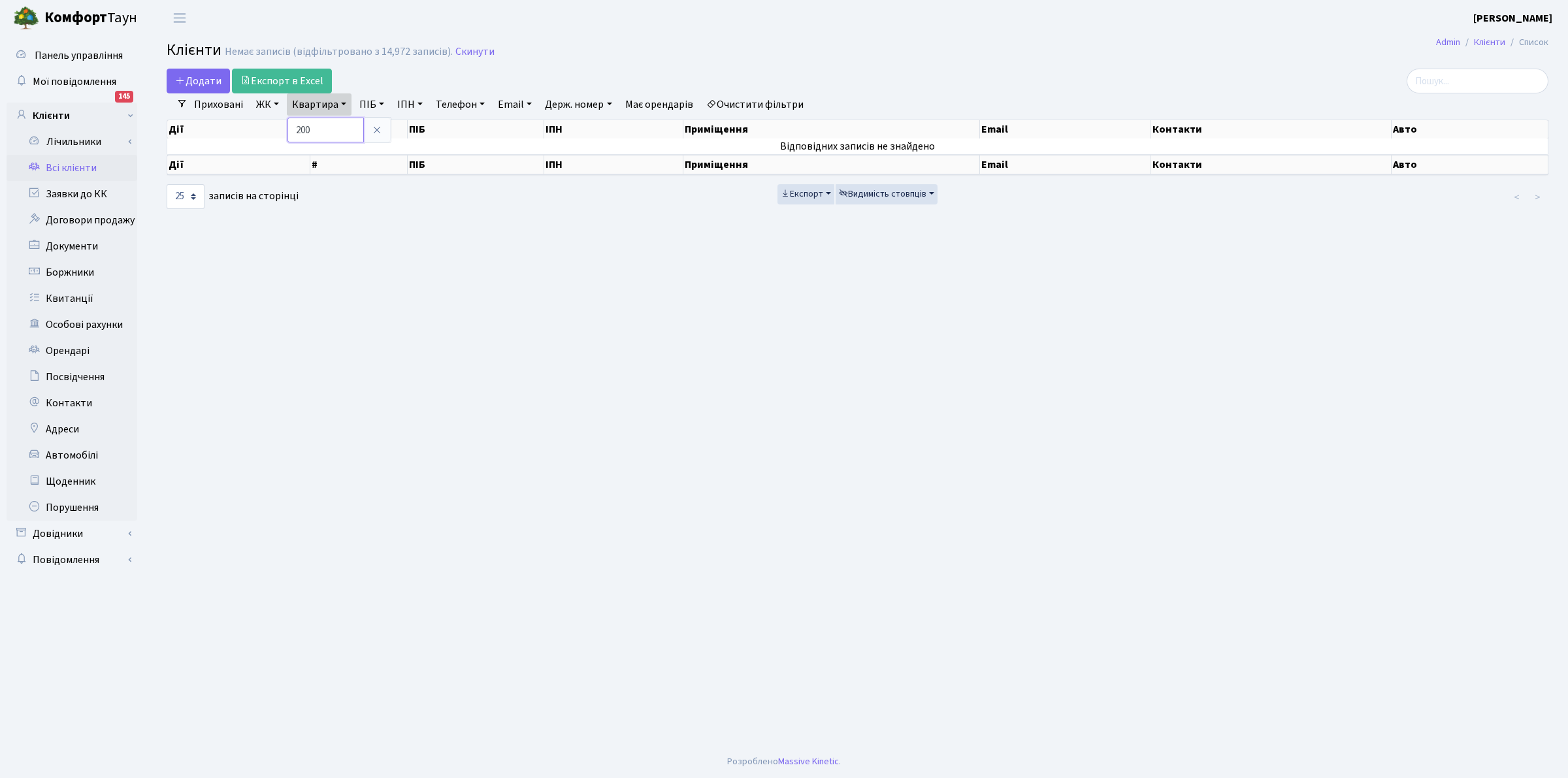
type input "200"
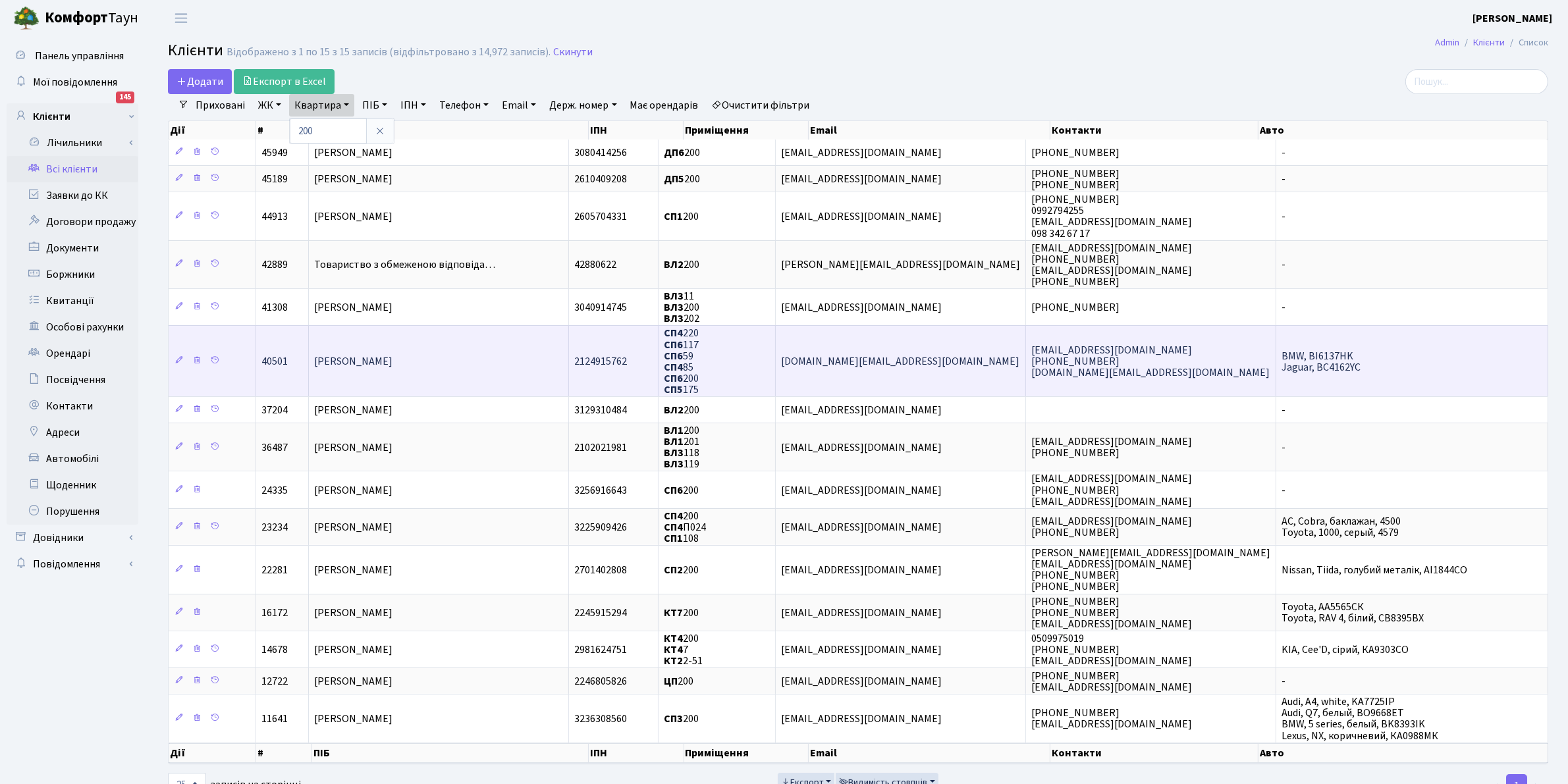
click at [369, 346] on td "[PERSON_NAME]" at bounding box center [439, 361] width 261 height 71
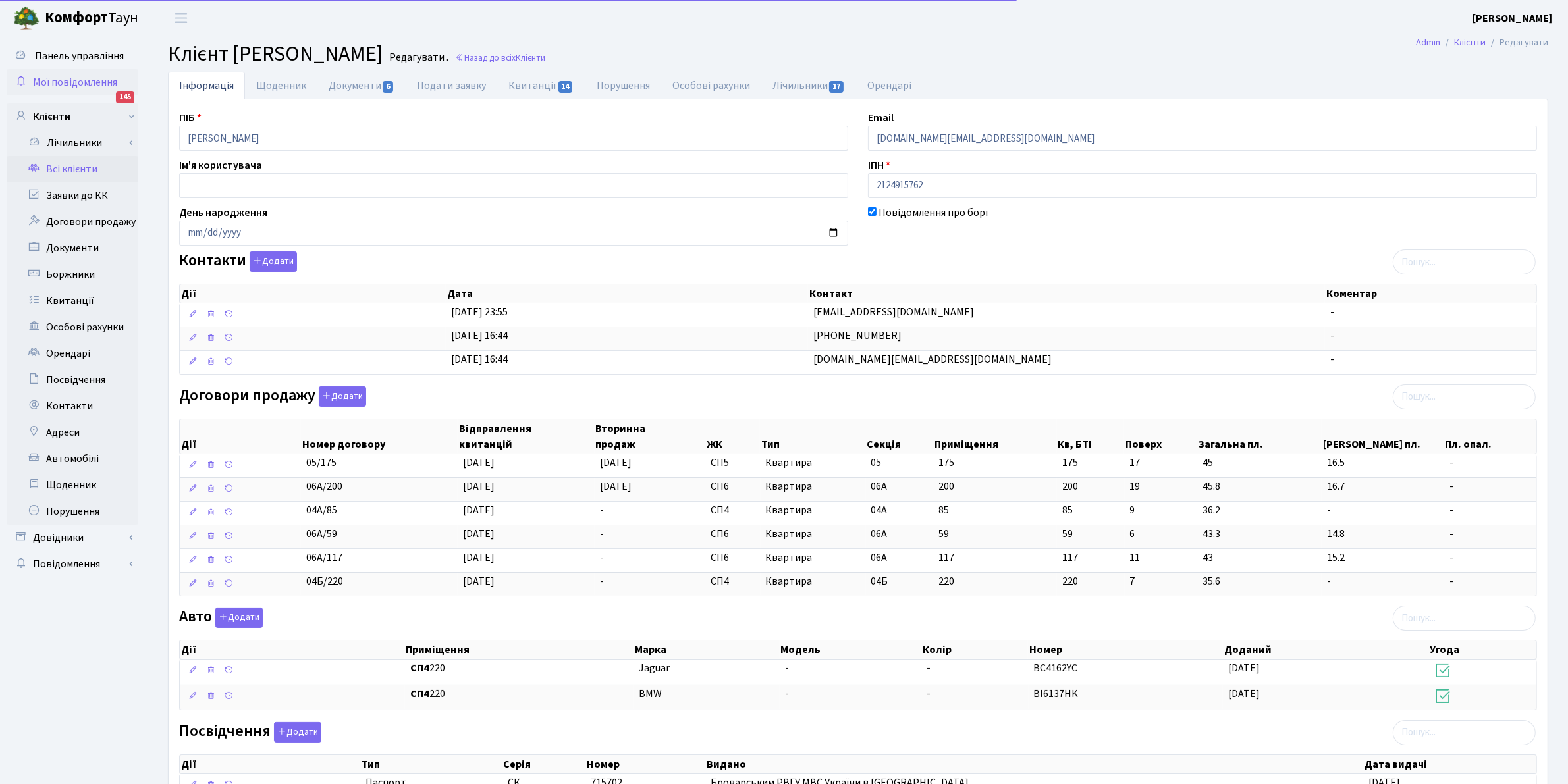
click at [84, 68] on div "Панель управління Мої повідомлення 145 Клієнти Лічильники" at bounding box center [784, 501] width 1568 height 932
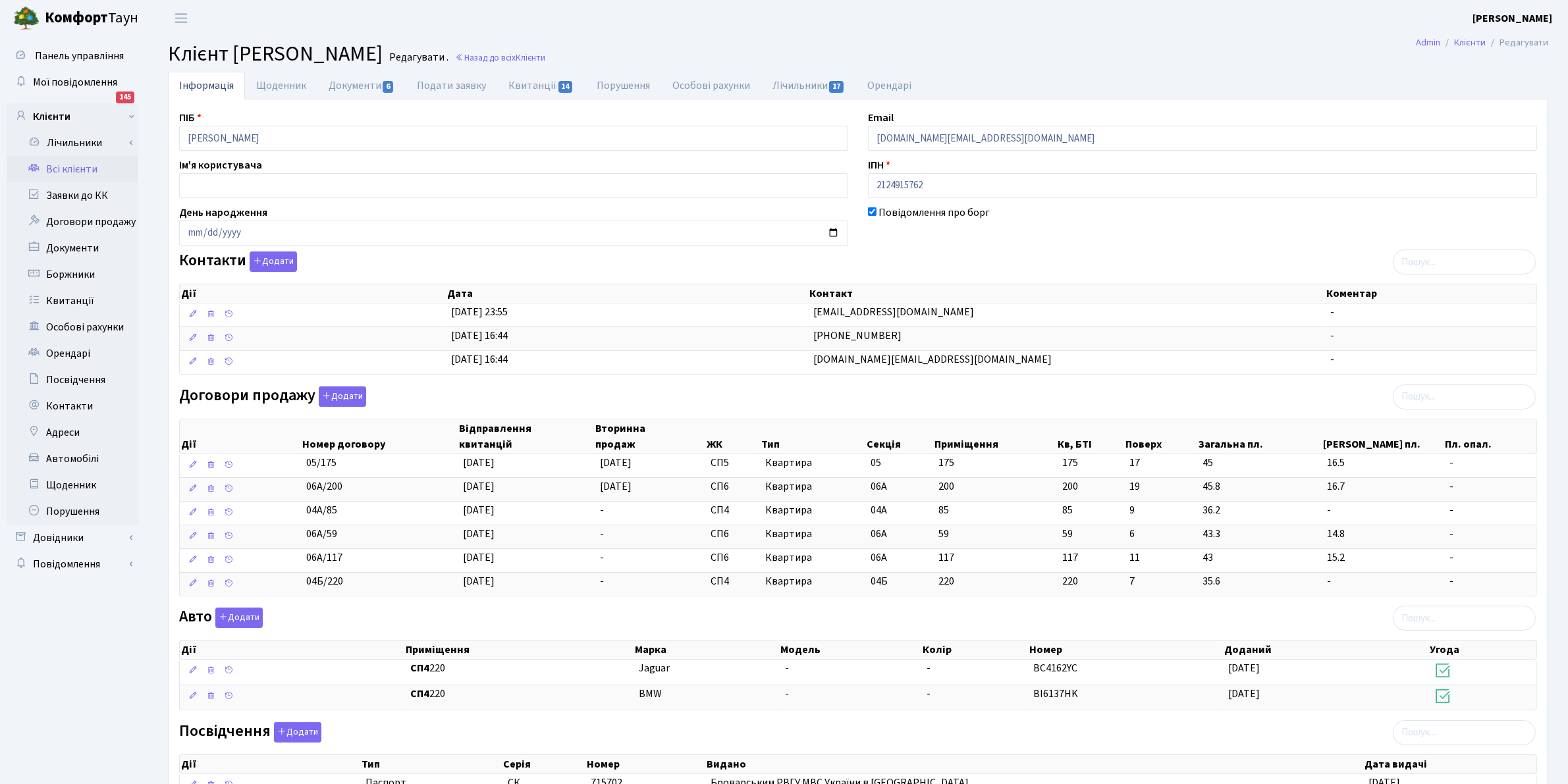
click at [51, 176] on link "Всі клієнти" at bounding box center [72, 169] width 132 height 26
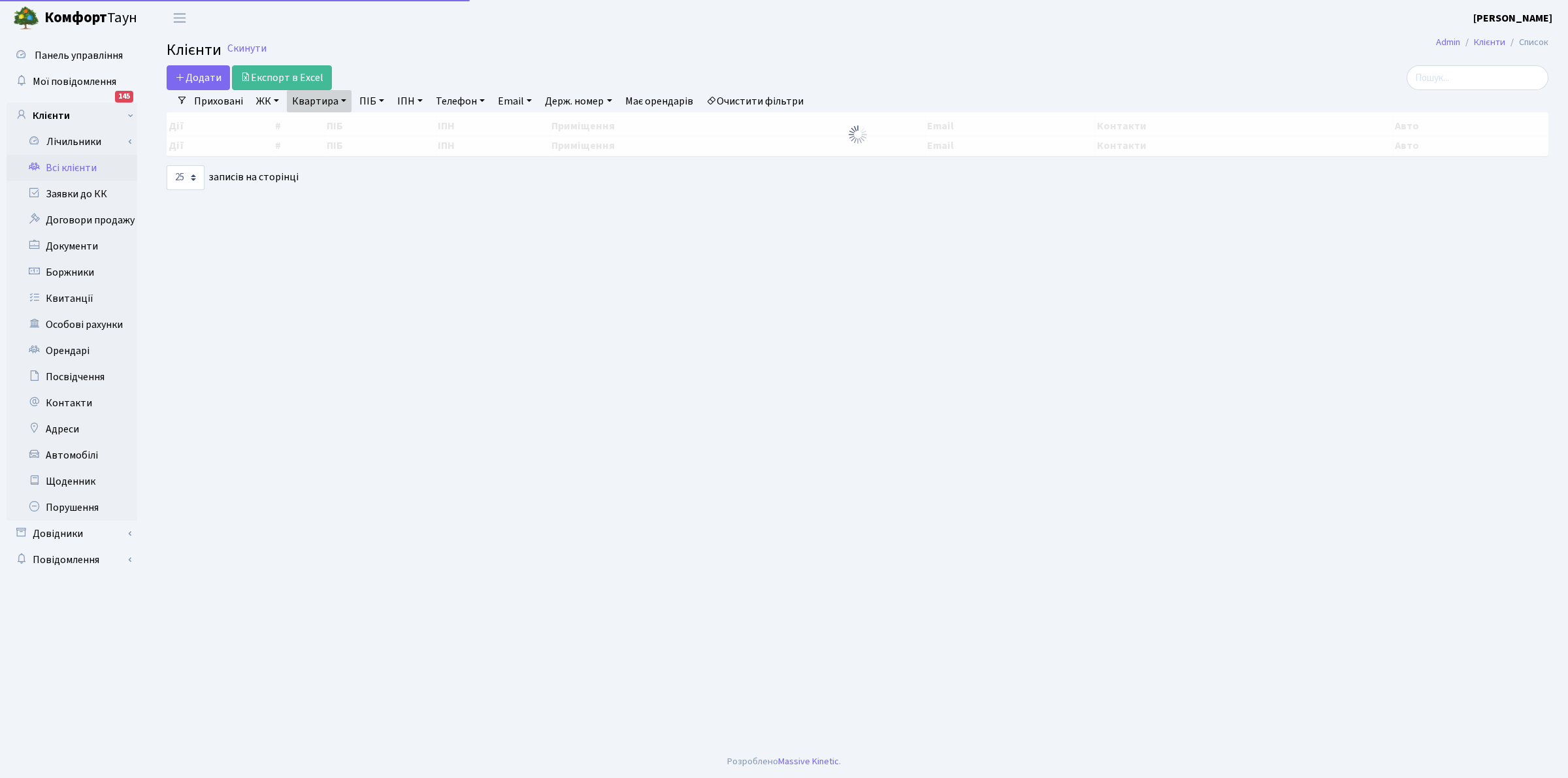
select select "25"
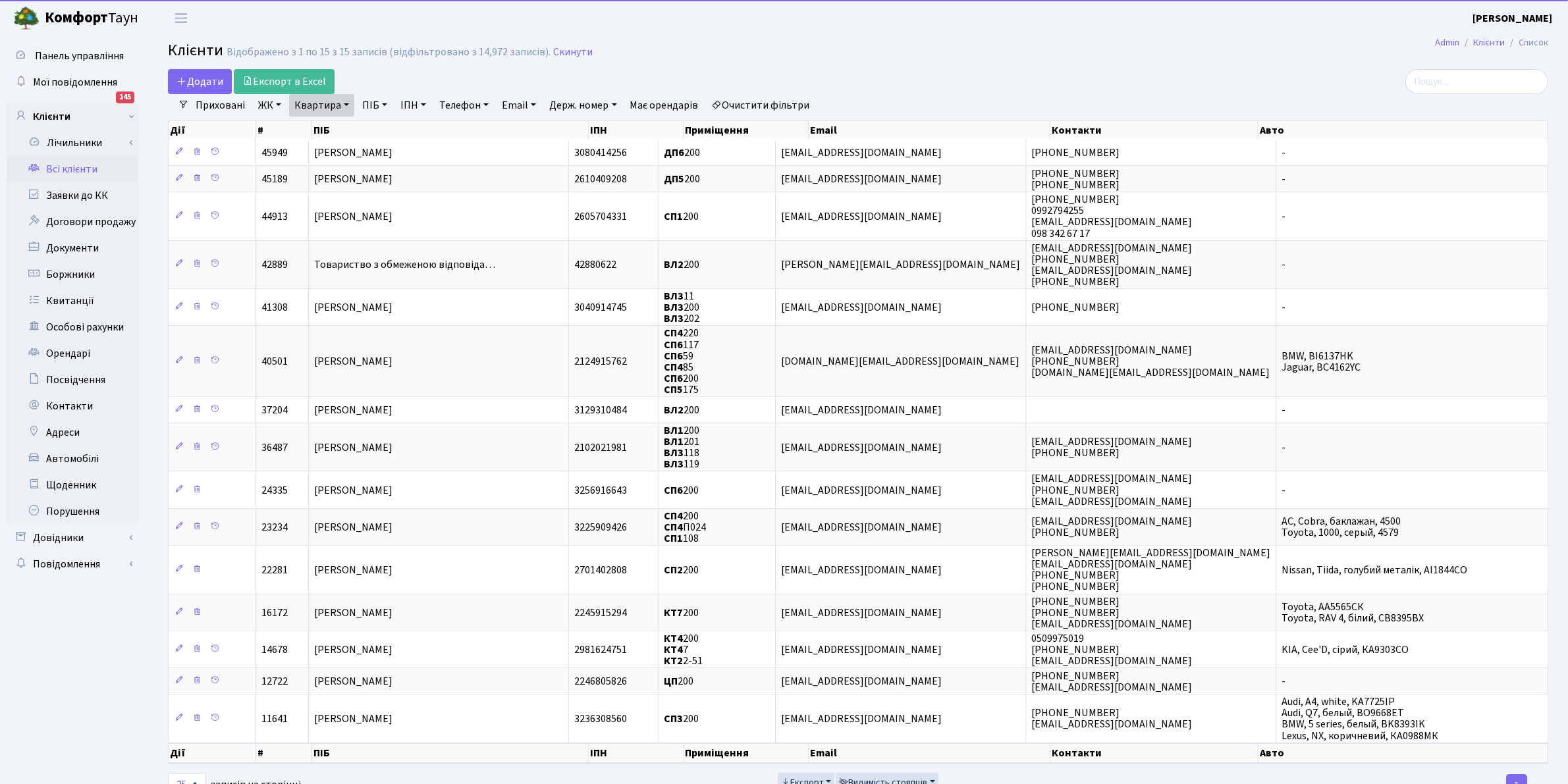
click at [311, 102] on link "Квартира" at bounding box center [322, 105] width 65 height 23
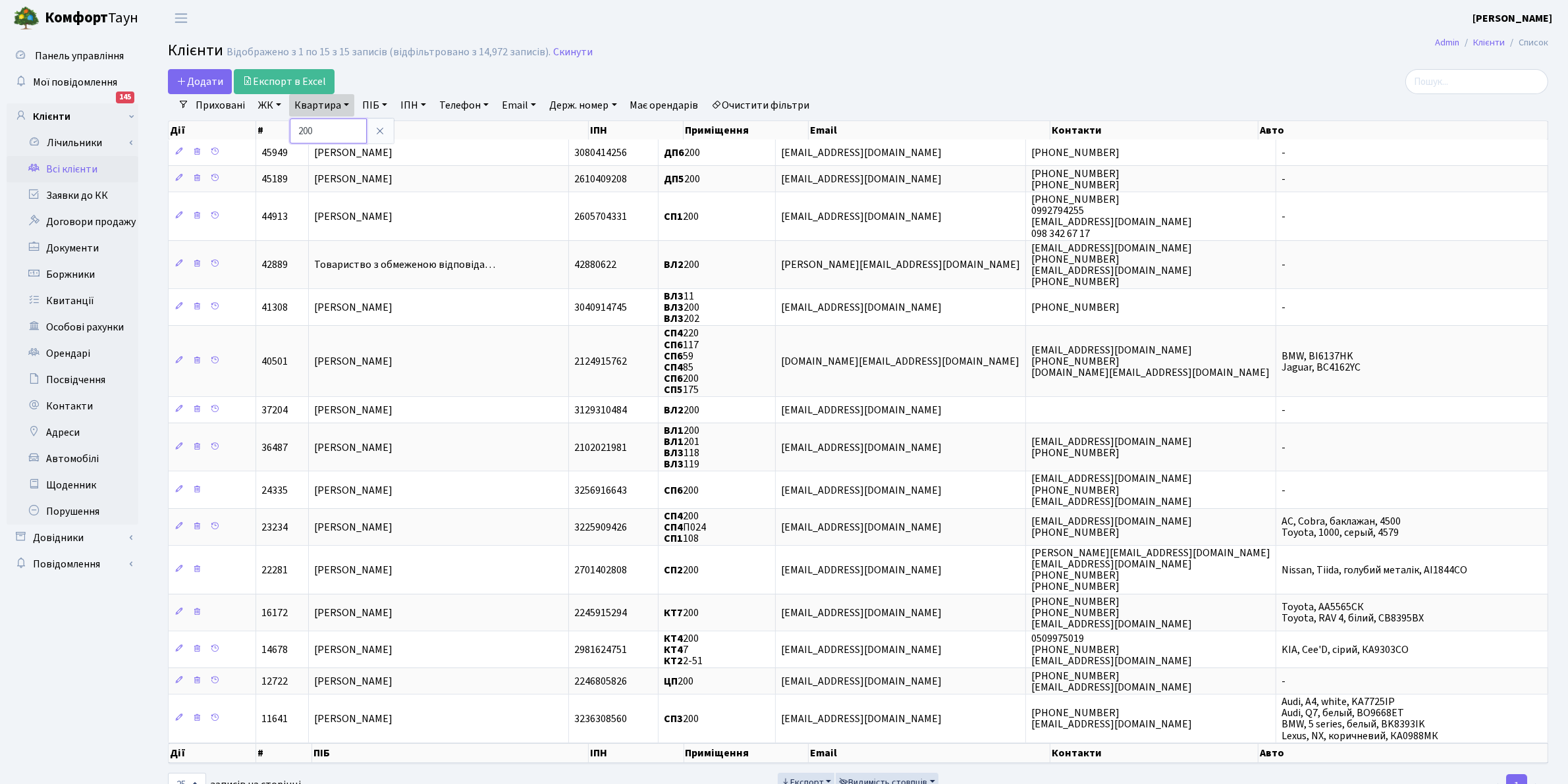
click at [337, 135] on input "200" at bounding box center [328, 131] width 77 height 25
type input "2"
type input "69"
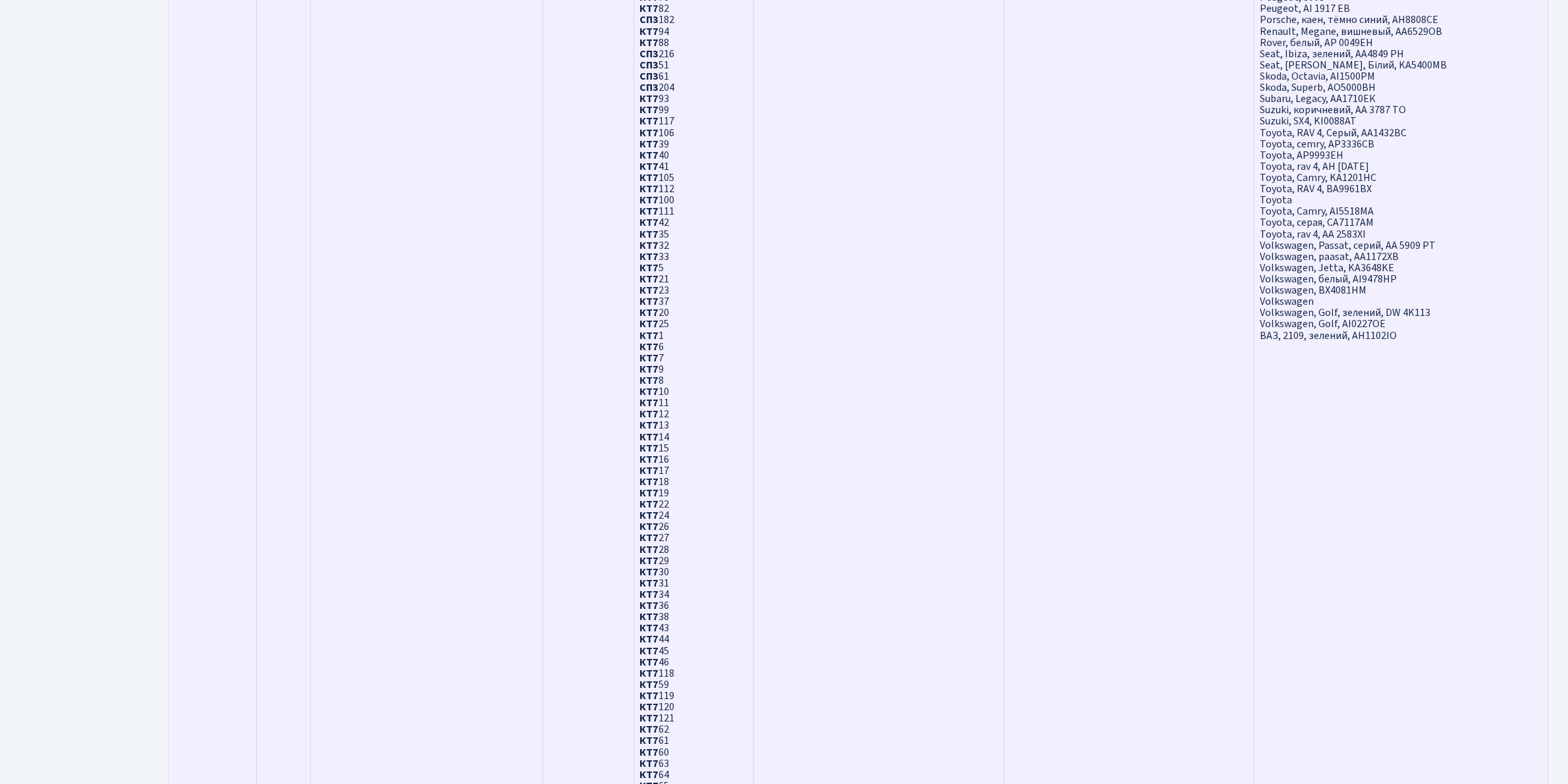
scroll to position [2499, 0]
